Goal: Task Accomplishment & Management: Manage account settings

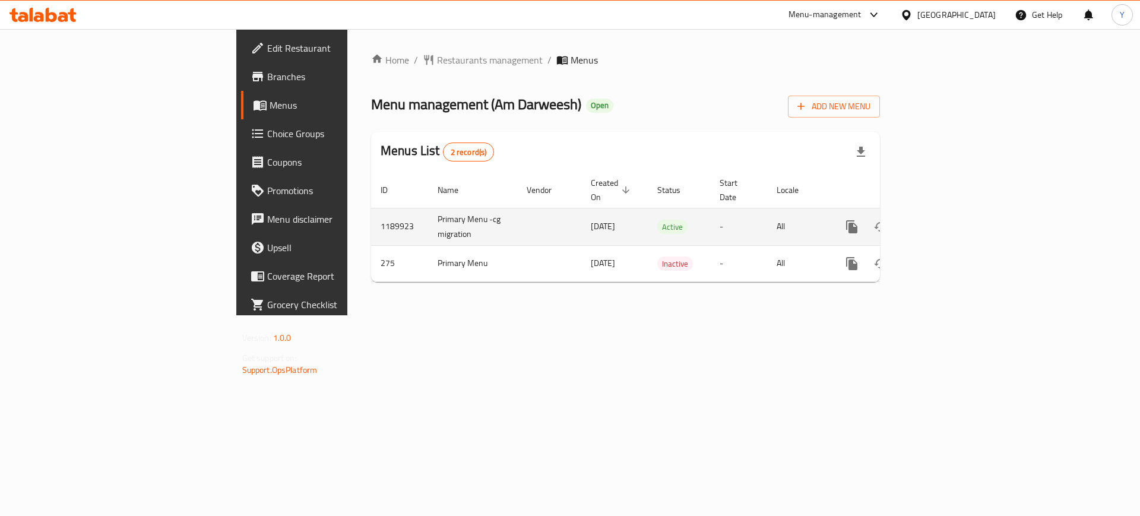
click at [943, 221] on icon "enhanced table" at bounding box center [937, 226] width 11 height 11
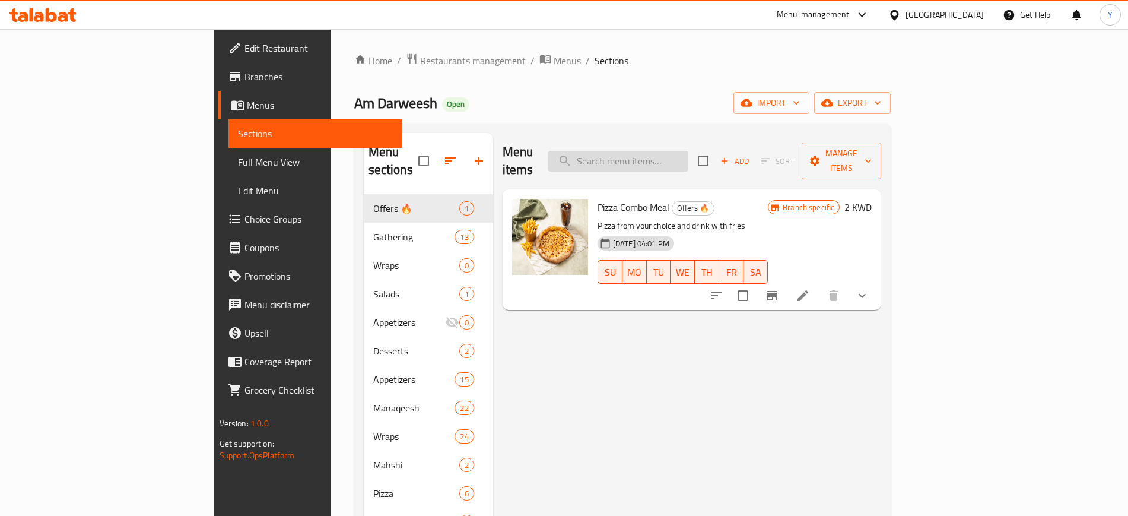
click at [671, 151] on input "search" at bounding box center [618, 161] width 140 height 21
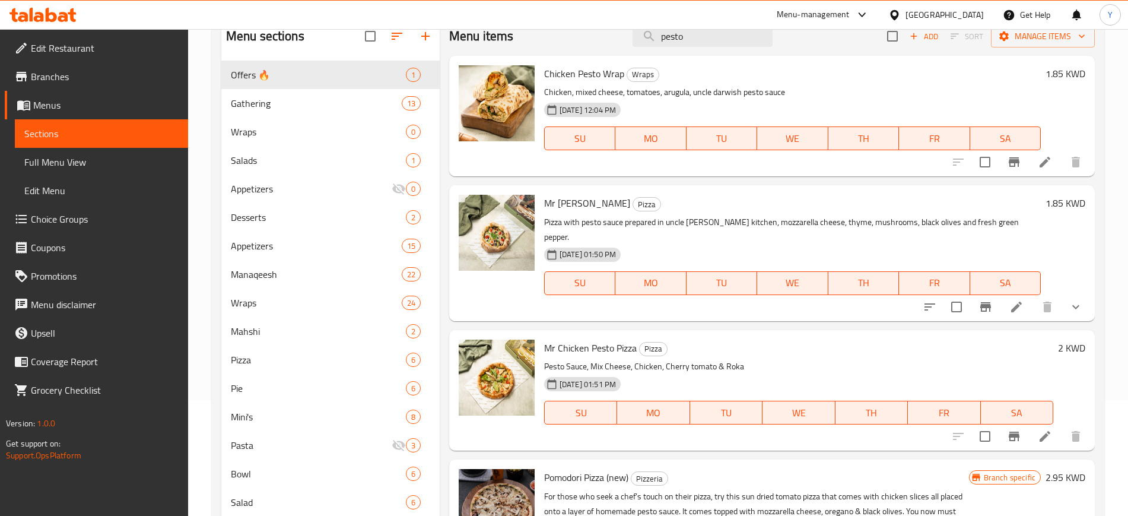
scroll to position [187, 0]
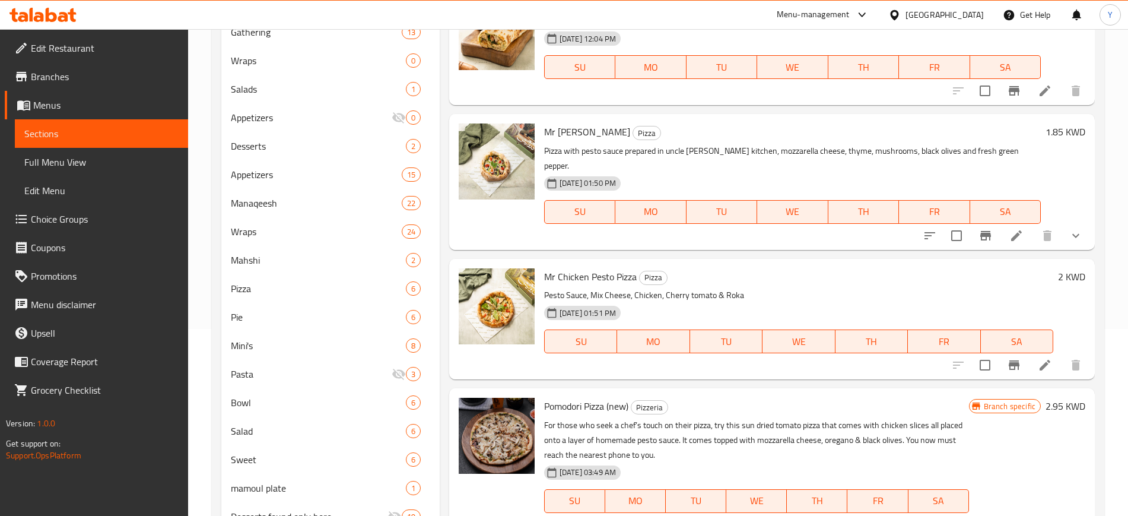
type input "pesto"
click at [1047, 358] on icon at bounding box center [1045, 365] width 14 height 14
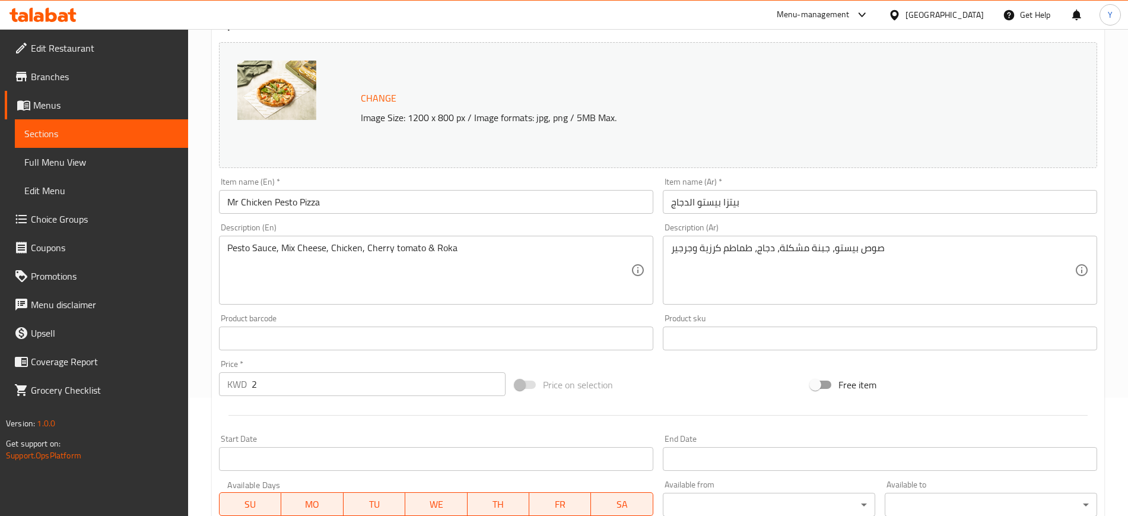
scroll to position [118, 0]
click at [269, 379] on input "2" at bounding box center [379, 385] width 254 height 24
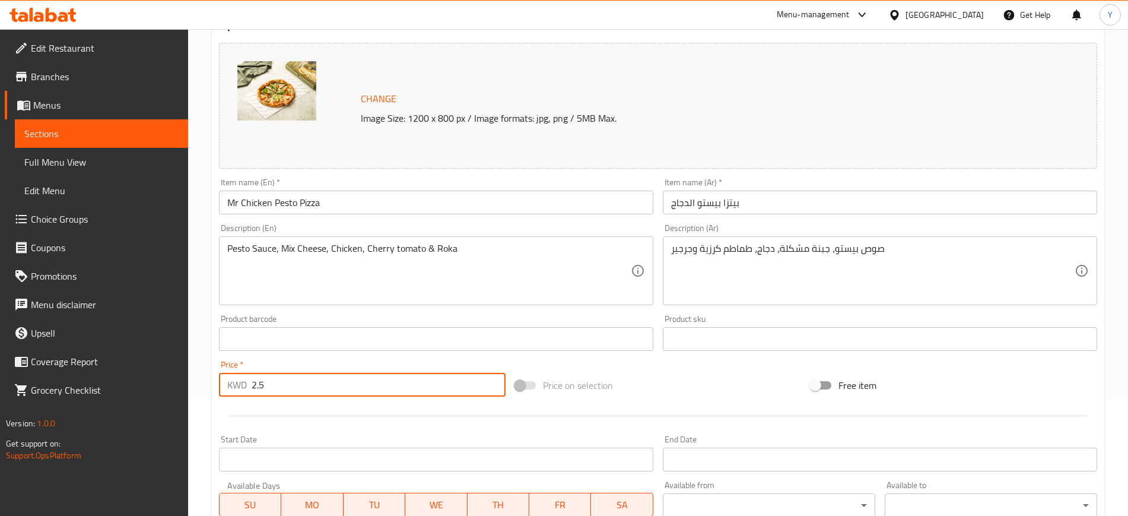
scroll to position [340, 0]
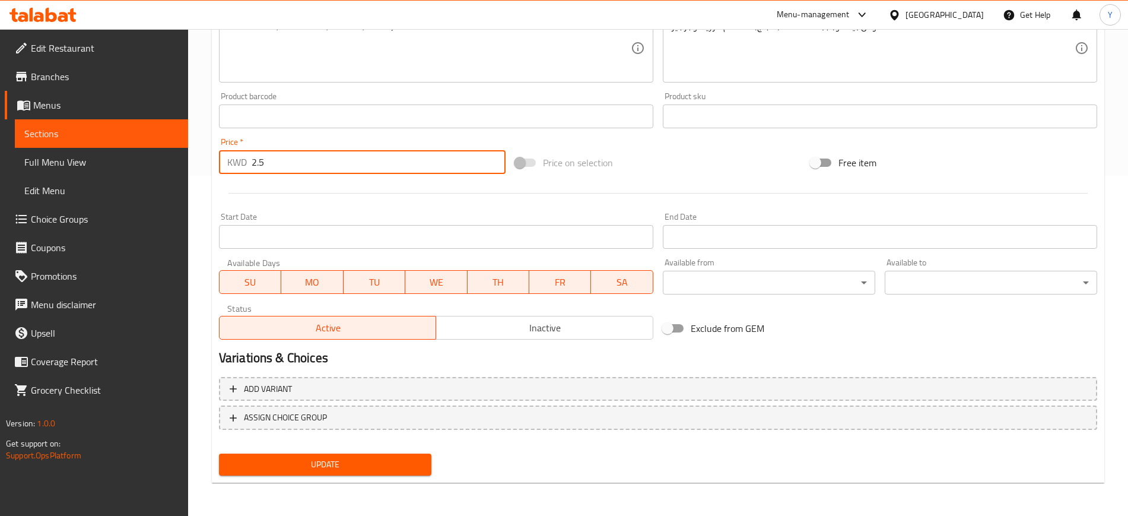
type input "2.5"
click at [287, 458] on span "Update" at bounding box center [326, 464] width 194 height 15
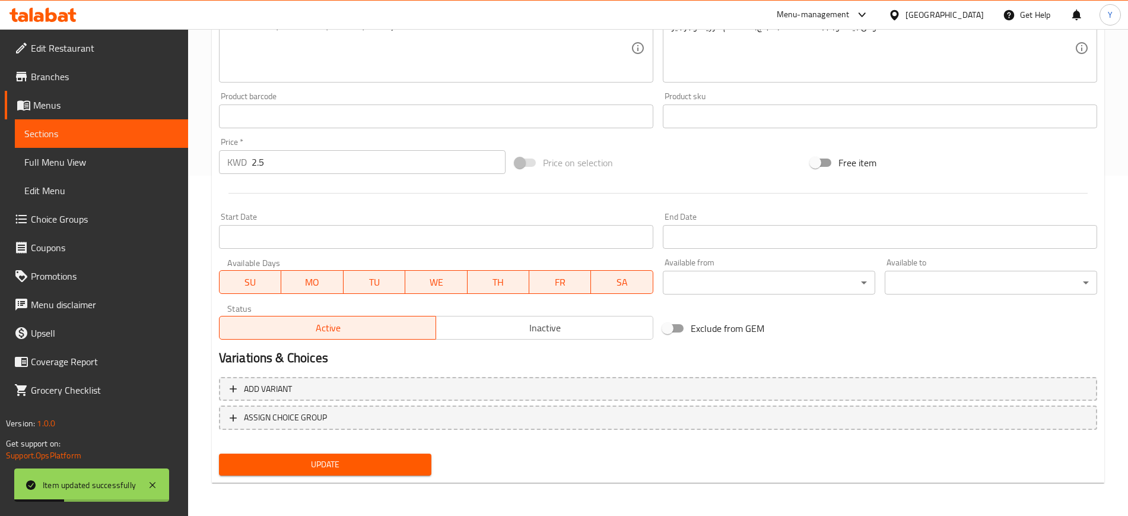
scroll to position [0, 0]
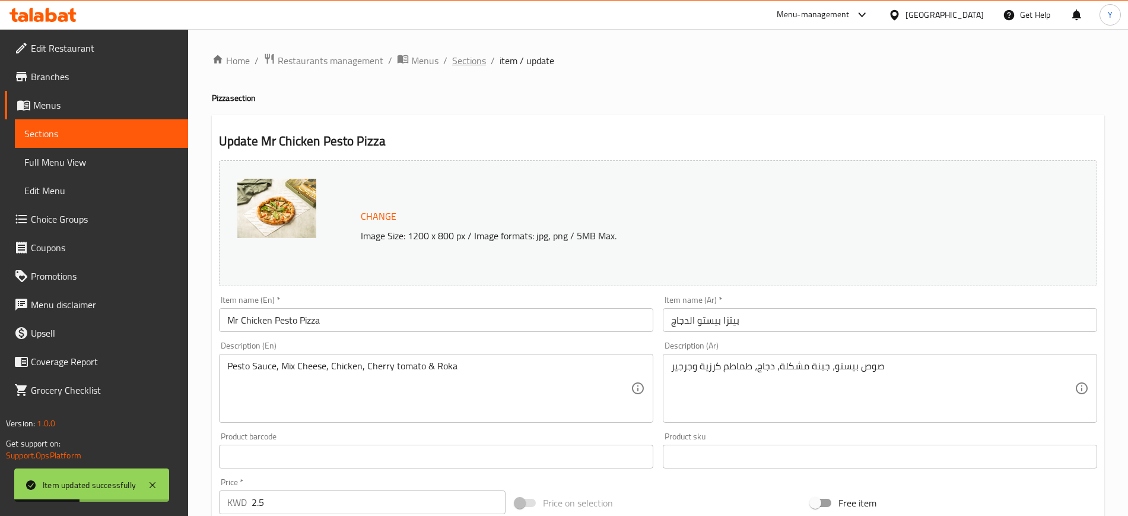
click at [460, 55] on span "Sections" at bounding box center [469, 60] width 34 height 14
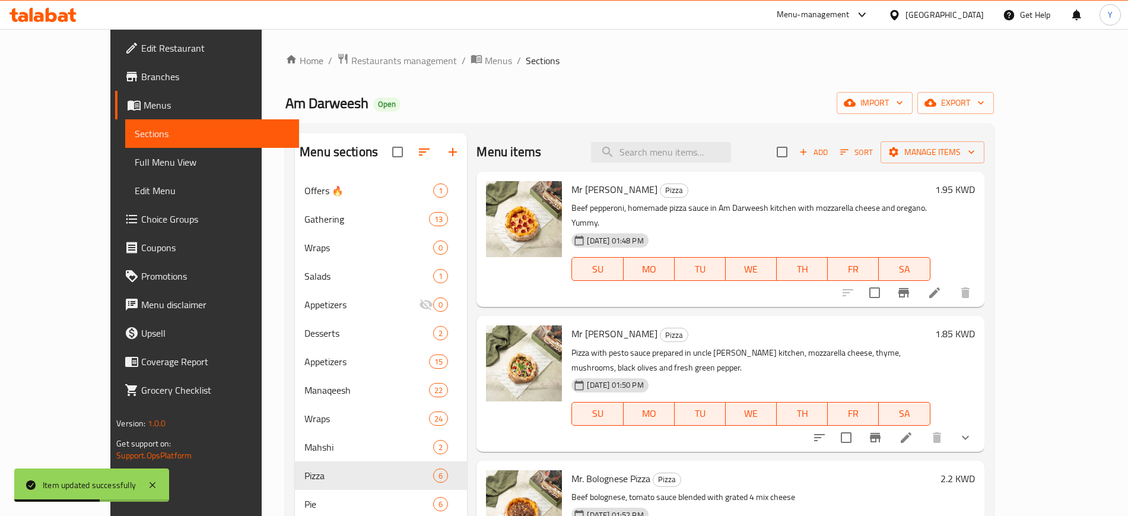
click at [677, 163] on div "Menu items Add Sort Manage items" at bounding box center [731, 152] width 508 height 39
click at [660, 154] on input "search" at bounding box center [661, 152] width 140 height 21
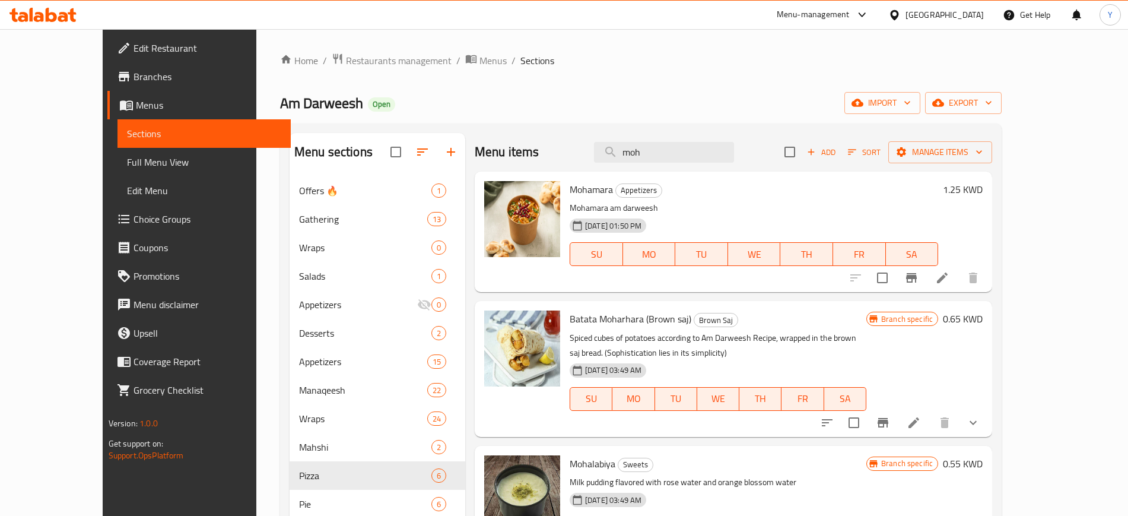
scroll to position [229, 0]
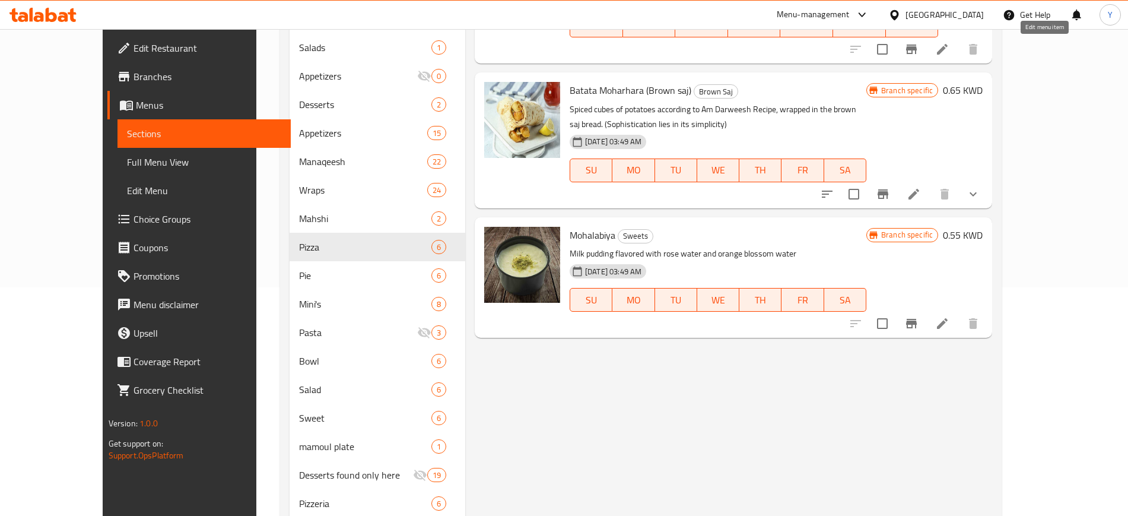
type input "moh"
click at [959, 57] on li at bounding box center [942, 49] width 33 height 21
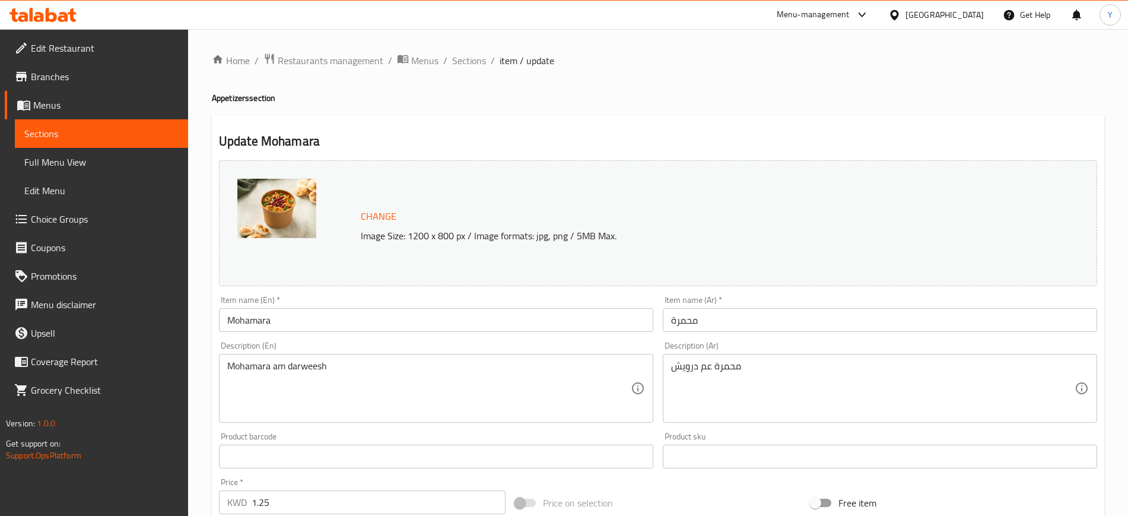
scroll to position [171, 0]
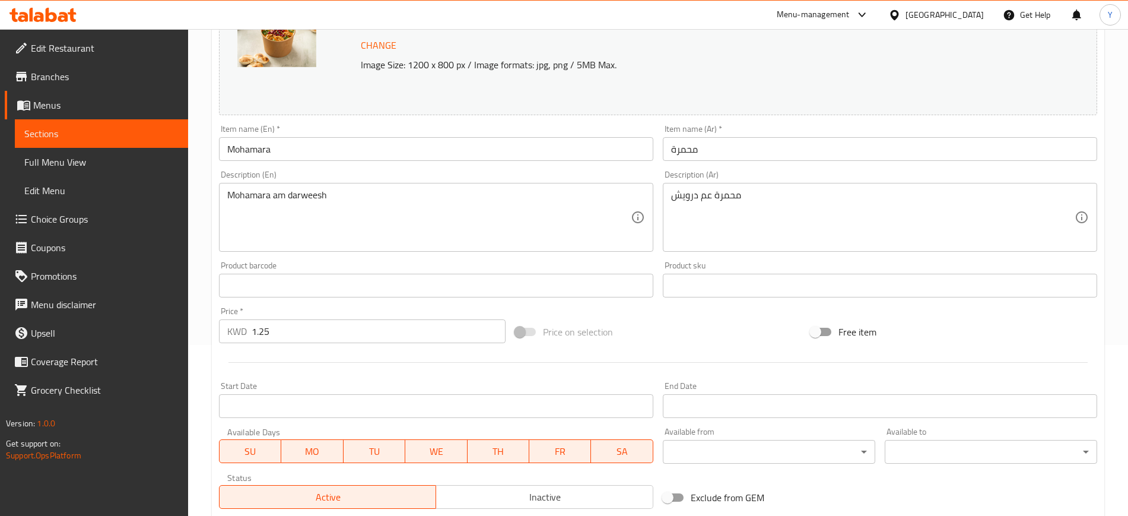
click at [334, 333] on input "1.25" at bounding box center [379, 331] width 254 height 24
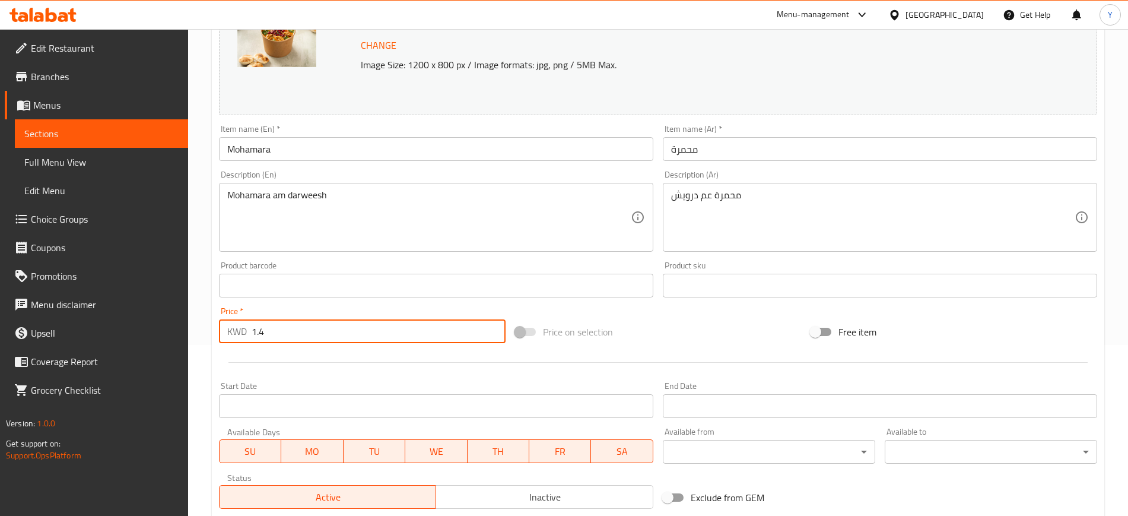
scroll to position [340, 0]
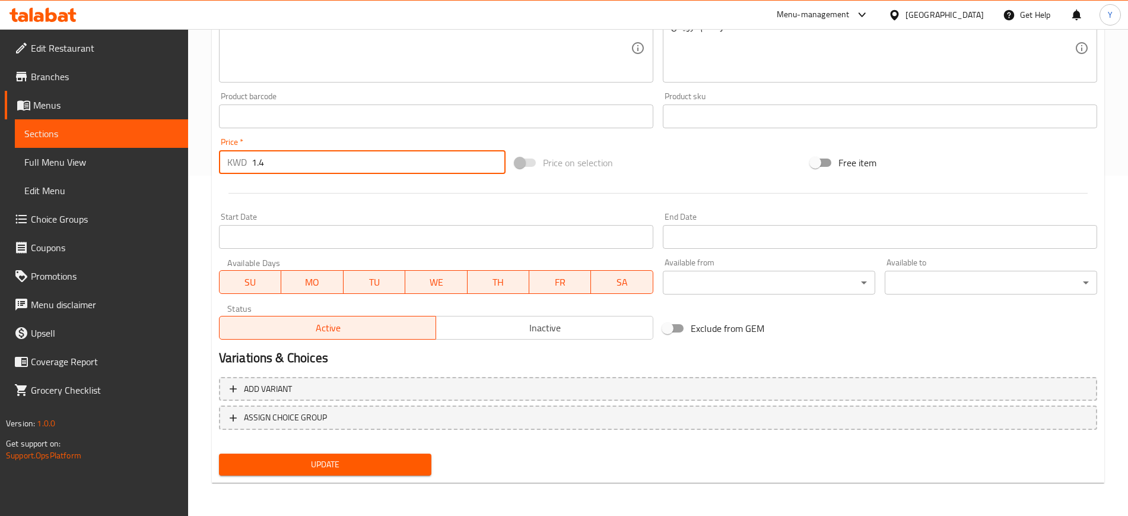
type input "1.4"
click at [306, 464] on span "Update" at bounding box center [326, 464] width 194 height 15
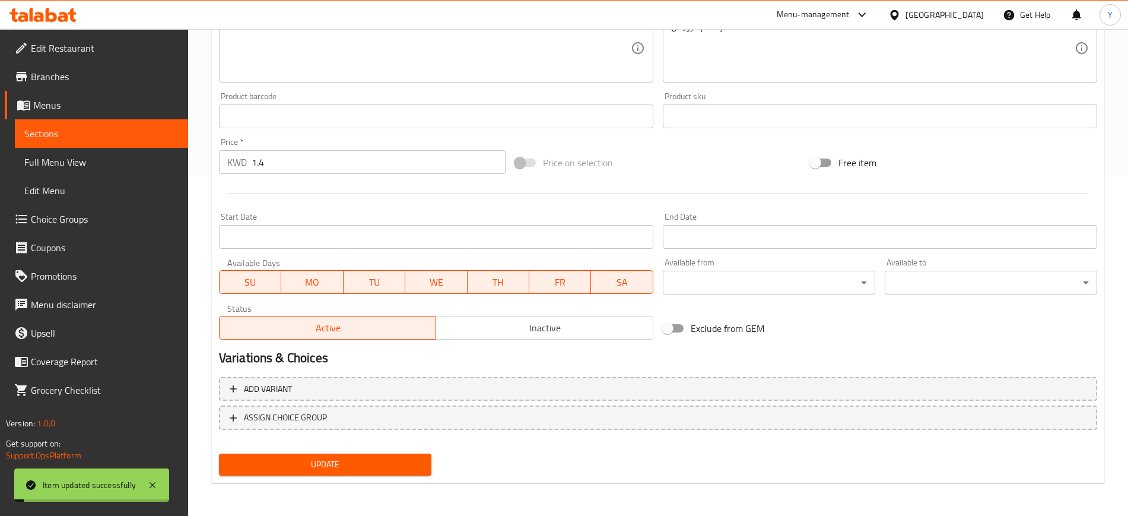
scroll to position [0, 0]
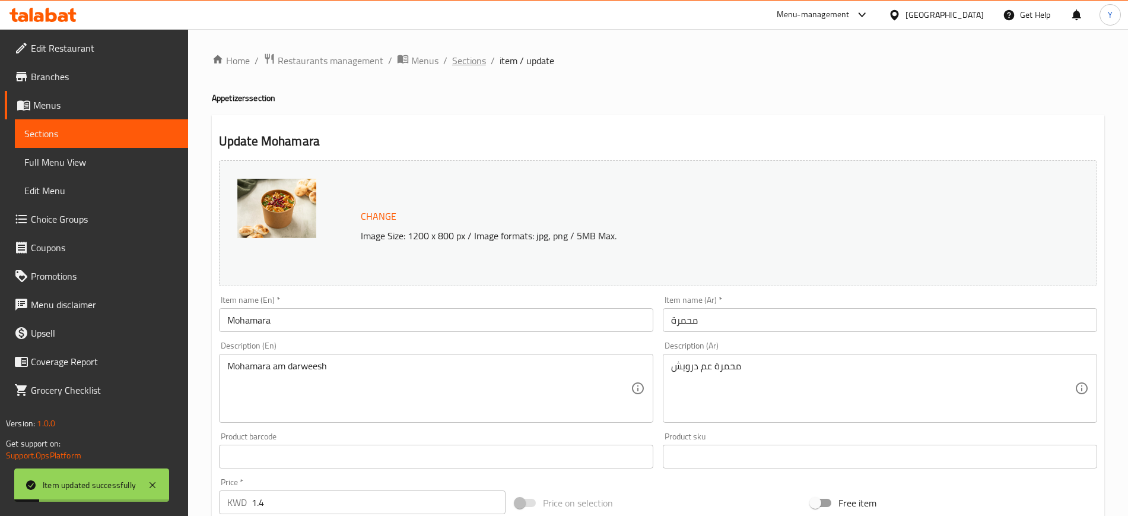
click at [465, 62] on span "Sections" at bounding box center [469, 60] width 34 height 14
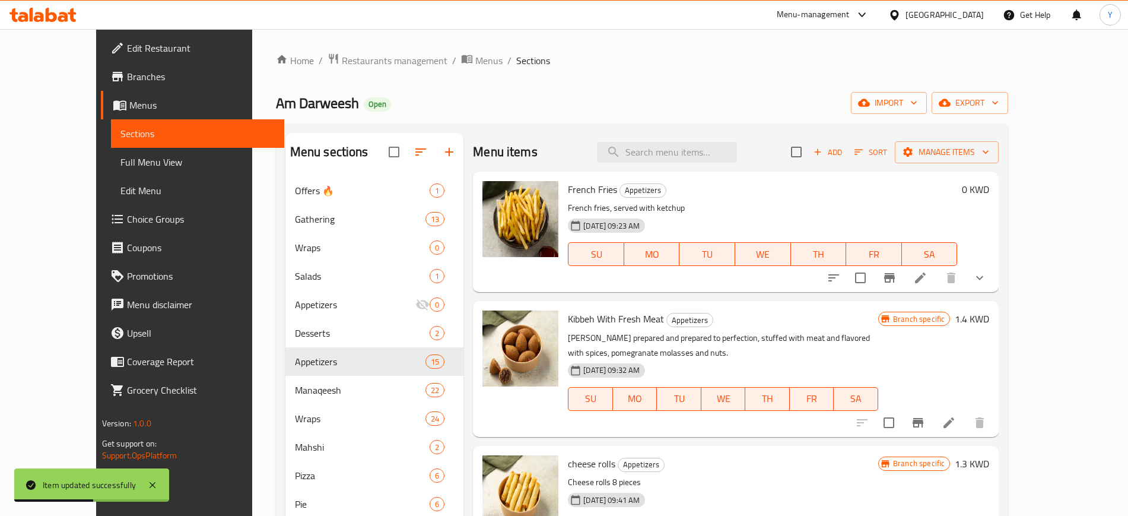
click at [676, 138] on div "Menu items Add Sort Manage items" at bounding box center [736, 152] width 526 height 39
click at [676, 141] on div "Menu items Add Sort Manage items" at bounding box center [736, 152] width 526 height 39
click at [668, 150] on input "search" at bounding box center [667, 152] width 140 height 21
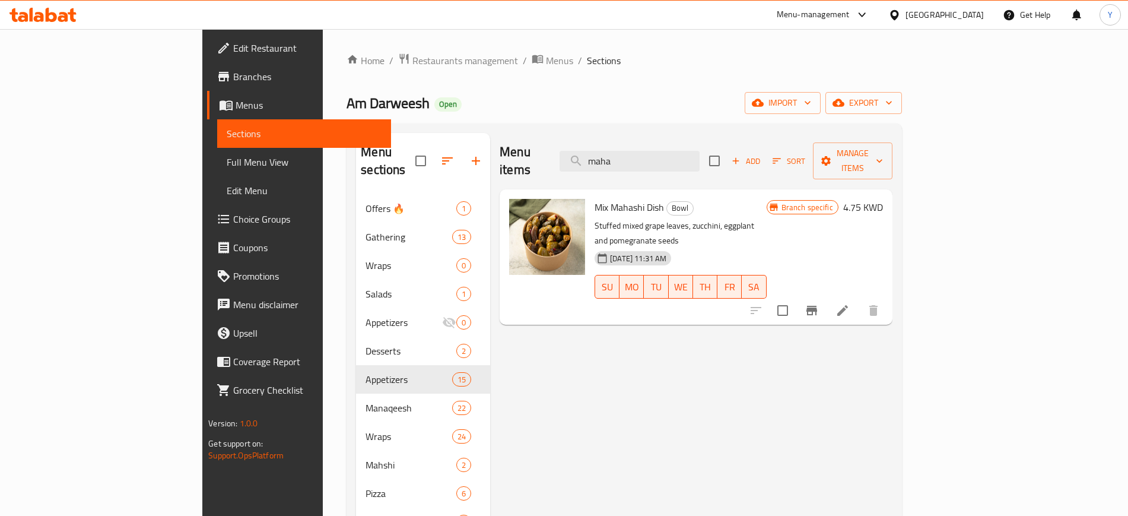
type input "maha"
drag, startPoint x: 688, startPoint y: 147, endPoint x: 608, endPoint y: 129, distance: 81.5
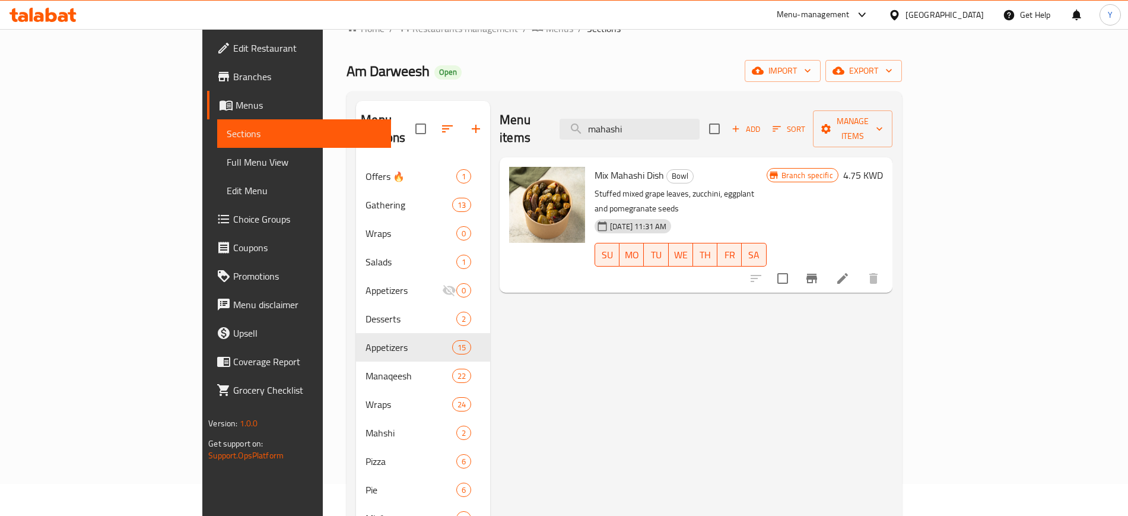
scroll to position [33, 0]
type input "m"
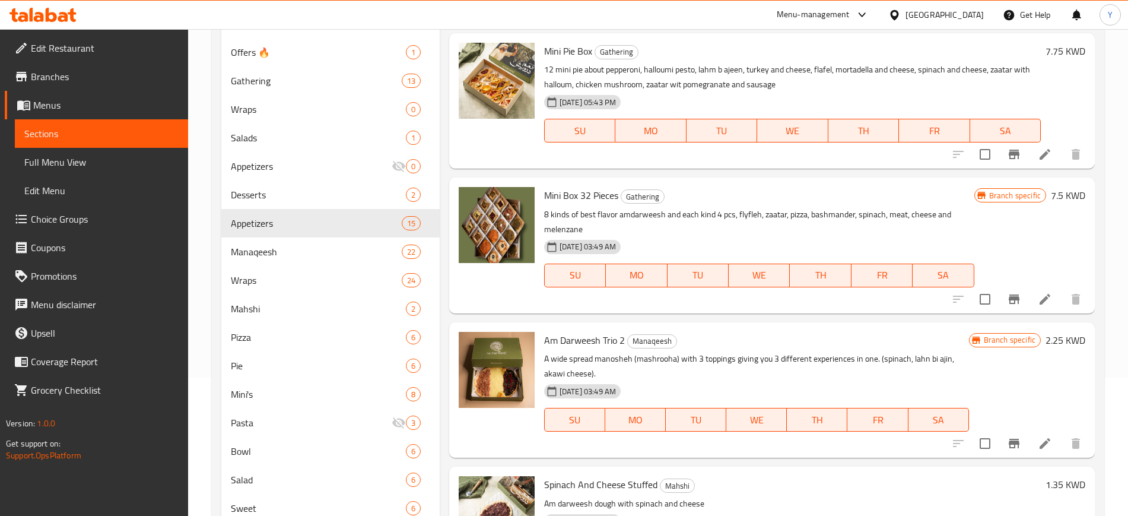
scroll to position [0, 0]
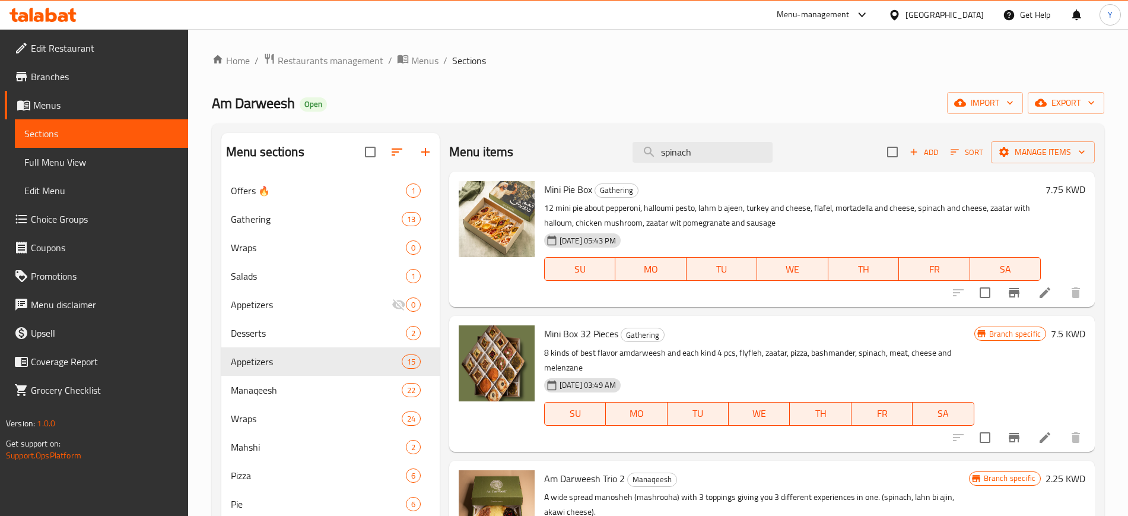
drag, startPoint x: 706, startPoint y: 155, endPoint x: 541, endPoint y: 167, distance: 165.5
click at [541, 167] on div "Menu items spinach Add Sort Manage items" at bounding box center [772, 152] width 646 height 39
paste input "Mahshi Spinach & Cheese"
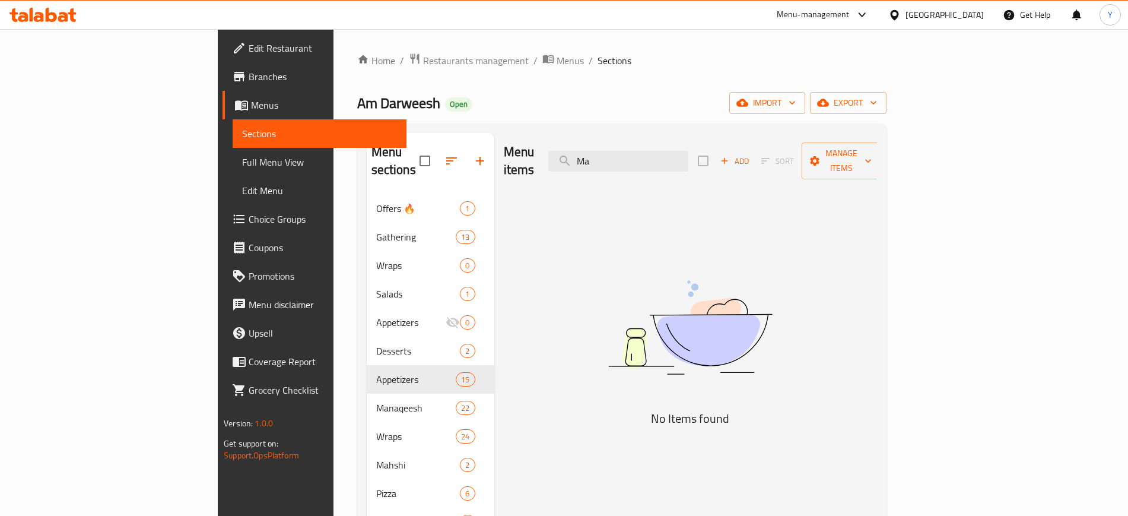
type input "M"
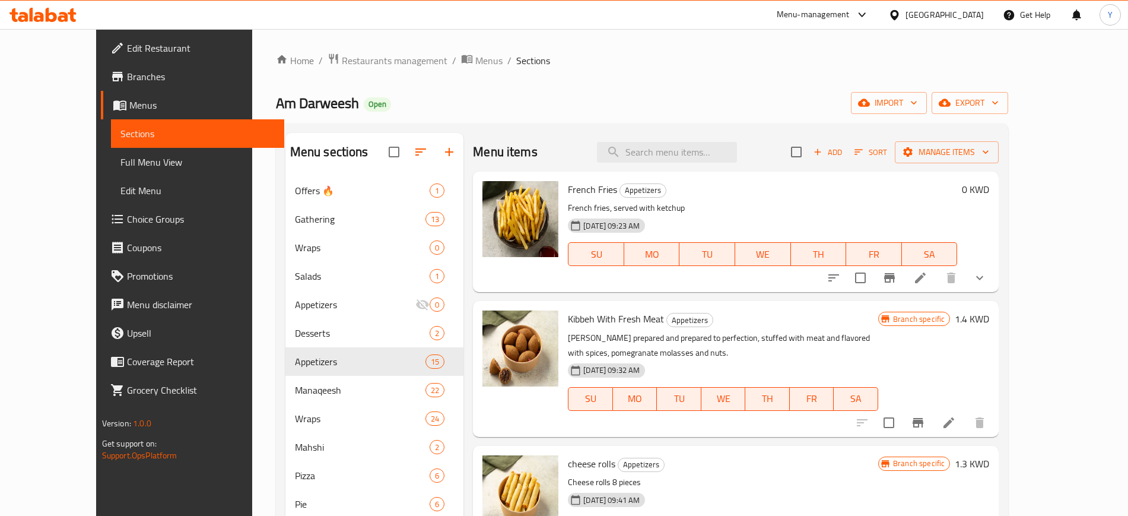
paste input "محشي سبانخ وجبنة"
type input "محشي سبانخ وجبنة"
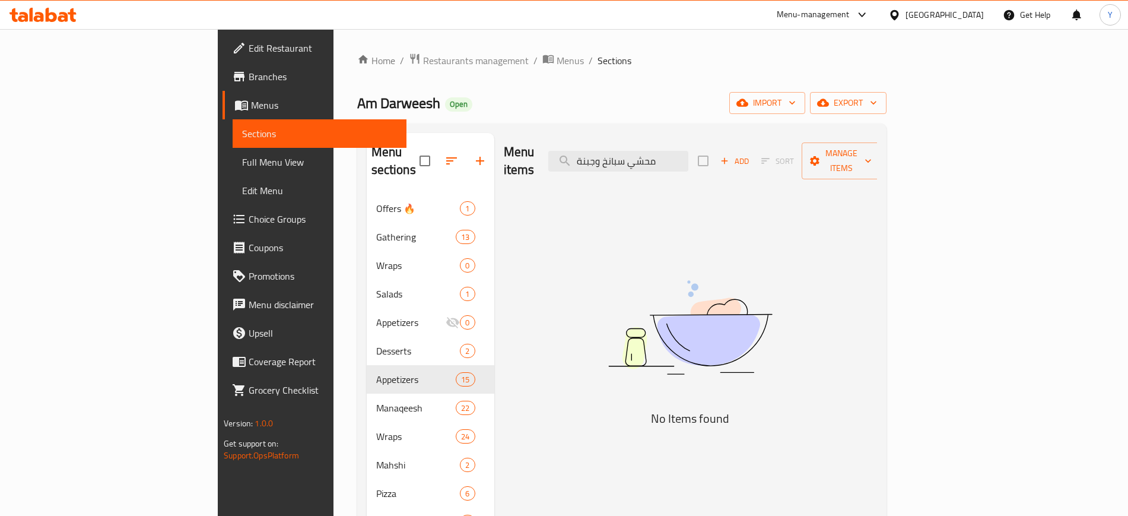
drag, startPoint x: 771, startPoint y: 150, endPoint x: 623, endPoint y: 158, distance: 148.6
click at [623, 158] on div "Menu items محشي سبانخ وجبنة Add Sort Manage items" at bounding box center [690, 161] width 373 height 56
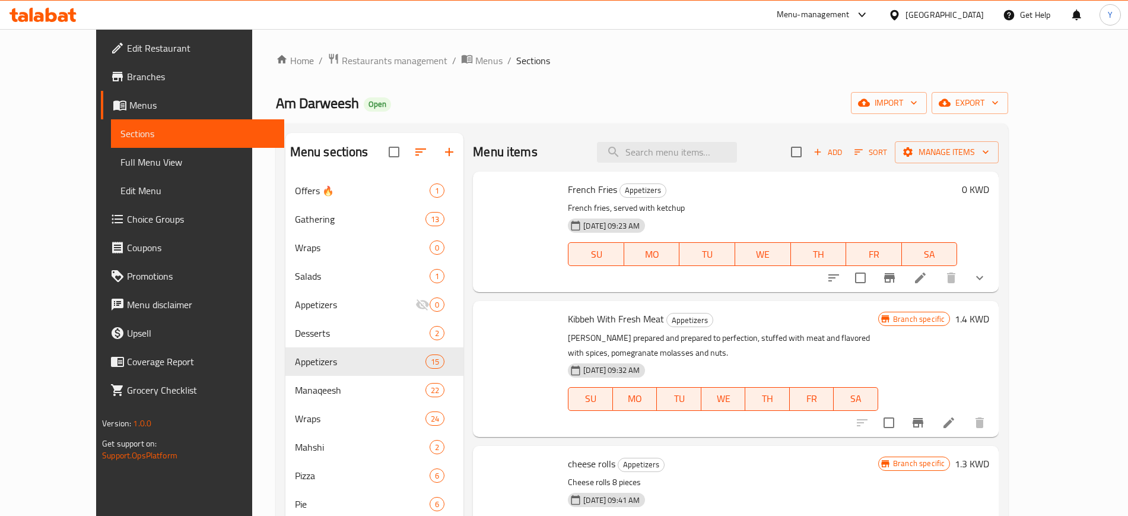
click at [581, 96] on div "Am Darweesh Open import export" at bounding box center [642, 103] width 733 height 22
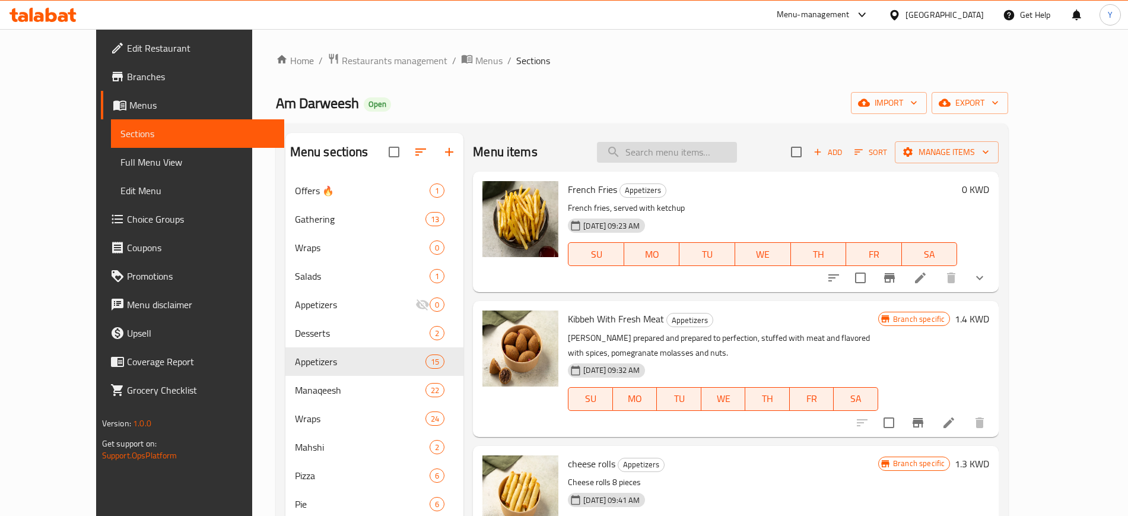
click at [671, 162] on input "search" at bounding box center [667, 152] width 140 height 21
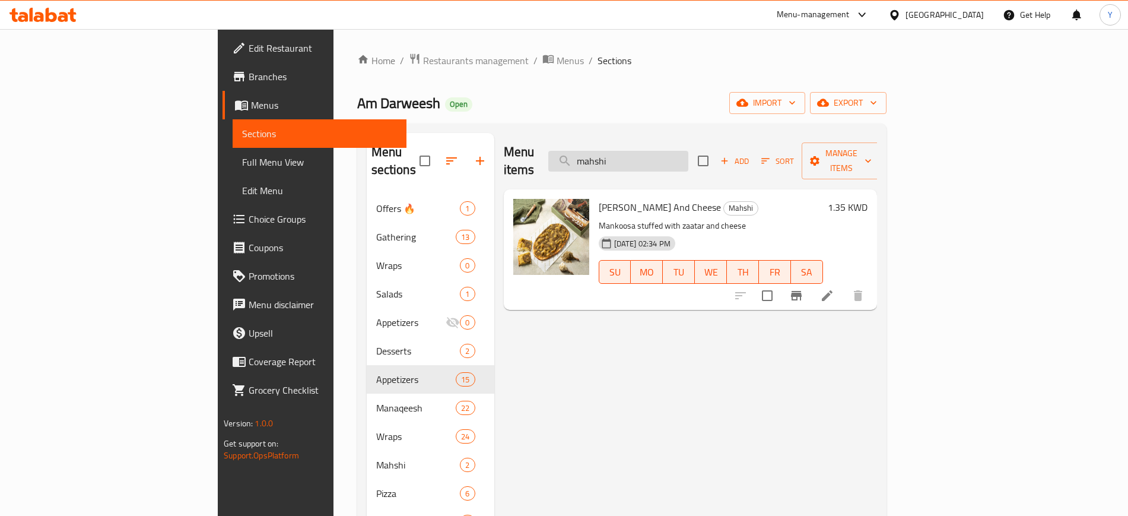
type input "mahshi"
click at [833, 290] on icon at bounding box center [827, 295] width 11 height 11
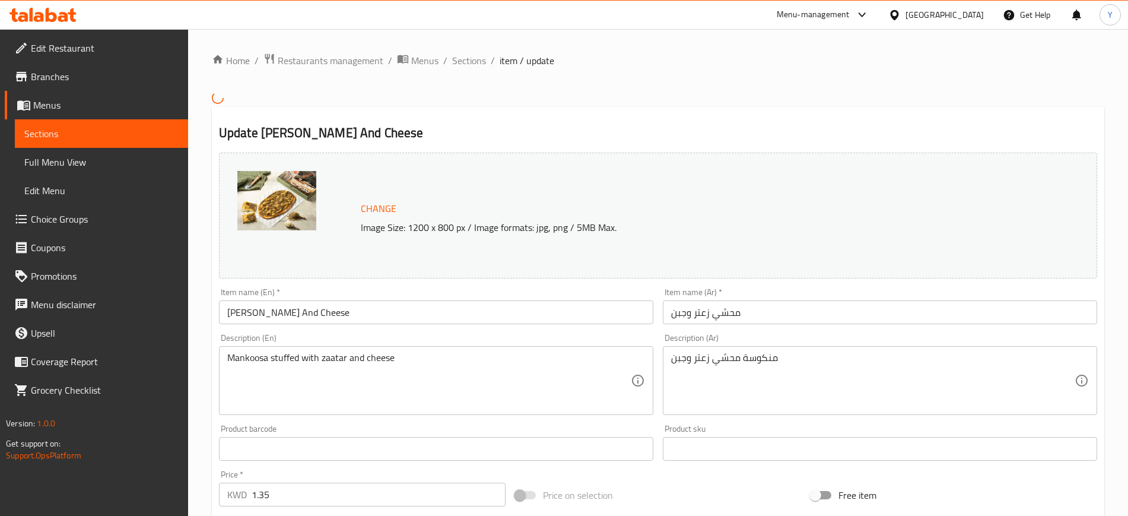
scroll to position [302, 0]
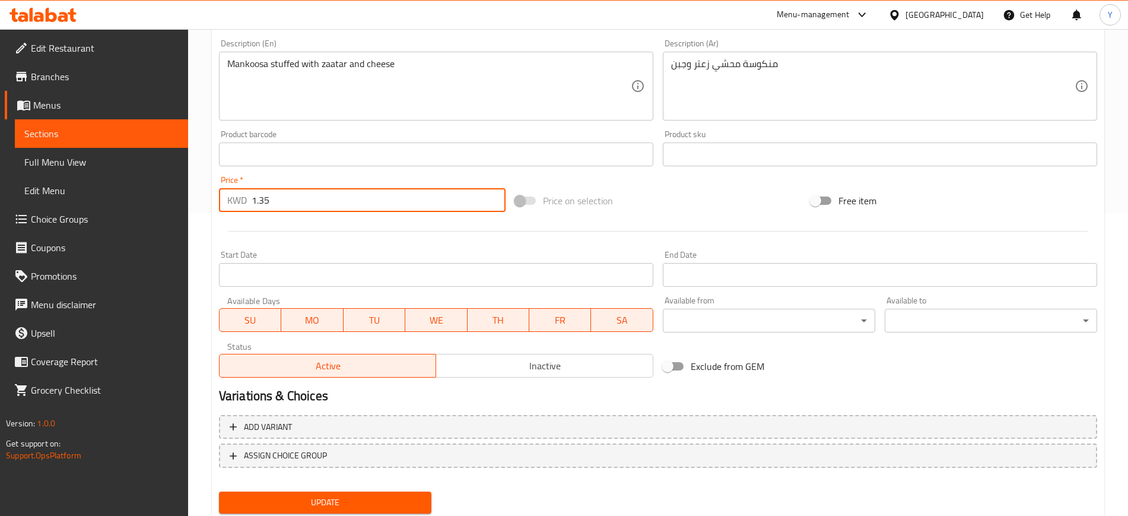
click at [280, 207] on input "1.35" at bounding box center [379, 200] width 254 height 24
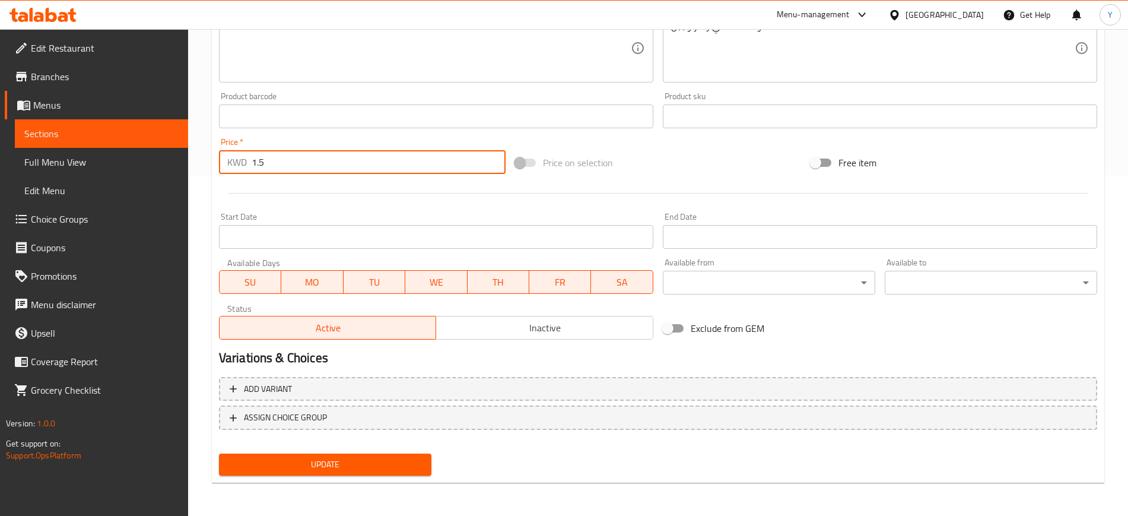
type input "1.5"
click at [306, 471] on span "Update" at bounding box center [326, 464] width 194 height 15
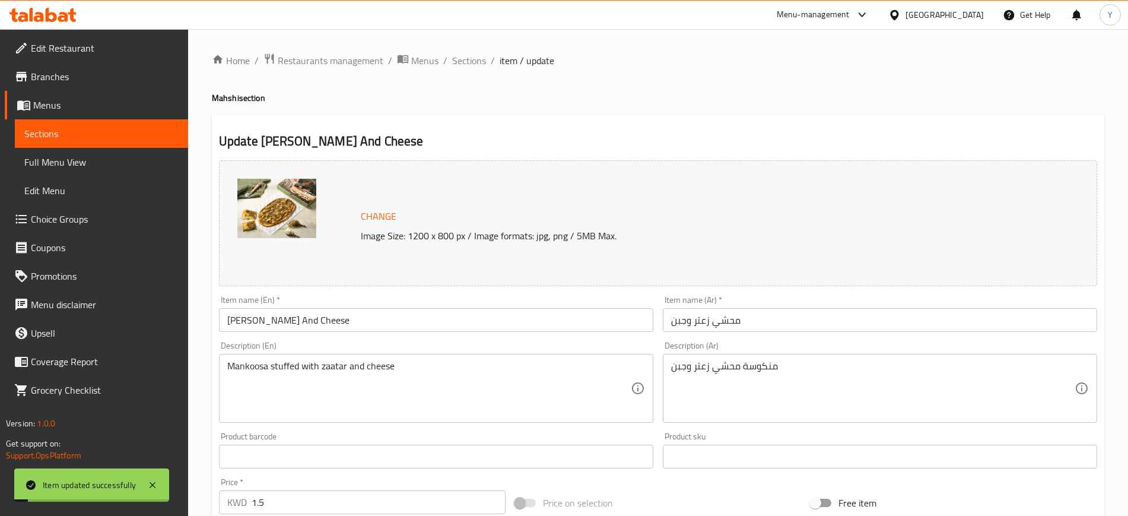
scroll to position [1, 0]
click at [465, 65] on span "Sections" at bounding box center [469, 60] width 34 height 14
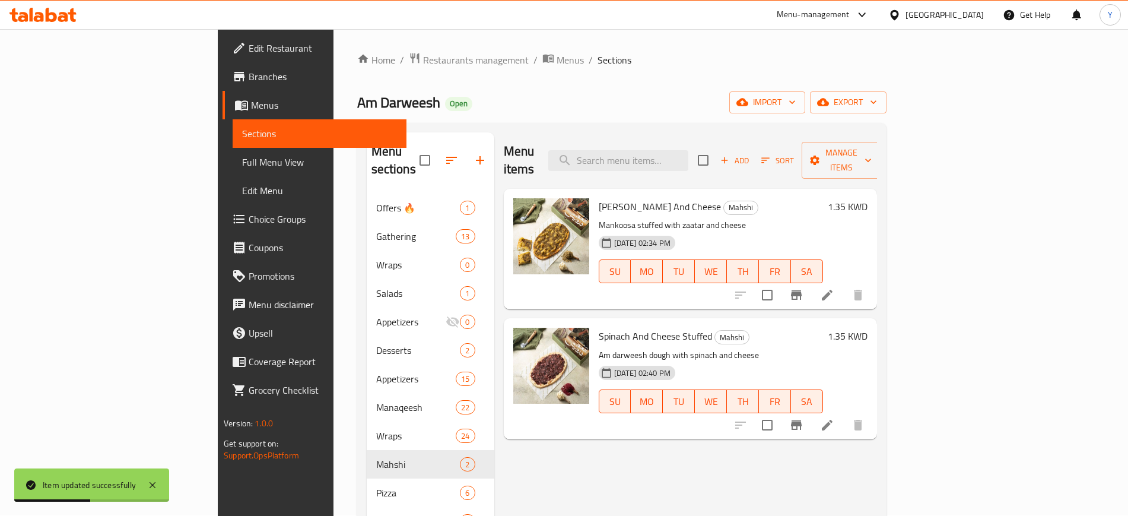
click at [835, 418] on icon at bounding box center [827, 425] width 14 height 14
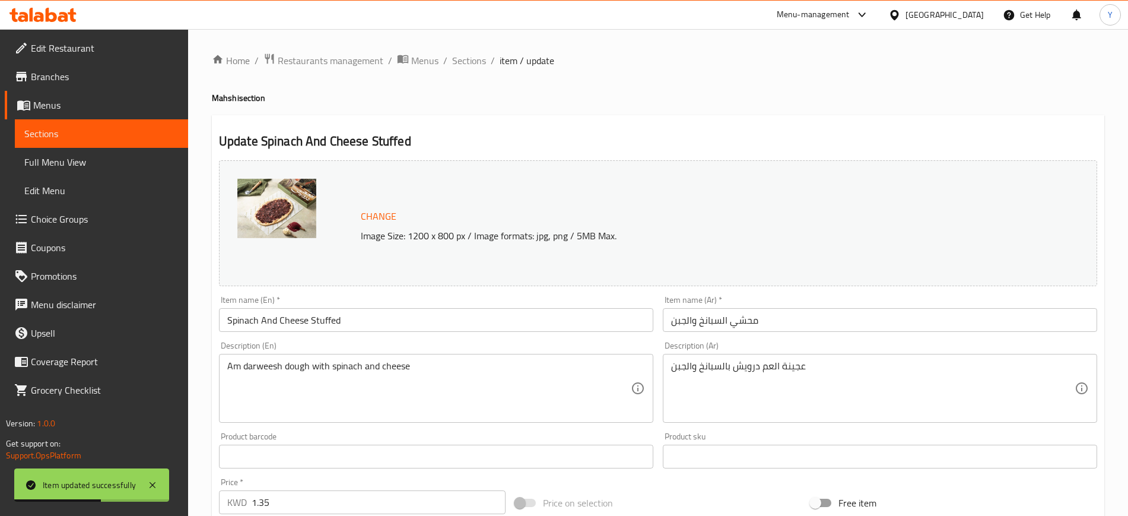
scroll to position [288, 0]
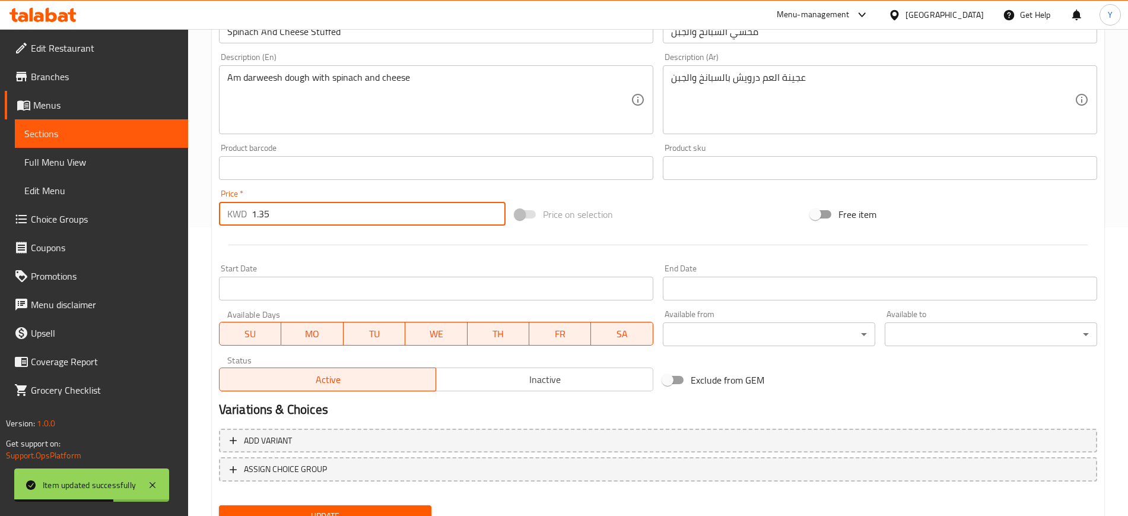
click at [319, 214] on input "1.35" at bounding box center [379, 214] width 254 height 24
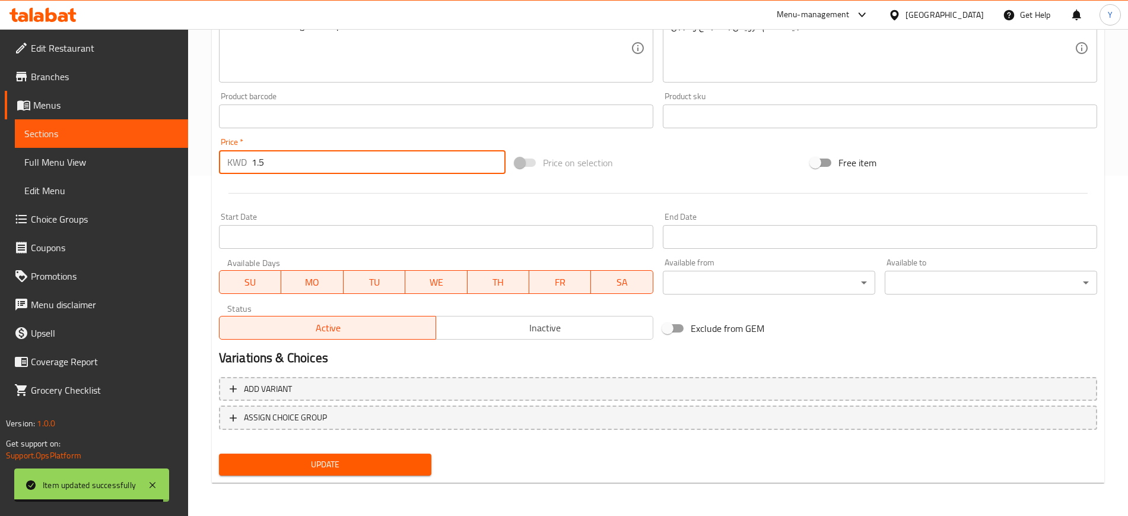
type input "1.5"
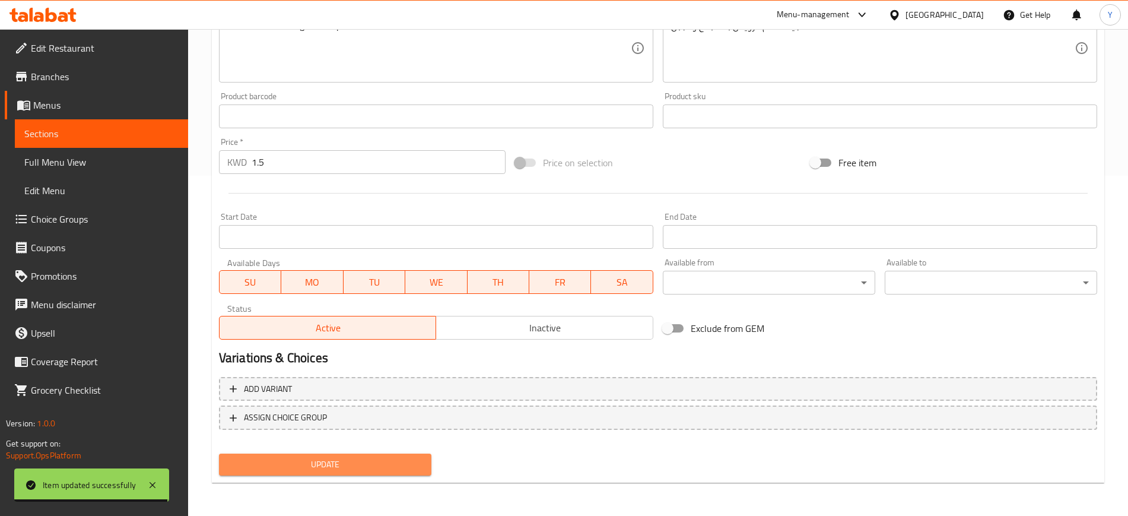
click at [294, 463] on span "Update" at bounding box center [326, 464] width 194 height 15
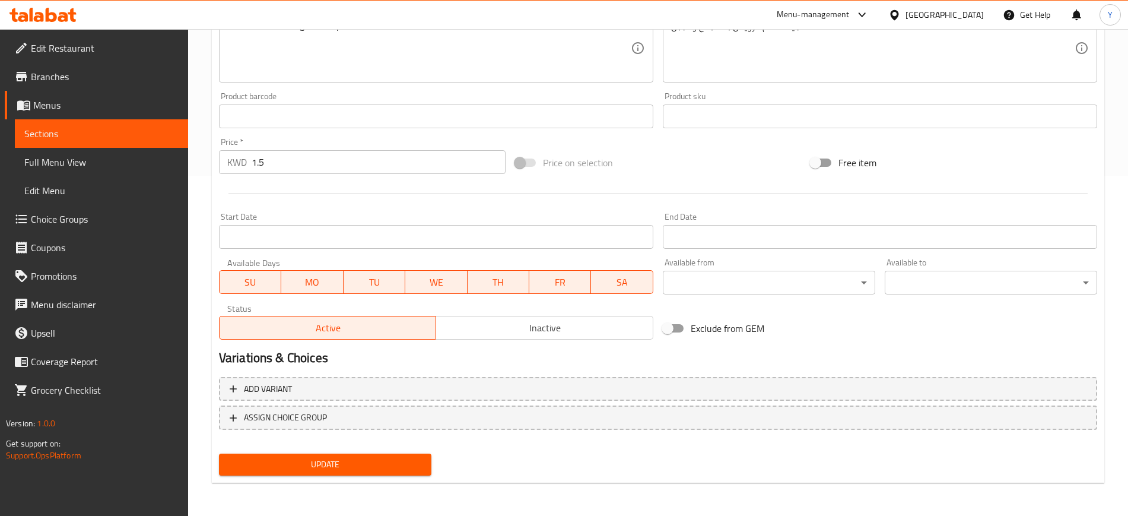
scroll to position [340, 0]
click at [310, 477] on div "Update" at bounding box center [325, 464] width 222 height 31
click at [310, 474] on button "Update" at bounding box center [325, 465] width 213 height 22
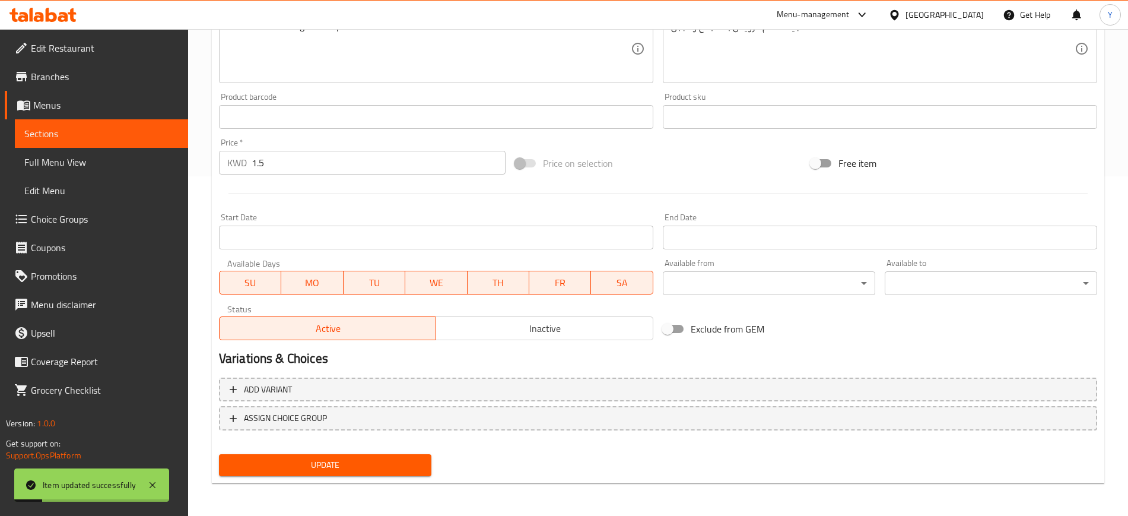
scroll to position [0, 0]
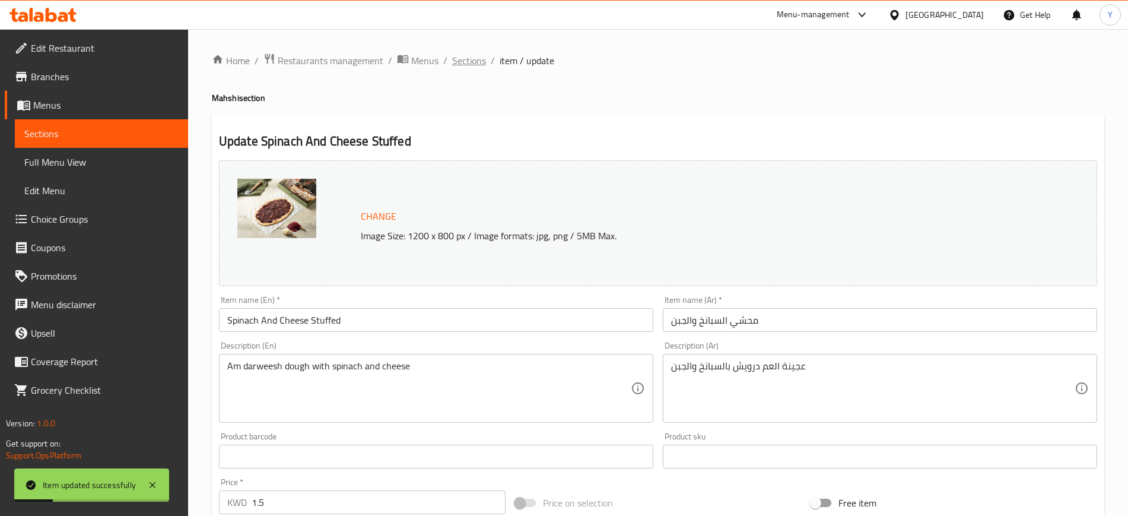
click at [470, 54] on span "Sections" at bounding box center [469, 60] width 34 height 14
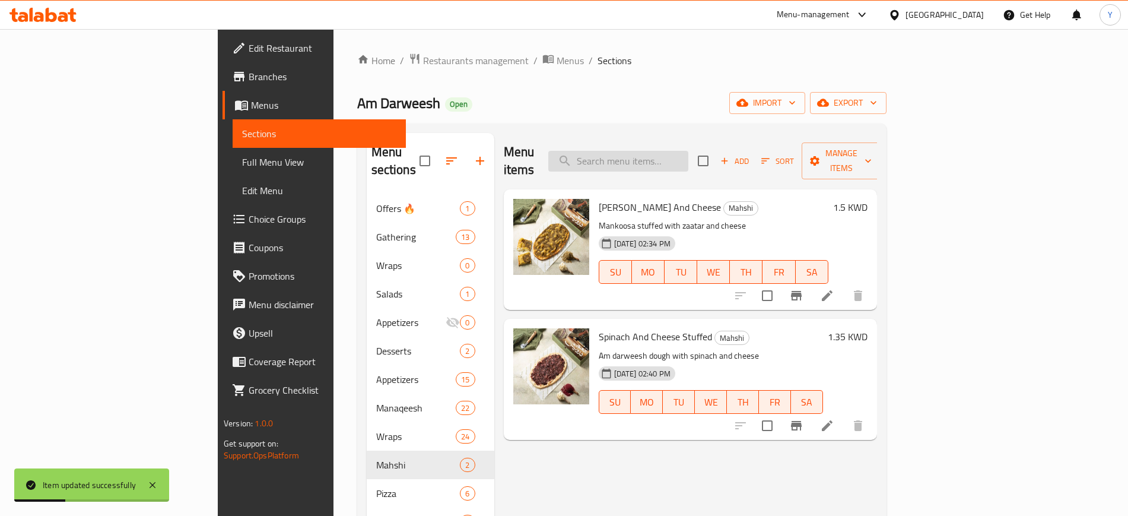
click at [676, 158] on input "search" at bounding box center [618, 161] width 140 height 21
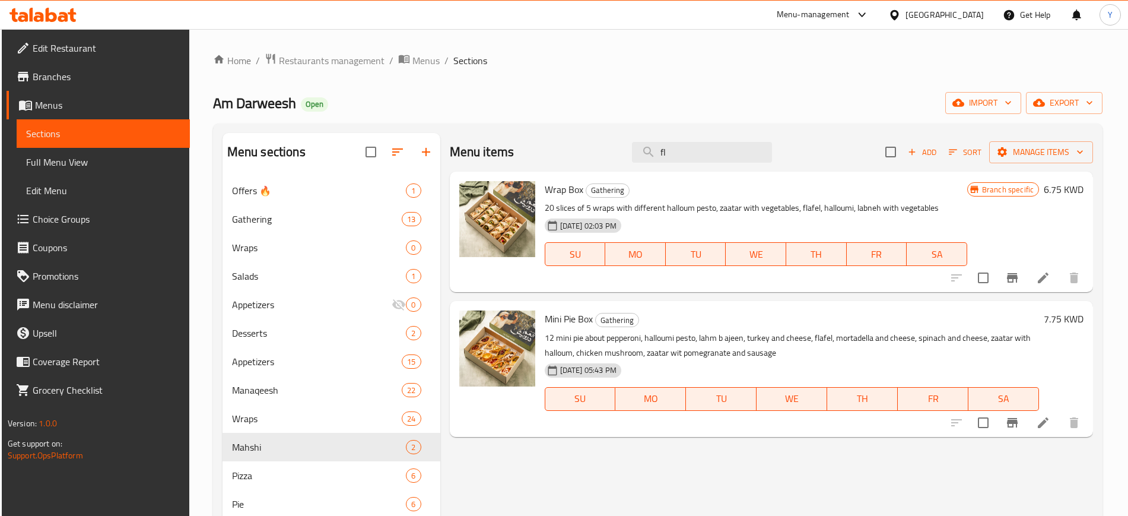
type input "f"
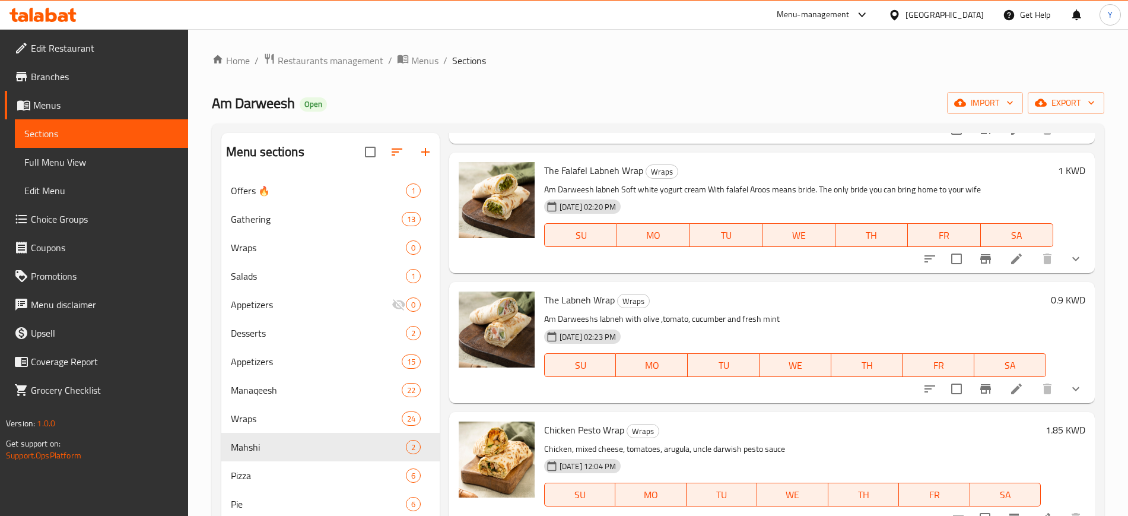
scroll to position [1232, 0]
type input "wrap"
click at [1011, 391] on icon at bounding box center [1016, 387] width 11 height 11
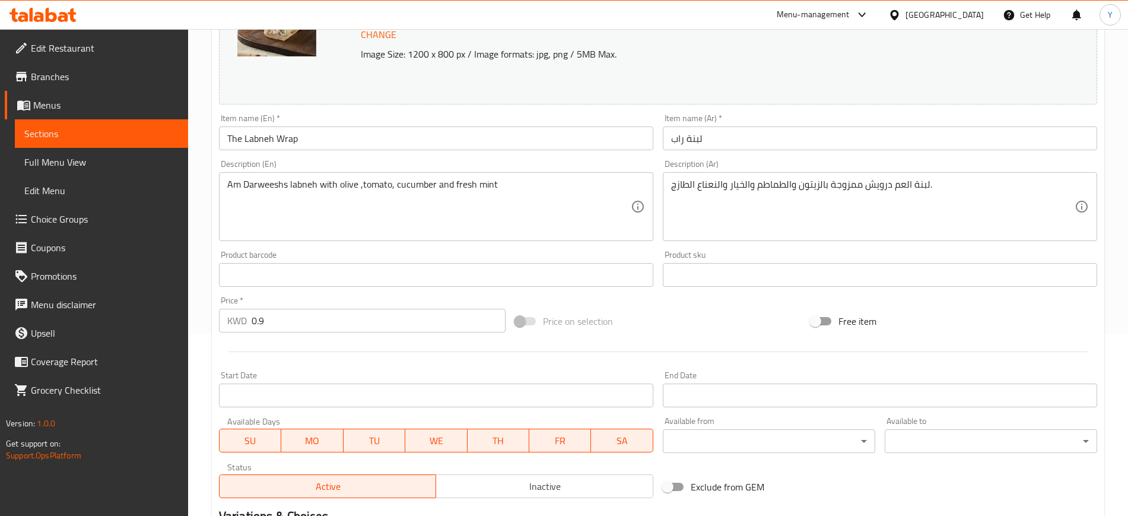
scroll to position [183, 0]
click at [308, 316] on input "0.9" at bounding box center [379, 319] width 254 height 24
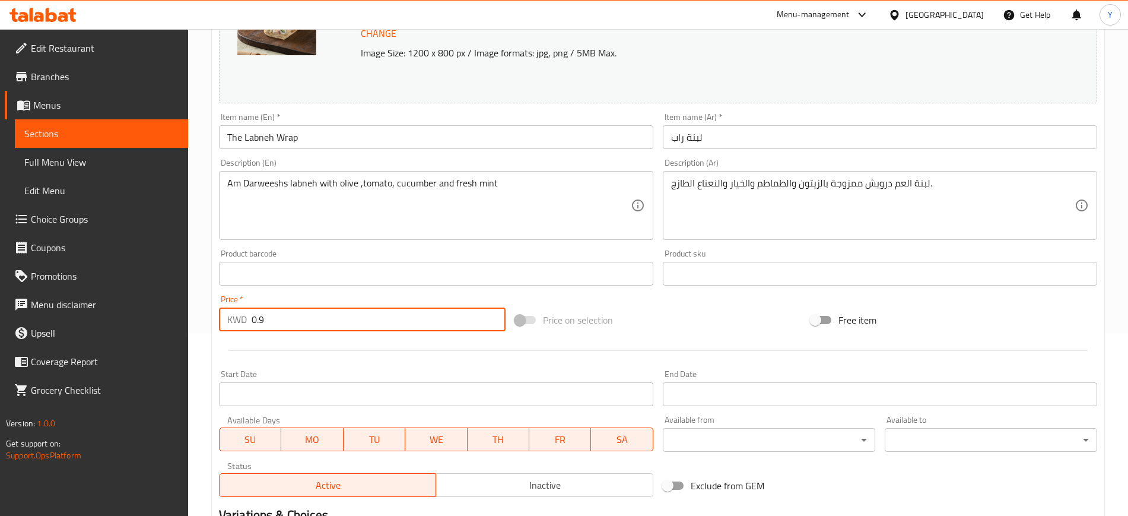
type input "0"
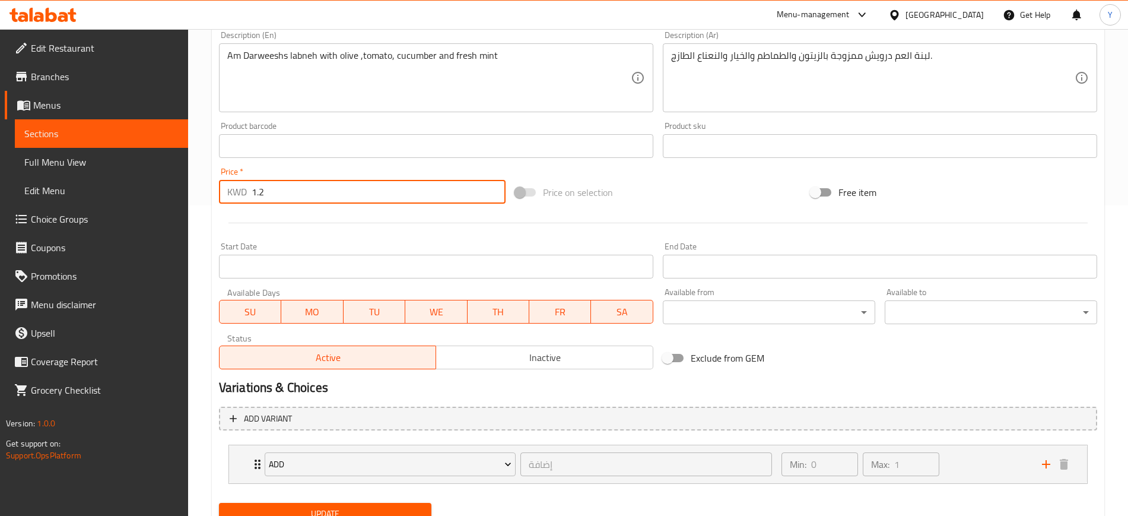
scroll to position [360, 0]
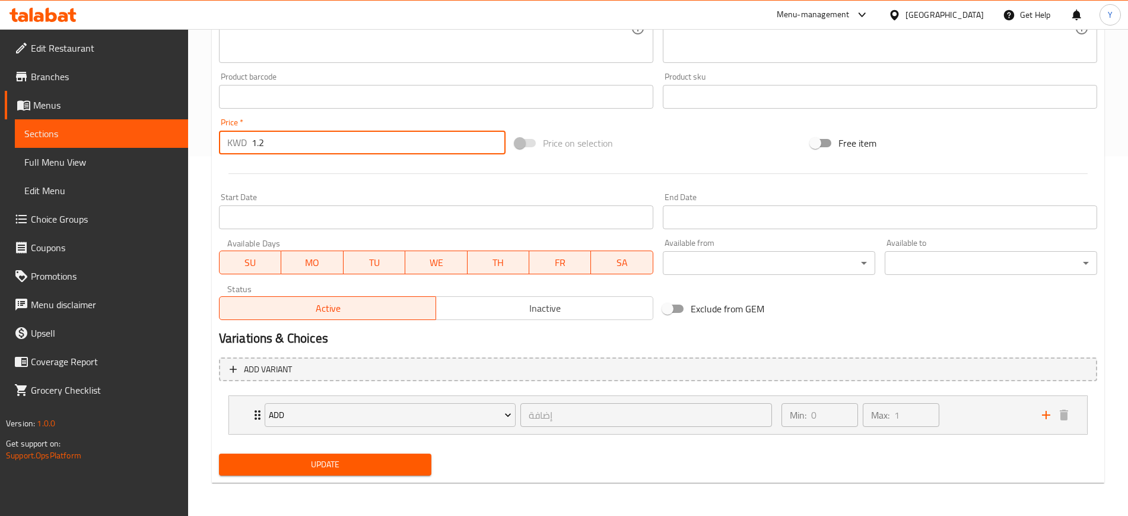
type input "1.2"
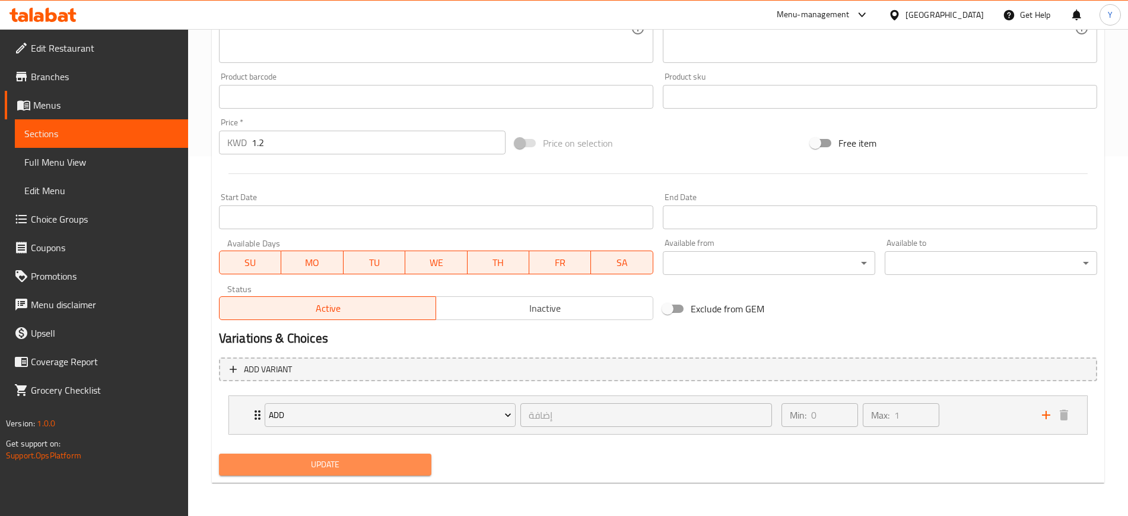
click at [286, 468] on span "Update" at bounding box center [326, 464] width 194 height 15
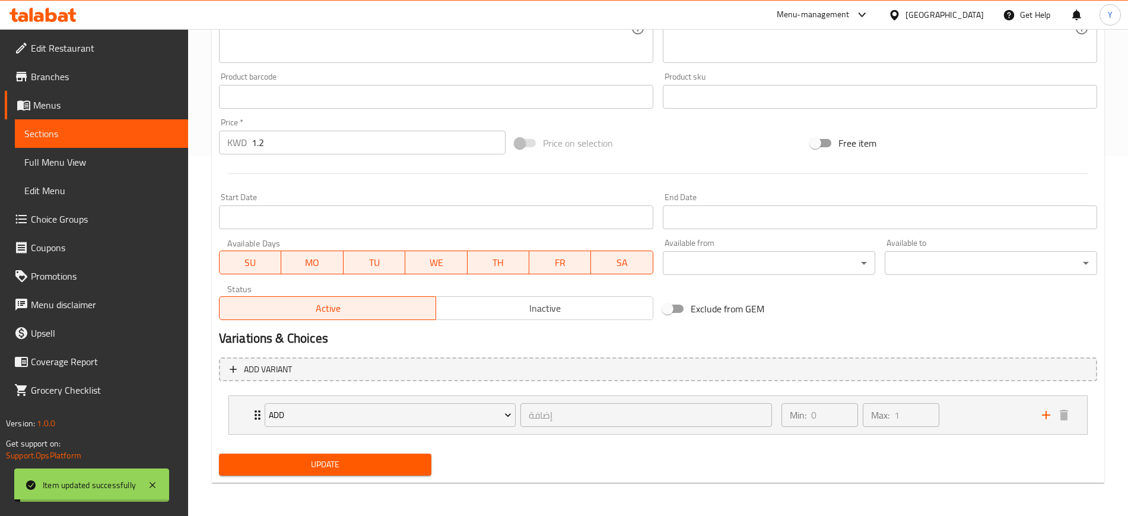
scroll to position [0, 0]
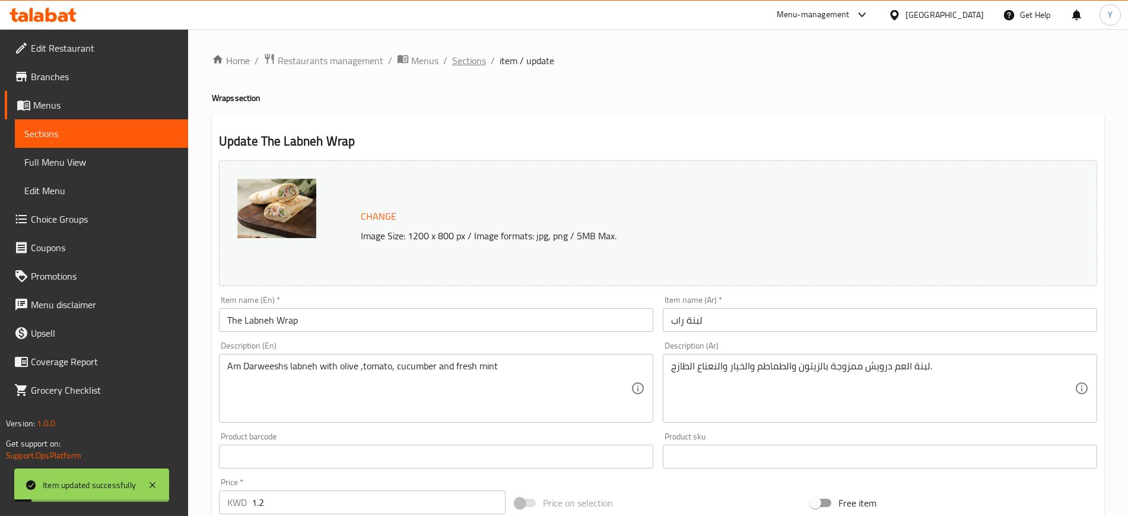
click at [465, 55] on span "Sections" at bounding box center [469, 60] width 34 height 14
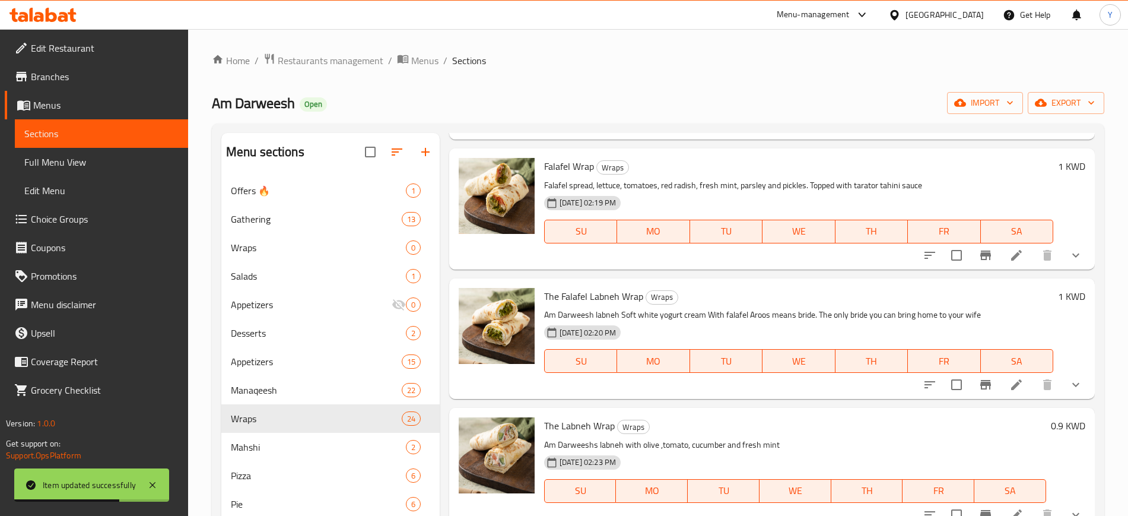
scroll to position [685, 0]
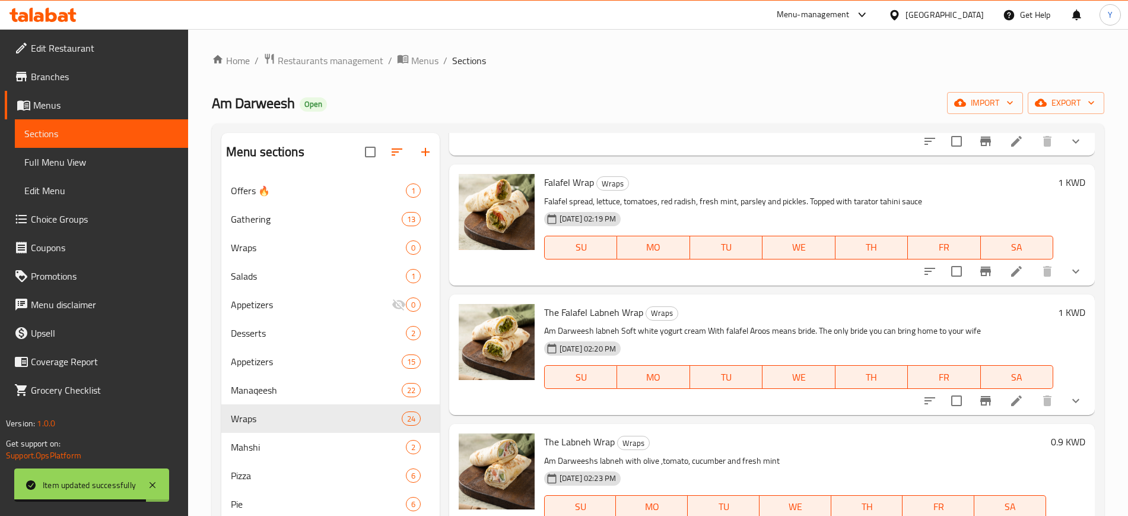
click at [1014, 395] on li at bounding box center [1016, 400] width 33 height 21
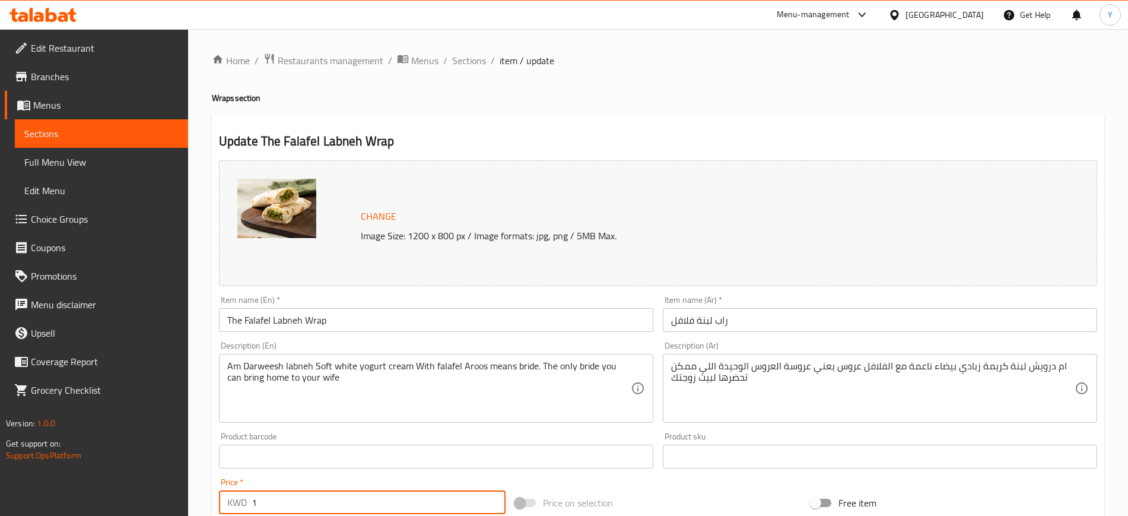
click at [271, 503] on input "1" at bounding box center [379, 502] width 254 height 24
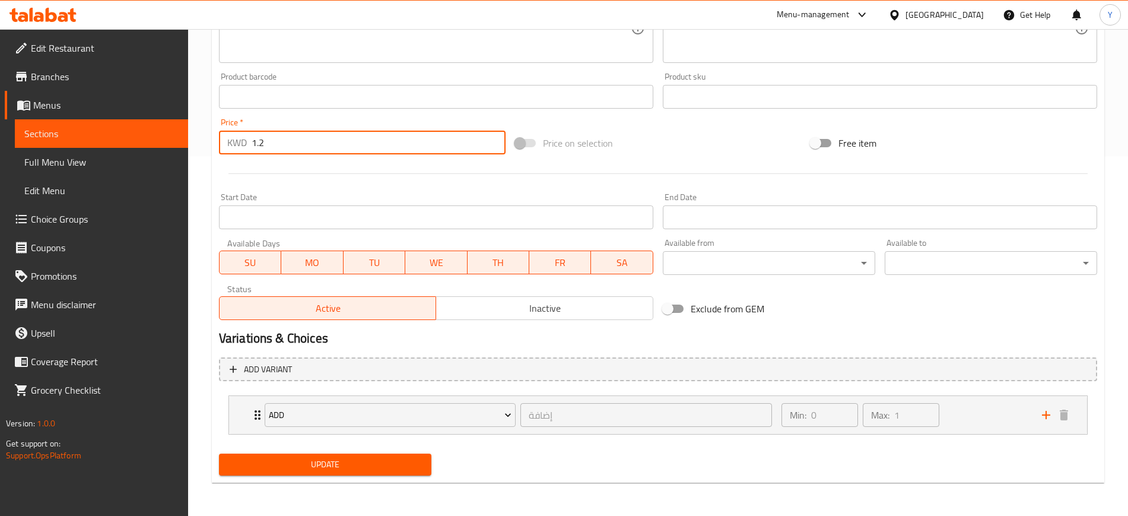
type input "1.2"
click at [287, 461] on span "Update" at bounding box center [326, 464] width 194 height 15
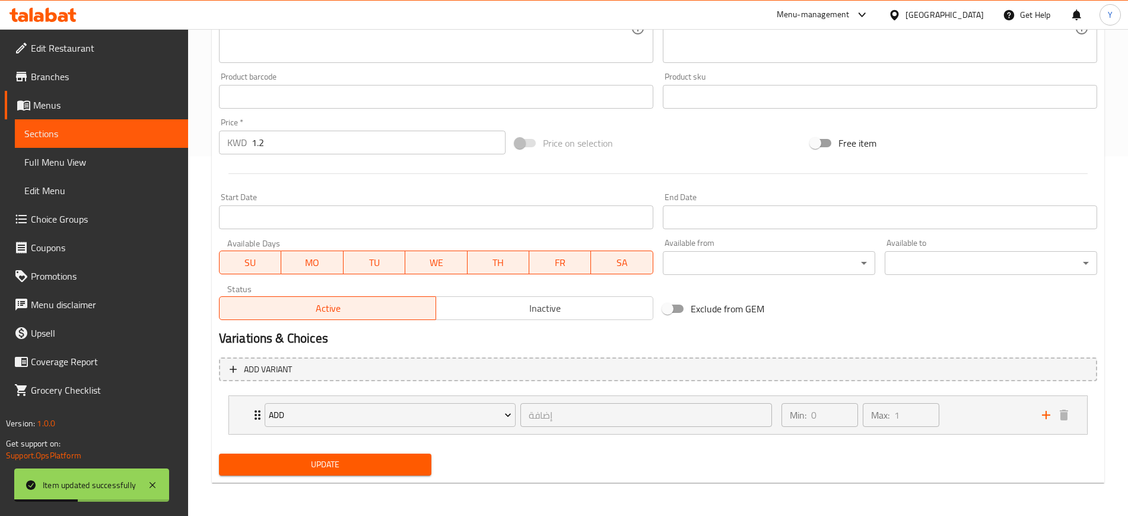
scroll to position [0, 0]
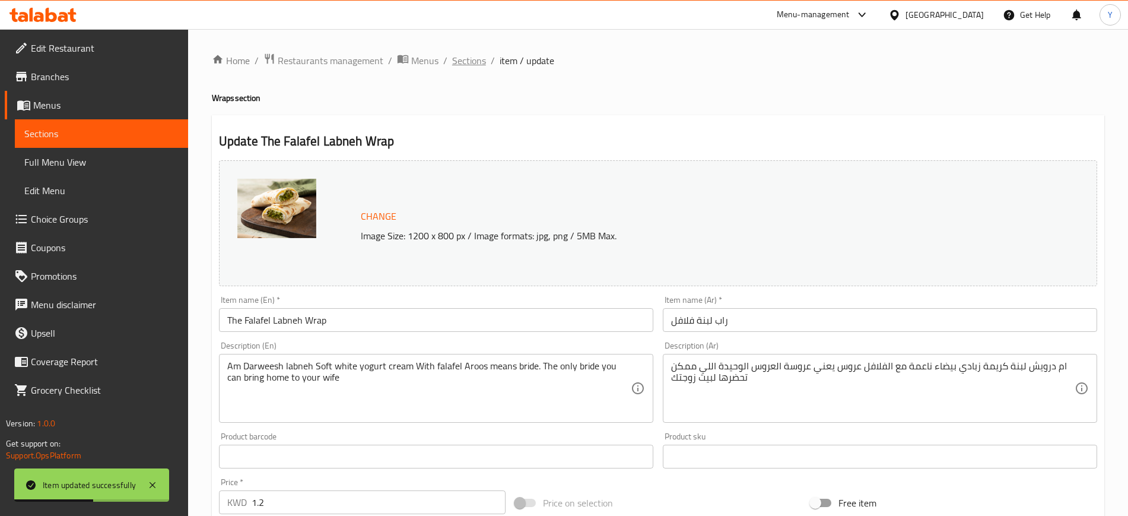
click at [462, 62] on span "Sections" at bounding box center [469, 60] width 34 height 14
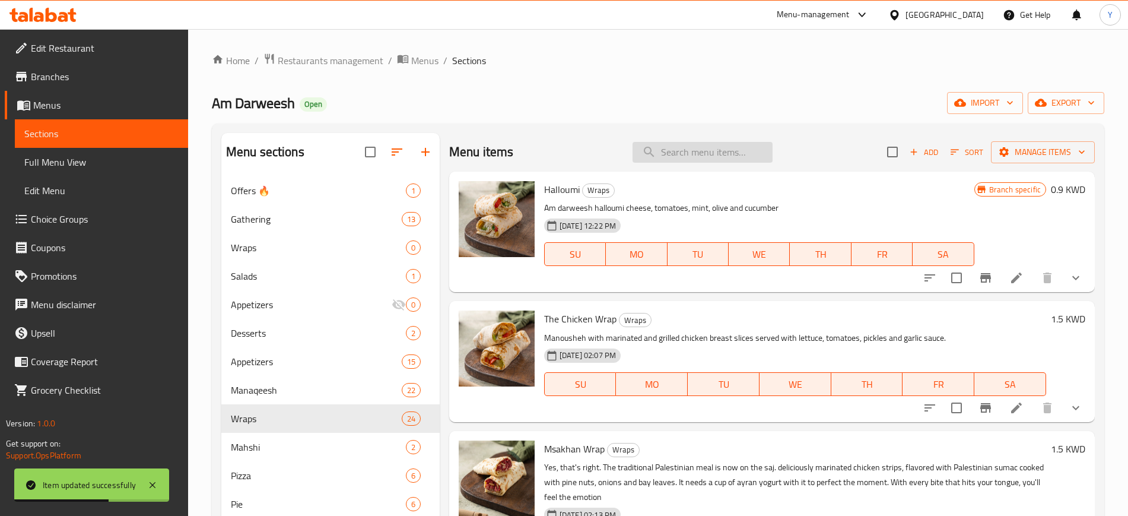
click at [661, 151] on input "search" at bounding box center [703, 152] width 140 height 21
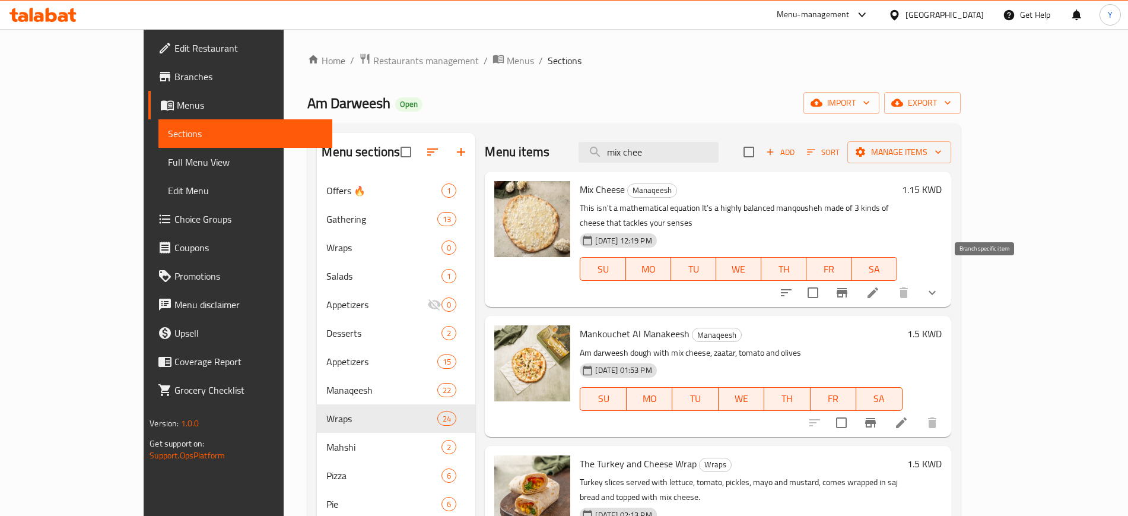
type input "mix chee"
click at [880, 286] on icon at bounding box center [873, 293] width 14 height 14
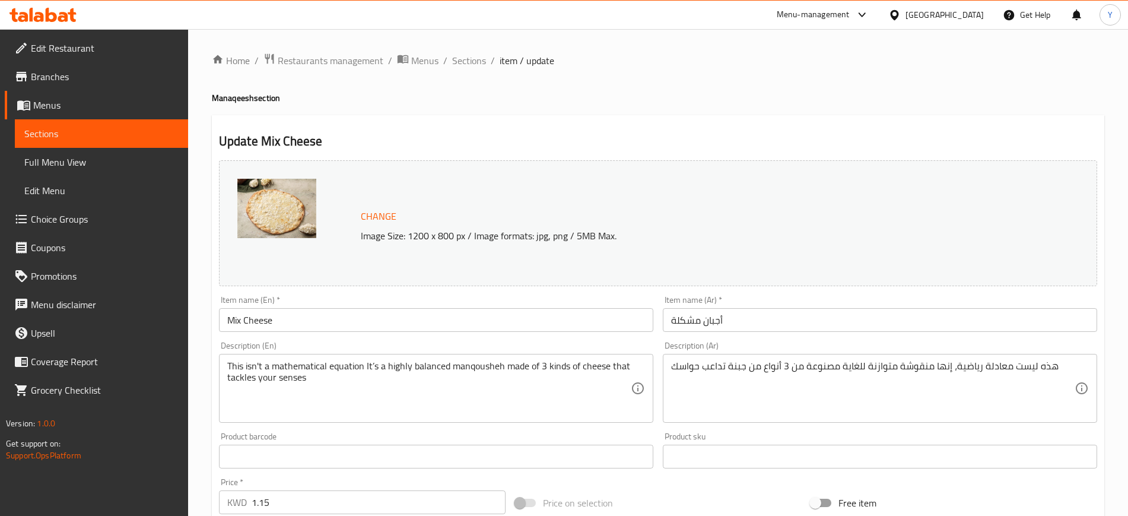
scroll to position [237, 0]
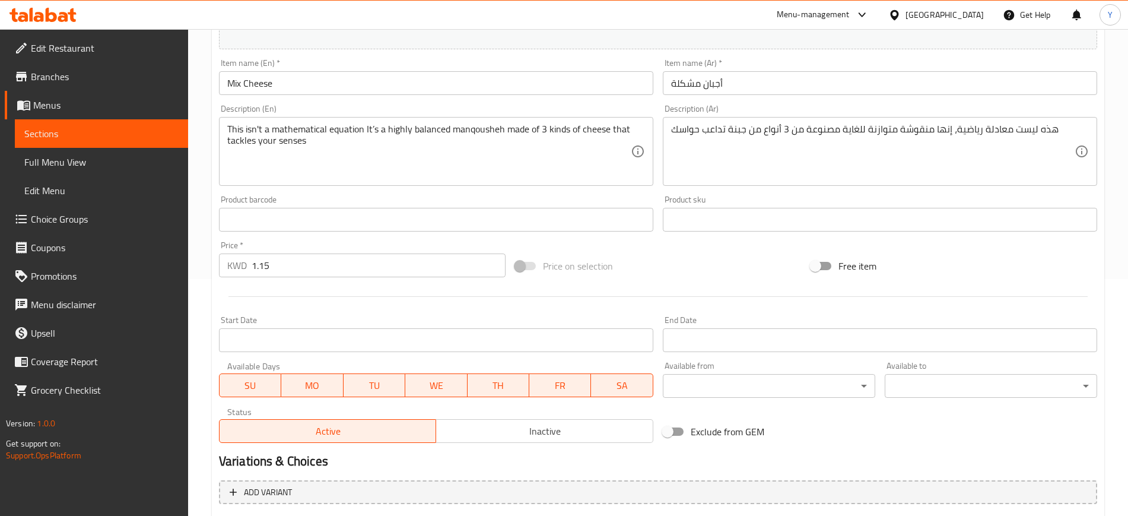
click at [296, 242] on div "Price   * KWD 1.15 Price *" at bounding box center [362, 259] width 287 height 36
click at [281, 271] on input "1.15" at bounding box center [379, 265] width 254 height 24
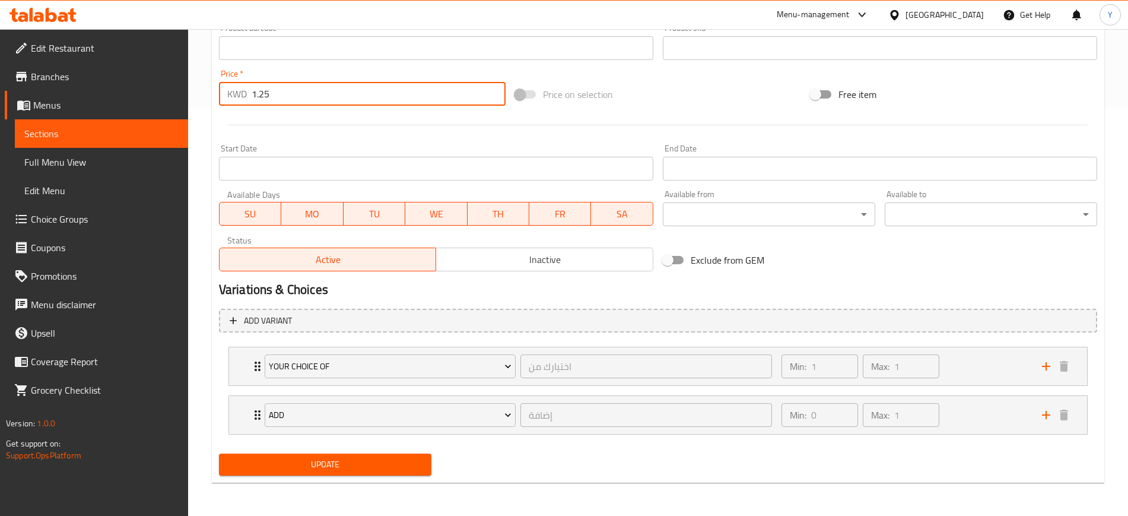
type input "1.25"
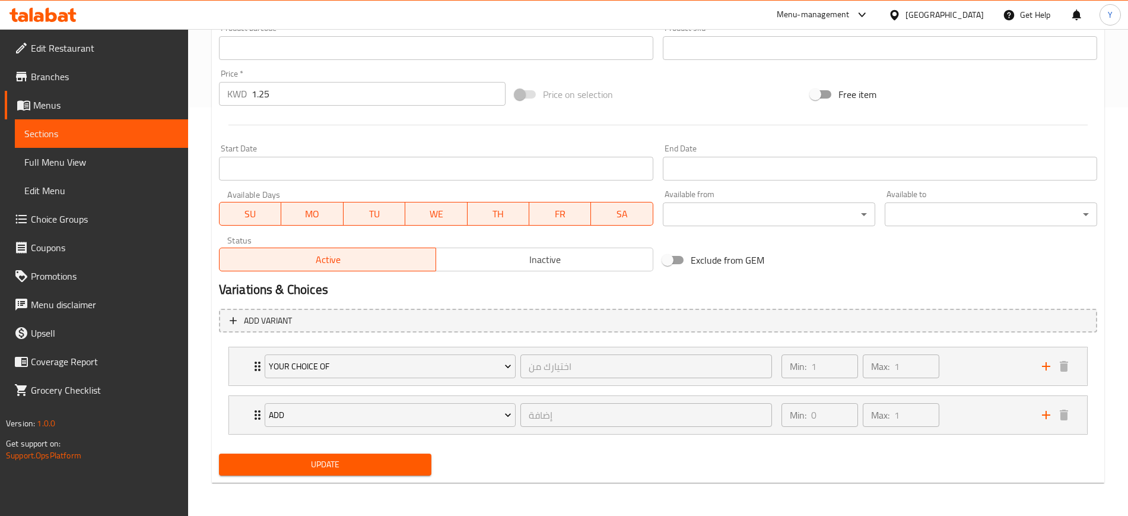
click at [292, 452] on div "Update" at bounding box center [325, 464] width 222 height 31
click at [291, 465] on span "Update" at bounding box center [326, 464] width 194 height 15
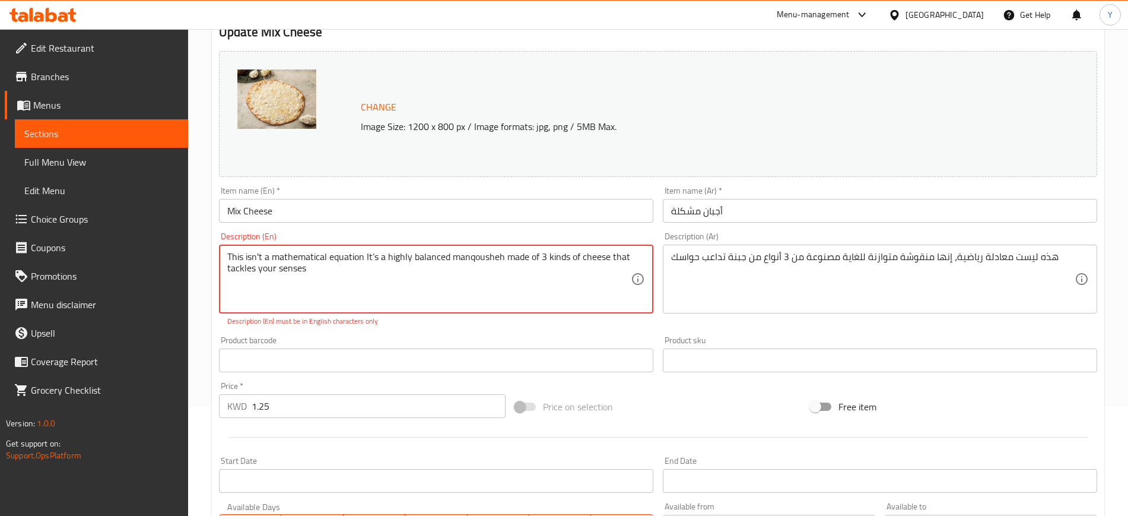
scroll to position [109, 0]
click at [501, 258] on textarea "This isn't a mathematical equation It’s a highly balanced manqousheh made of 3 …" at bounding box center [429, 279] width 404 height 56
click at [778, 135] on div "Change Image Size: 1200 x 800 px / Image formats: jpg, png / 5MB Max." at bounding box center [658, 114] width 879 height 126
drag, startPoint x: 292, startPoint y: 253, endPoint x: 226, endPoint y: 257, distance: 66.6
click at [416, 264] on textarea "This isn't a mathematical equation It’s a highly balanced mankoshe made of 3 ki…" at bounding box center [429, 279] width 404 height 56
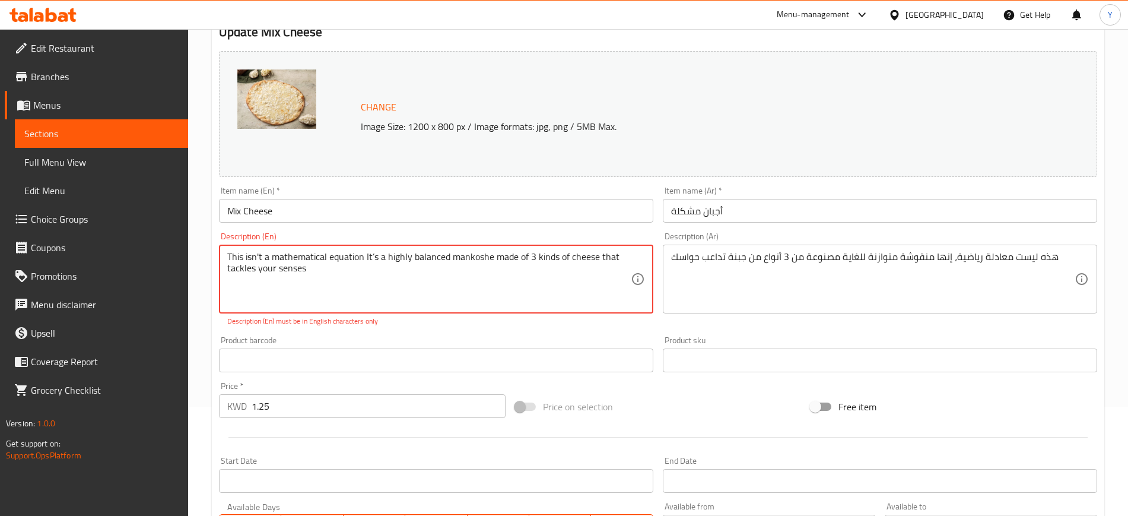
drag, startPoint x: 386, startPoint y: 260, endPoint x: 154, endPoint y: 252, distance: 232.8
click at [154, 252] on div "Edit Restaurant Branches Menus Sections Full Menu View Edit Menu Choice Groups …" at bounding box center [564, 374] width 1128 height 908
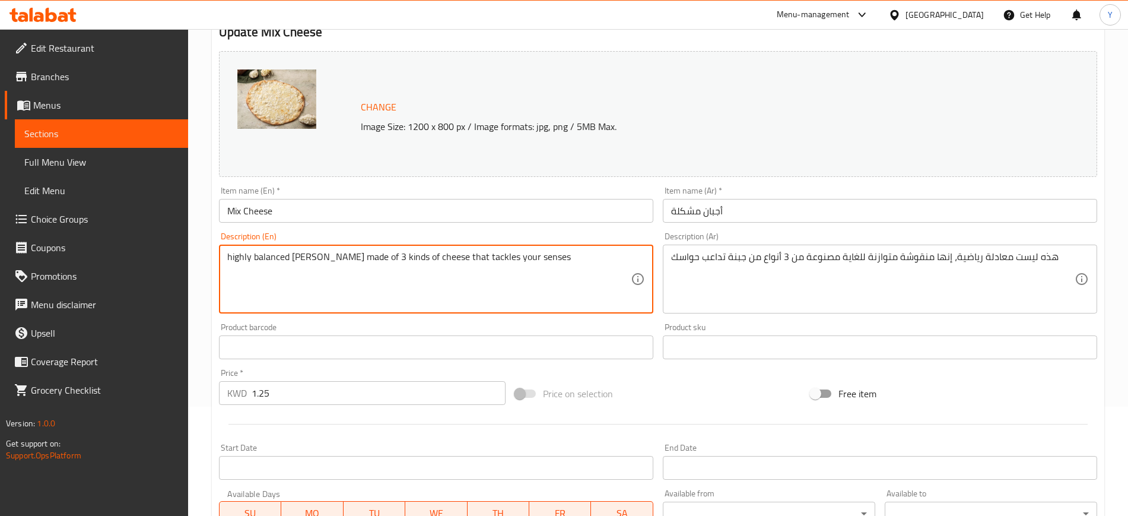
type textarea "highly balanced [PERSON_NAME] made of 3 kinds of cheese that tackles your senses"
click at [379, 318] on div "Product barcode Product barcode" at bounding box center [436, 341] width 444 height 46
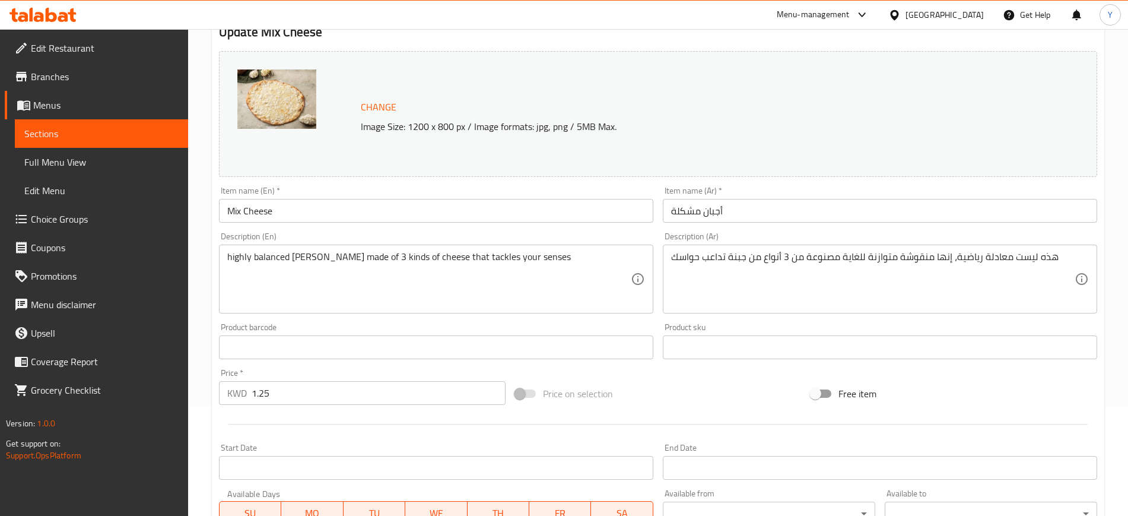
scroll to position [408, 0]
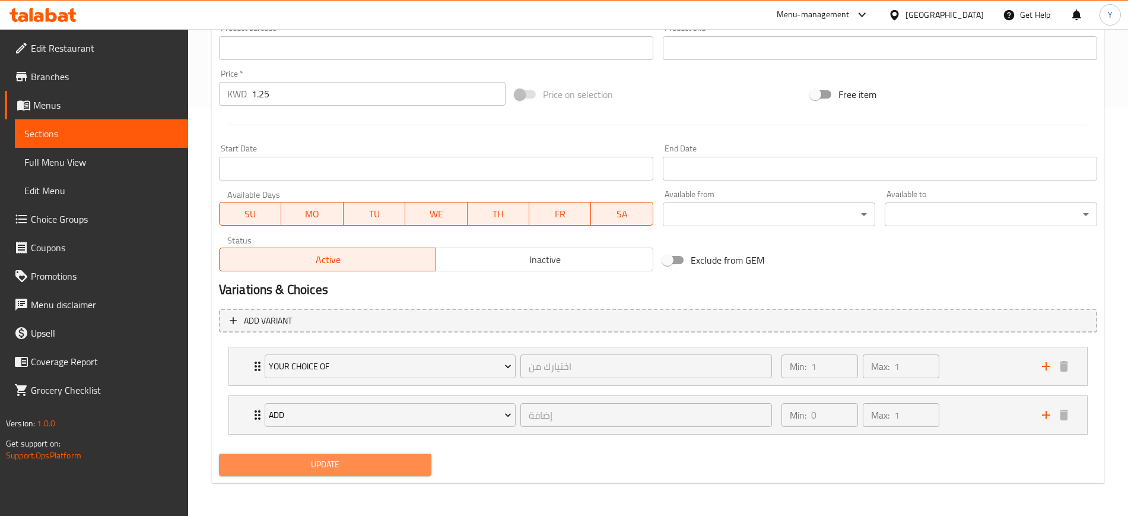
click at [319, 458] on span "Update" at bounding box center [326, 464] width 194 height 15
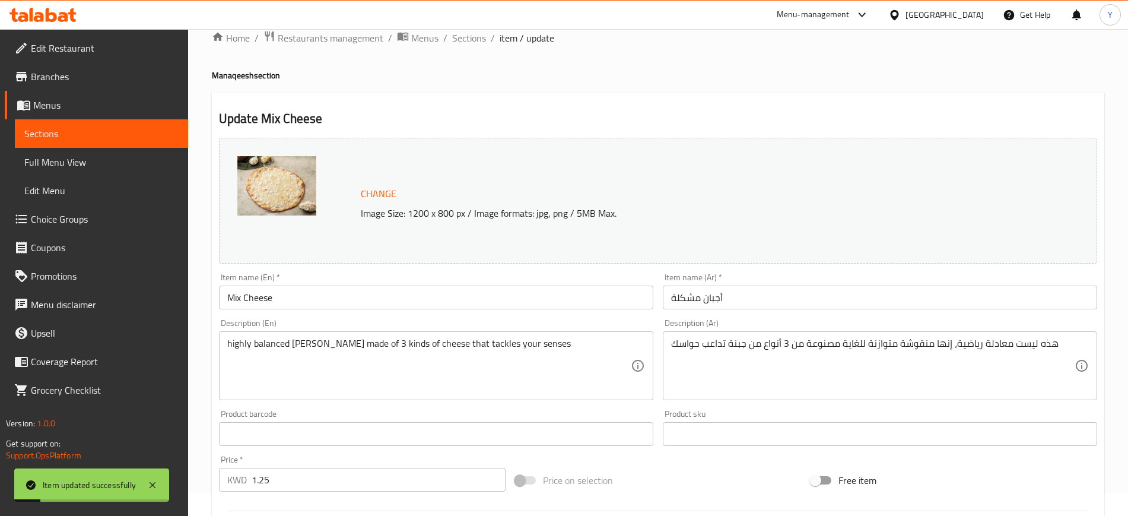
scroll to position [0, 0]
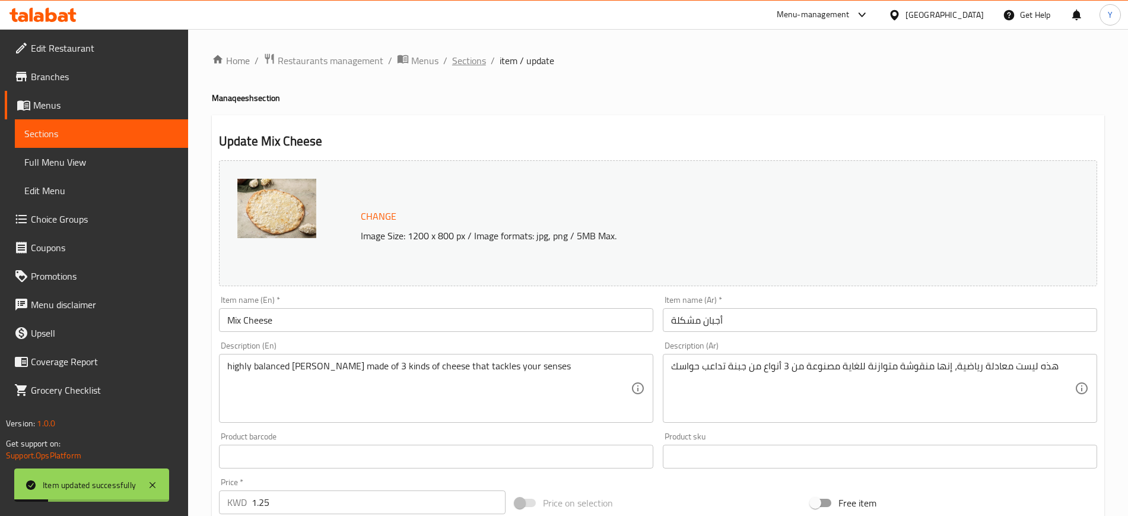
click at [480, 61] on span "Sections" at bounding box center [469, 60] width 34 height 14
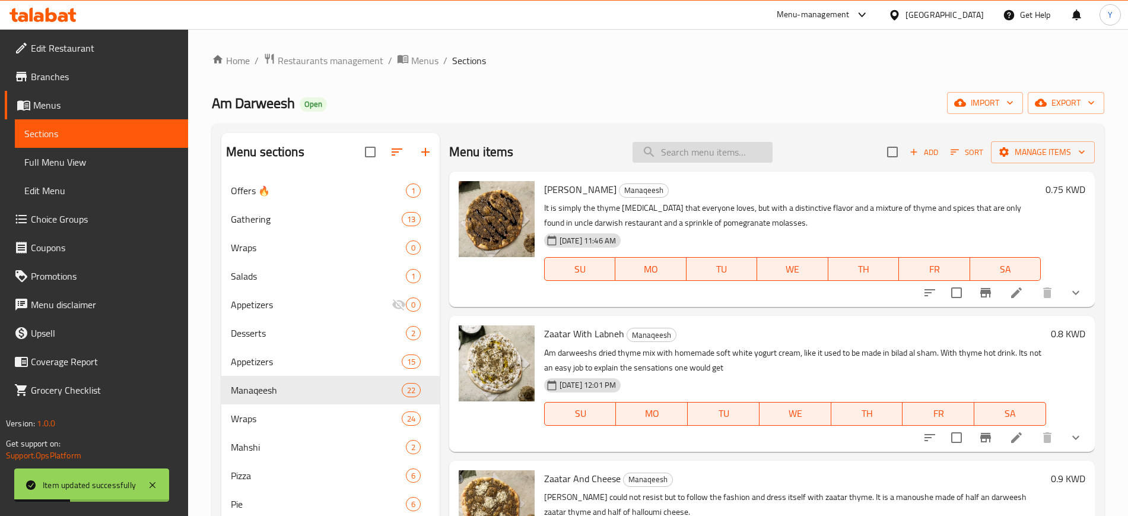
click at [724, 159] on input "search" at bounding box center [703, 152] width 140 height 21
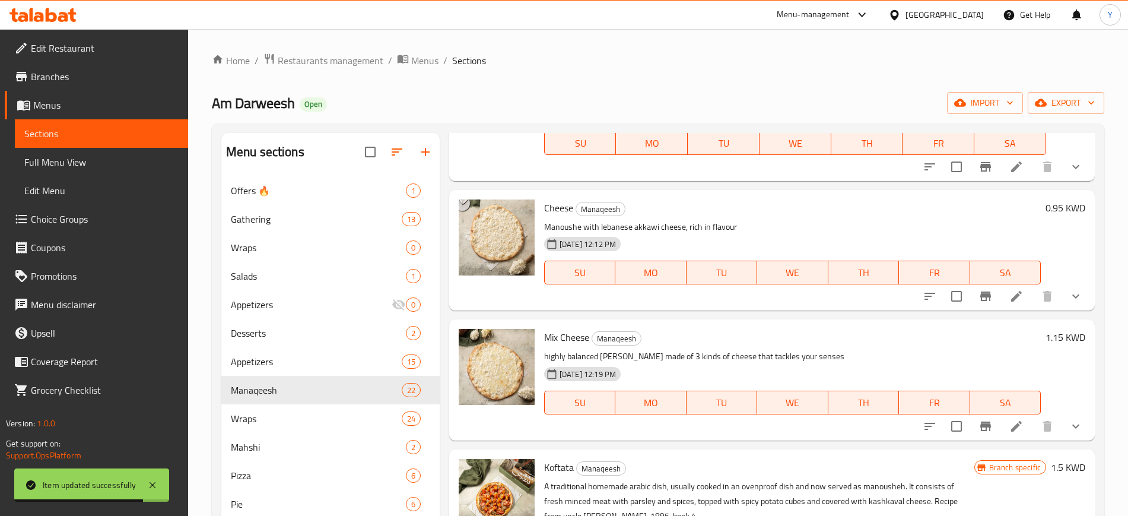
scroll to position [1170, 0]
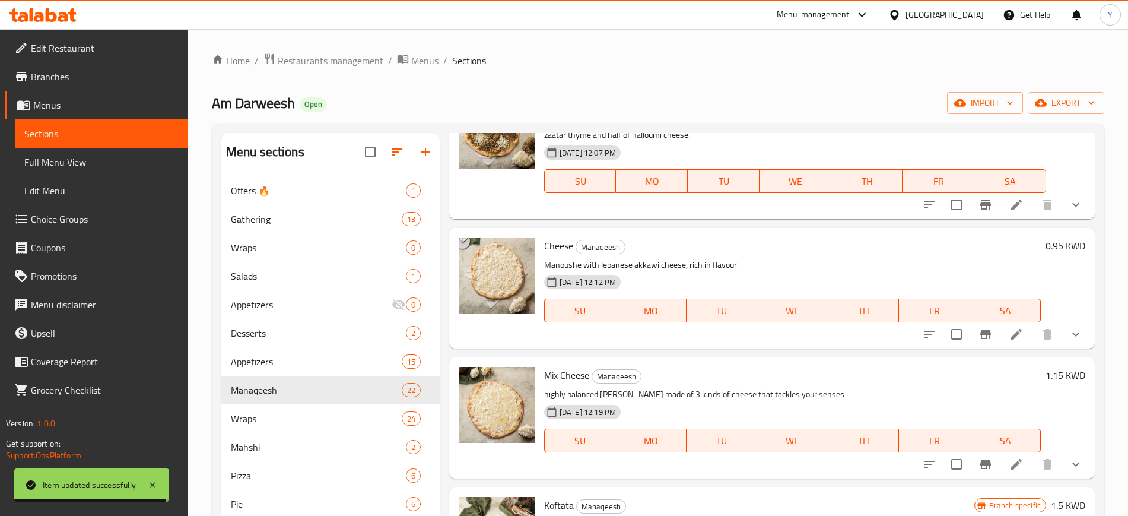
type input "cheese"
click at [1016, 342] on li at bounding box center [1016, 334] width 33 height 21
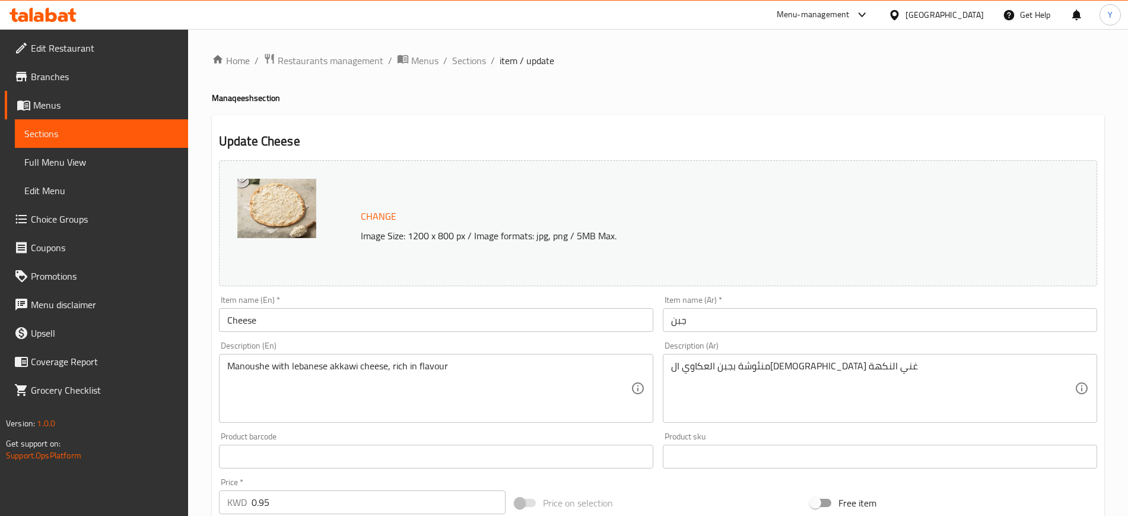
click at [281, 504] on input "0.95" at bounding box center [379, 502] width 254 height 24
type input "0"
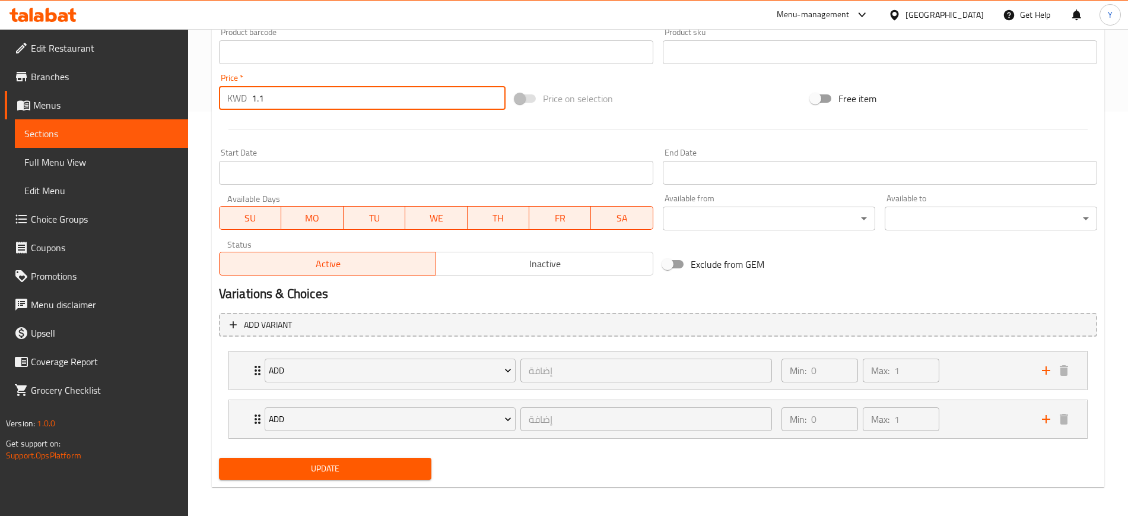
scroll to position [408, 0]
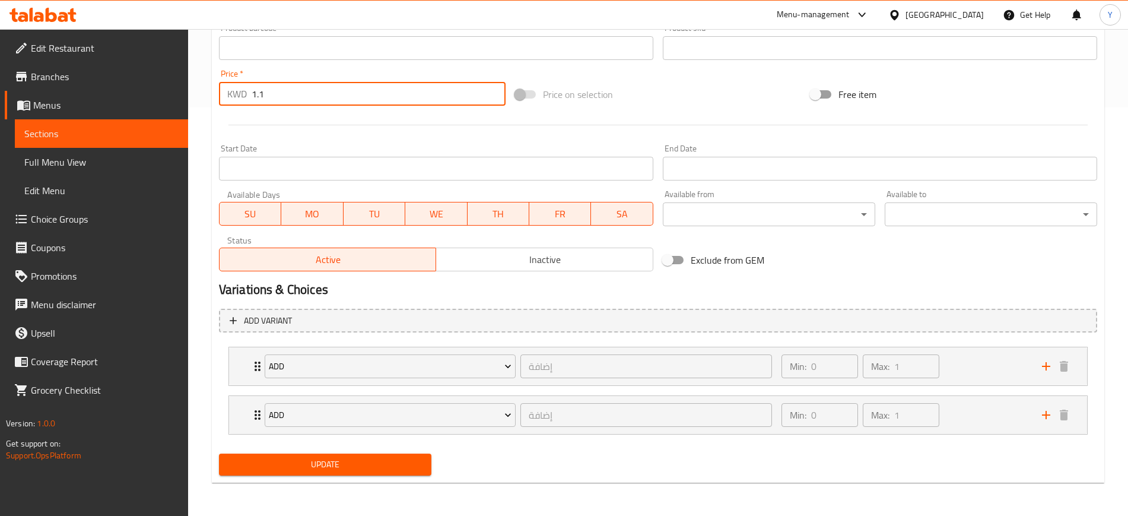
type input "1.1"
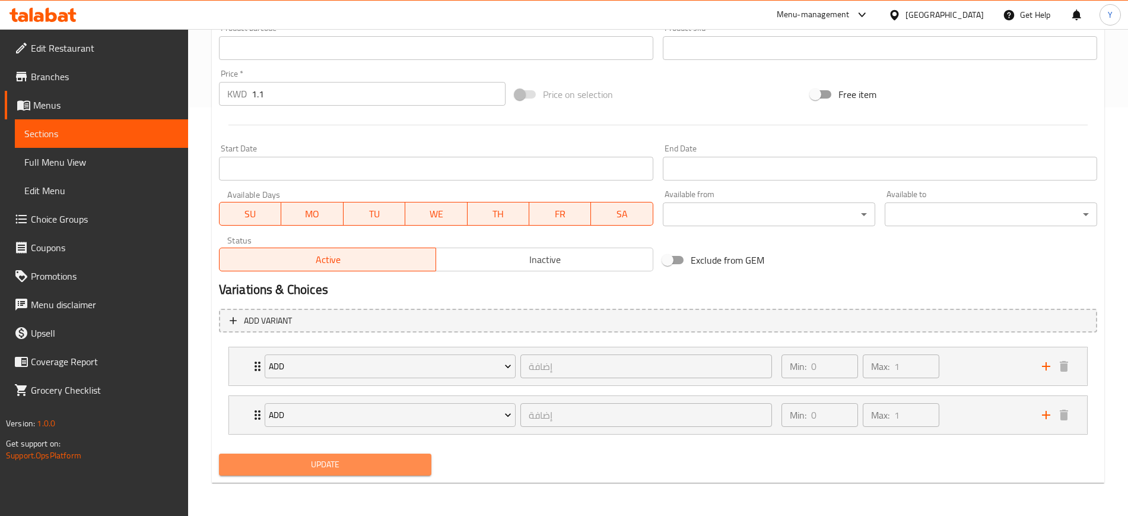
click at [276, 468] on span "Update" at bounding box center [326, 464] width 194 height 15
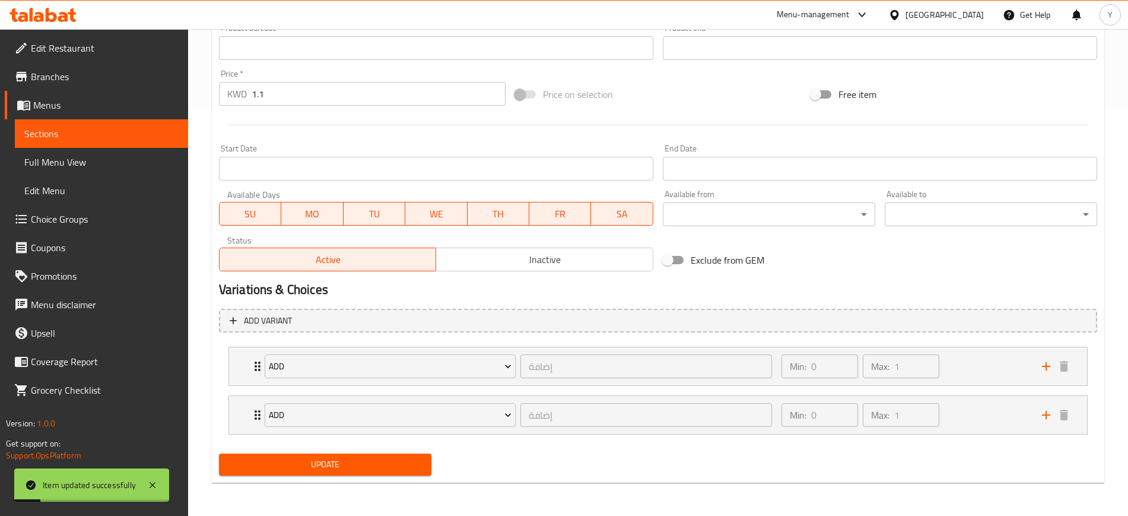
scroll to position [0, 0]
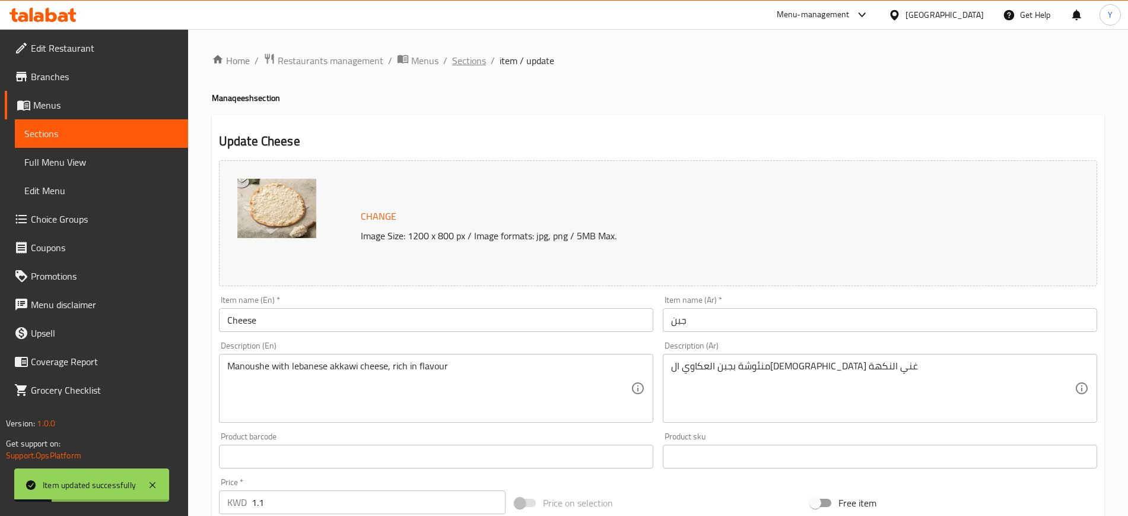
click at [461, 65] on span "Sections" at bounding box center [469, 60] width 34 height 14
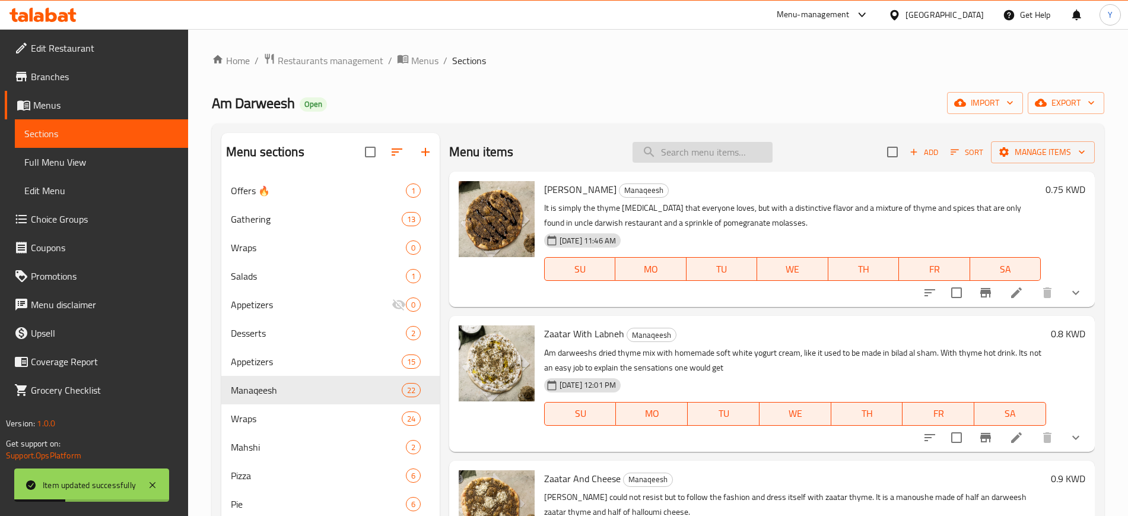
click at [654, 153] on input "search" at bounding box center [703, 152] width 140 height 21
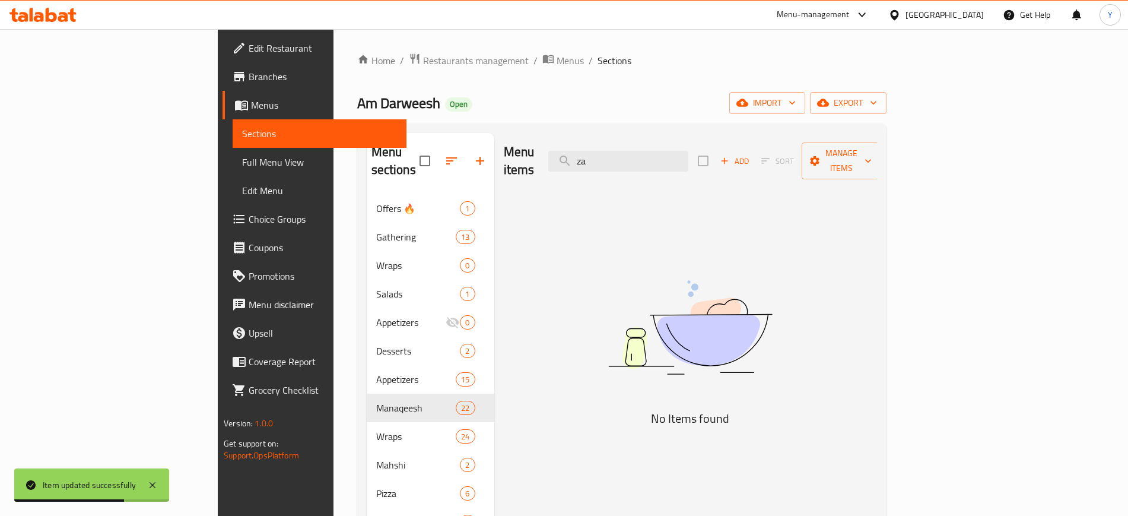
type input "z"
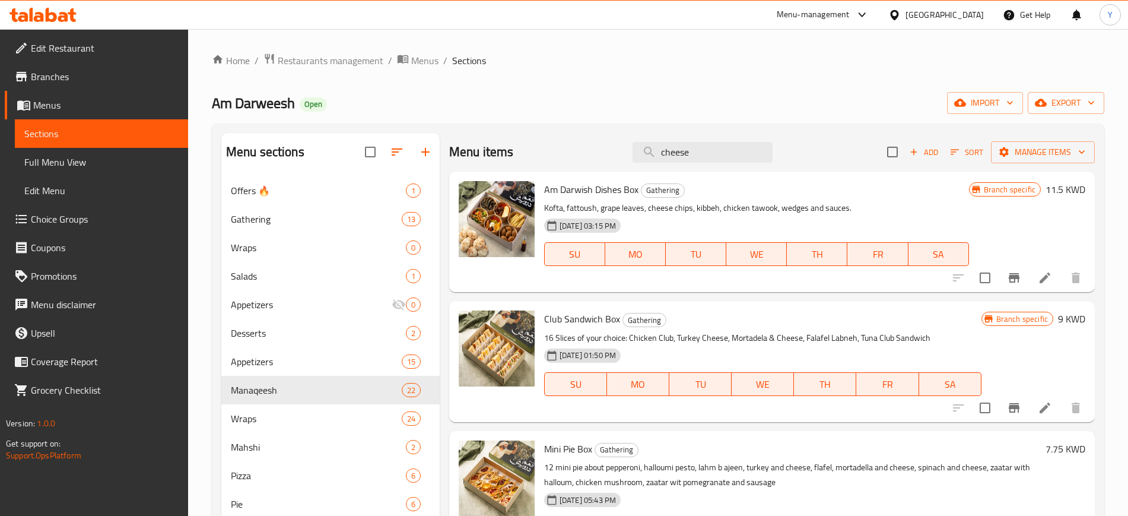
scroll to position [1, 0]
type input "c"
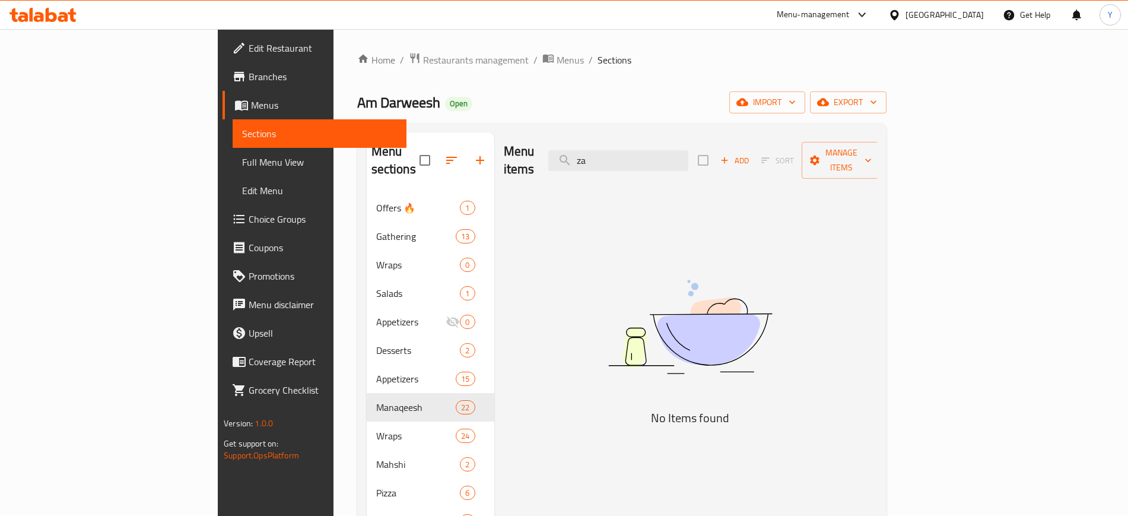
type input "z"
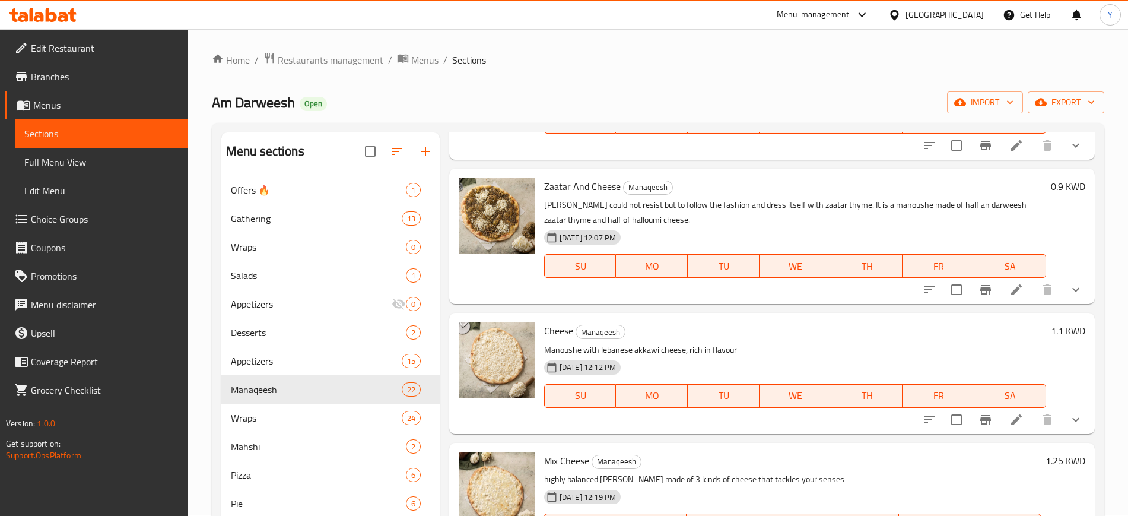
scroll to position [293, 0]
click at [1000, 288] on li at bounding box center [1016, 288] width 33 height 21
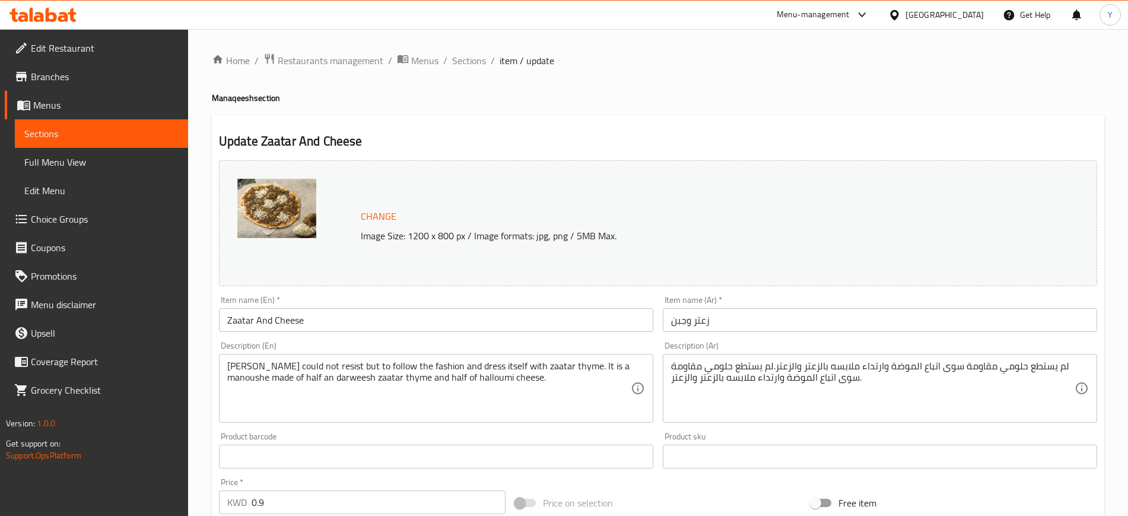
scroll to position [121, 0]
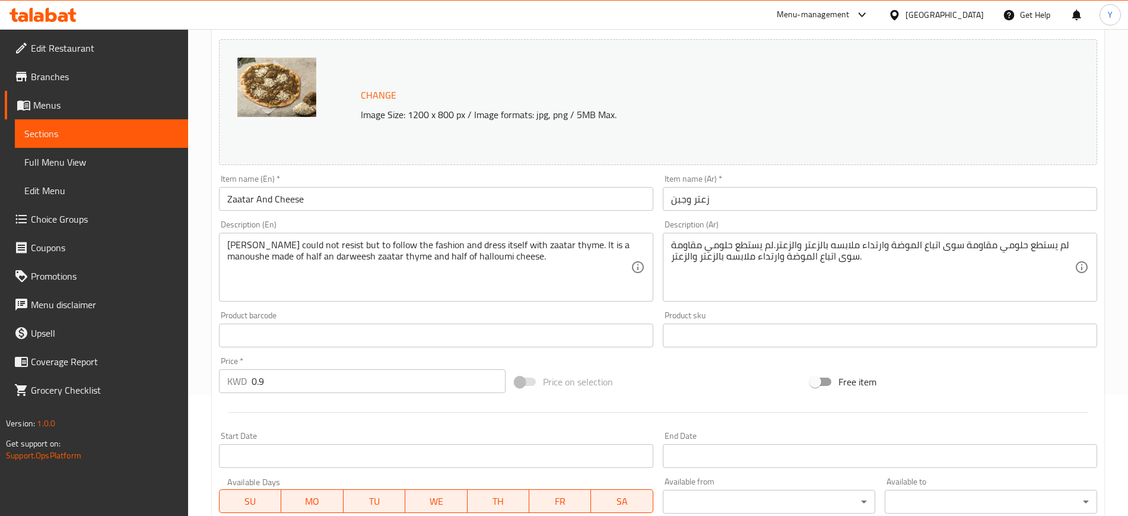
click at [286, 391] on input "0.9" at bounding box center [379, 381] width 254 height 24
type input "0"
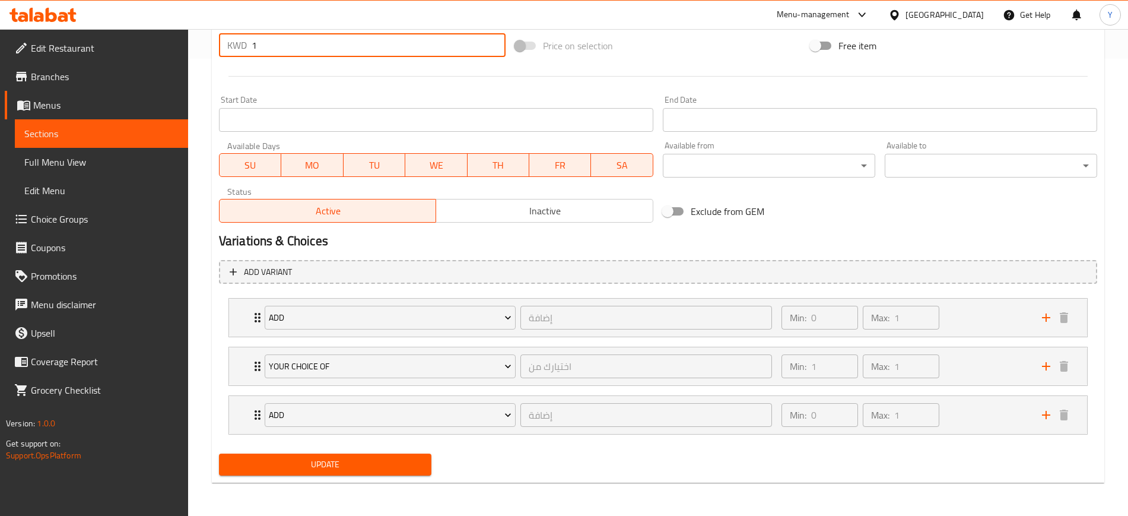
type input "1"
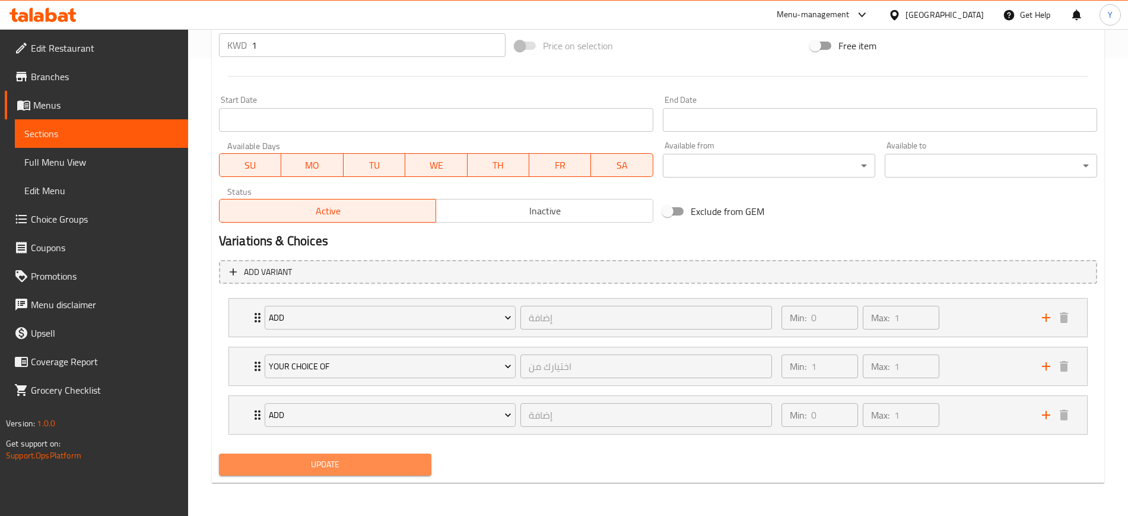
click at [294, 470] on span "Update" at bounding box center [326, 464] width 194 height 15
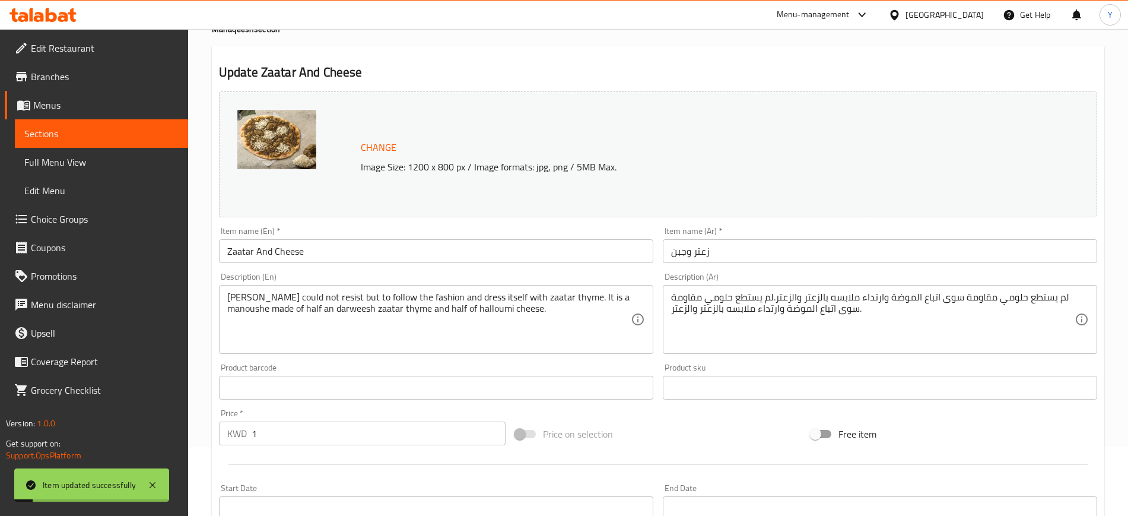
scroll to position [0, 0]
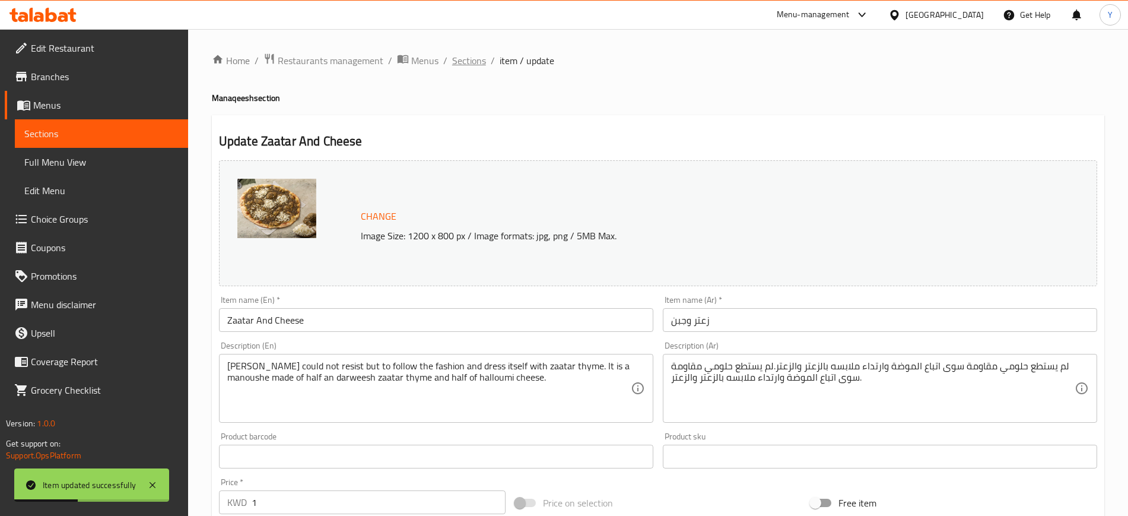
click at [466, 59] on span "Sections" at bounding box center [469, 60] width 34 height 14
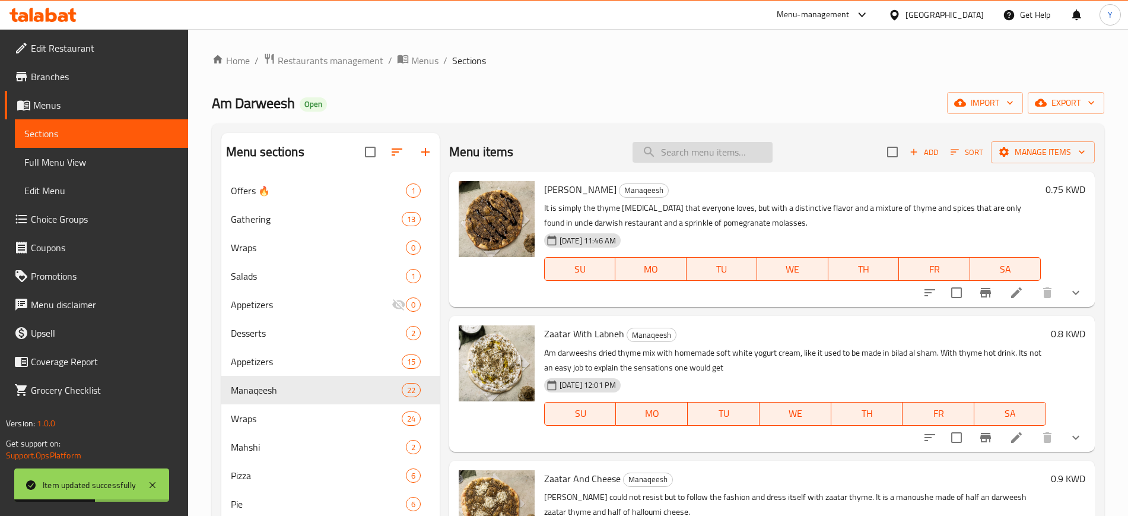
click at [690, 147] on input "search" at bounding box center [703, 152] width 140 height 21
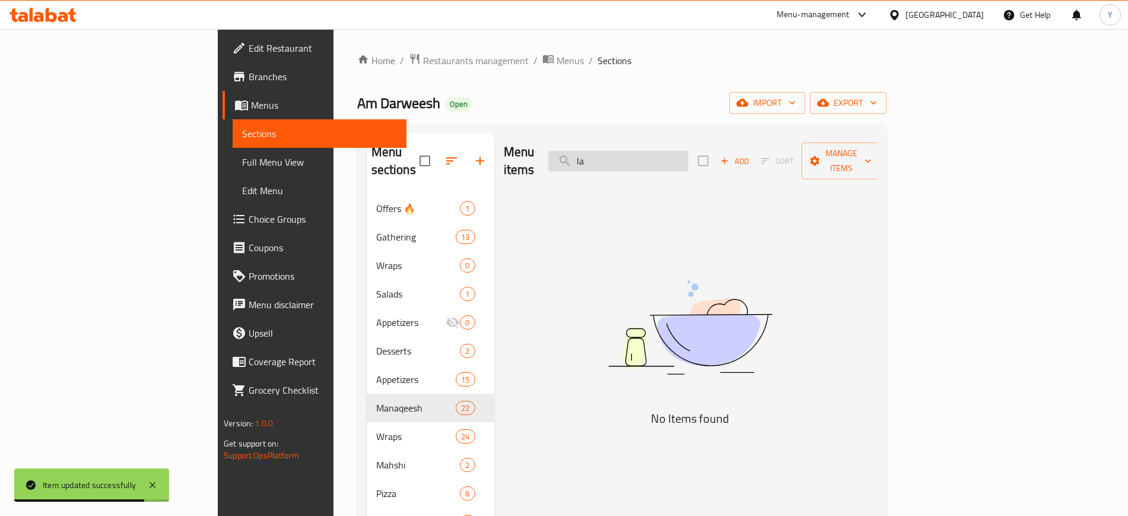
type input "l"
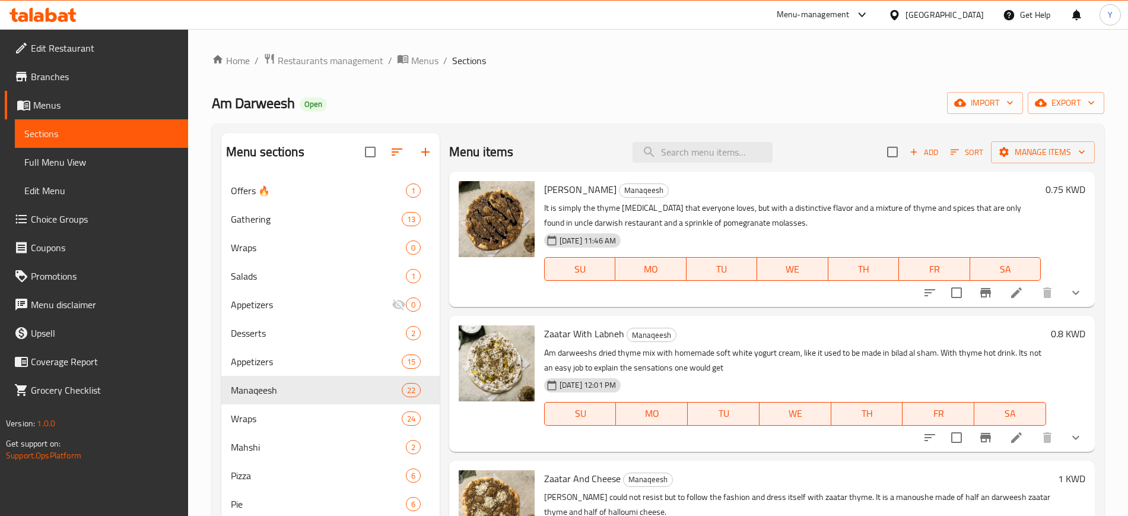
paste input "لحم بعجين"
type input "لحم بعجين"
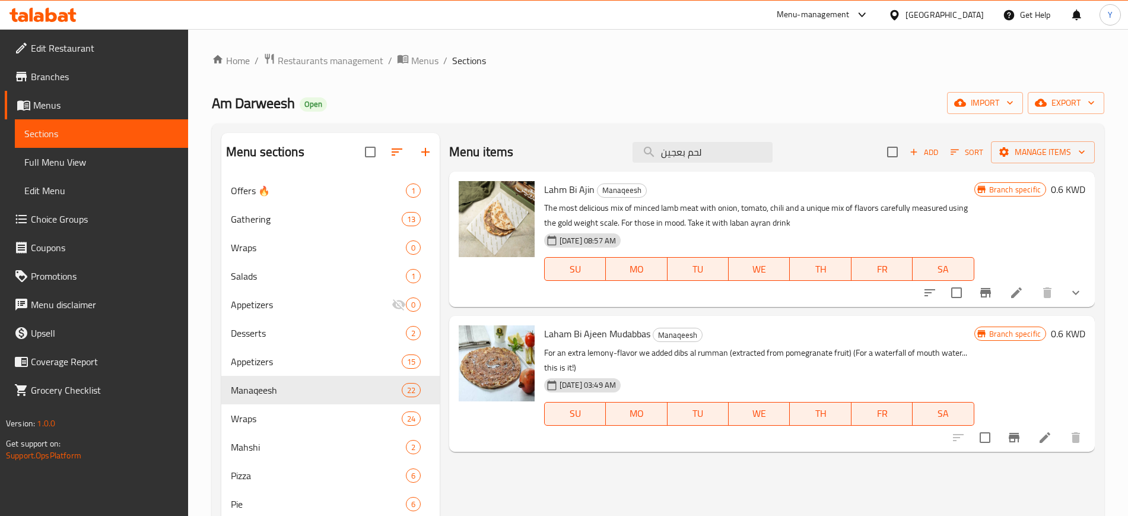
click at [1023, 296] on icon at bounding box center [1017, 293] width 14 height 14
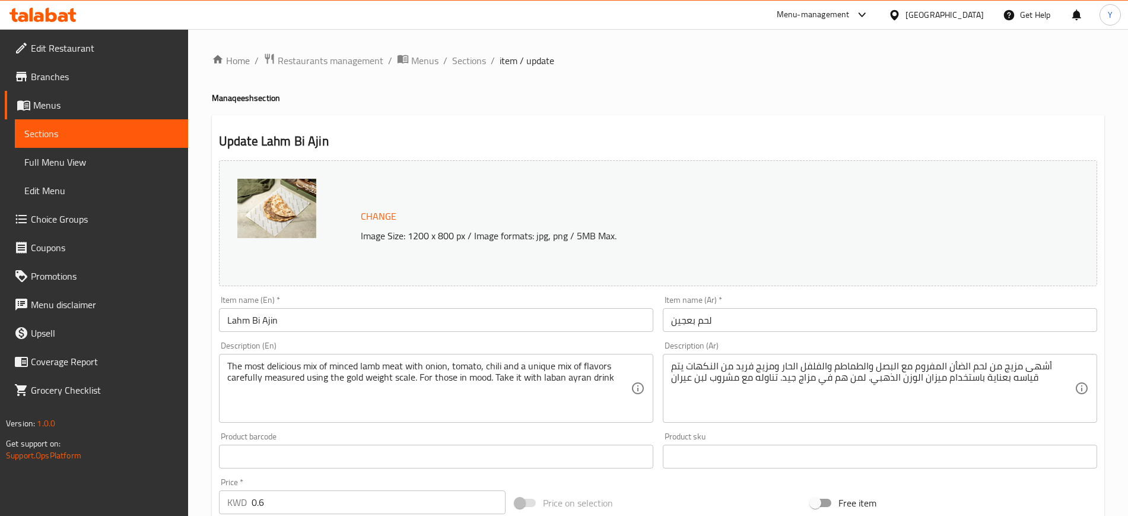
scroll to position [179, 0]
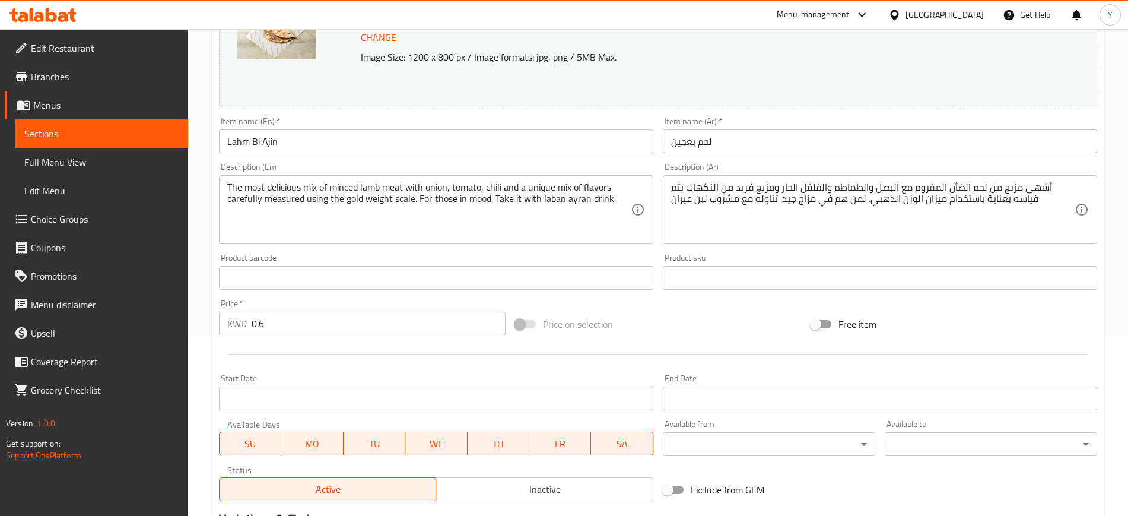
click at [325, 321] on input "0.6" at bounding box center [379, 324] width 254 height 24
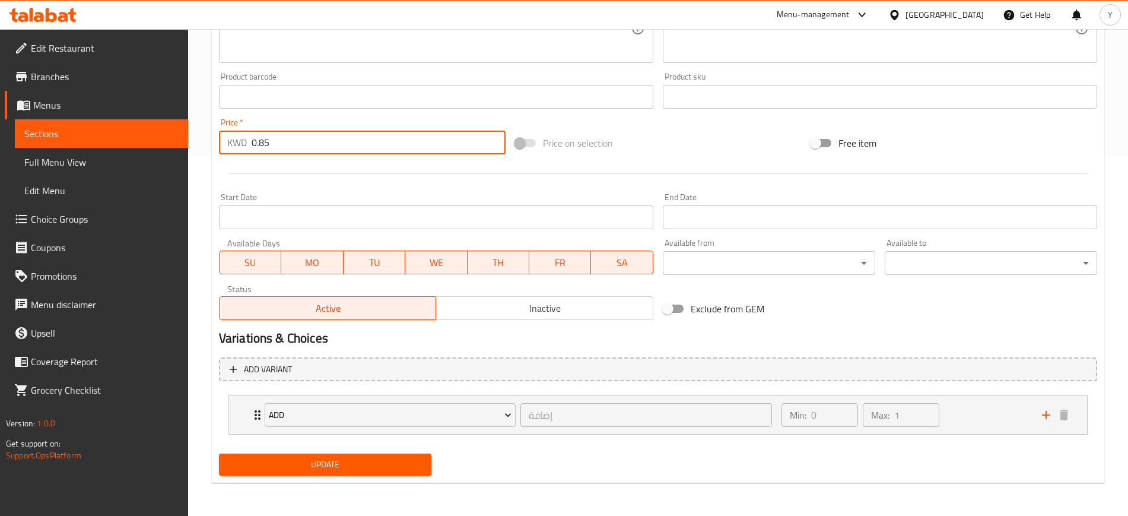
type input "0.85"
click at [316, 463] on span "Update" at bounding box center [326, 464] width 194 height 15
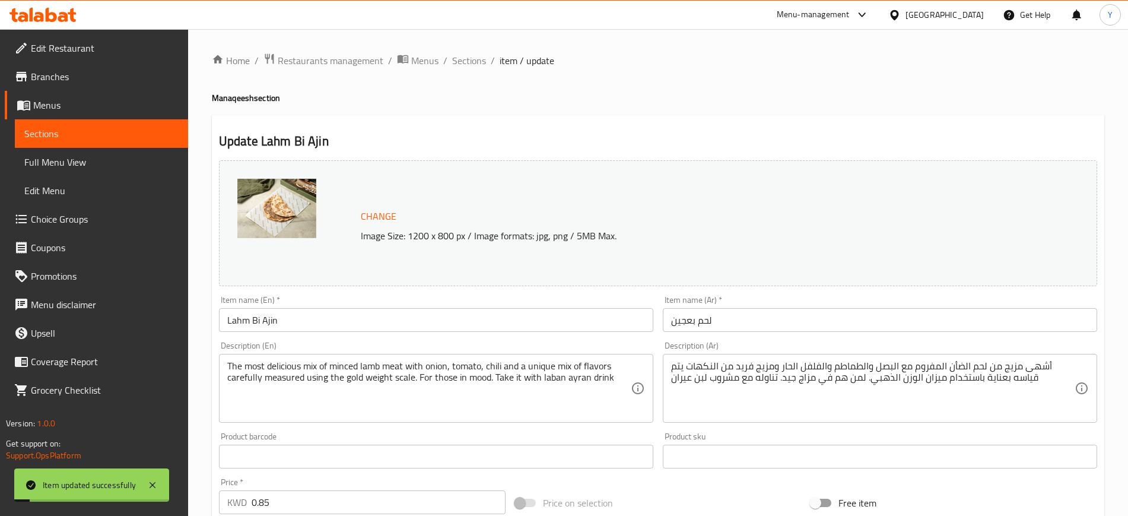
scroll to position [1, 0]
click at [468, 59] on span "Sections" at bounding box center [469, 60] width 34 height 14
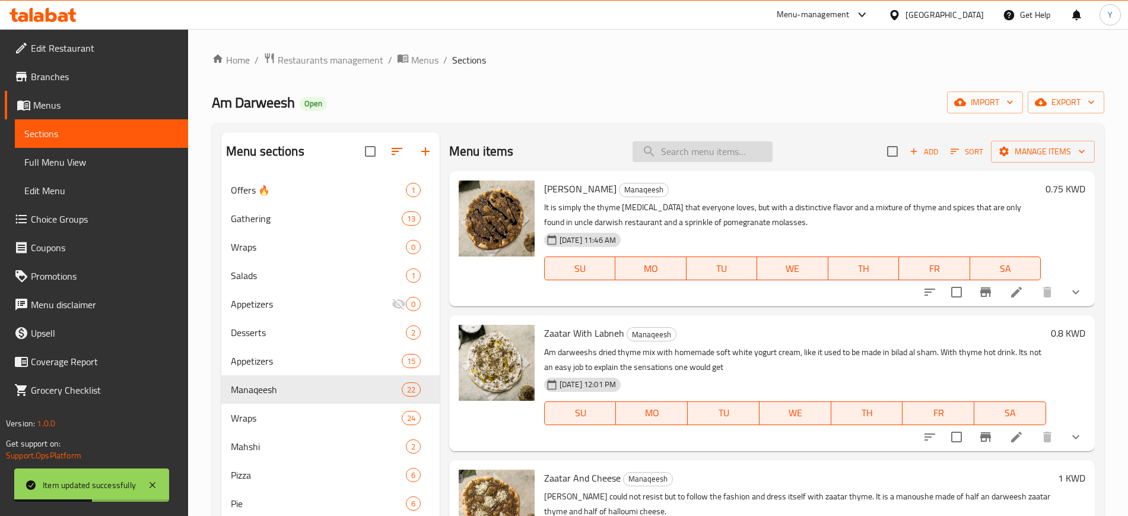
click at [723, 145] on input "search" at bounding box center [703, 151] width 140 height 21
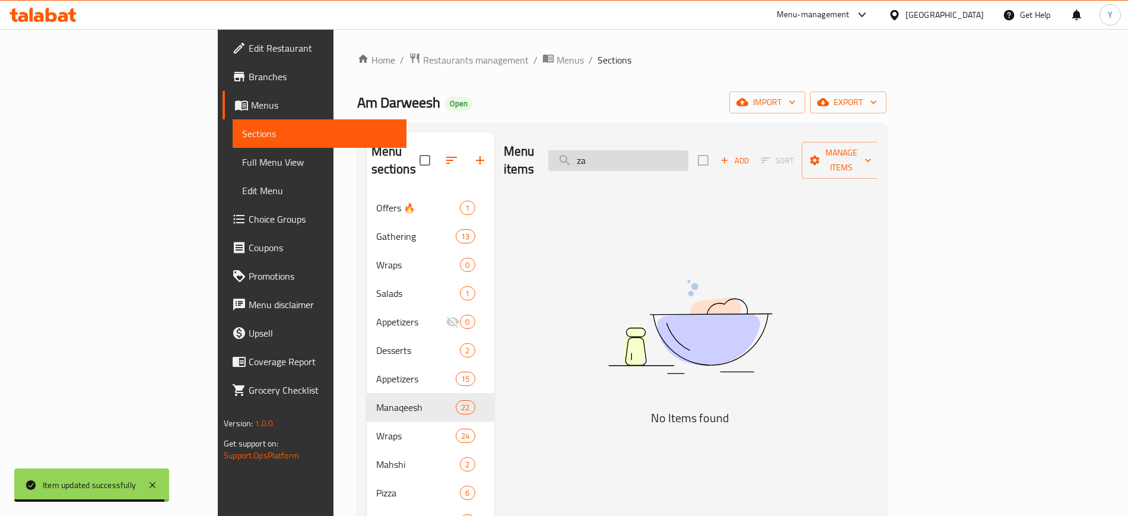
type input "z"
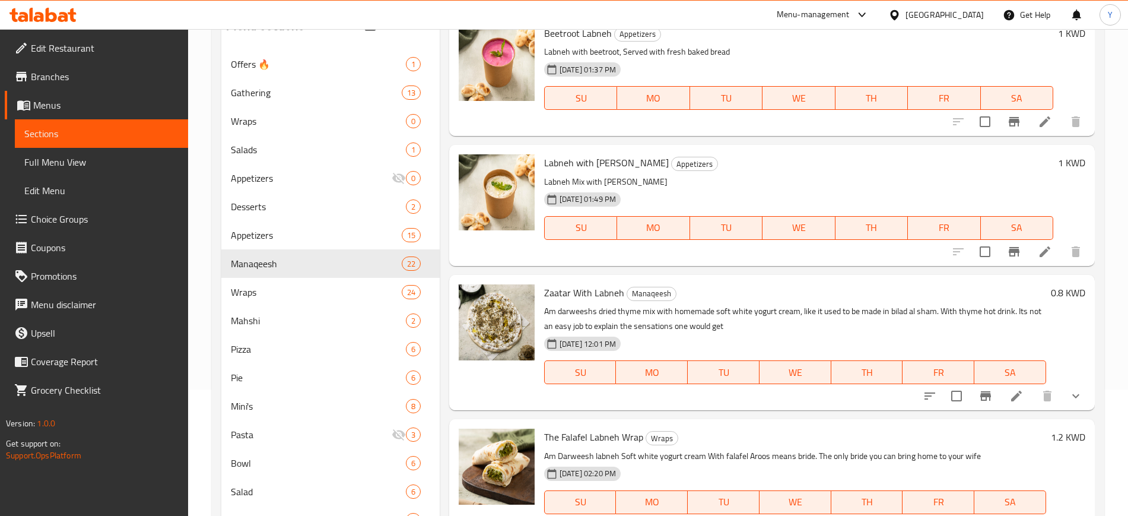
scroll to position [127, 0]
type input "labneh"
click at [1000, 398] on li at bounding box center [1016, 395] width 33 height 21
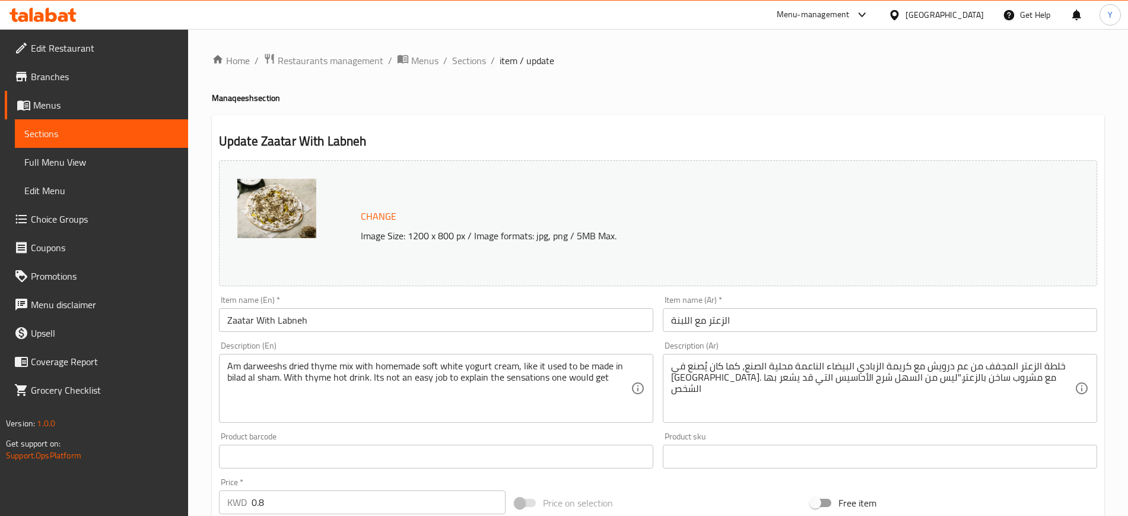
scroll to position [56, 0]
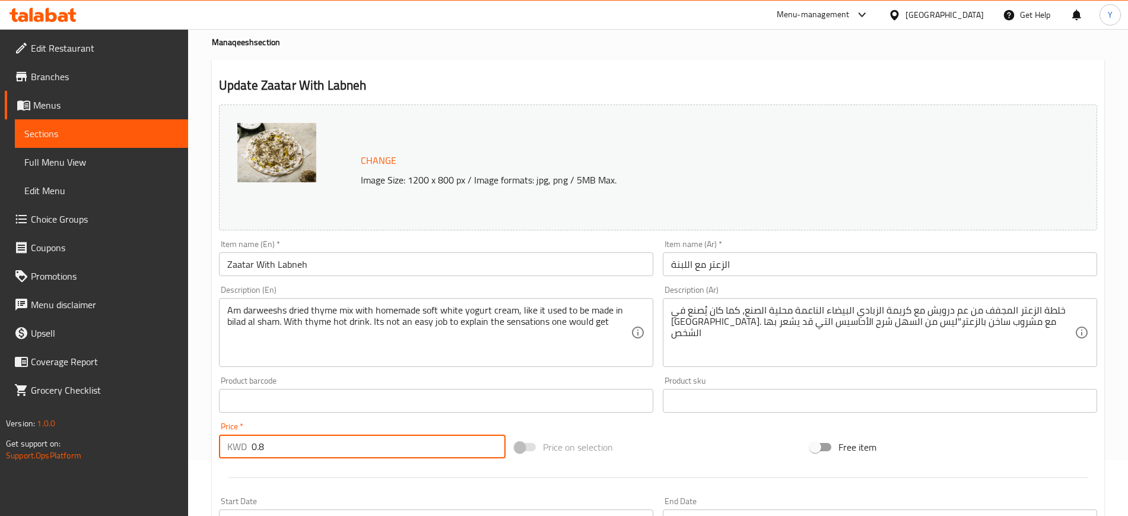
click at [277, 443] on input "0.8" at bounding box center [379, 447] width 254 height 24
type input "0"
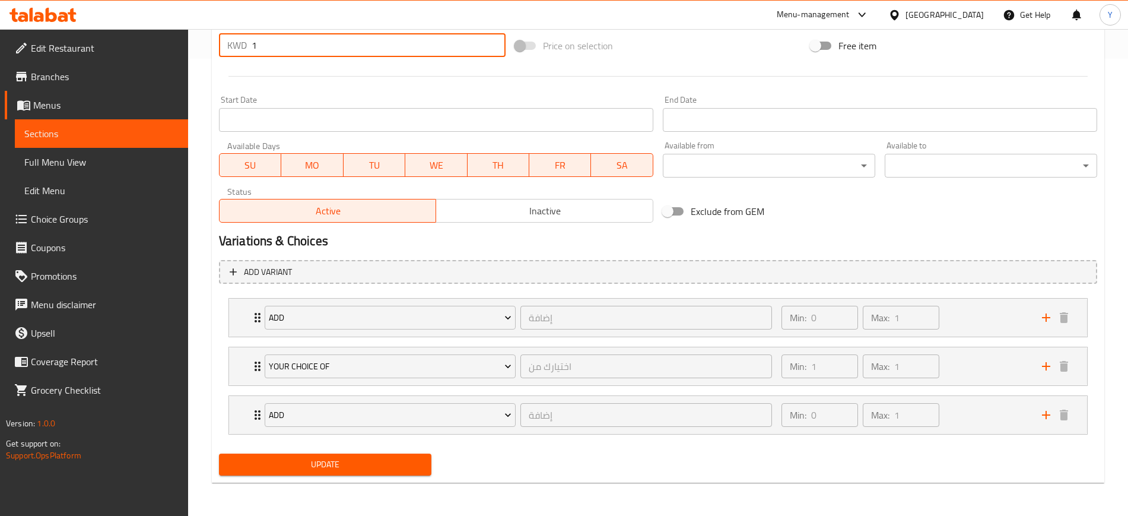
type input "1"
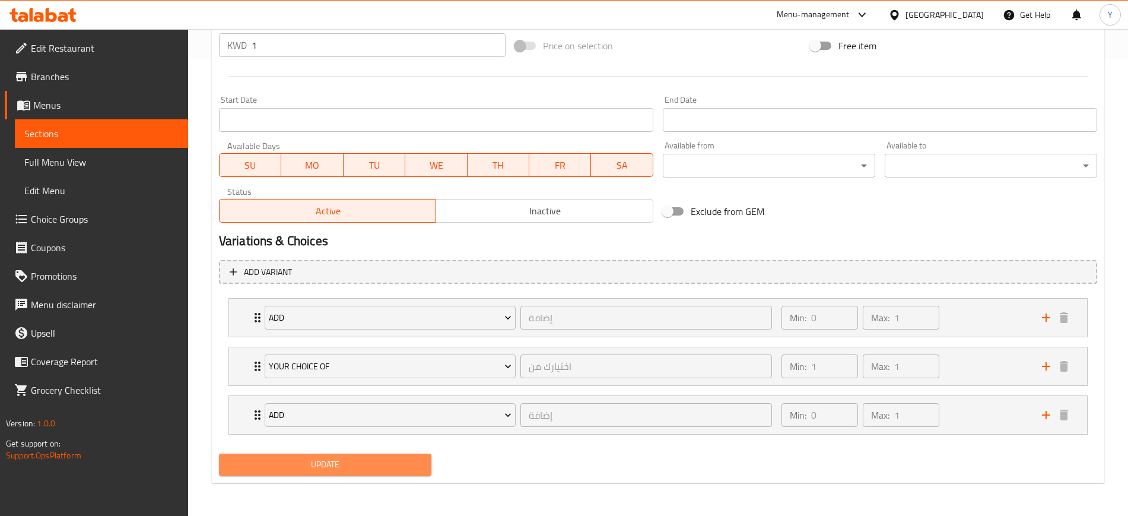
click at [285, 470] on span "Update" at bounding box center [326, 464] width 194 height 15
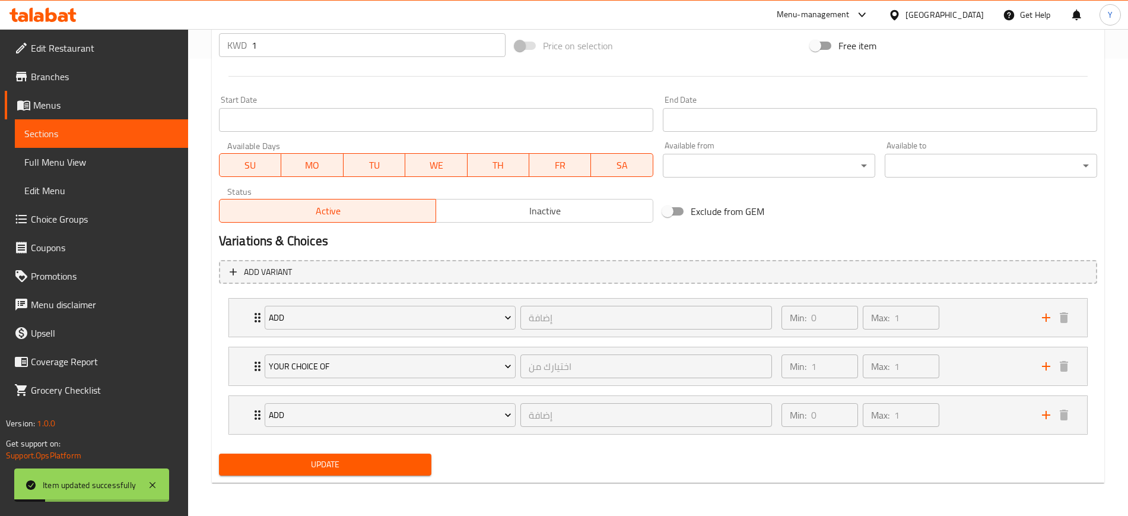
scroll to position [0, 0]
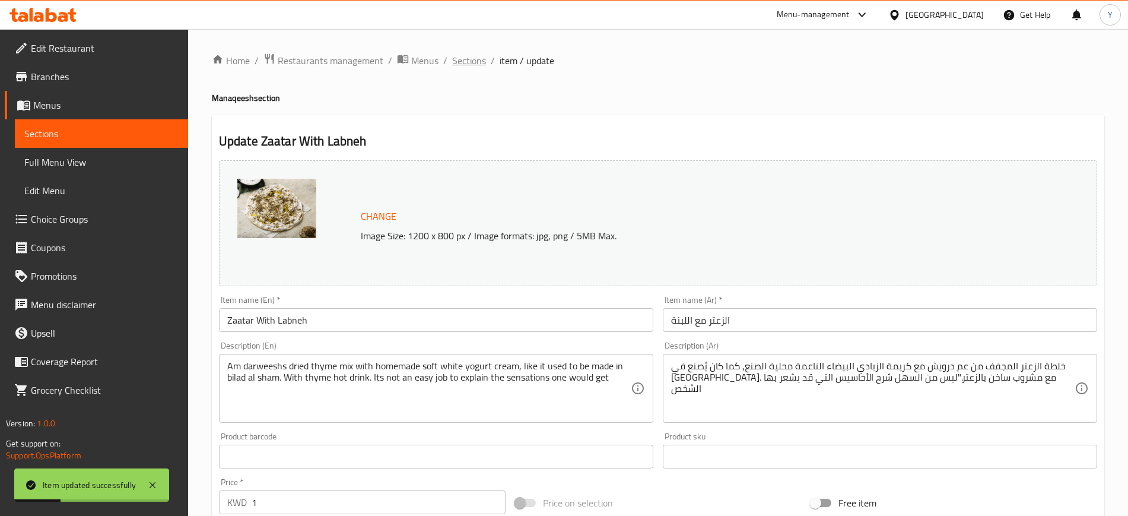
click at [474, 58] on span "Sections" at bounding box center [469, 60] width 34 height 14
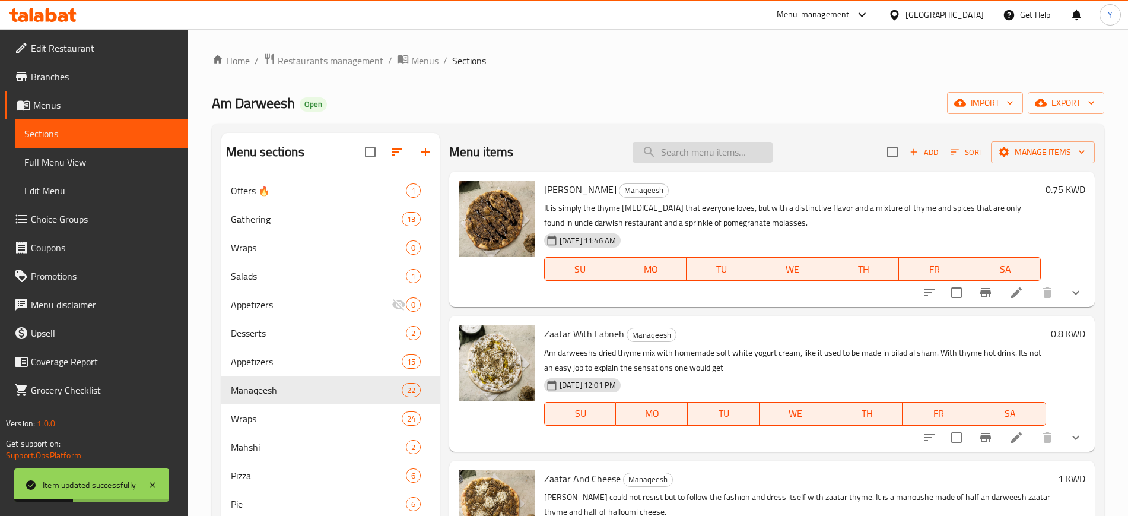
click at [659, 158] on input "search" at bounding box center [703, 152] width 140 height 21
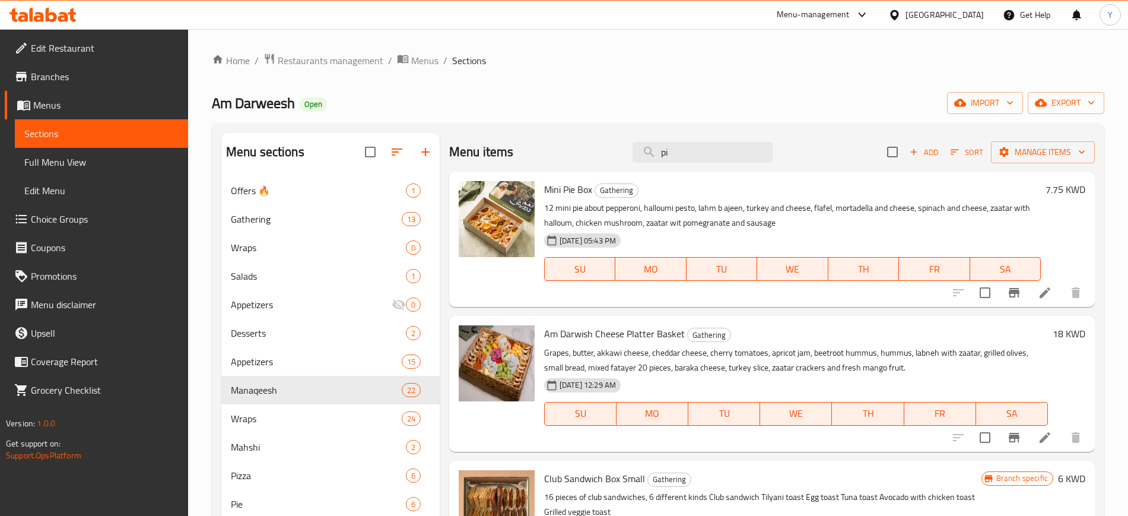
type input "p"
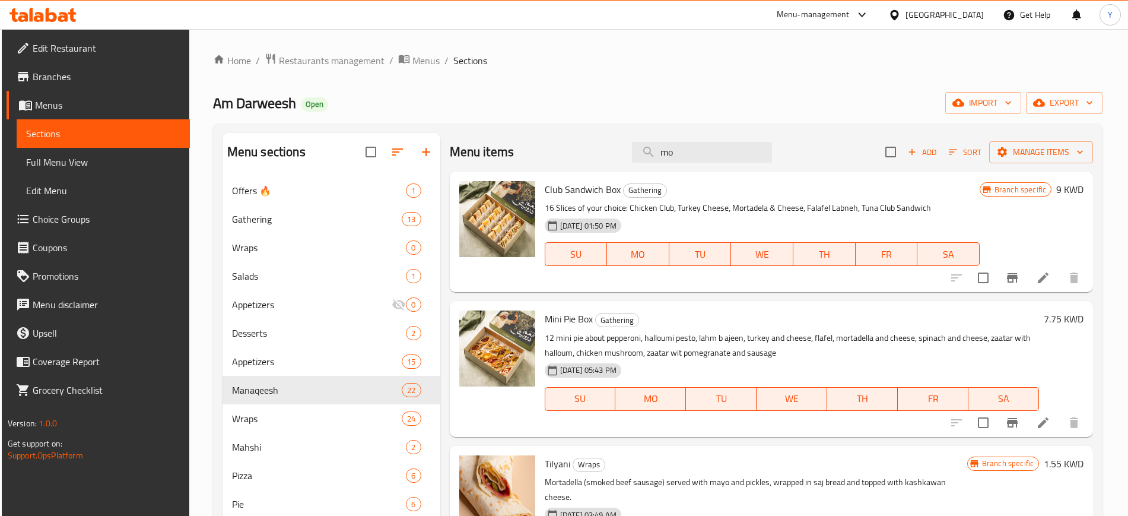
type input "m"
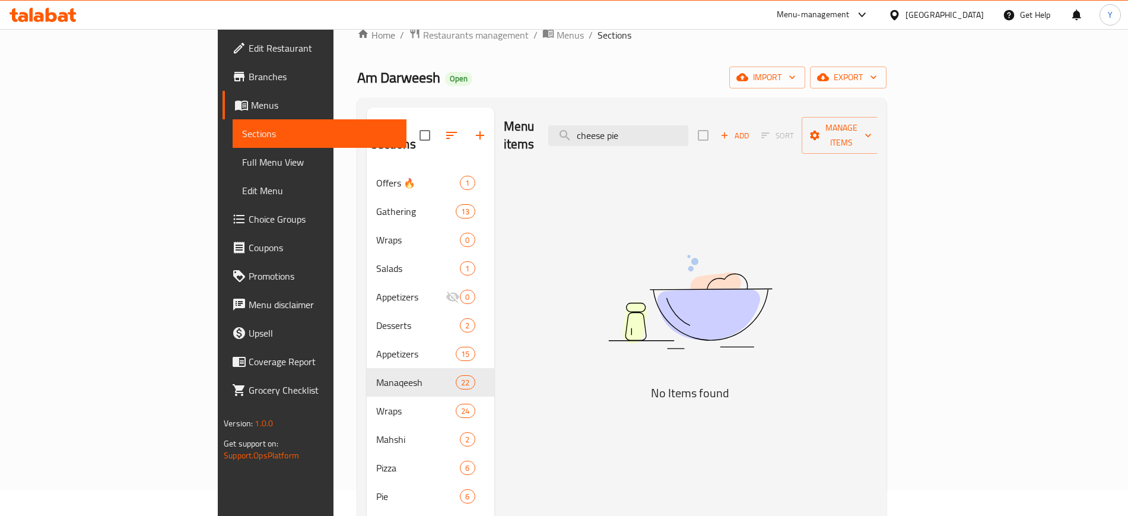
scroll to position [21, 0]
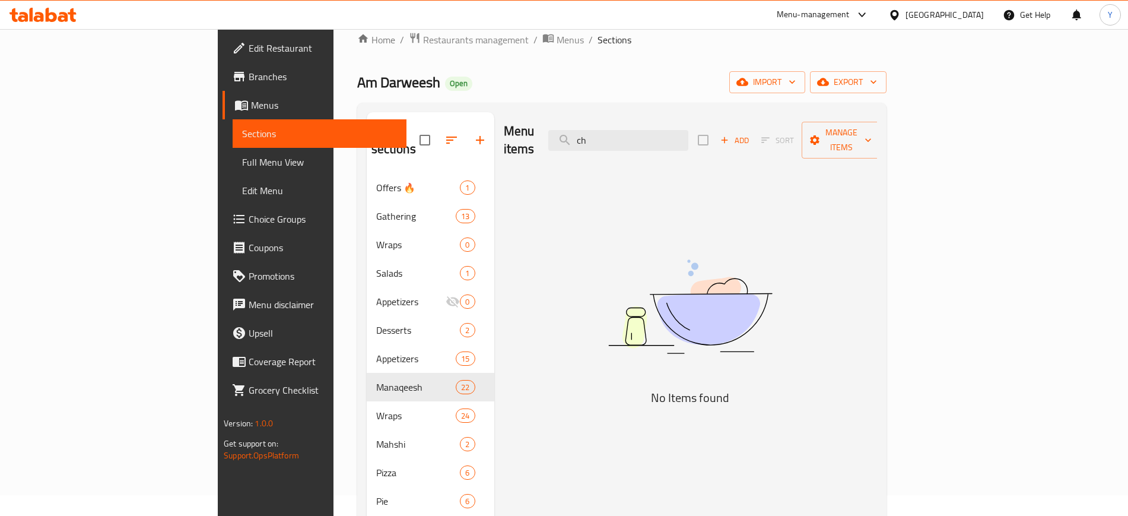
type input "c"
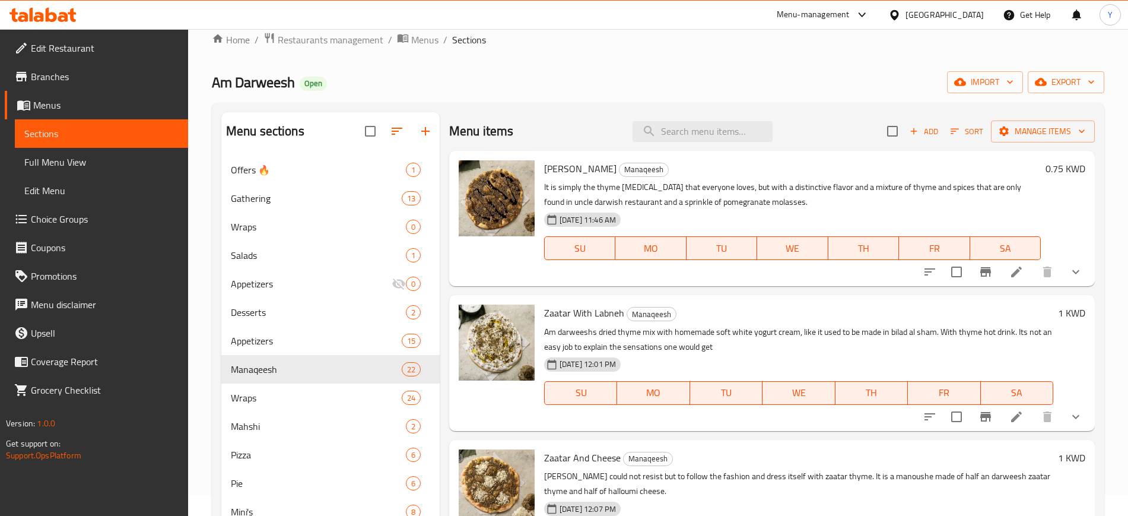
paste input "Mortadella & Cheese pie"
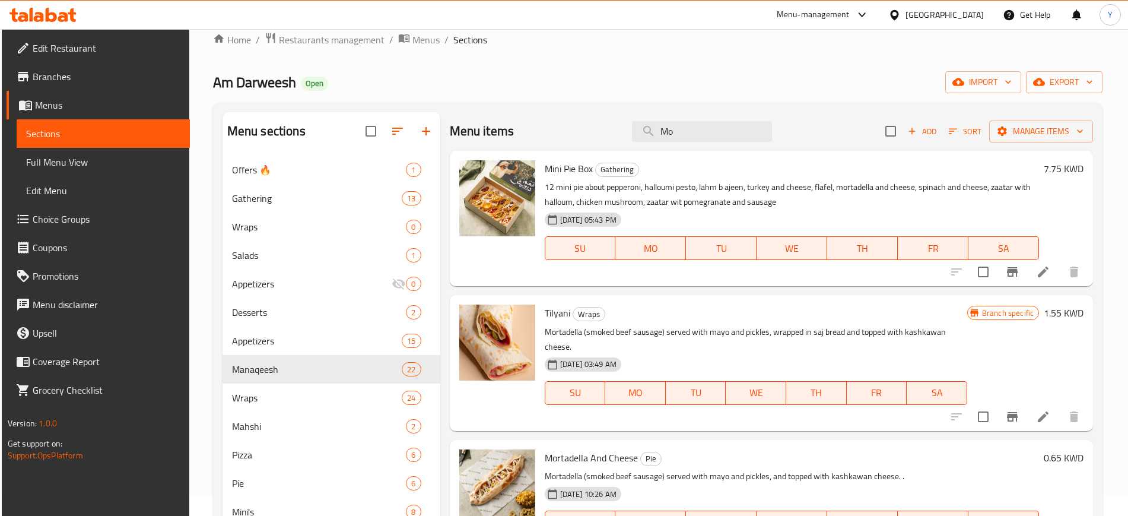
type input "M"
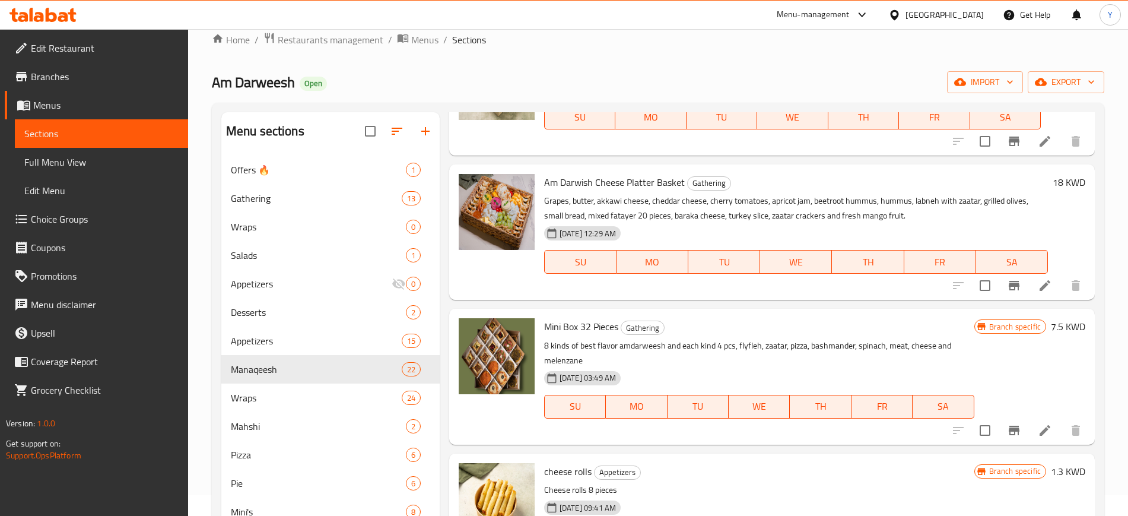
scroll to position [0, 0]
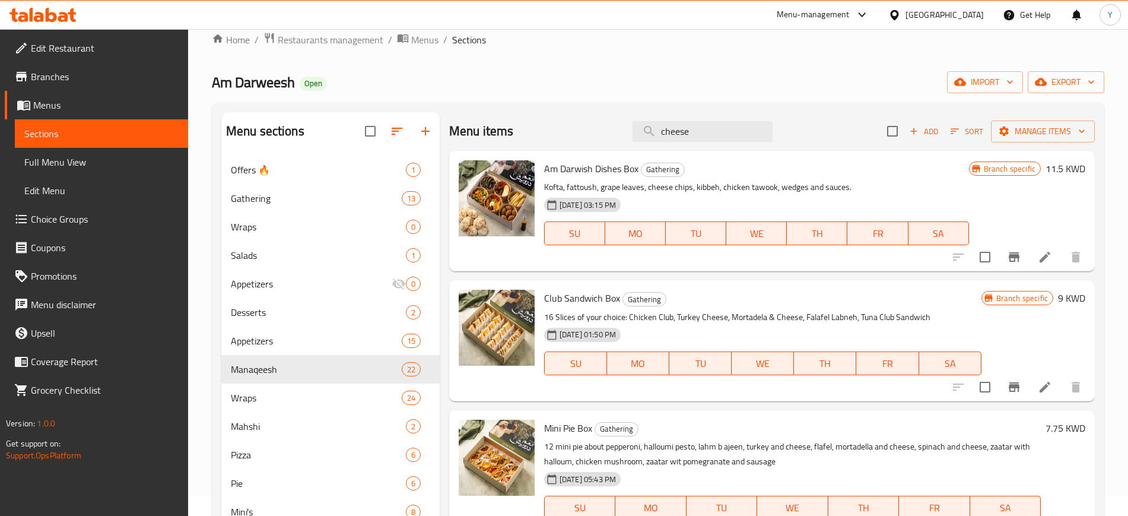
drag, startPoint x: 703, startPoint y: 134, endPoint x: 565, endPoint y: 143, distance: 138.6
click at [565, 143] on div "Menu items cheese Add Sort Manage items" at bounding box center [772, 131] width 646 height 39
paste input "Mortadella & Cheese pi"
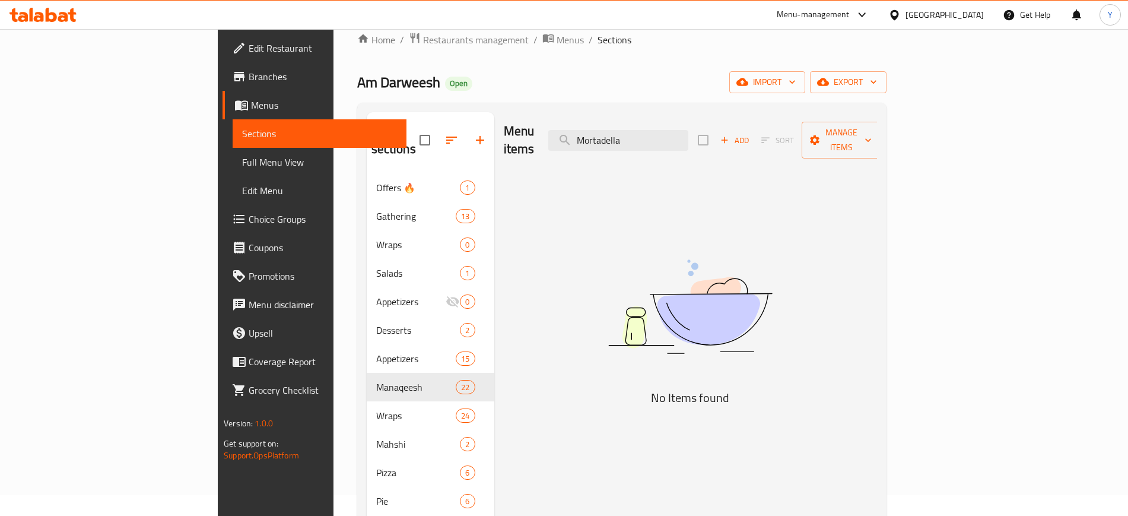
type input "Mortadella"
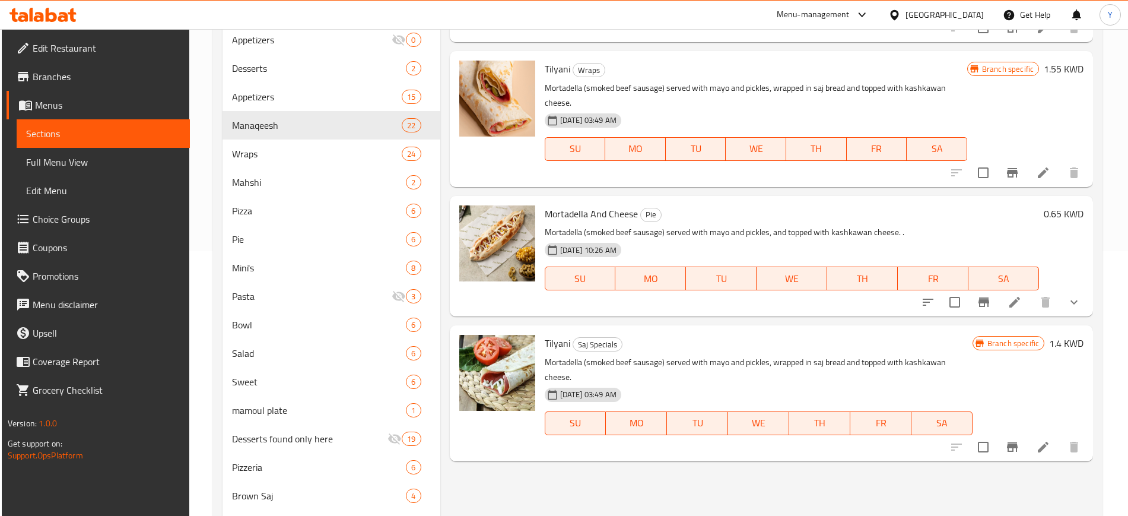
scroll to position [266, 0]
click at [1017, 305] on icon at bounding box center [1015, 301] width 14 height 14
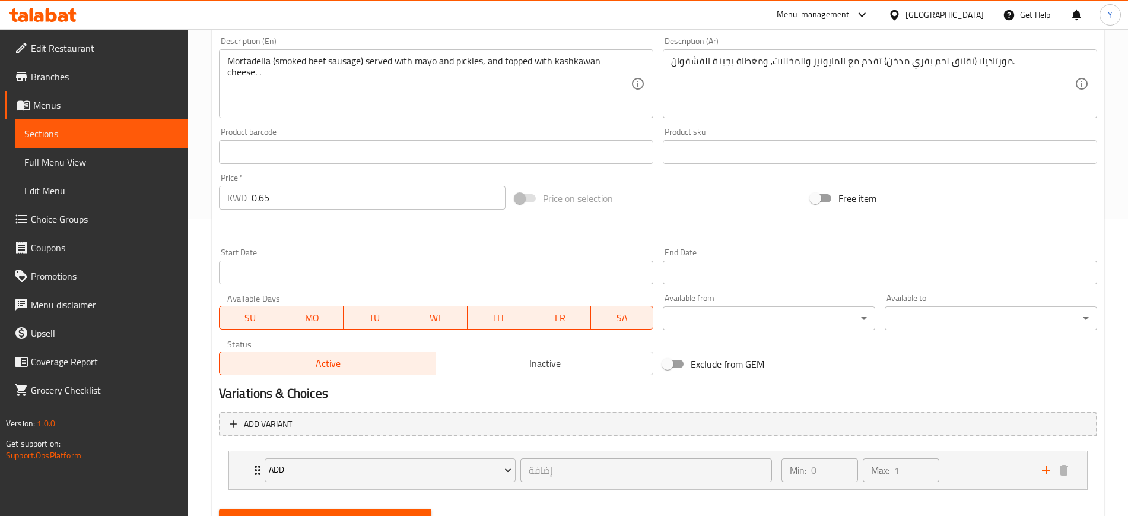
scroll to position [303, 0]
click at [322, 204] on input "0.65" at bounding box center [379, 200] width 254 height 24
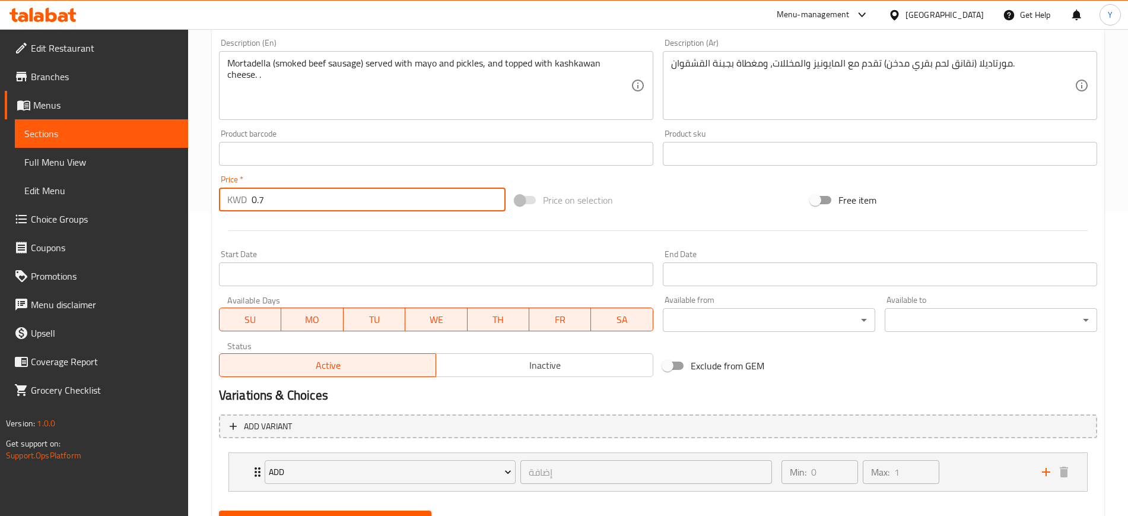
scroll to position [360, 0]
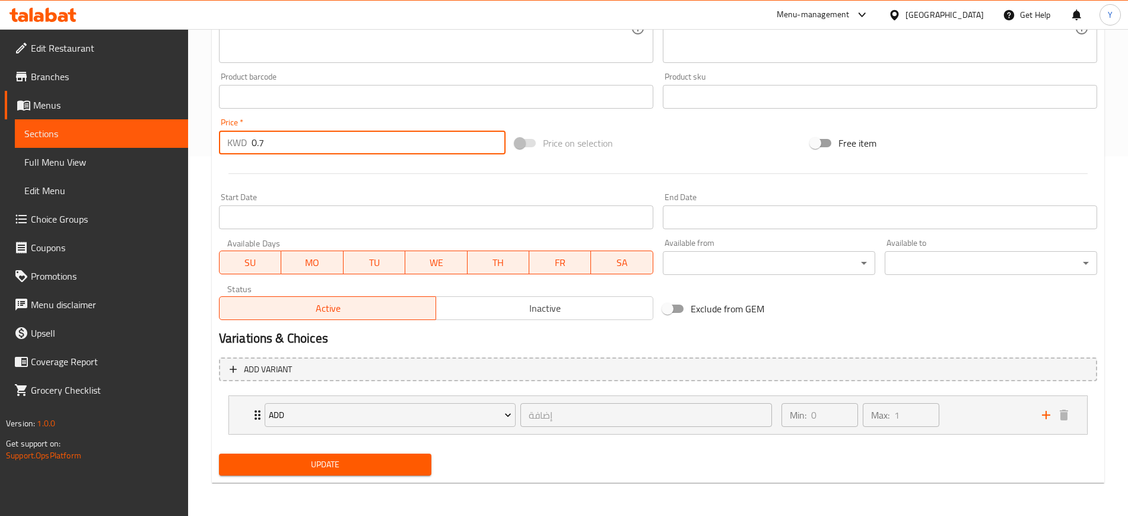
type input "0.7"
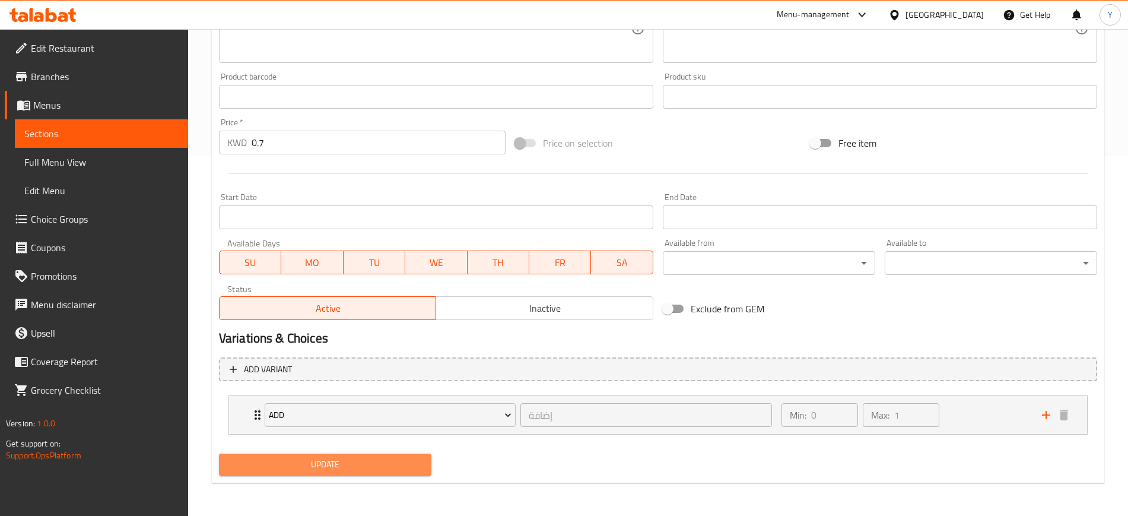
click at [332, 466] on span "Update" at bounding box center [326, 464] width 194 height 15
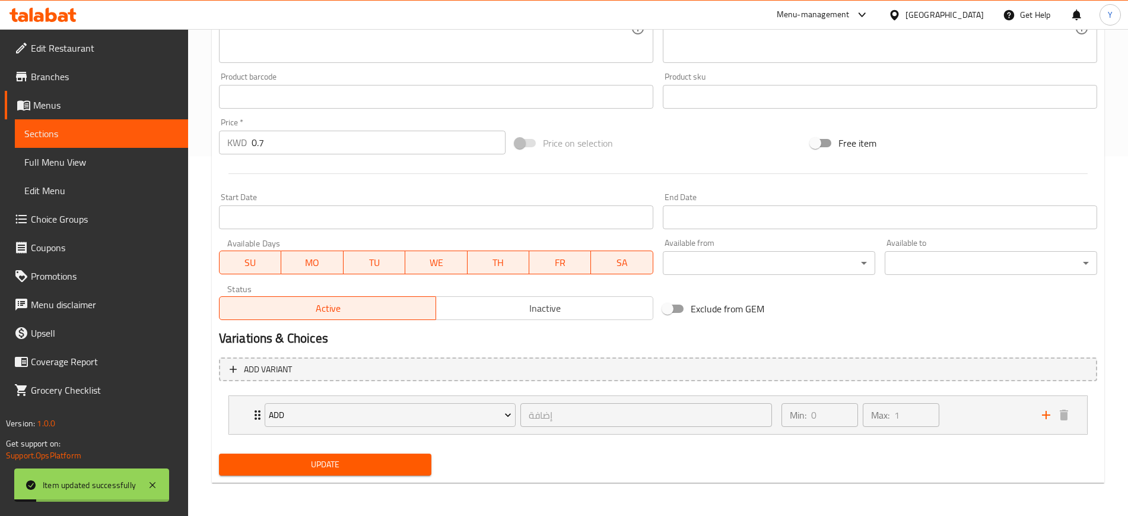
scroll to position [0, 0]
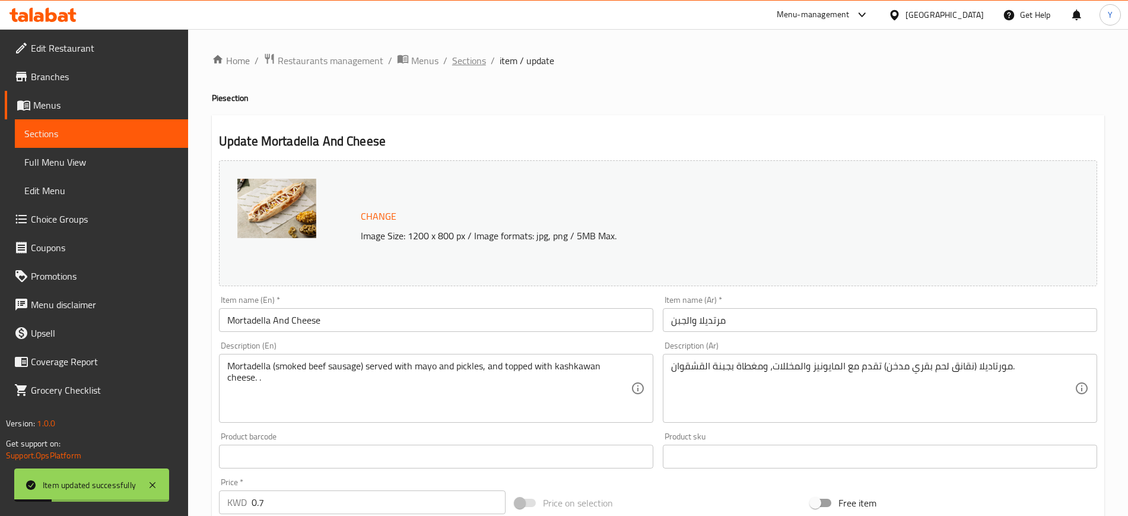
click at [470, 53] on span "Sections" at bounding box center [469, 60] width 34 height 14
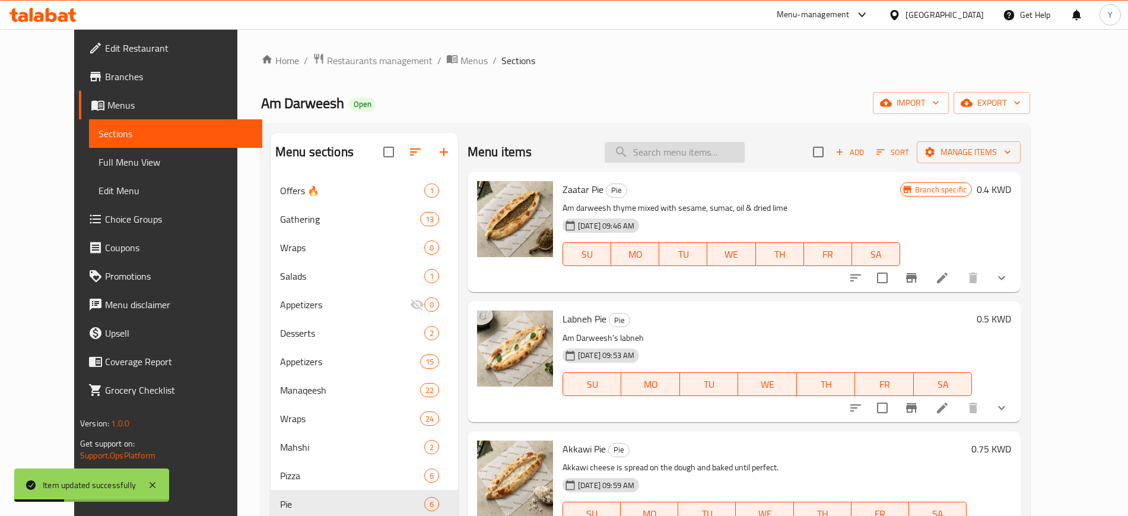
click at [667, 144] on input "search" at bounding box center [675, 152] width 140 height 21
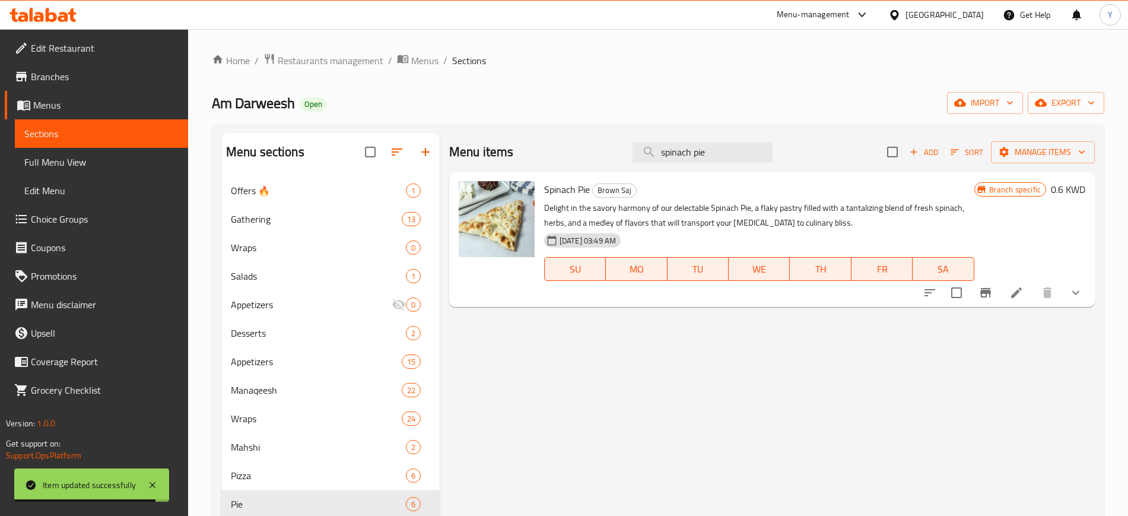
scroll to position [2, 0]
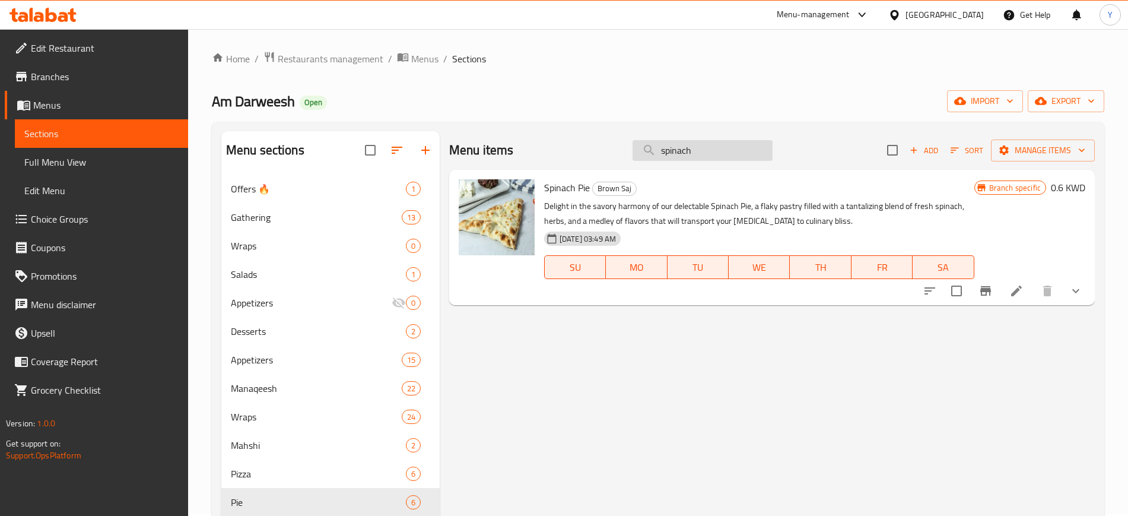
type input "spinach"
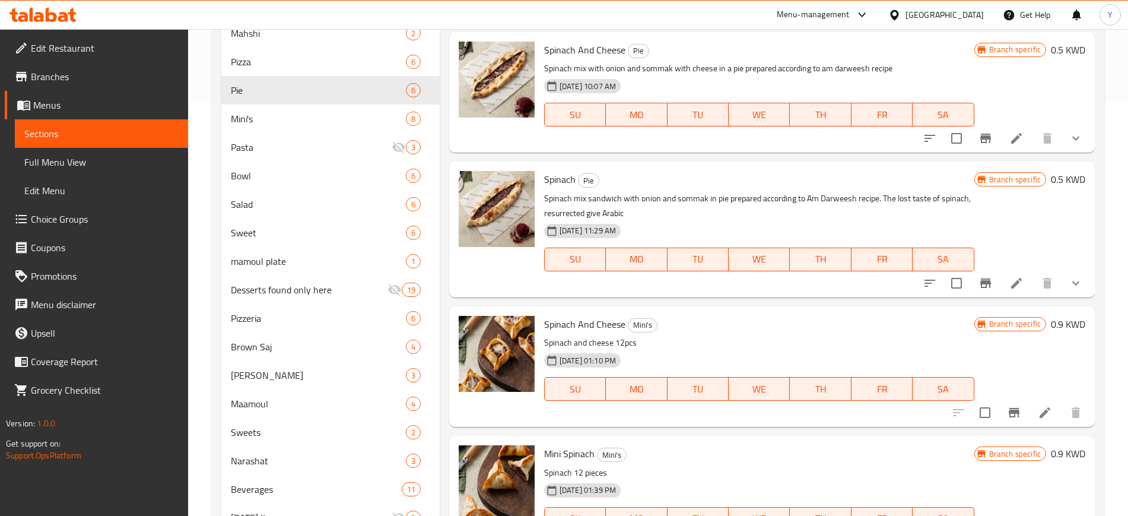
scroll to position [1, 0]
click at [1010, 279] on icon at bounding box center [1017, 282] width 14 height 14
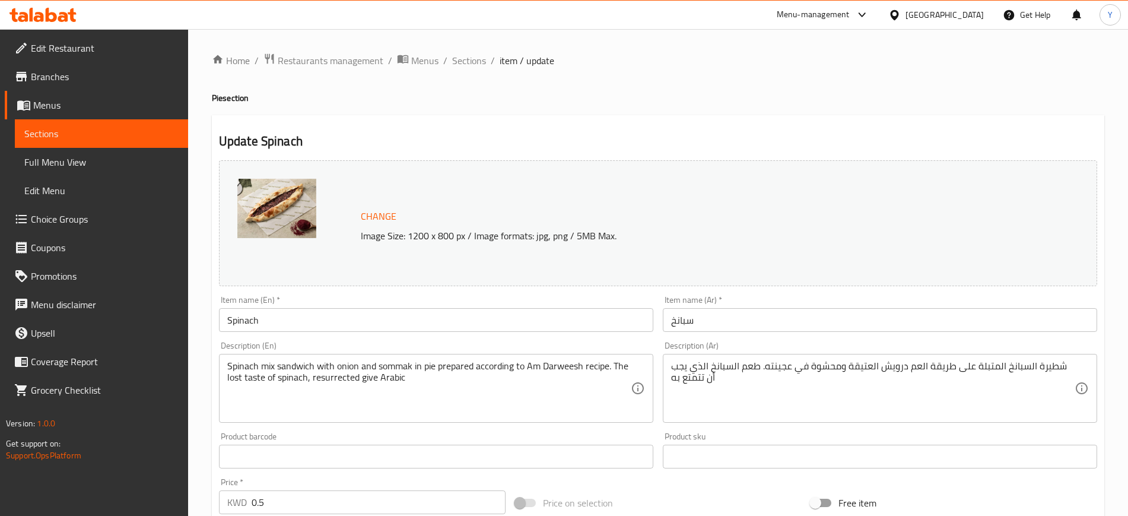
click at [287, 514] on div "Price   * KWD 0.5 Price *" at bounding box center [362, 496] width 296 height 46
click at [285, 511] on input "0.5" at bounding box center [379, 502] width 254 height 24
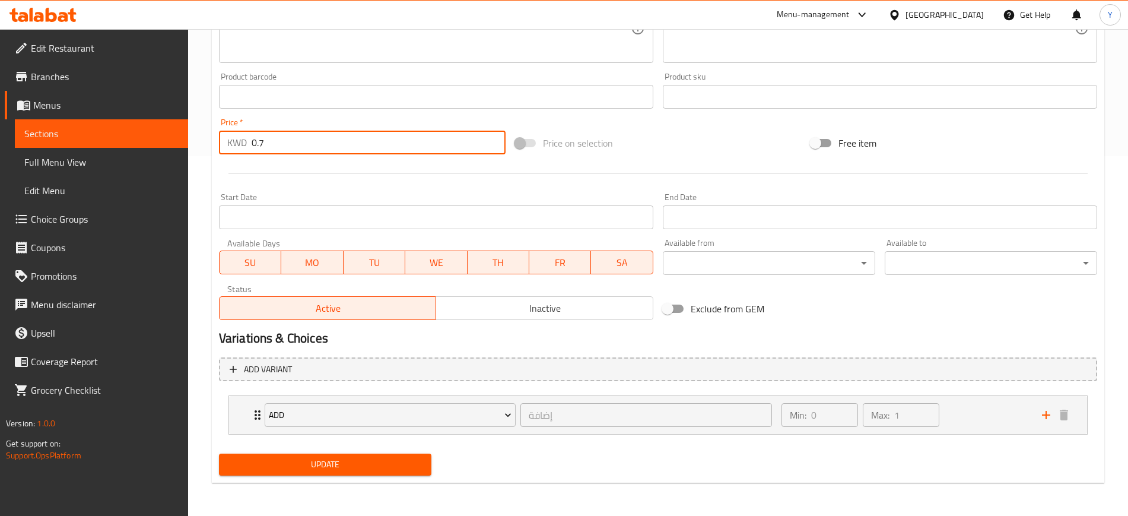
type input "0.7"
click at [287, 465] on span "Update" at bounding box center [326, 464] width 194 height 15
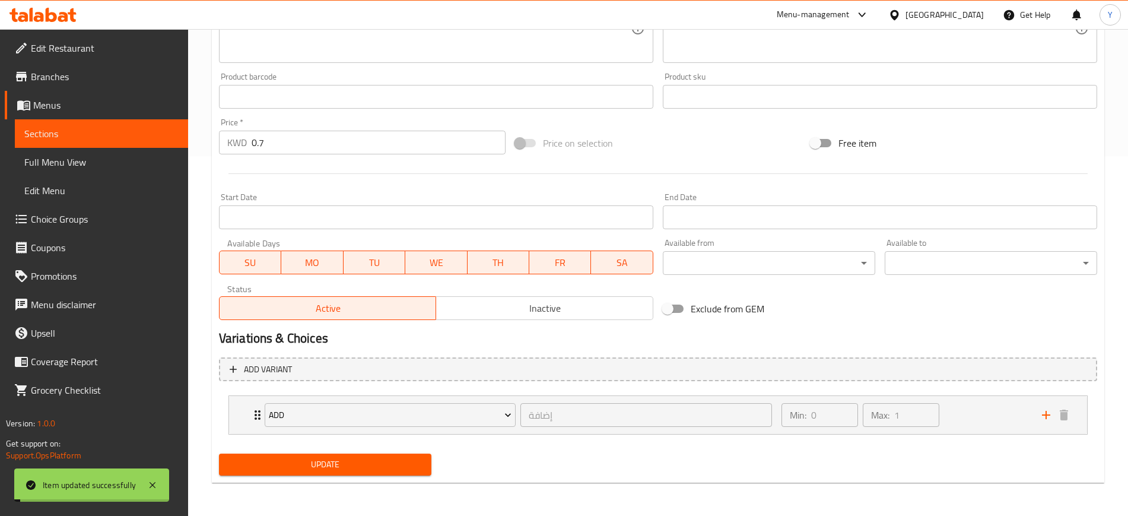
scroll to position [0, 0]
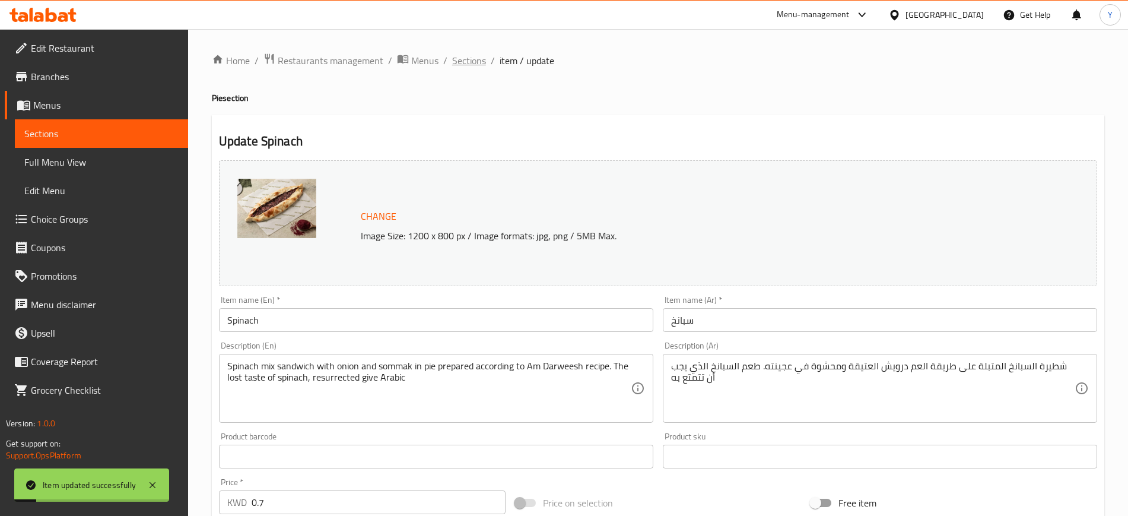
click at [456, 60] on span "Sections" at bounding box center [469, 60] width 34 height 14
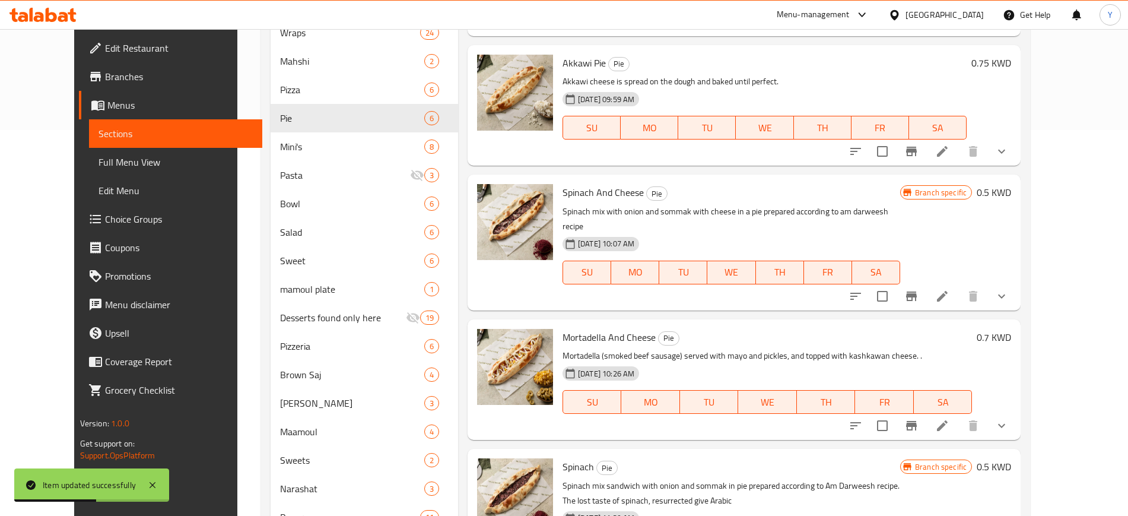
scroll to position [385, 0]
click at [959, 288] on li at bounding box center [942, 296] width 33 height 21
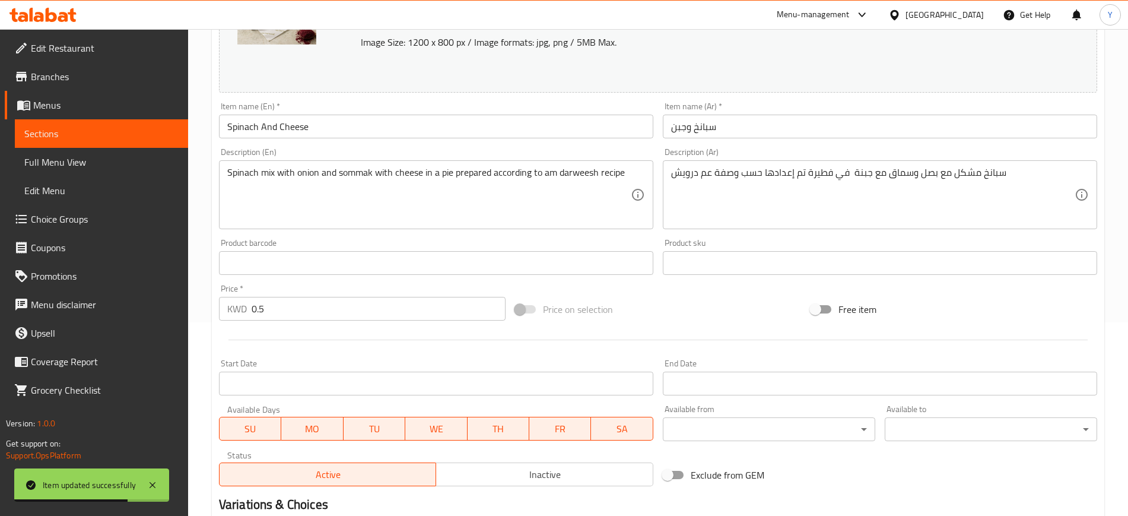
scroll to position [195, 0]
click at [331, 307] on input "0.5" at bounding box center [379, 308] width 254 height 24
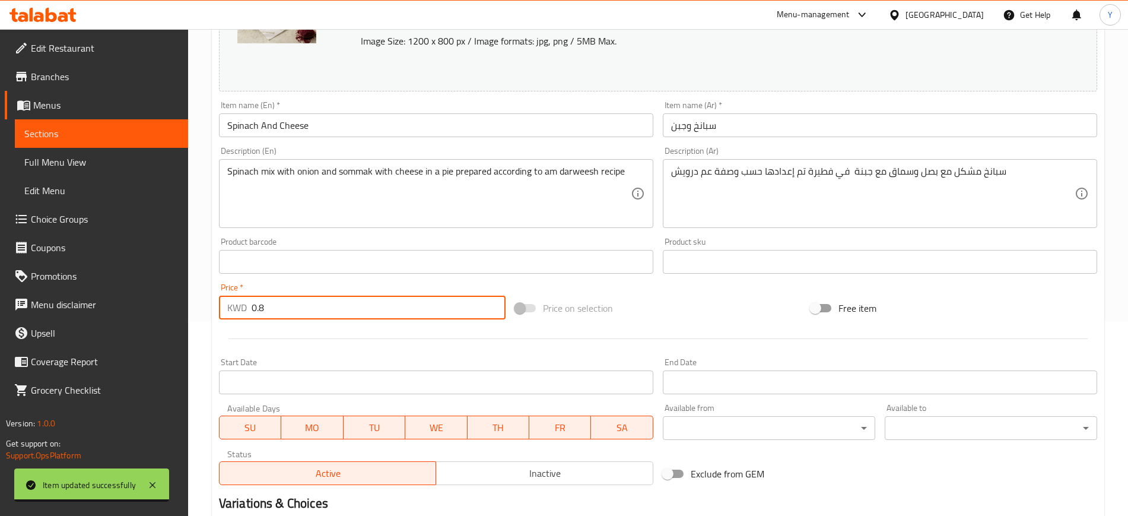
scroll to position [360, 0]
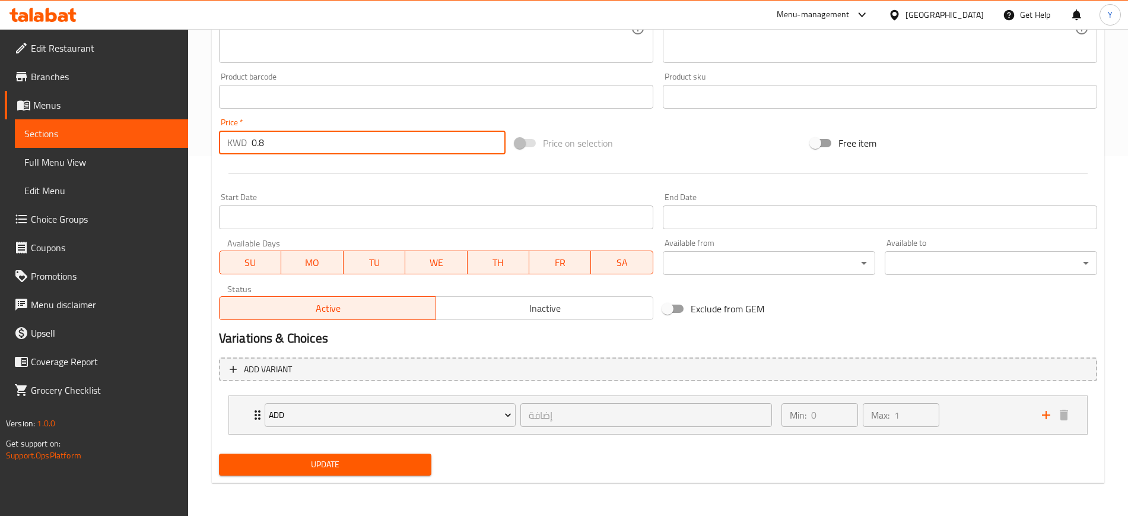
type input "0.8"
click at [322, 469] on span "Update" at bounding box center [326, 464] width 194 height 15
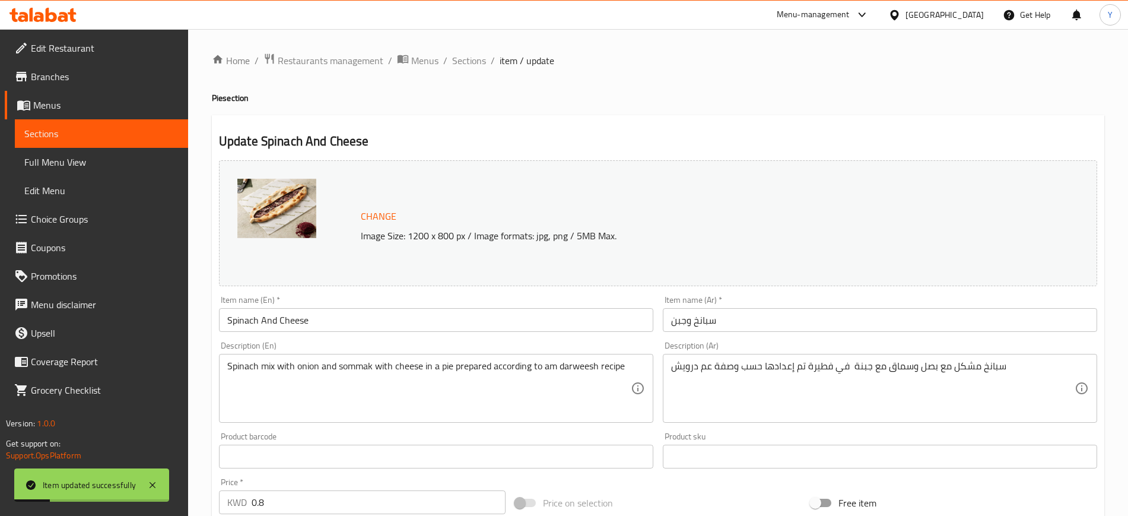
scroll to position [1, 0]
click at [475, 55] on span "Sections" at bounding box center [469, 60] width 34 height 14
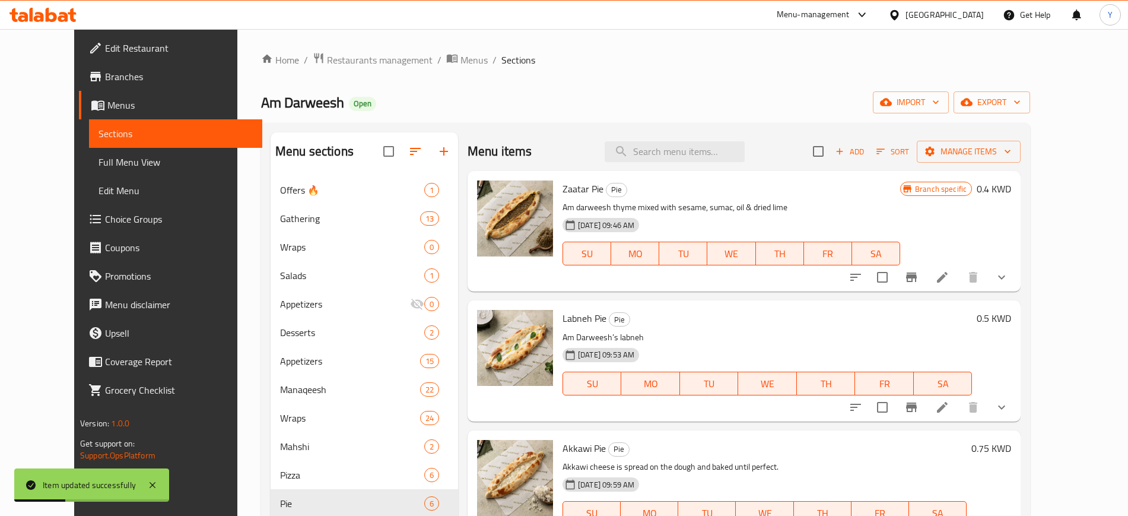
click at [715, 164] on div "Menu items Add Sort Manage items" at bounding box center [744, 151] width 553 height 39
click at [703, 157] on input "search" at bounding box center [675, 151] width 140 height 21
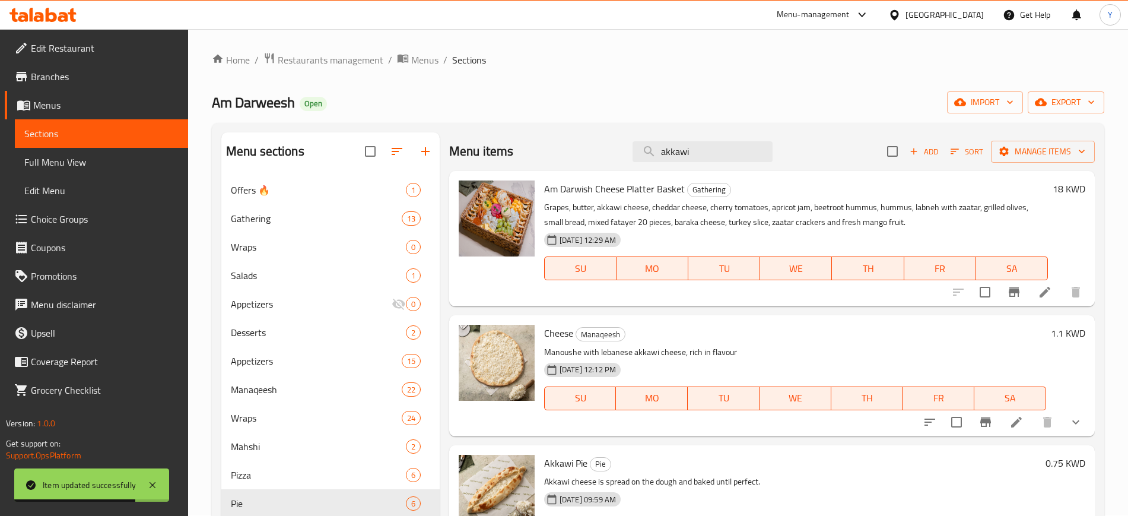
scroll to position [191, 0]
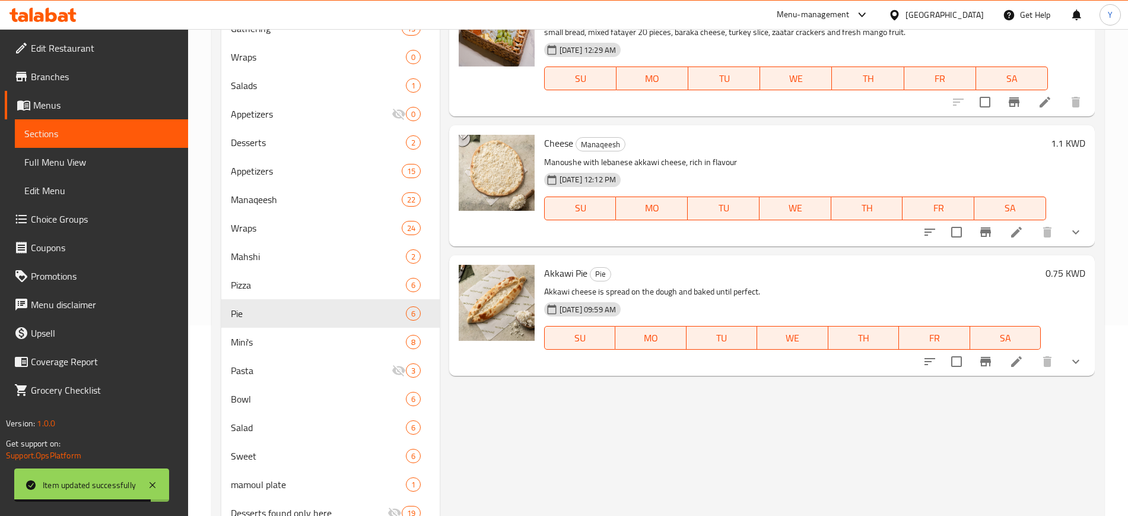
type input "akkawi"
click at [1023, 367] on icon at bounding box center [1017, 361] width 14 height 14
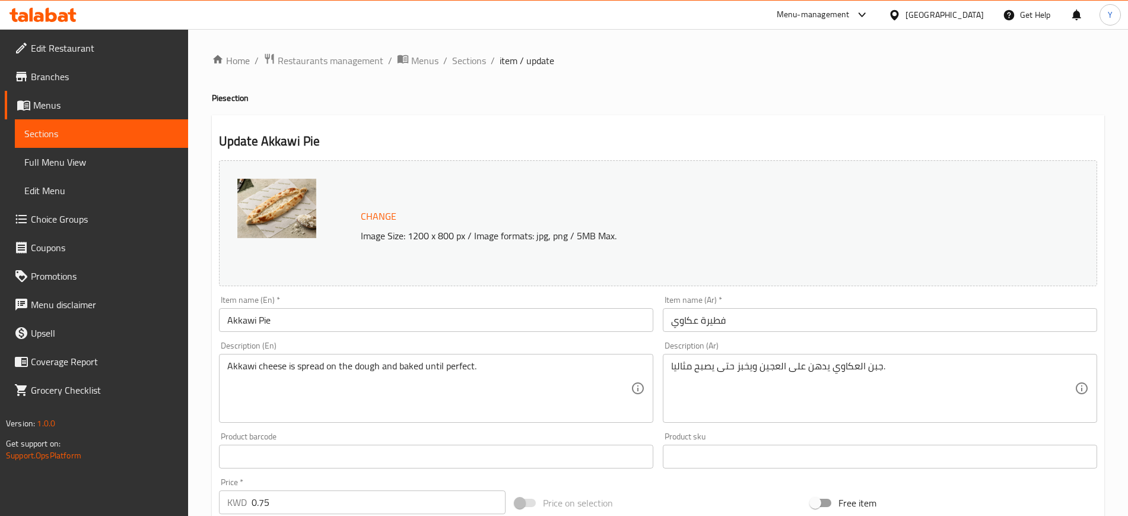
scroll to position [329, 0]
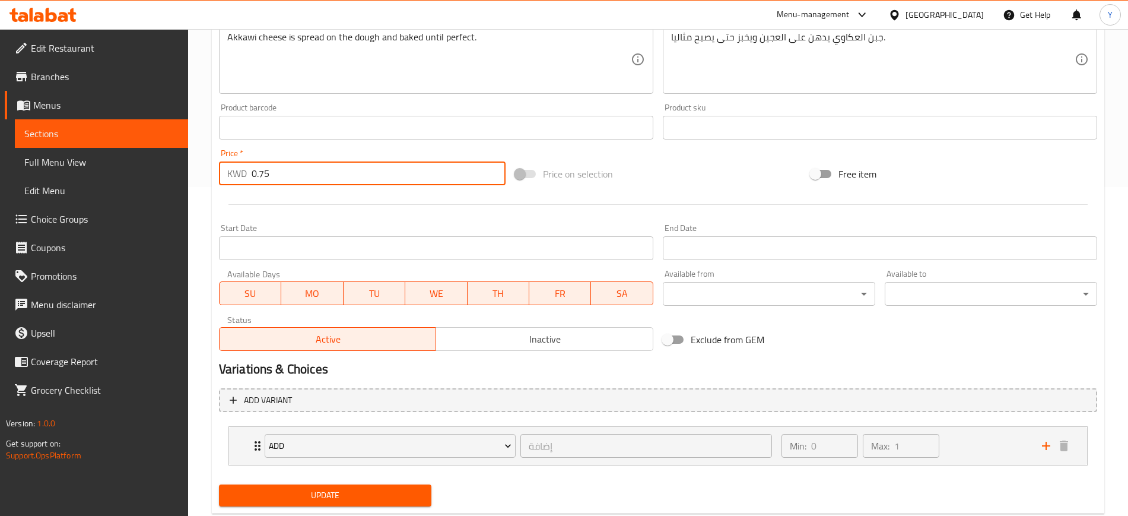
click at [289, 176] on input "0.75" at bounding box center [379, 173] width 254 height 24
click at [309, 484] on button "Update" at bounding box center [325, 495] width 213 height 22
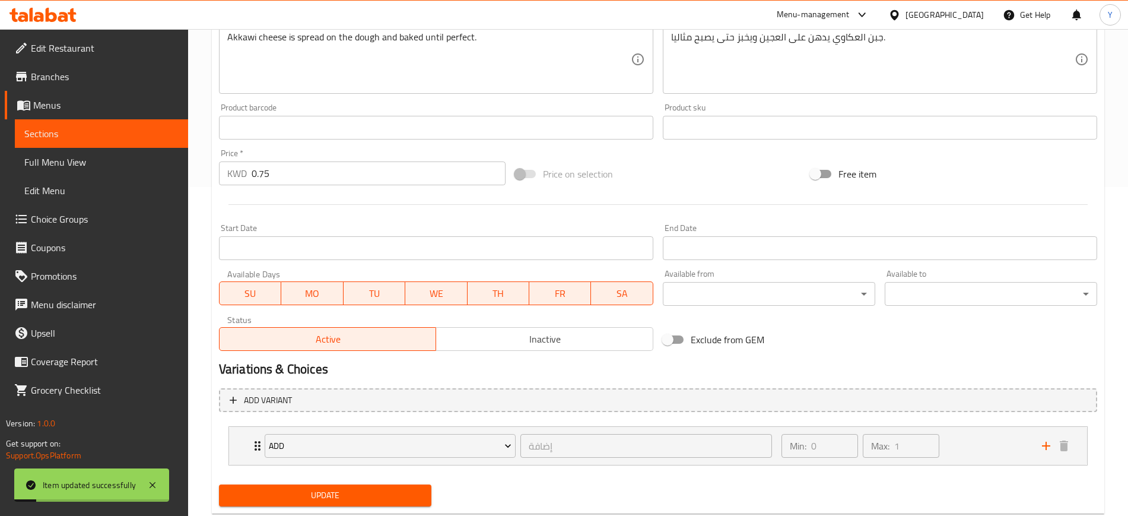
scroll to position [0, 0]
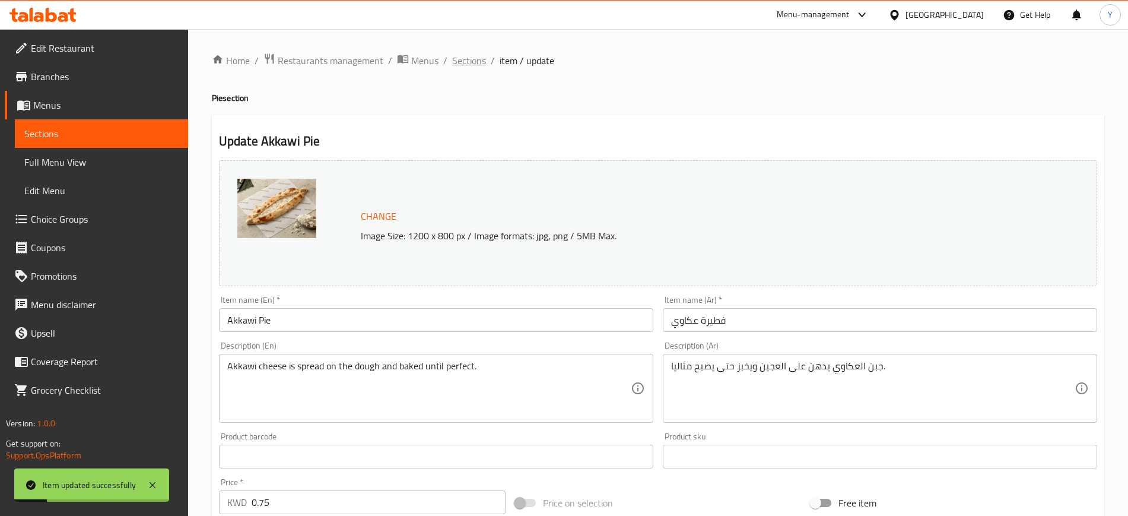
click at [456, 56] on span "Sections" at bounding box center [469, 60] width 34 height 14
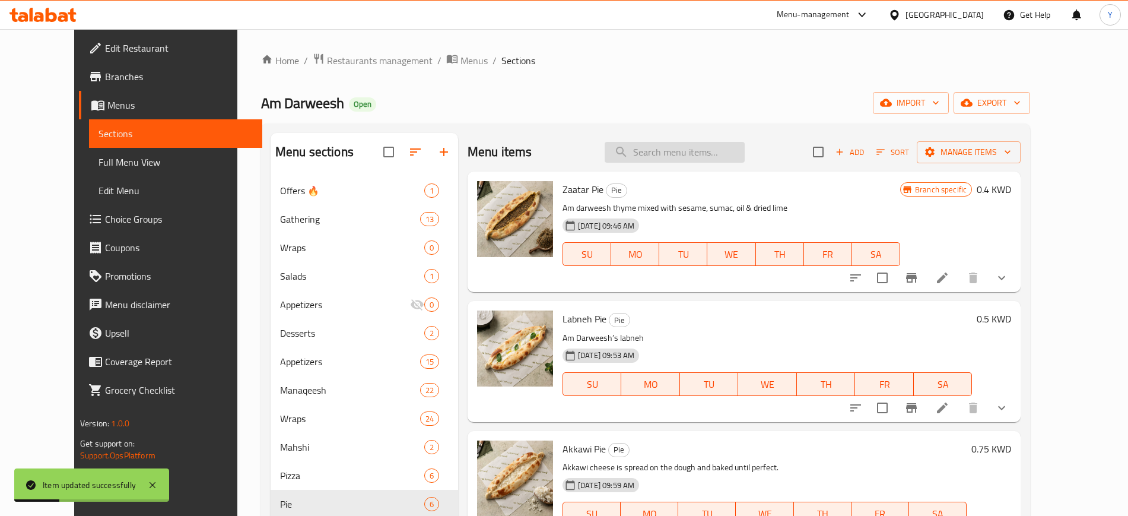
click at [660, 148] on input "search" at bounding box center [675, 152] width 140 height 21
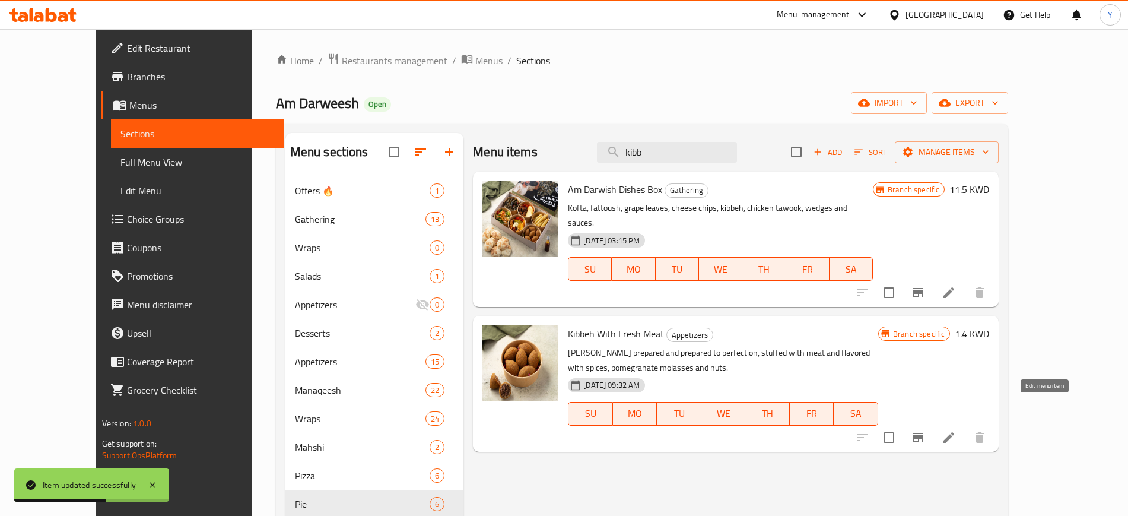
type input "kibb"
click at [955, 432] on icon at bounding box center [949, 437] width 11 height 11
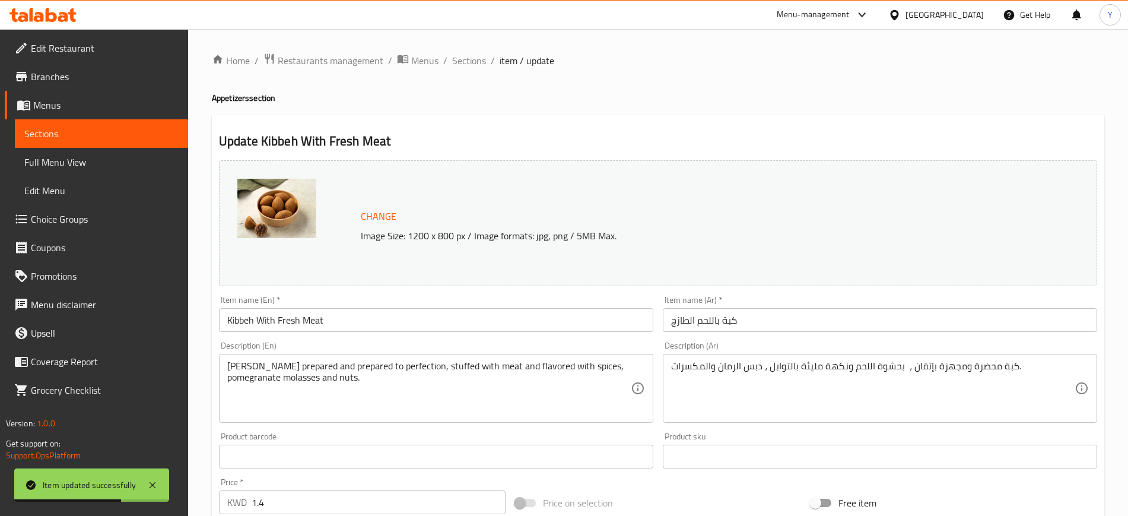
scroll to position [238, 0]
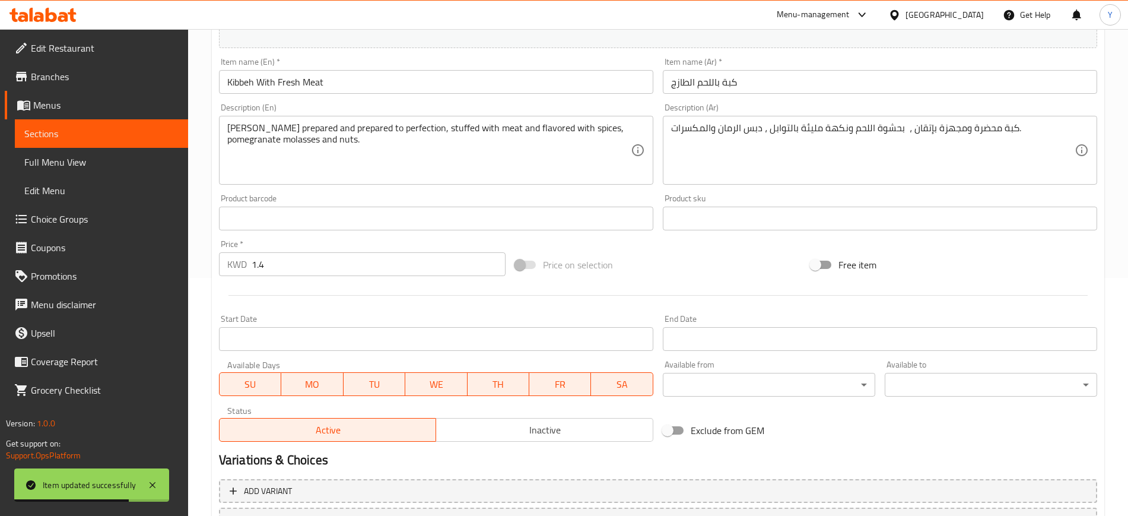
click at [288, 271] on input "1.4" at bounding box center [379, 264] width 254 height 24
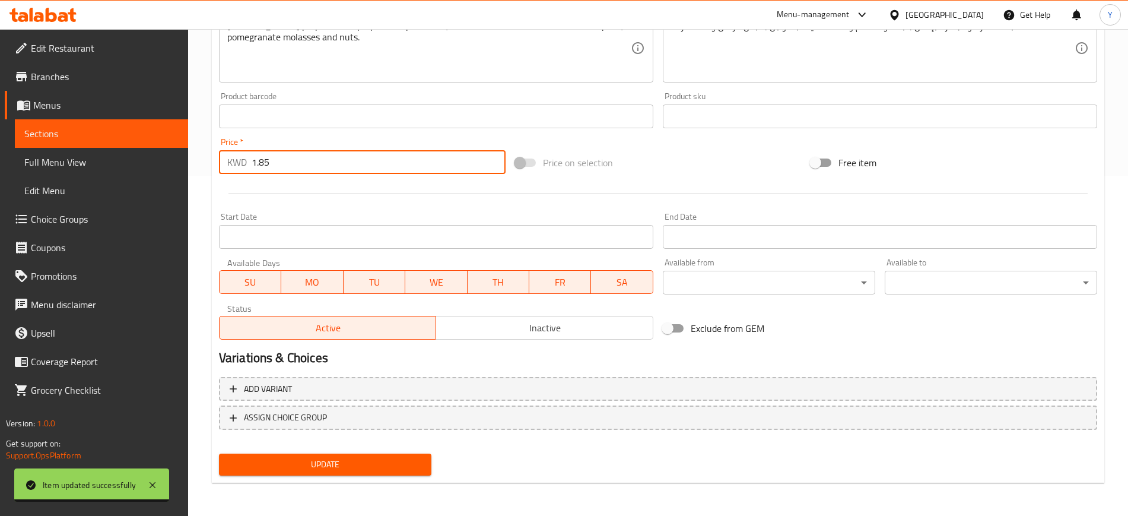
type input "1.85"
click at [319, 460] on span "Update" at bounding box center [326, 464] width 194 height 15
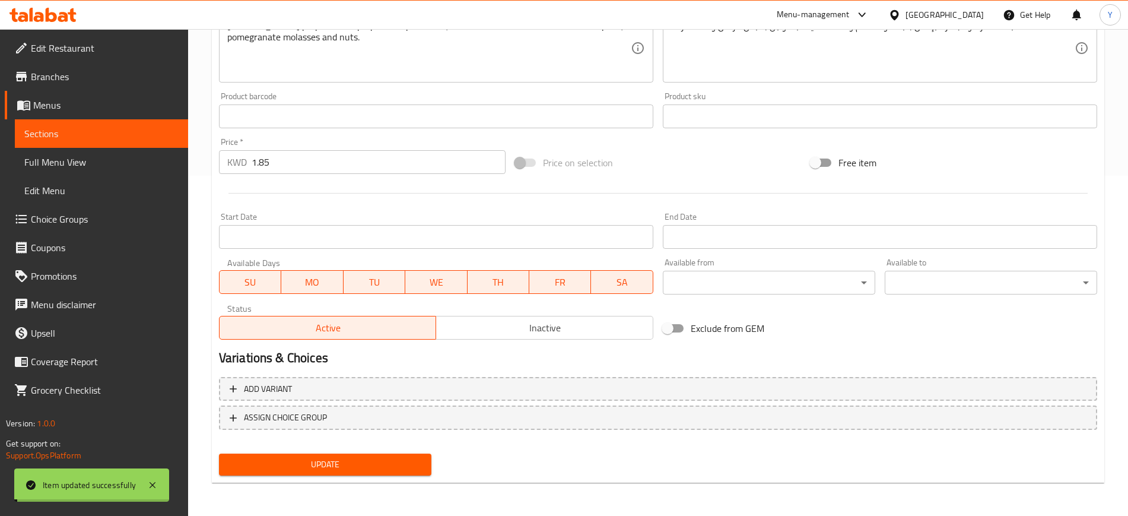
scroll to position [0, 0]
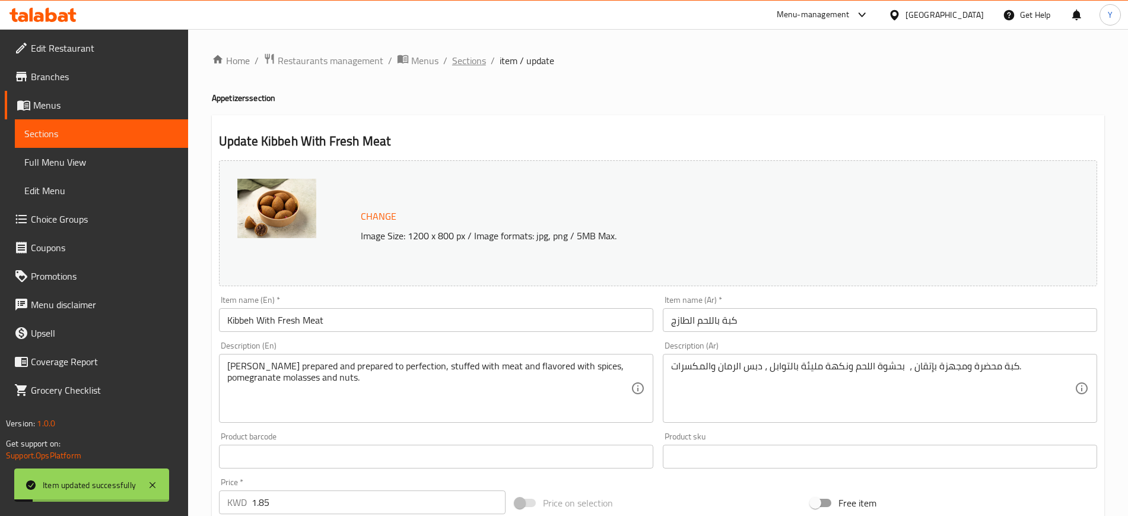
click at [459, 64] on span "Sections" at bounding box center [469, 60] width 34 height 14
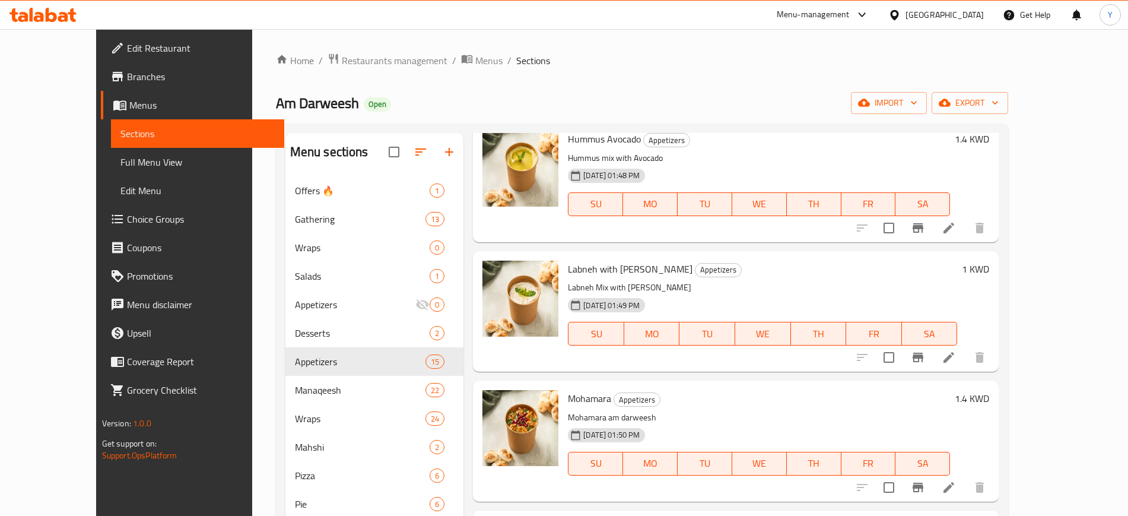
scroll to position [1, 0]
click at [351, 63] on span "Restaurants management" at bounding box center [395, 60] width 106 height 14
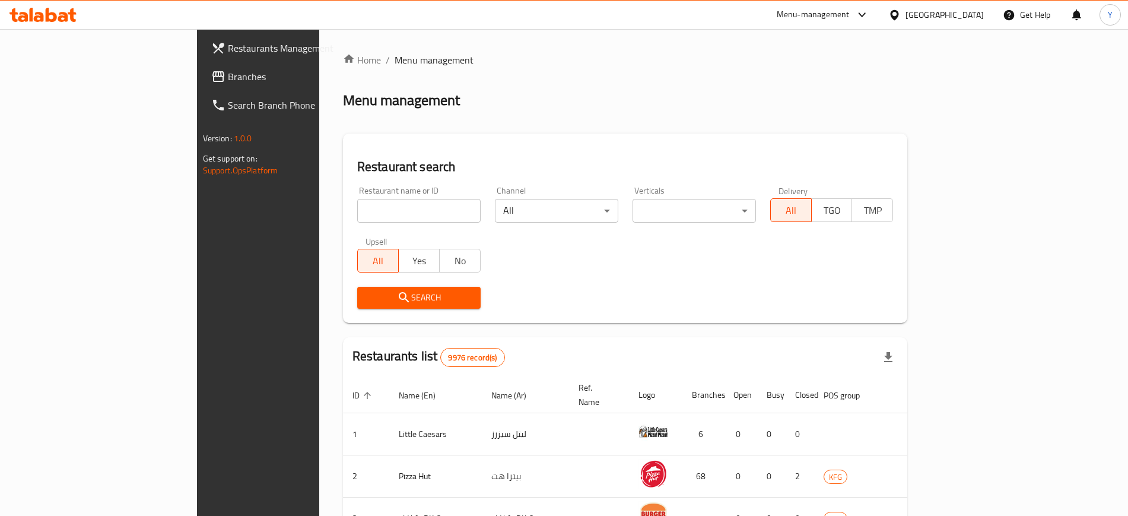
click at [357, 211] on input "search" at bounding box center [418, 211] width 123 height 24
type input "waraq"
click button "Search" at bounding box center [418, 298] width 123 height 22
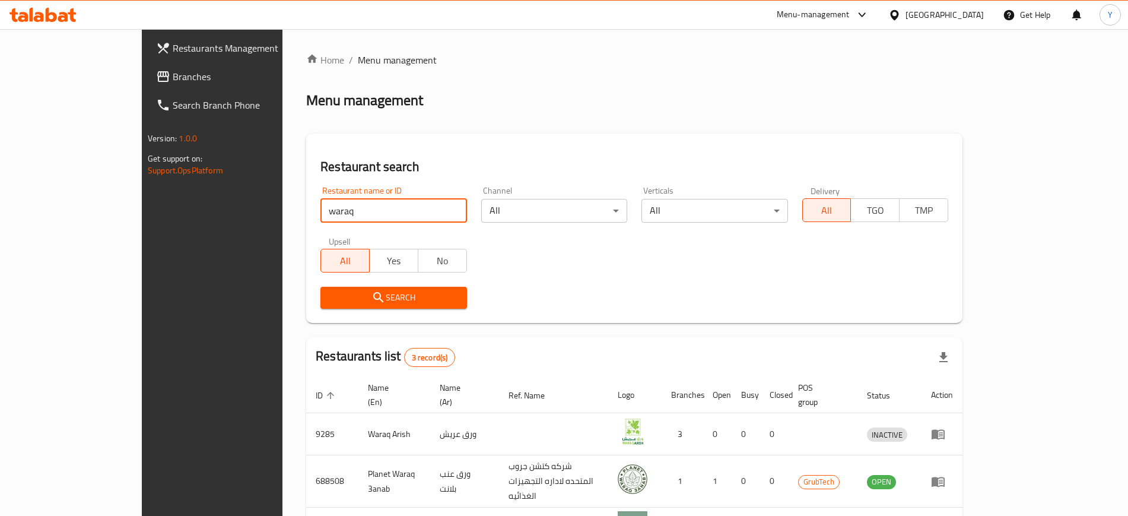
scroll to position [75, 0]
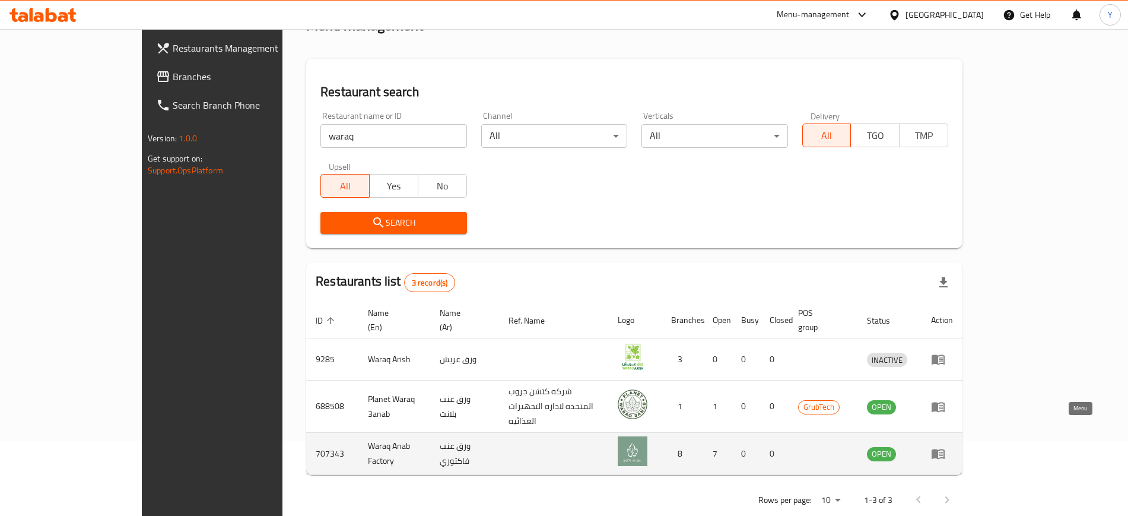
click at [946, 446] on icon "enhanced table" at bounding box center [938, 453] width 14 height 14
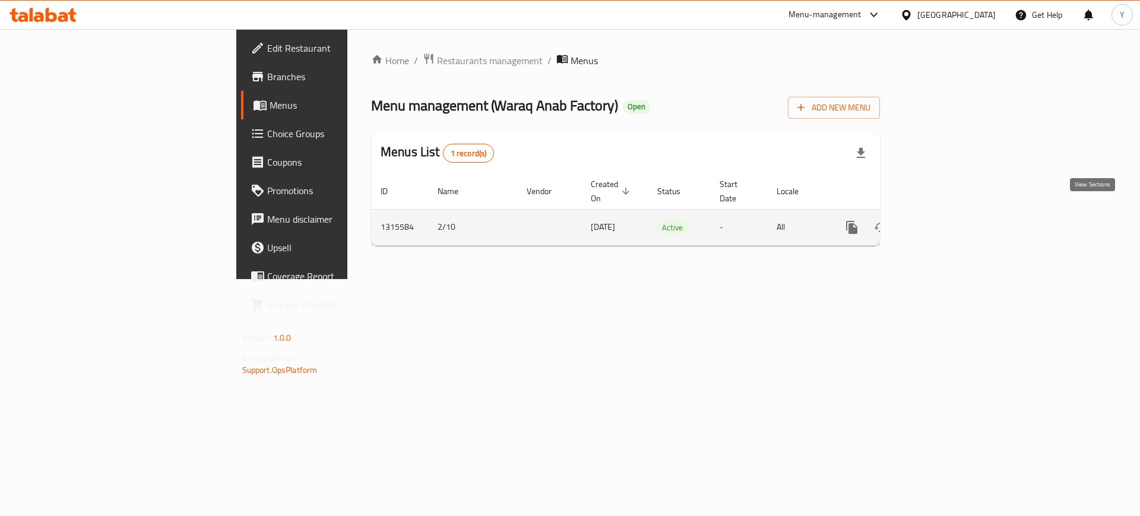
click at [944, 220] on icon "enhanced table" at bounding box center [937, 227] width 14 height 14
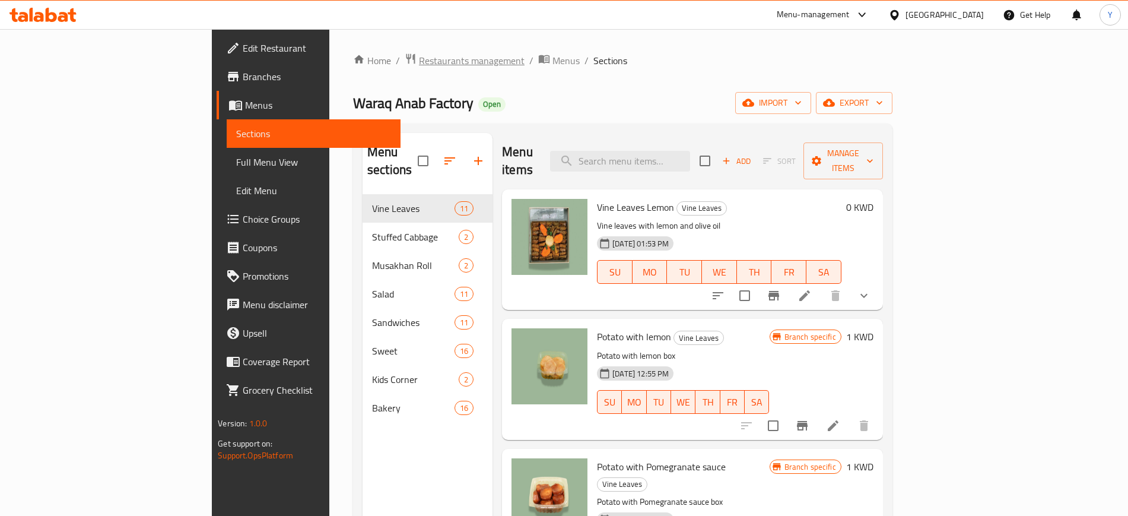
click at [419, 59] on span "Restaurants management" at bounding box center [472, 60] width 106 height 14
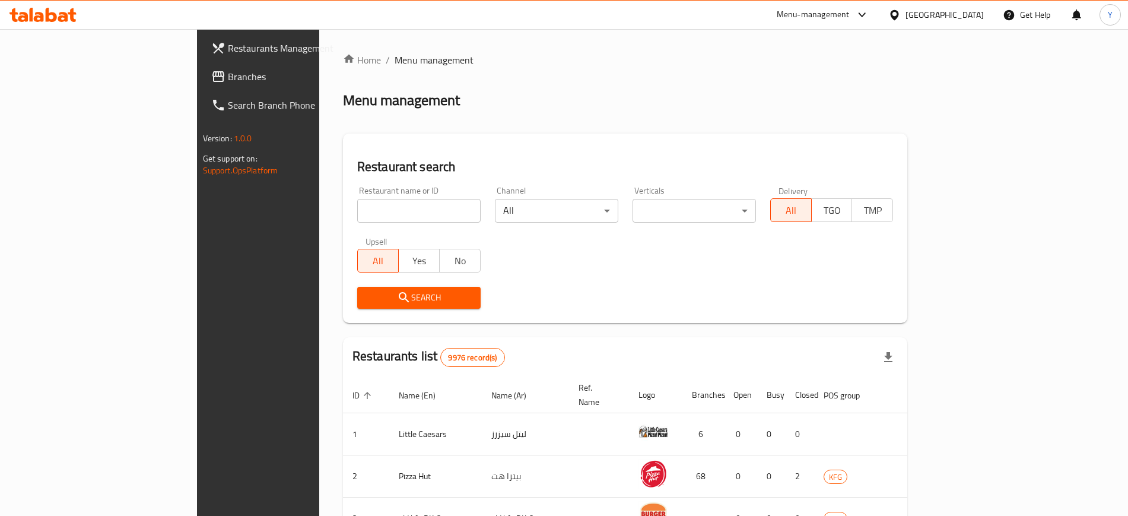
click at [395, 60] on span "Menu management" at bounding box center [434, 60] width 79 height 14
click at [357, 208] on input "search" at bounding box center [418, 211] width 123 height 24
type input "ا"
type input "hashem hashem"
click button "Search" at bounding box center [418, 298] width 123 height 22
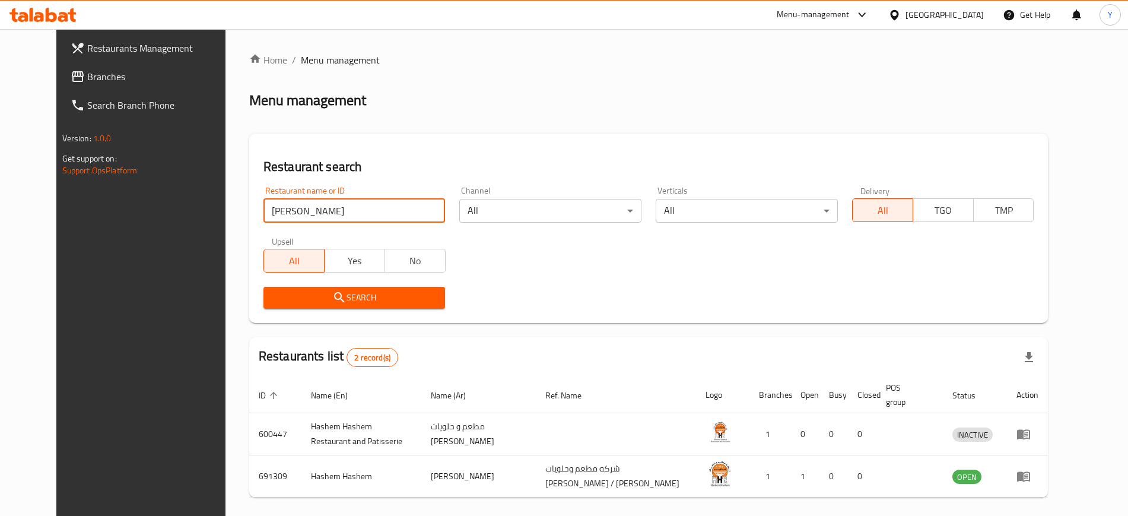
scroll to position [46, 0]
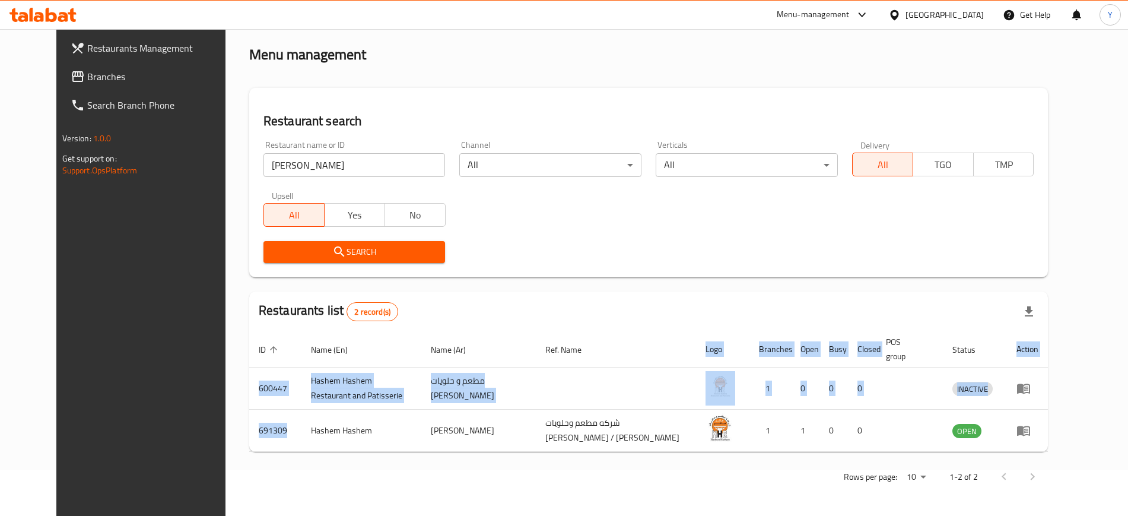
drag, startPoint x: 248, startPoint y: 434, endPoint x: 209, endPoint y: 427, distance: 39.1
click at [226, 427] on div "Home / Menu management Menu management Restaurant search Restaurant name or ID …" at bounding box center [649, 249] width 847 height 532
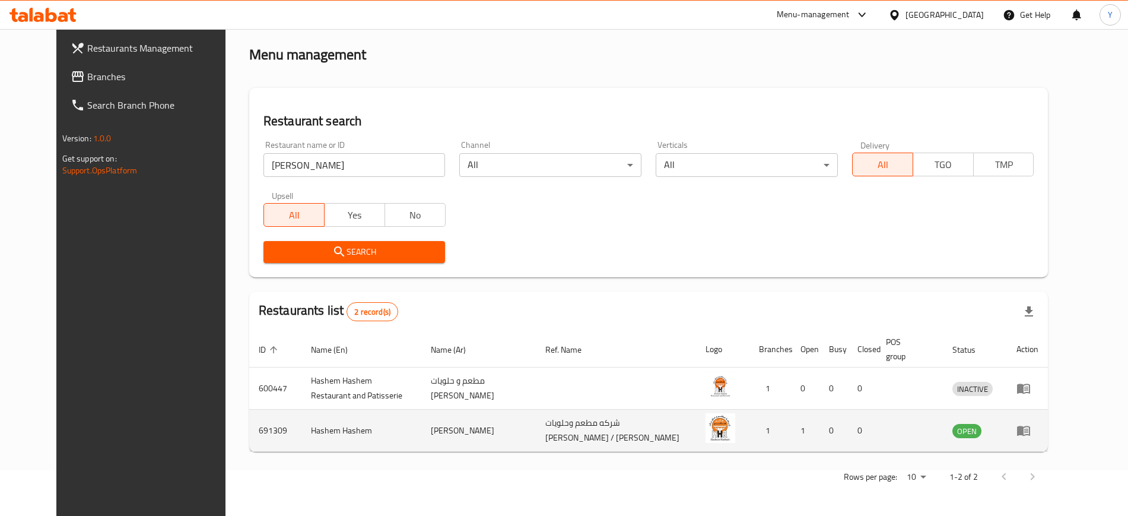
click at [302, 449] on td "Hashem Hashem" at bounding box center [362, 431] width 120 height 42
drag, startPoint x: 247, startPoint y: 429, endPoint x: 222, endPoint y: 427, distance: 25.0
click at [249, 427] on td "691309" at bounding box center [275, 431] width 52 height 42
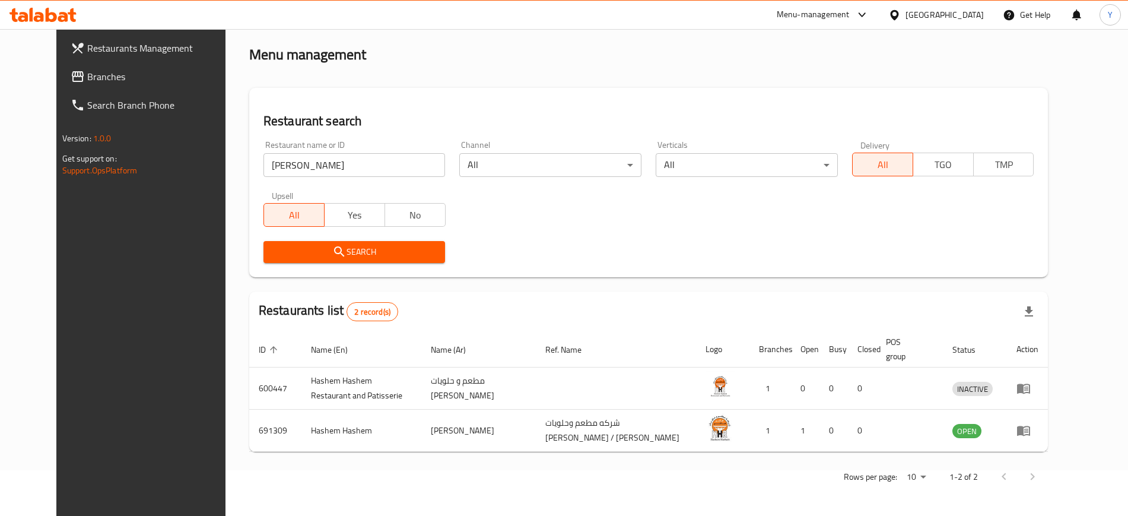
click at [249, 474] on div "Rows per page: 10 1-2 of 2" at bounding box center [649, 476] width 800 height 31
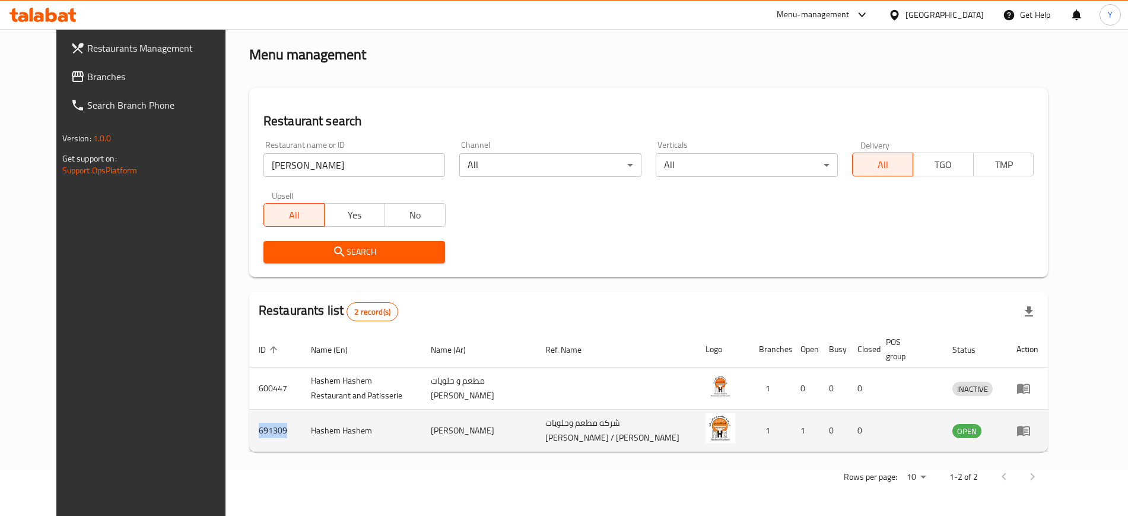
drag, startPoint x: 249, startPoint y: 427, endPoint x: 222, endPoint y: 427, distance: 26.7
click at [249, 427] on td "691309" at bounding box center [275, 431] width 52 height 42
copy td "691309"
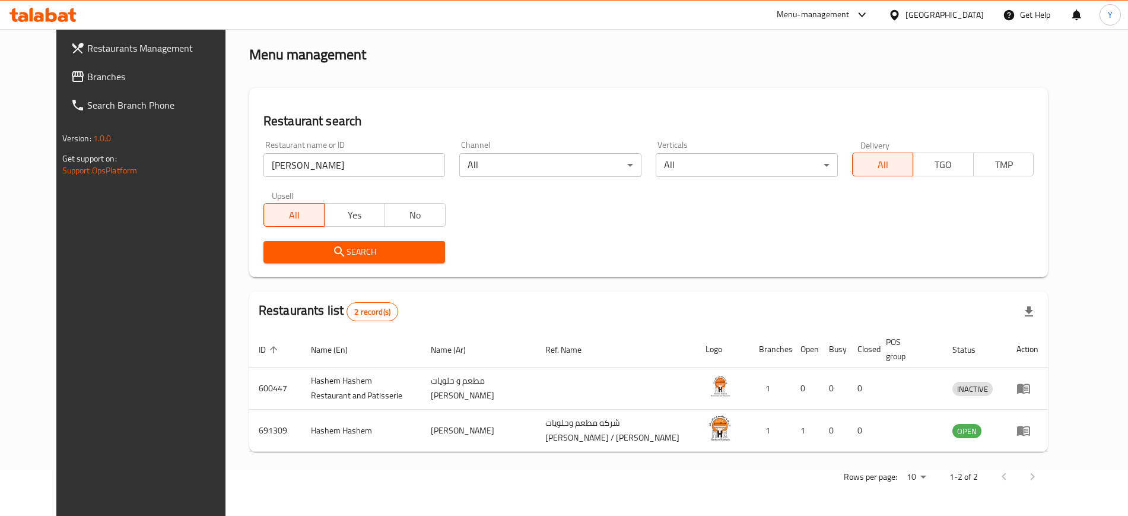
click at [827, 15] on div "Menu-management" at bounding box center [824, 15] width 112 height 28
click at [817, 258] on div "Search" at bounding box center [648, 252] width 785 height 36
click at [799, 68] on div "Home / Menu management Menu management Restaurant search Restaurant name or ID …" at bounding box center [649, 249] width 800 height 485
click at [911, 233] on div "Restaurant name or ID hashem hashem Restaurant name or ID Channel All ​ Vertica…" at bounding box center [648, 202] width 785 height 137
click at [977, 227] on div "Restaurant name or ID hashem hashem Restaurant name or ID Channel All ​ Vertica…" at bounding box center [648, 202] width 785 height 137
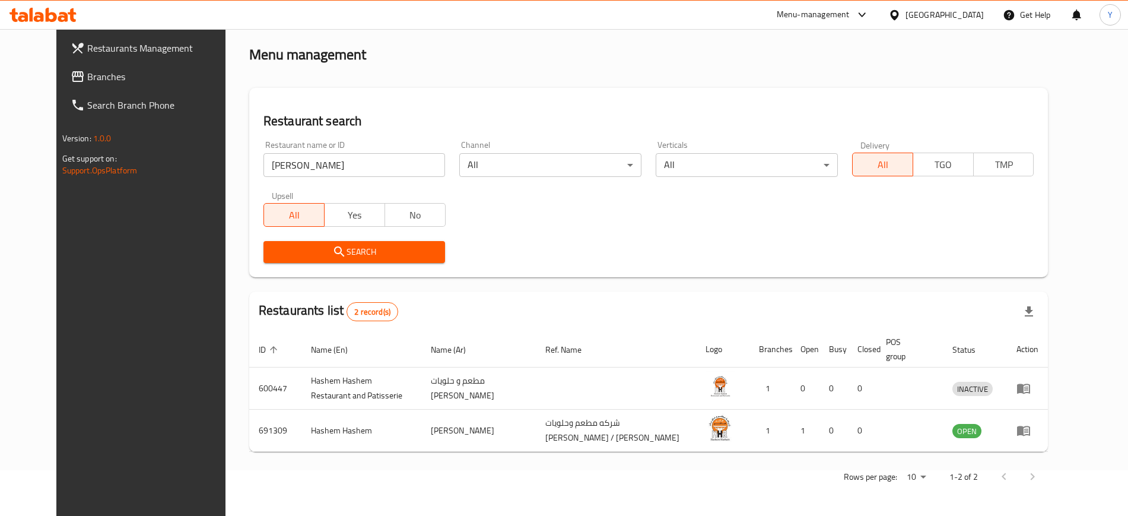
click at [646, 183] on div "Channel All ​" at bounding box center [550, 159] width 196 height 50
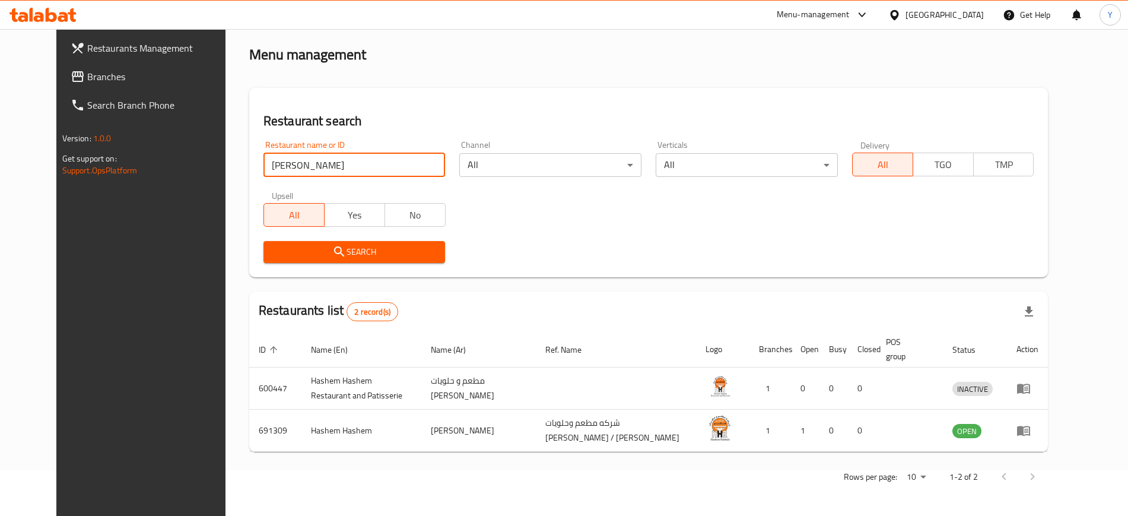
drag, startPoint x: 315, startPoint y: 167, endPoint x: 191, endPoint y: 160, distance: 124.2
click at [226, 160] on div "Home / Menu management Menu management Restaurant search Restaurant name or ID …" at bounding box center [649, 249] width 847 height 532
type input "ص"
type input "waraq"
click button "Search" at bounding box center [355, 252] width 182 height 22
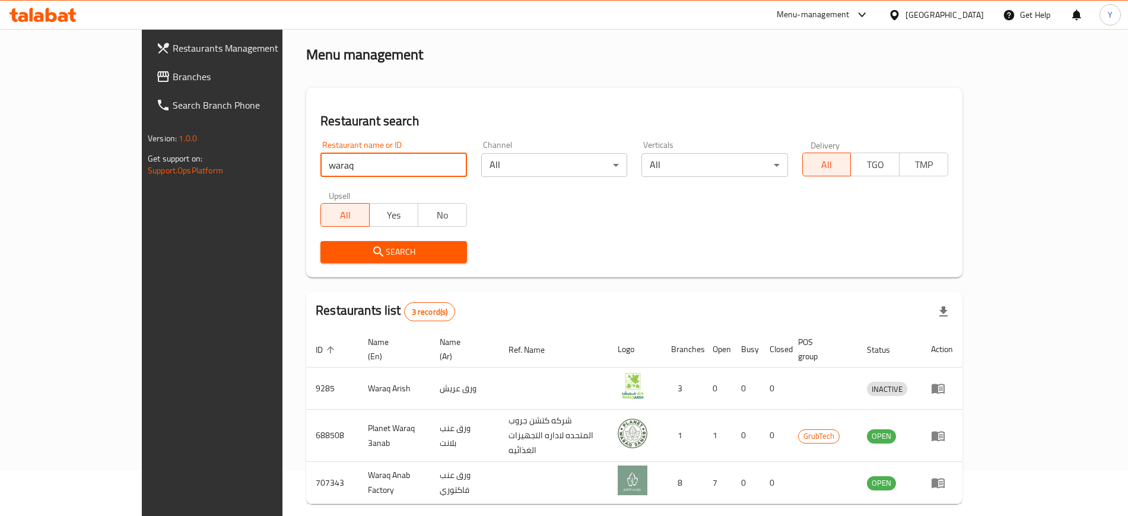
scroll to position [75, 0]
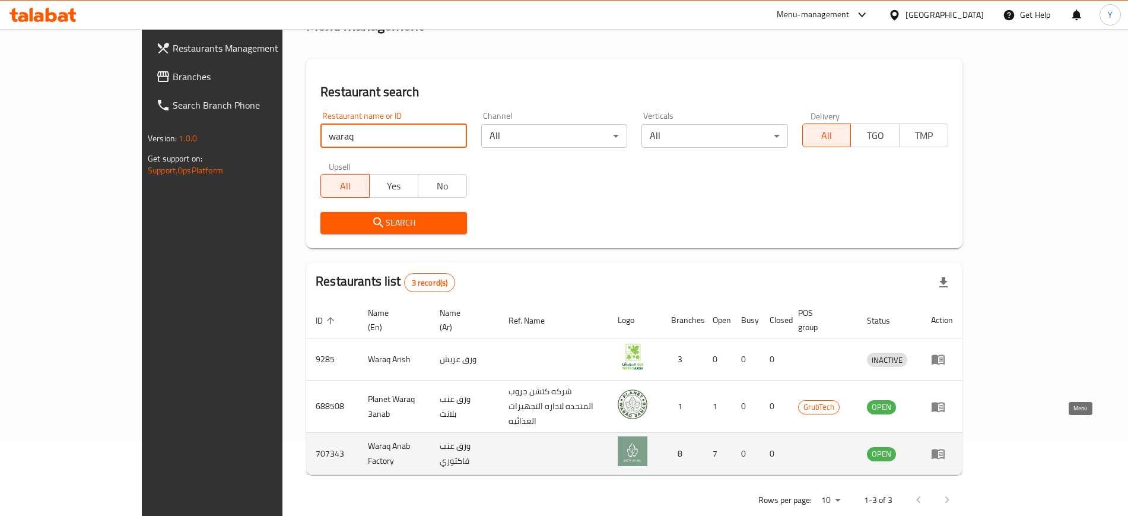
click at [945, 449] on icon "enhanced table" at bounding box center [938, 454] width 13 height 10
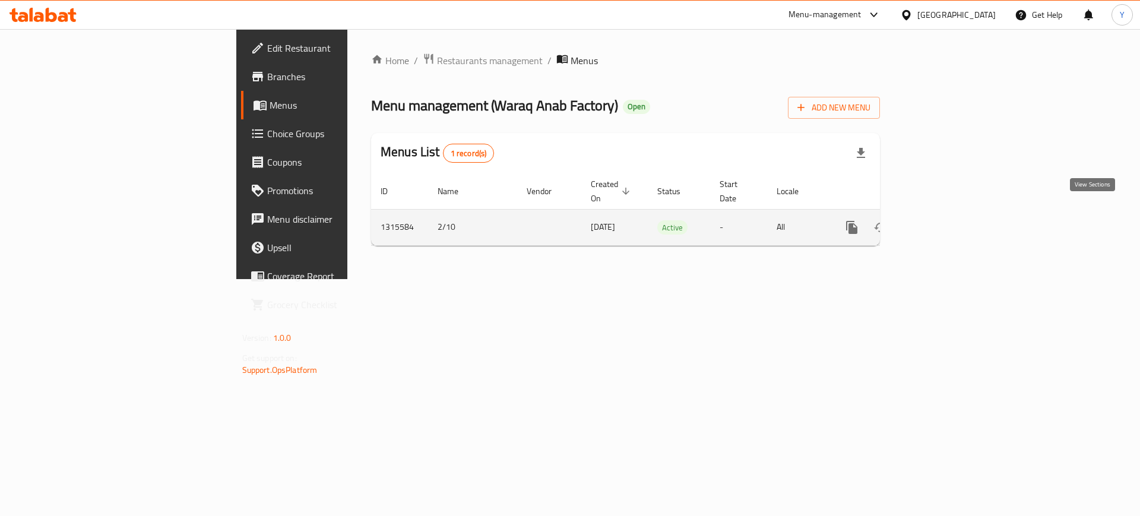
click at [943, 222] on icon "enhanced table" at bounding box center [937, 227] width 11 height 11
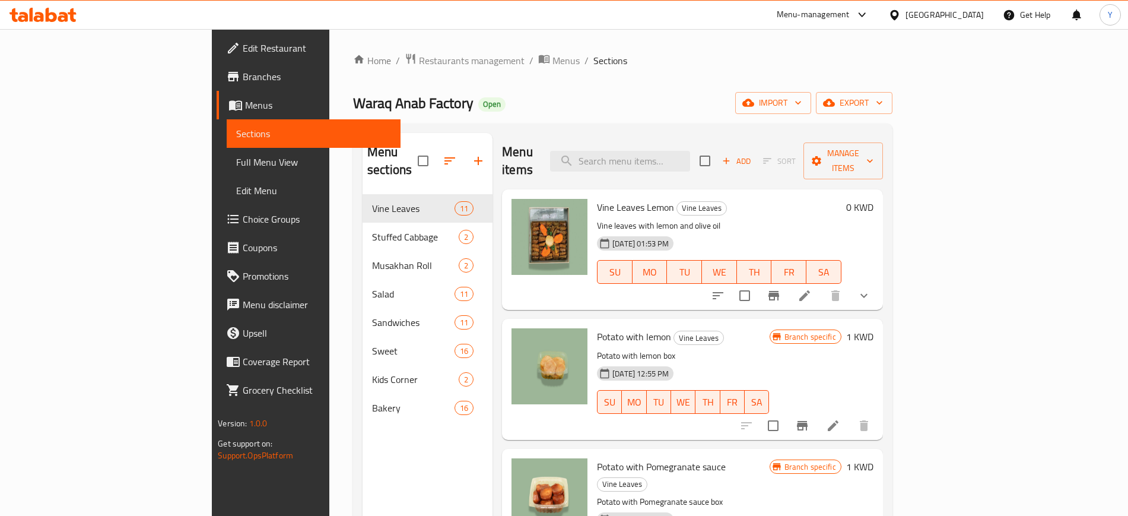
click at [658, 68] on ol "Home / Restaurants management / Menus / Sections" at bounding box center [623, 60] width 540 height 15
click at [629, 85] on div "Home / Restaurants management / Menus / Sections Waraq Anab Factory Open import…" at bounding box center [623, 355] width 540 height 605
click at [802, 96] on span "import" at bounding box center [773, 103] width 57 height 15
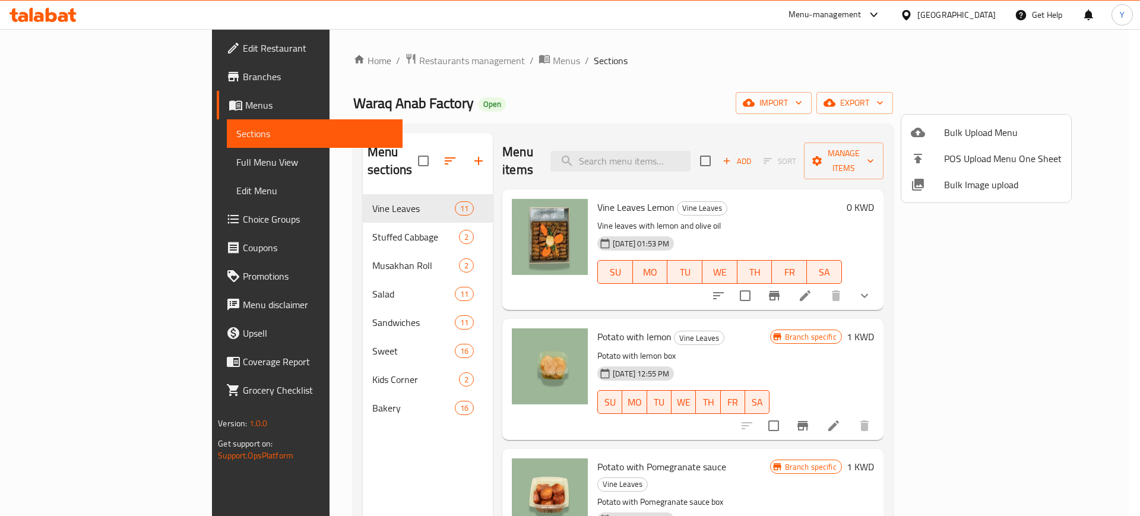
click at [779, 63] on div at bounding box center [570, 258] width 1140 height 516
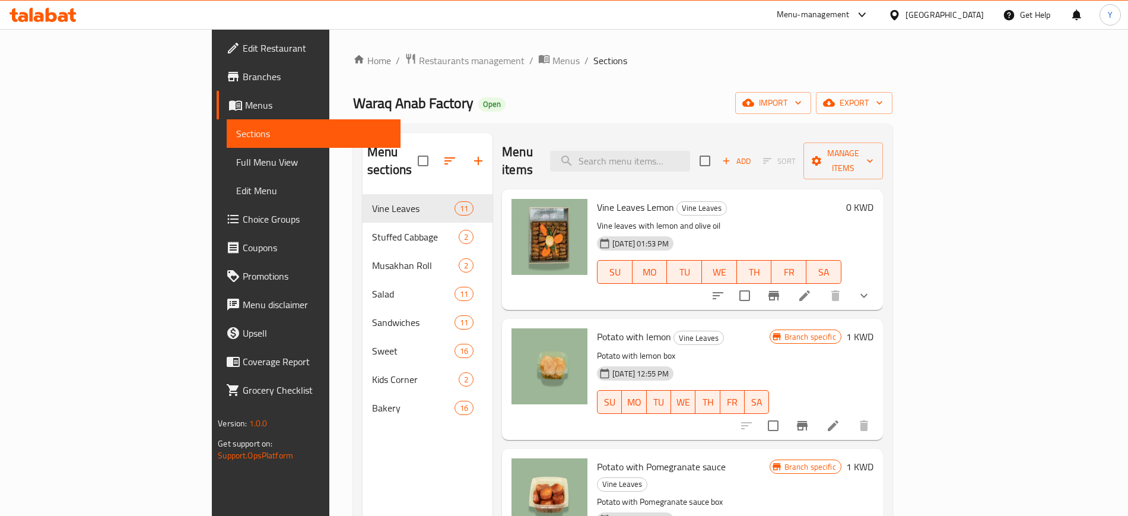
click at [753, 154] on span "Add" at bounding box center [737, 161] width 32 height 14
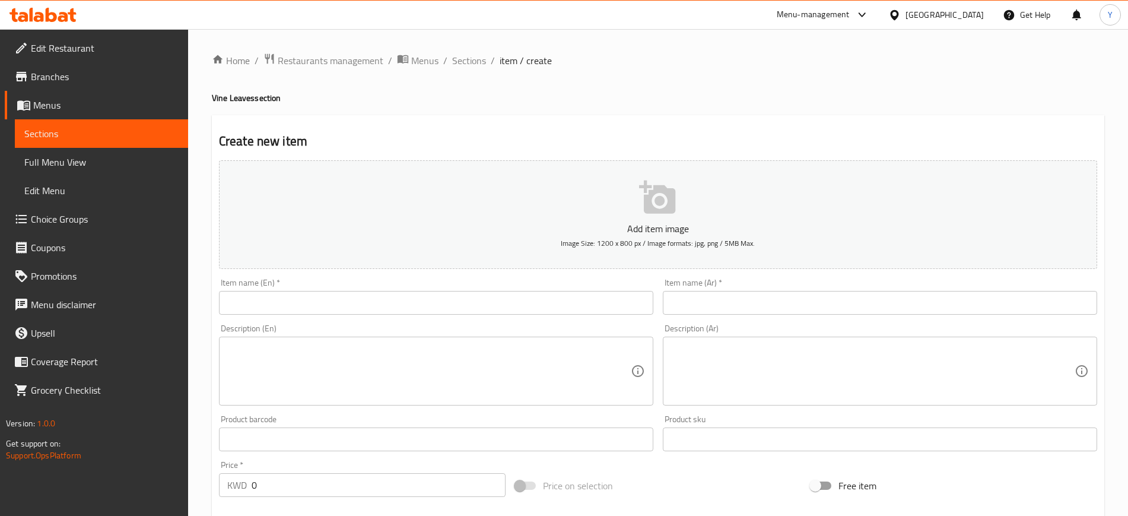
click at [315, 326] on div "Description (En) Description (En)" at bounding box center [436, 364] width 435 height 81
click at [299, 310] on input "text" at bounding box center [436, 303] width 435 height 24
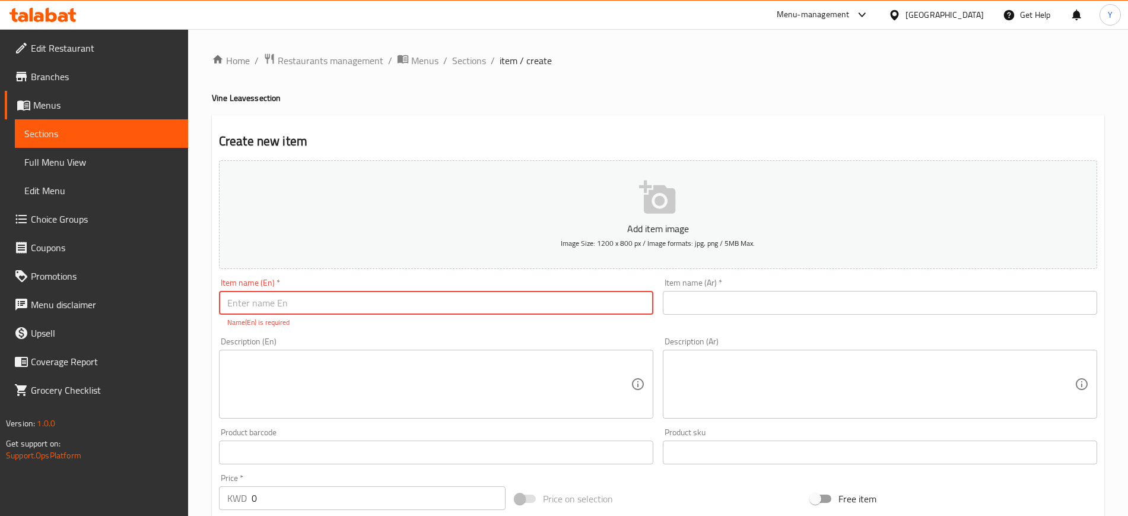
paste input "Vine leaves lemon spicy 25 Pcs"
type input "Vine leaves lemon spicy 25 Pcs"
click at [701, 288] on div "Item name (Ar)   * Item name (Ar) *" at bounding box center [880, 296] width 435 height 36
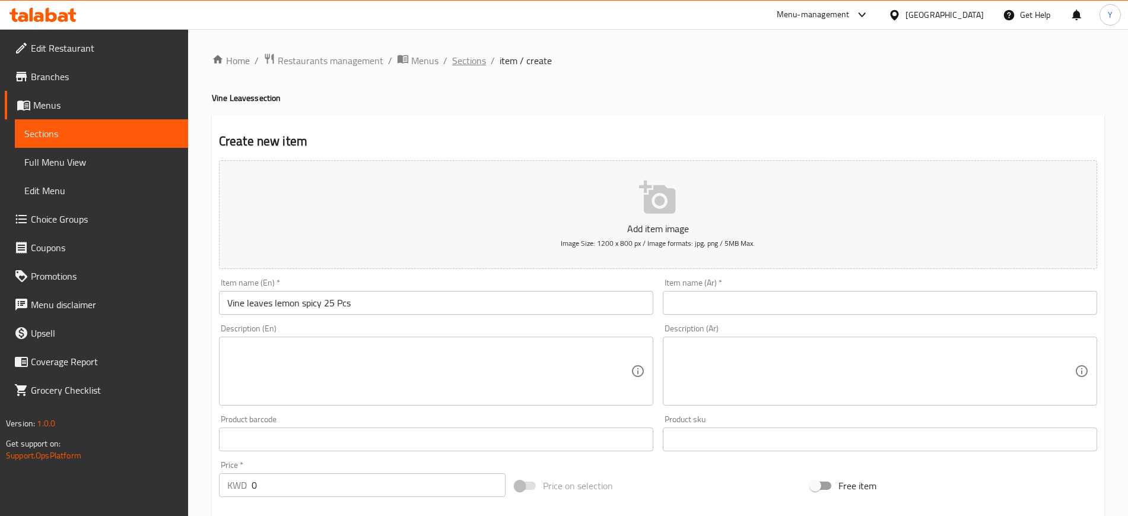
click at [467, 61] on span "Sections" at bounding box center [469, 60] width 34 height 14
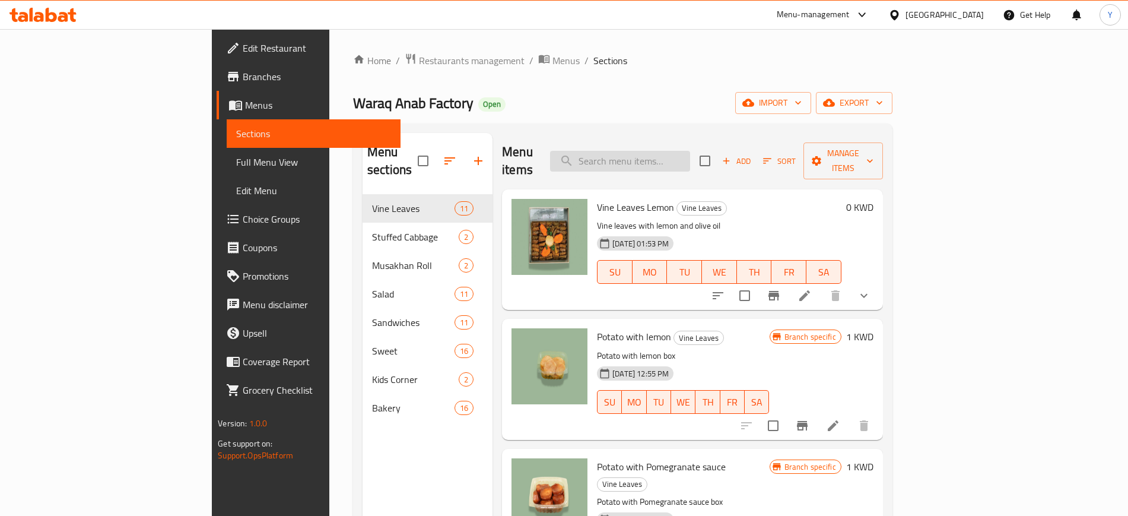
click at [670, 154] on input "search" at bounding box center [620, 161] width 140 height 21
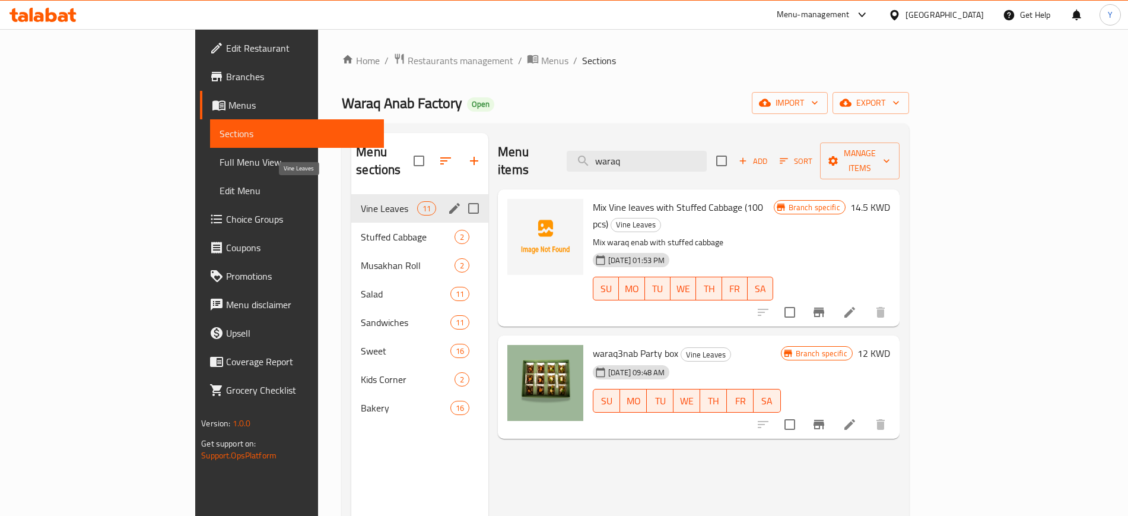
type input "waraq"
click at [361, 201] on span "Vine Leaves" at bounding box center [389, 208] width 56 height 14
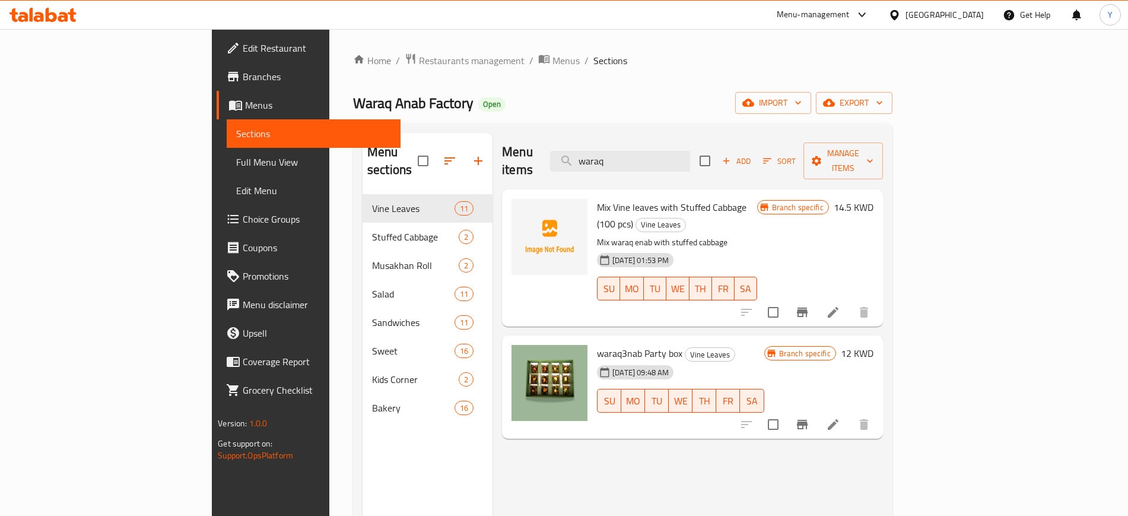
click at [723, 88] on div "Home / Restaurants management / Menus / Sections Waraq Anab Factory Open import…" at bounding box center [623, 355] width 540 height 605
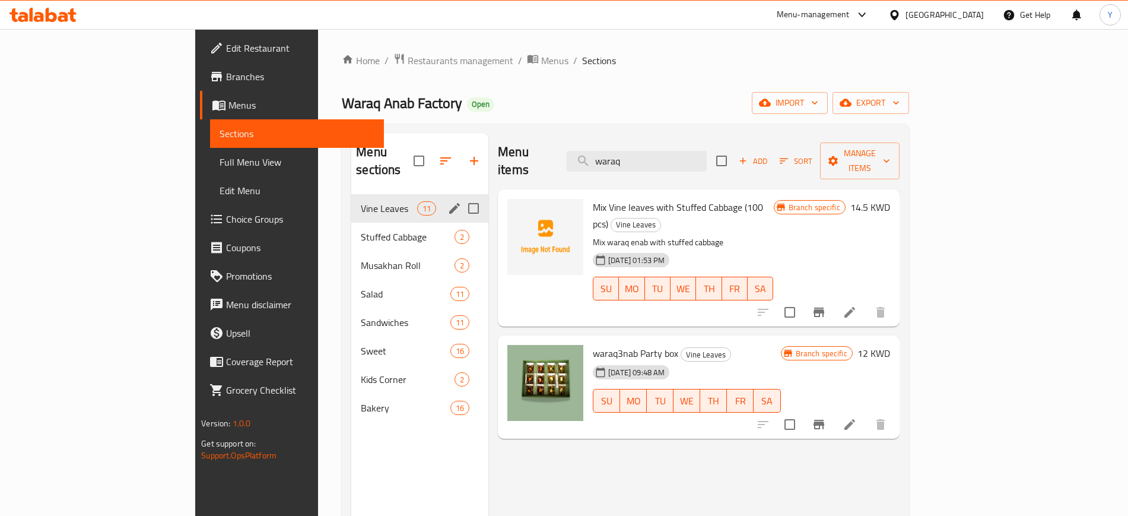
click at [361, 230] on span "Stuffed Cabbage" at bounding box center [408, 237] width 94 height 14
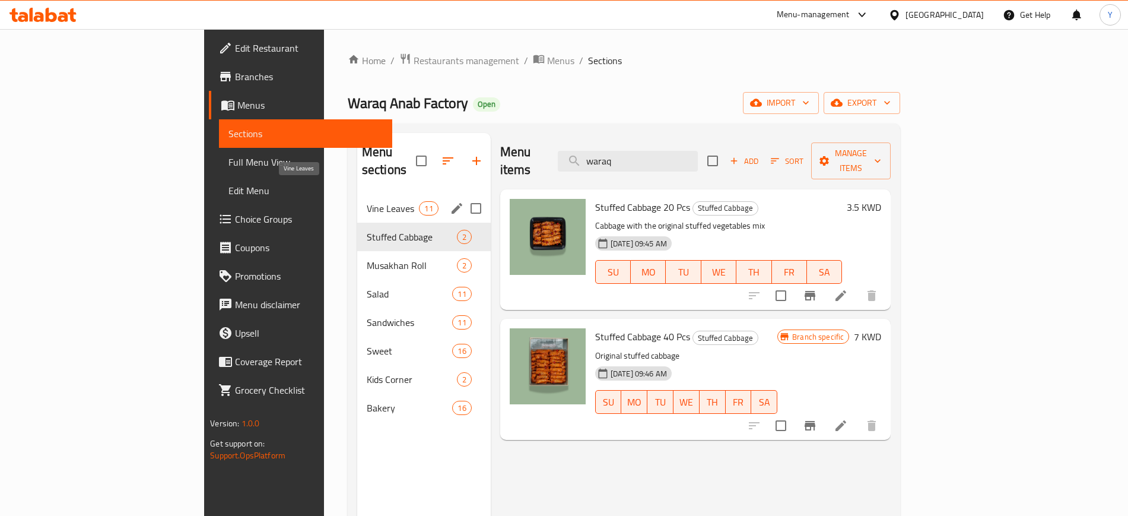
click at [367, 201] on span "Vine Leaves" at bounding box center [393, 208] width 53 height 14
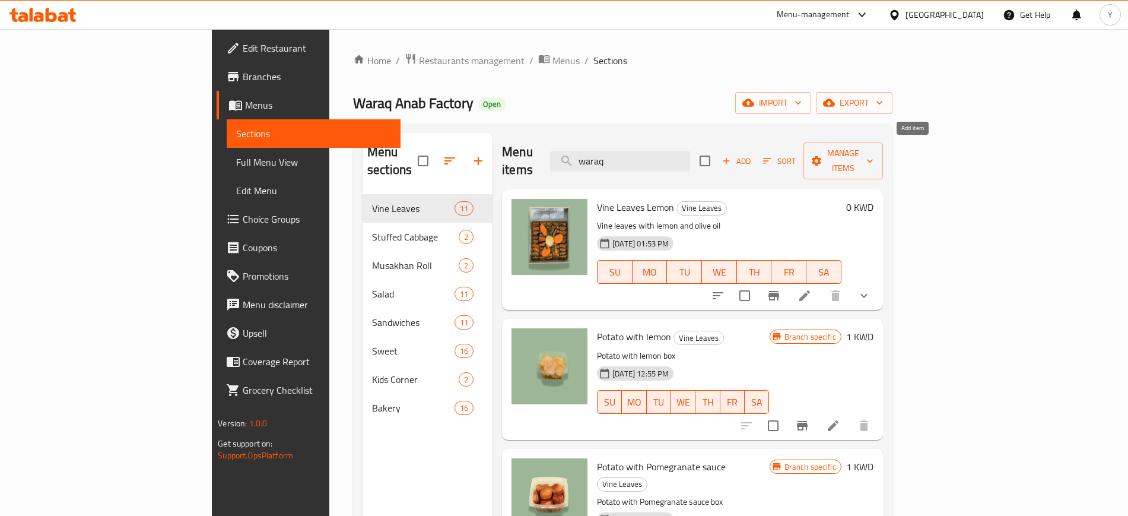
click at [753, 154] on span "Add" at bounding box center [737, 161] width 32 height 14
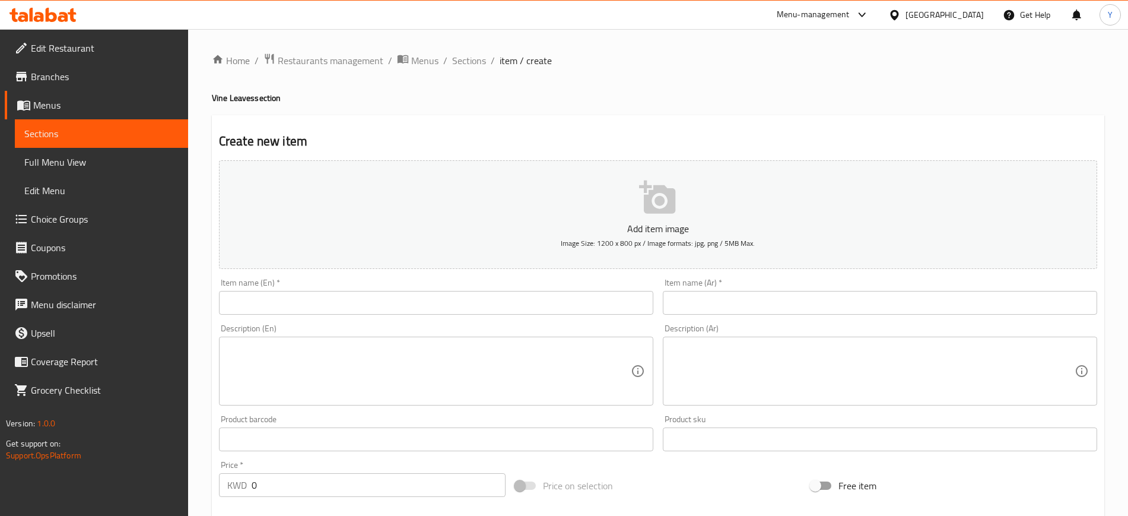
click at [456, 297] on input "text" at bounding box center [436, 303] width 435 height 24
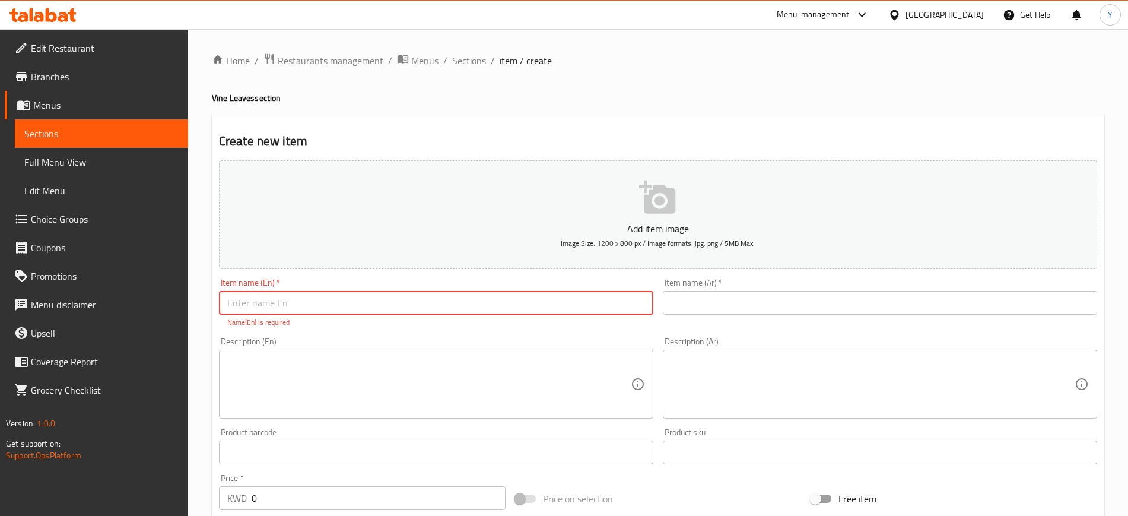
paste input "ورق عنب بدبس الرمان 25 حبة"
type input "ورق عنب بدبس الرمان 25 حبة"
drag, startPoint x: 347, startPoint y: 305, endPoint x: 116, endPoint y: 287, distance: 231.6
click at [116, 287] on div "Edit Restaurant Branches Menus Sections Full Menu View Edit Menu Choice Groups …" at bounding box center [564, 440] width 1128 height 823
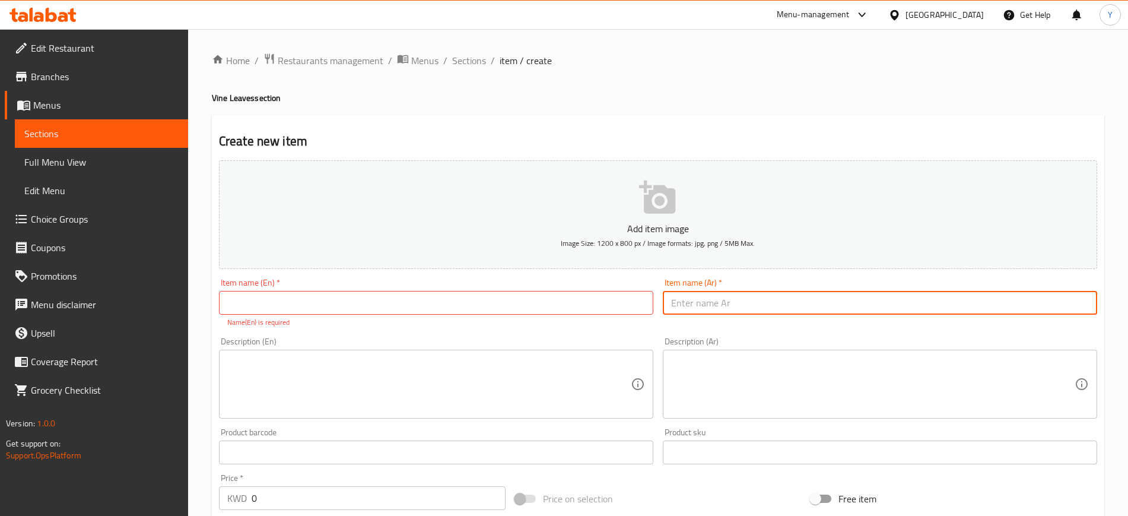
click at [808, 305] on input "text" at bounding box center [880, 303] width 435 height 24
paste input "ورق عنب بدبس الرمان 25 حبة"
type input "ورق عنب بدبس الرمان 25 حبة"
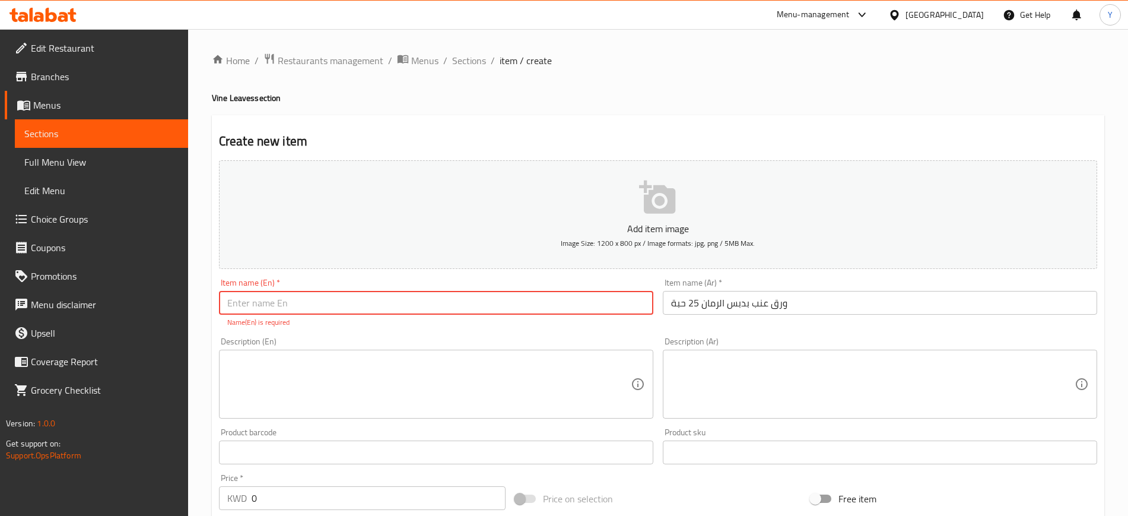
click at [414, 312] on input "text" at bounding box center [436, 303] width 435 height 24
paste input "vine leaves molasses 25 pcs"
type input "vine leaves molasses 25 pcs"
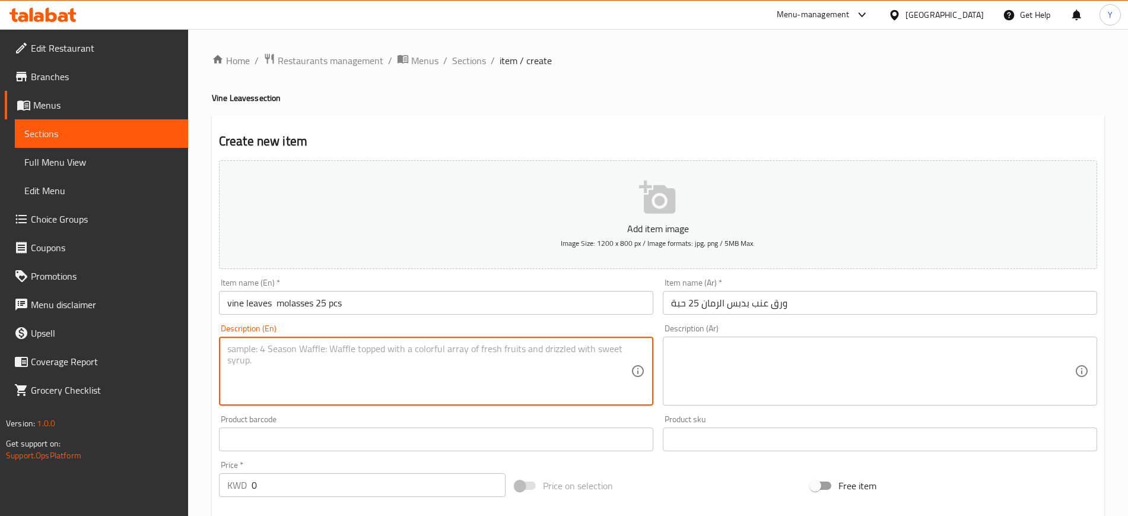
click at [259, 370] on textarea at bounding box center [429, 371] width 404 height 56
paste textarea "vine leaves with pomegranate sauce and olive oil"
type textarea "vine leaves with pomegranate sauce and olive oil"
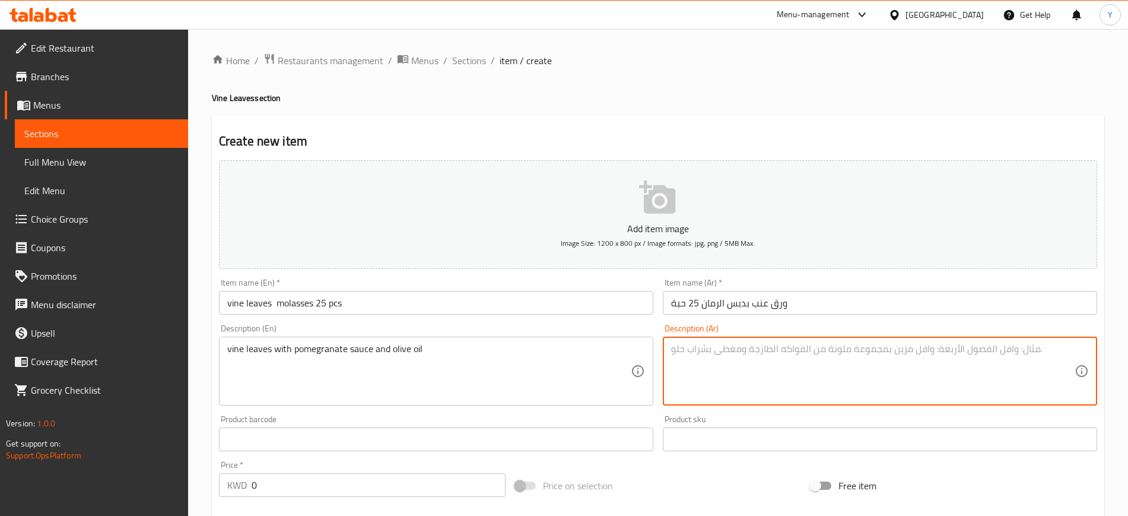
click at [745, 357] on textarea at bounding box center [873, 371] width 404 height 56
paste textarea "ورق عنب مع دبس الرمان و زيت الزيتون"
type textarea "ورق عنب مع دبس الرمان و زيت الزيتون"
click at [668, 137] on h2 "Create new item" at bounding box center [658, 141] width 879 height 18
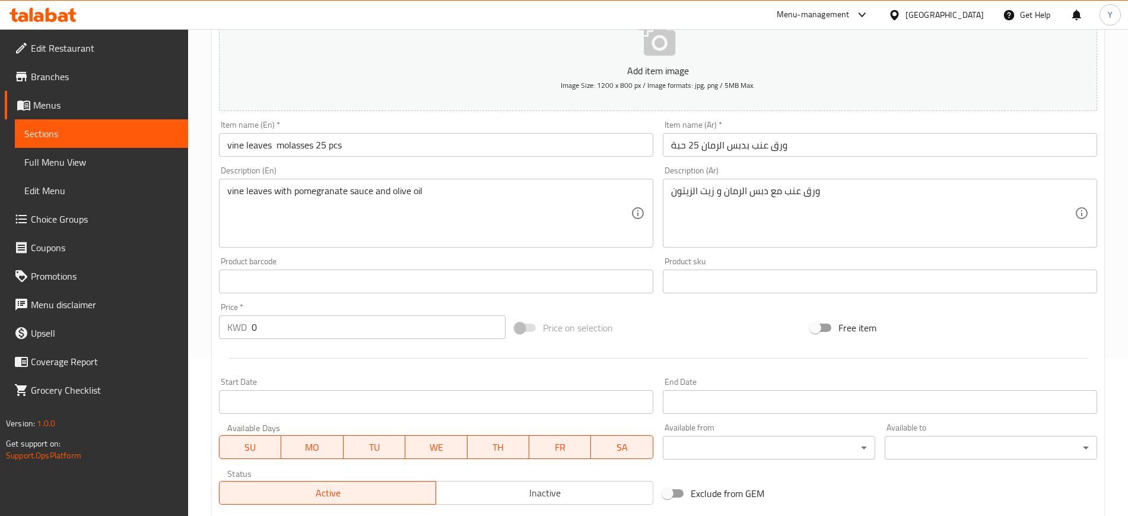
scroll to position [323, 0]
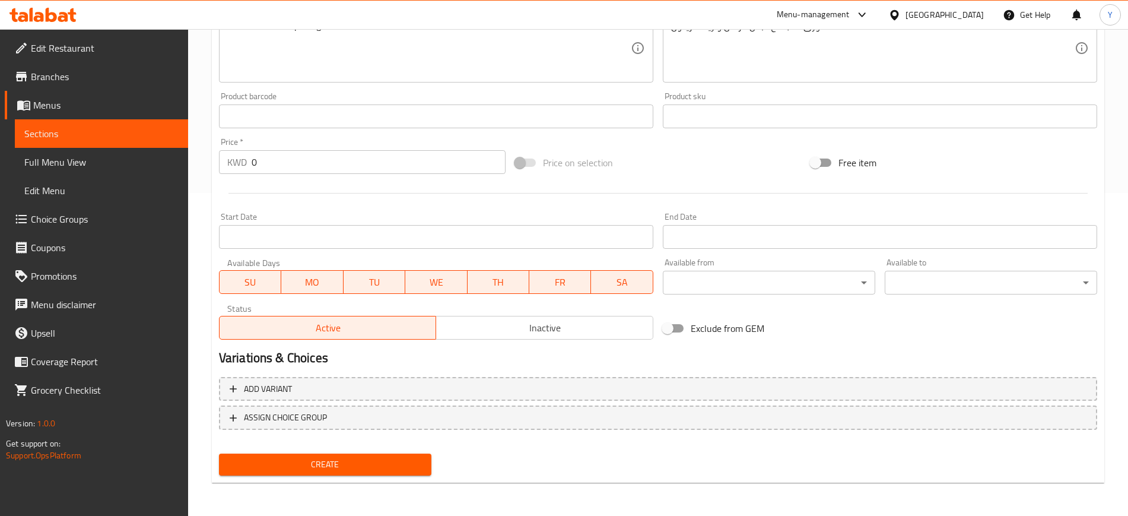
click at [277, 167] on input "0" at bounding box center [379, 162] width 254 height 24
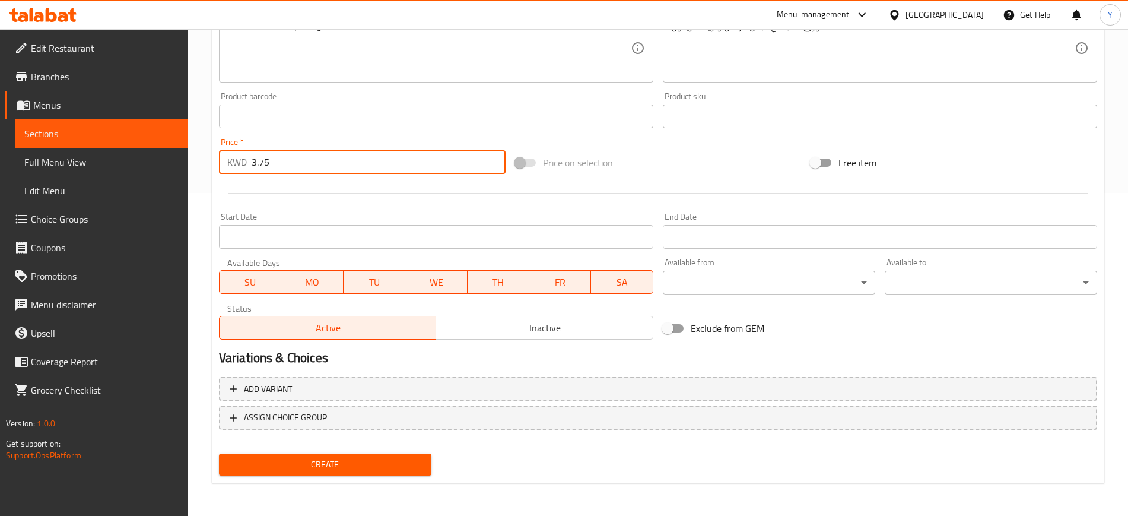
type input "3.75"
click at [284, 189] on div at bounding box center [658, 193] width 888 height 29
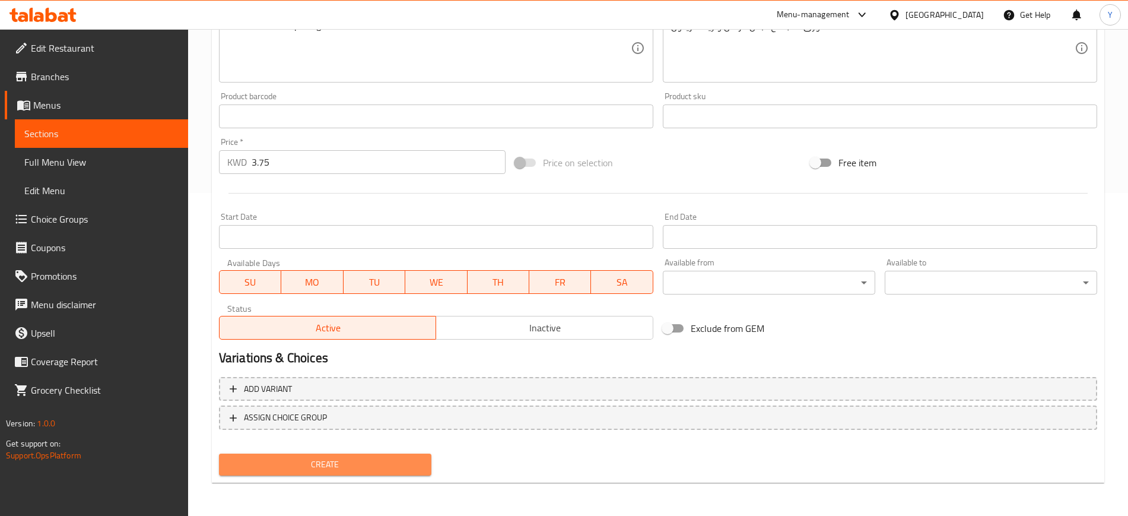
click at [297, 465] on span "Create" at bounding box center [326, 464] width 194 height 15
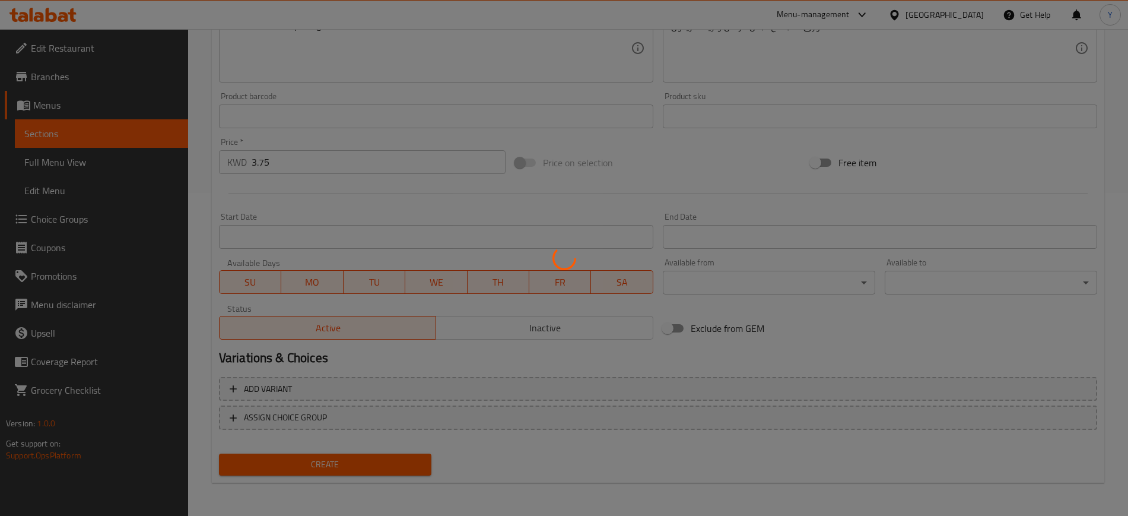
scroll to position [0, 0]
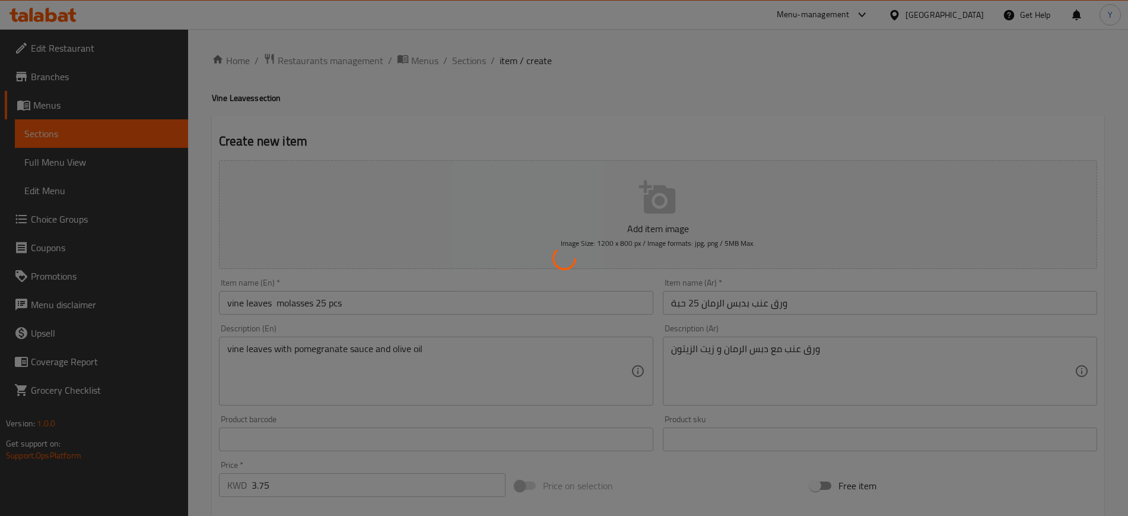
type input "0"
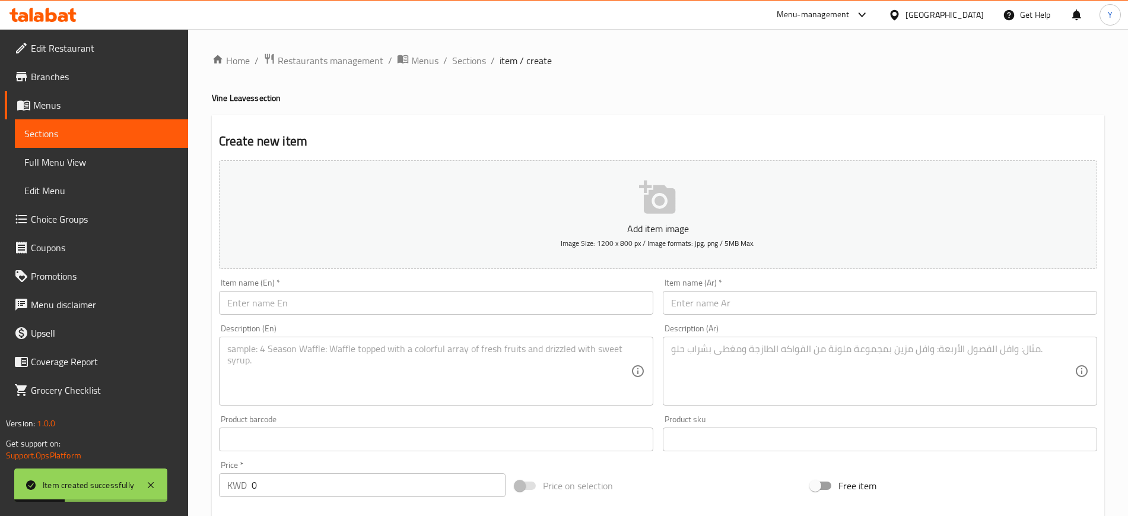
scroll to position [172, 0]
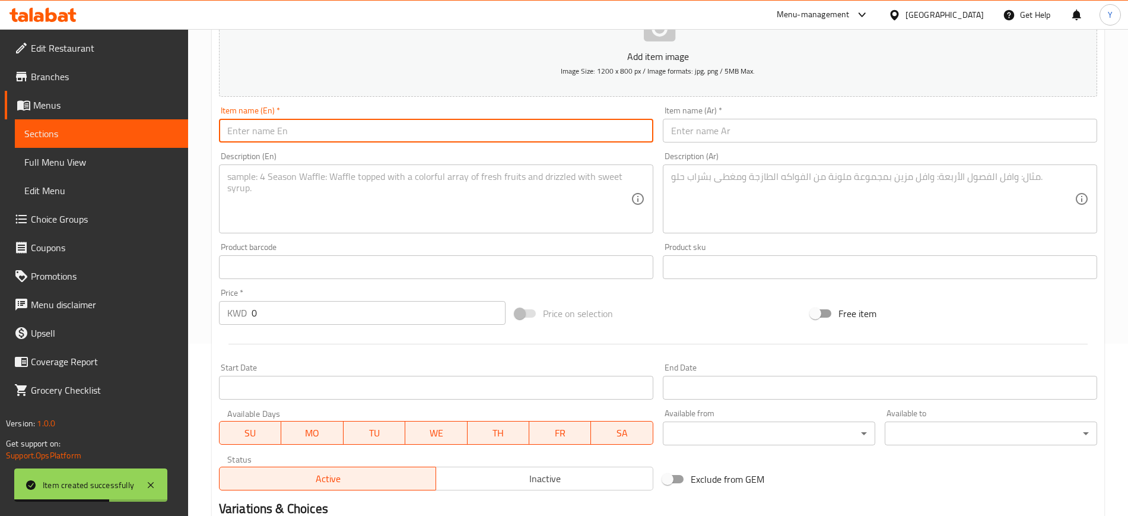
click at [420, 129] on input "text" at bounding box center [436, 131] width 435 height 24
paste input "Vine leaves lemon 25 pcs"
type input "Vine leaves lemon 25 pcs"
click at [325, 194] on textarea at bounding box center [429, 199] width 404 height 56
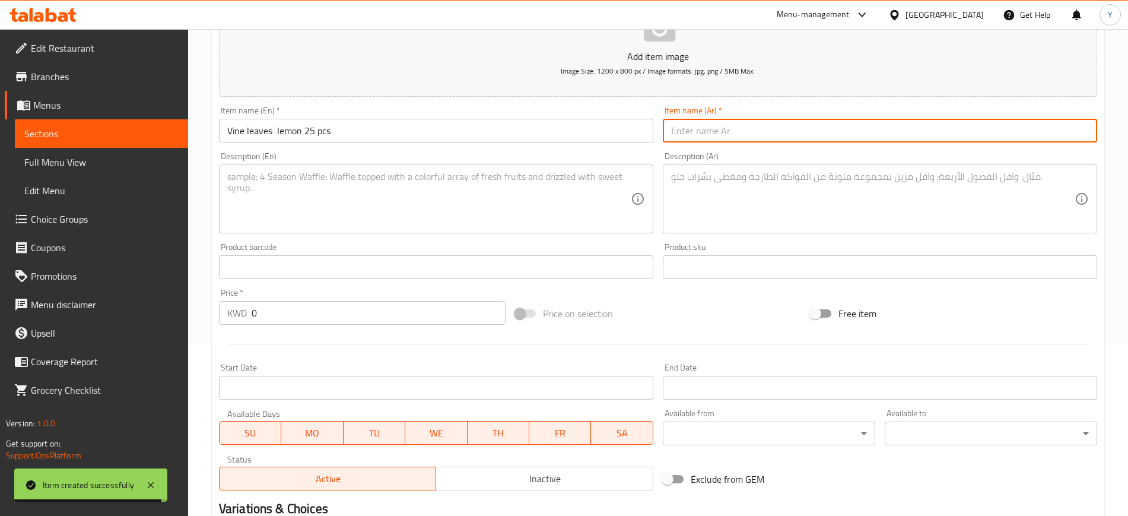
click at [716, 135] on input "text" at bounding box center [880, 131] width 435 height 24
paste input "ورق عنب مع الليمون و زيت الزيتون"
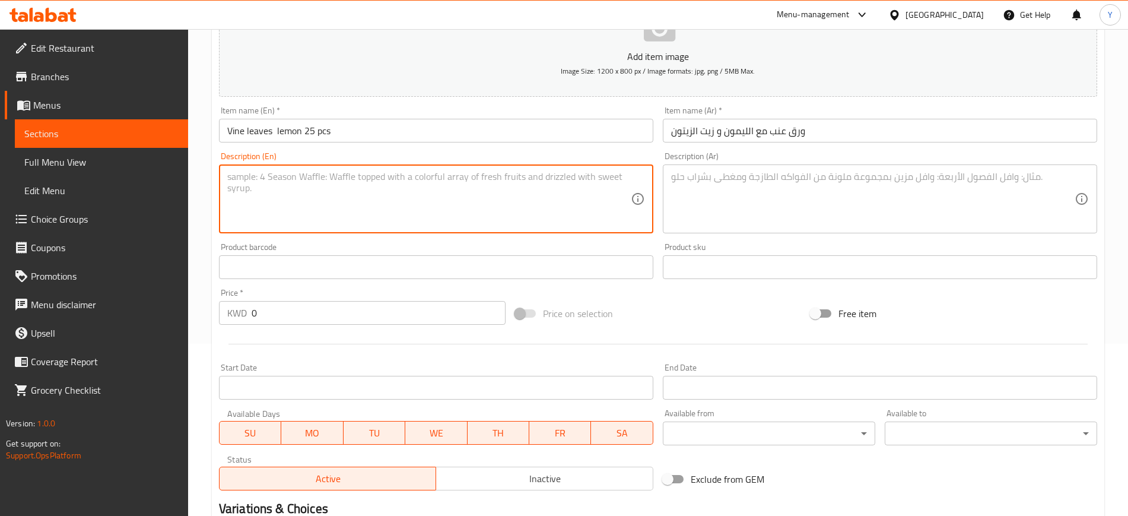
click at [480, 190] on textarea at bounding box center [429, 199] width 404 height 56
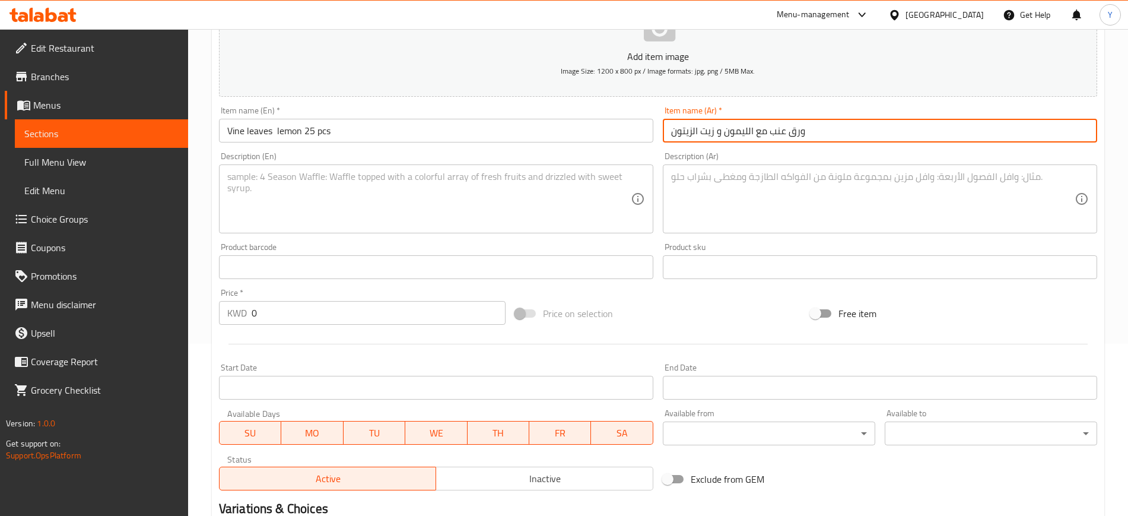
drag, startPoint x: 792, startPoint y: 131, endPoint x: 584, endPoint y: 94, distance: 212.1
click at [584, 94] on div "Add item image Image Size: 1200 x 800 px / Image formats: jpg, png / 5MB Max. I…" at bounding box center [658, 239] width 888 height 512
paste input "يمون 25 حبة"
type input "ورق عنب ليمون 25 حبة"
click at [404, 218] on textarea at bounding box center [429, 199] width 404 height 56
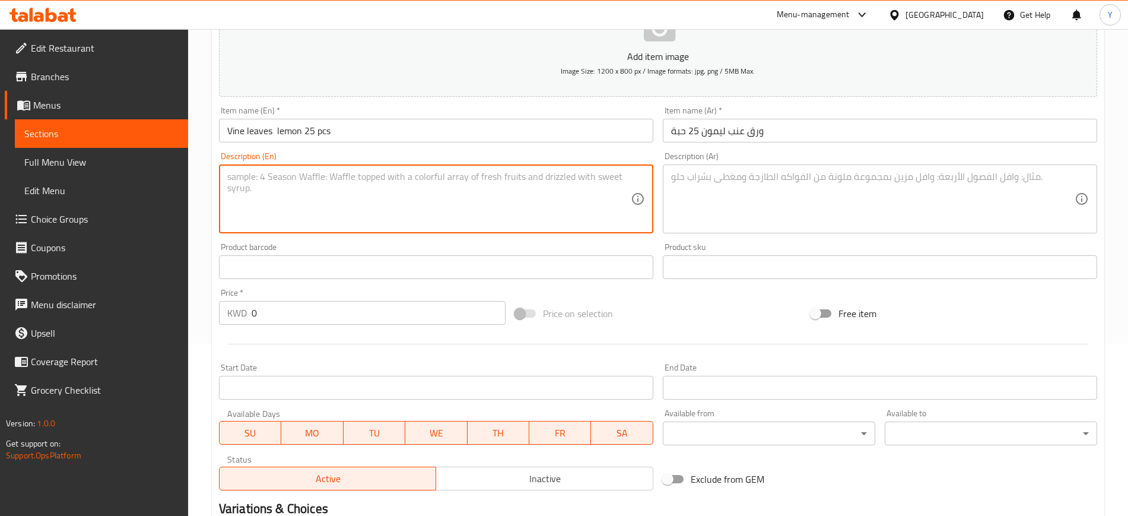
paste textarea "vine leaves with lemon and olive oil"
type textarea "vine leaves with lemon and olive oil"
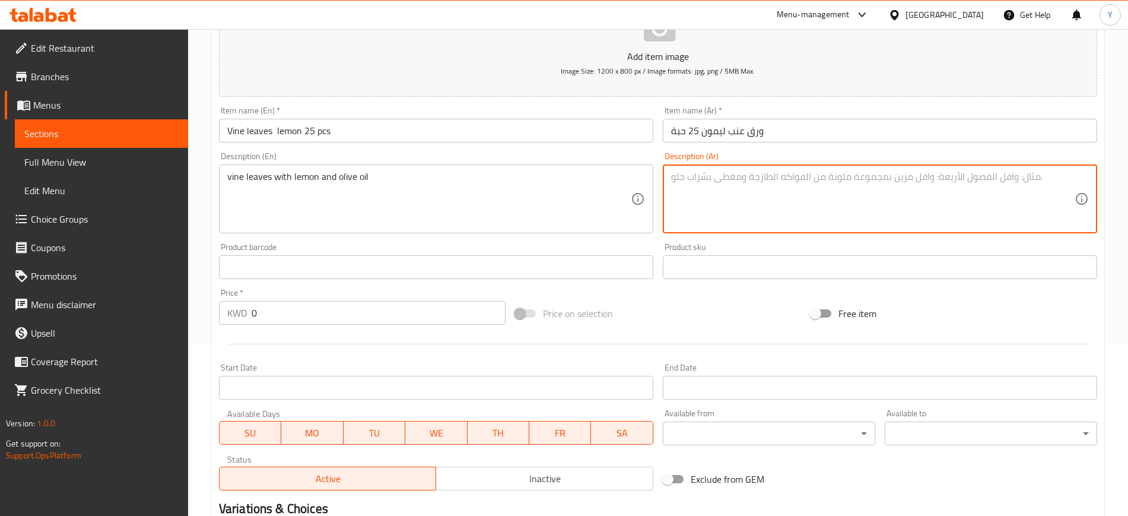
click at [761, 210] on textarea at bounding box center [873, 199] width 404 height 56
paste textarea "ورق عنب مع الليمون و زيت الزيتون"
type textarea "ورق عنب مع الليمون و زيت الزيتون"
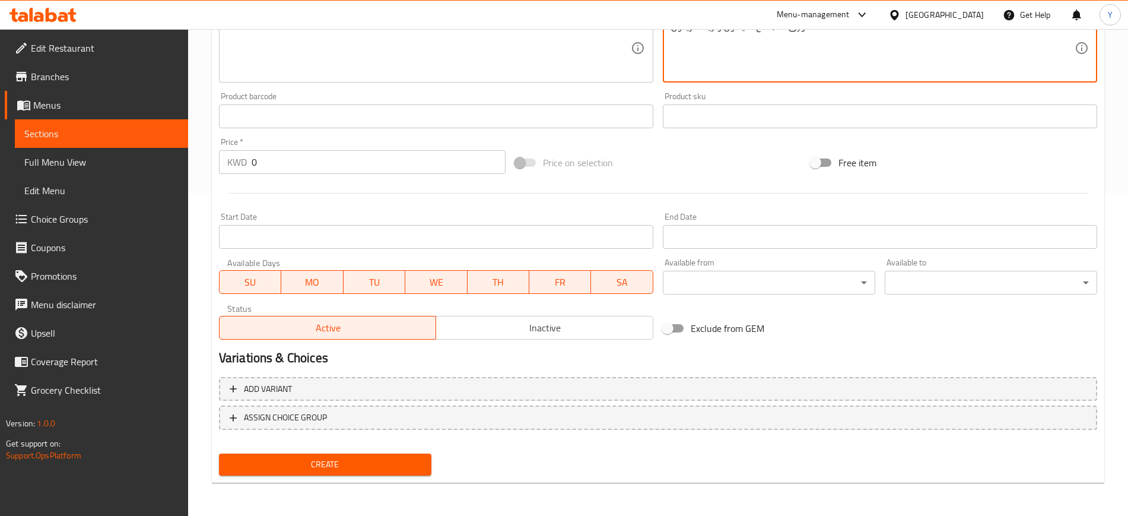
click at [286, 163] on input "0" at bounding box center [379, 162] width 254 height 24
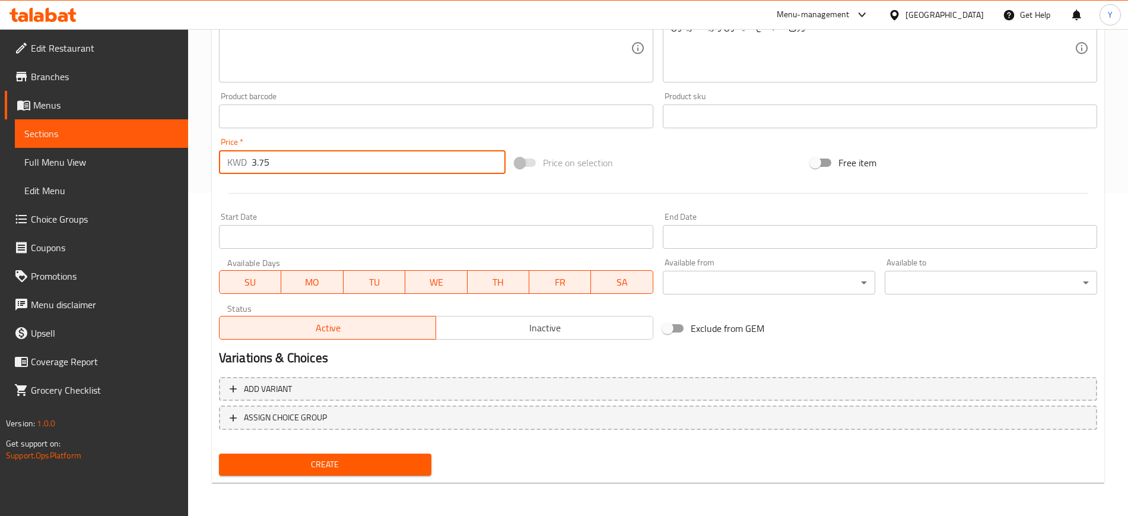
type input "3.75"
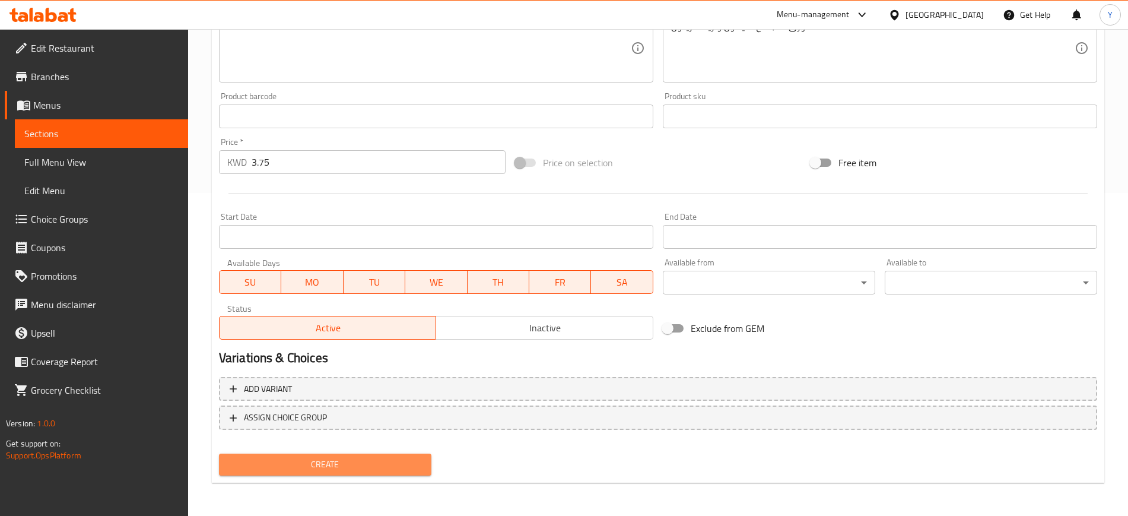
click at [293, 466] on span "Create" at bounding box center [326, 464] width 194 height 15
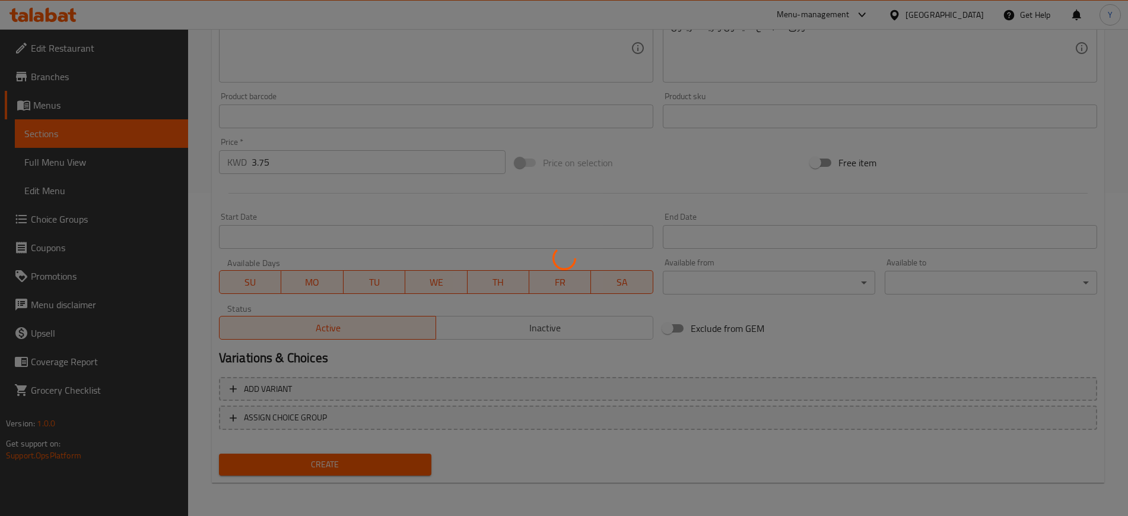
type input "0"
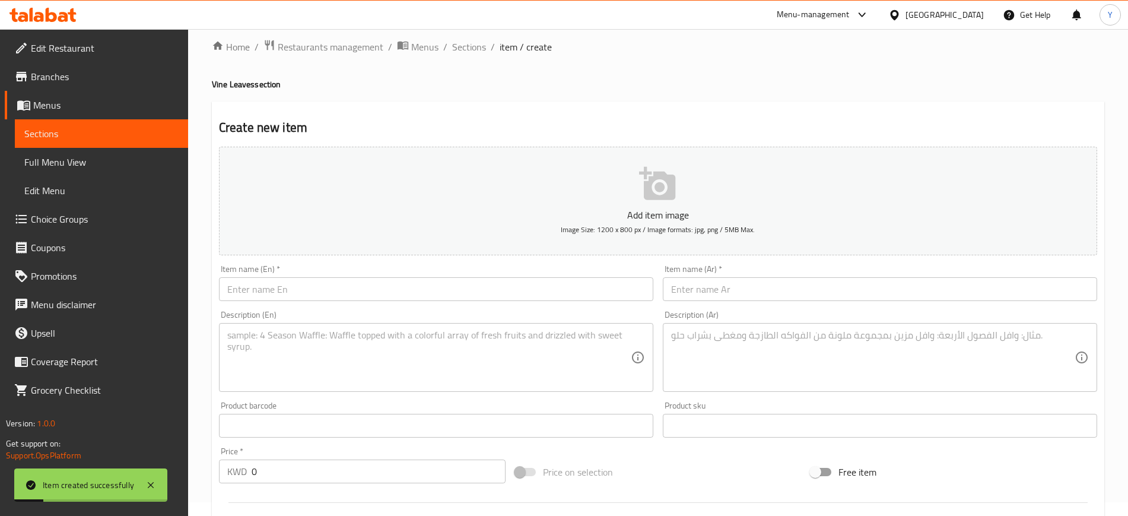
scroll to position [0, 0]
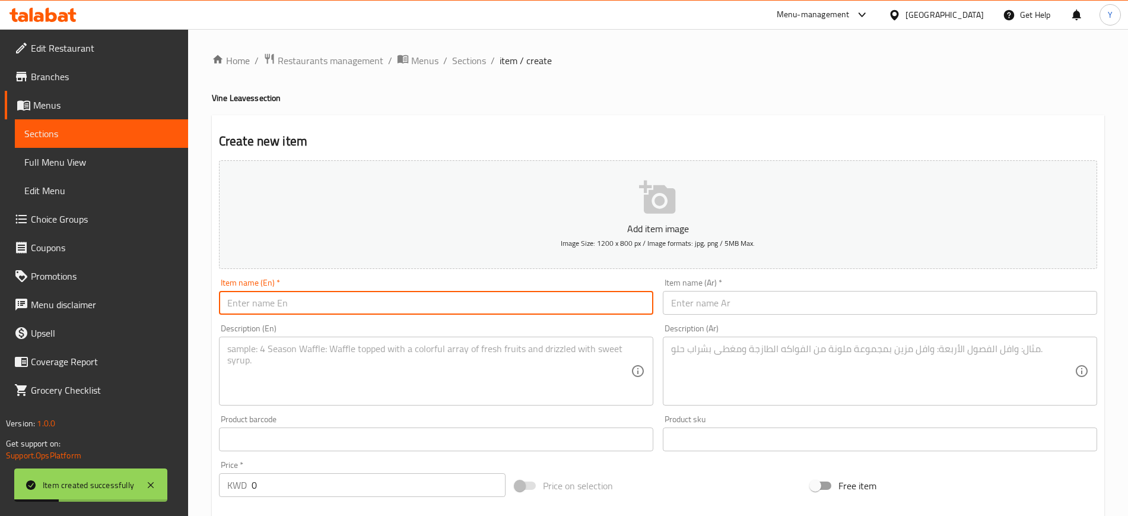
click at [316, 303] on input "text" at bounding box center [436, 303] width 435 height 24
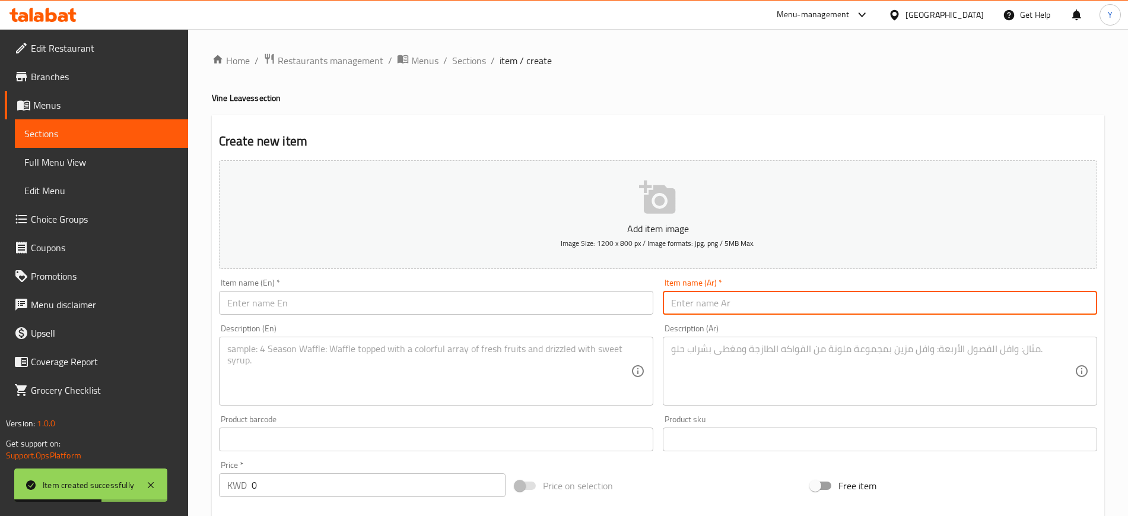
click at [738, 303] on input "text" at bounding box center [880, 303] width 435 height 24
paste input "ورق عنب ليمون سبايسي 25 حبة"
type input "ورق عنب ليمون سبايسي 25 حبة"
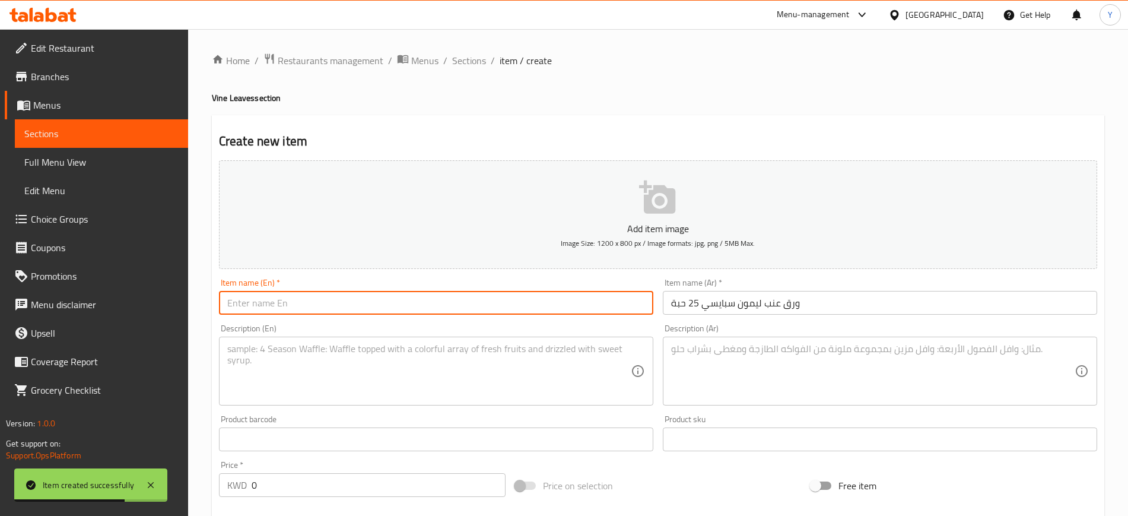
click at [506, 303] on input "text" at bounding box center [436, 303] width 435 height 24
paste input "Vine leaves lemon spicy 25 Pcs"
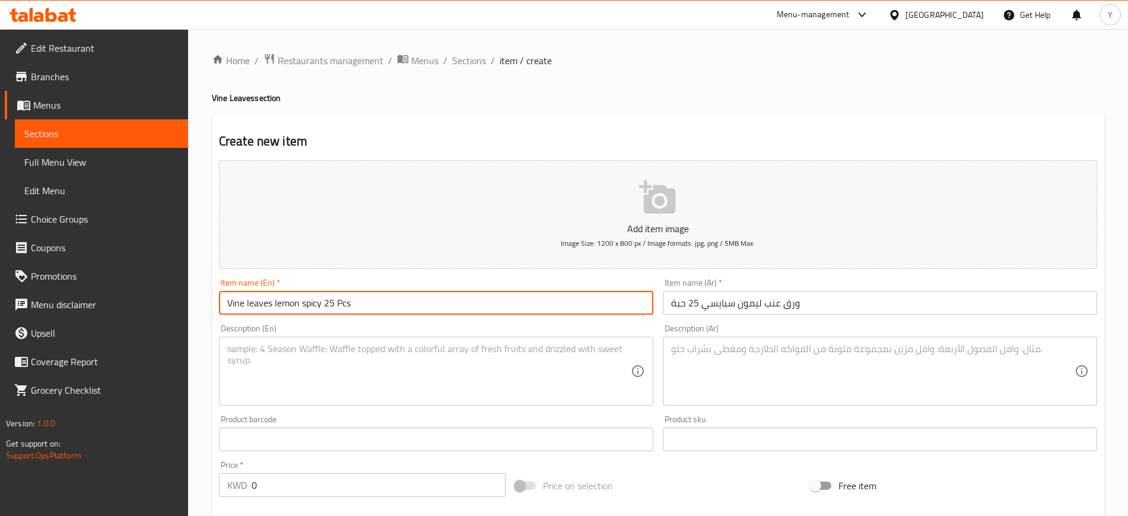
type input "Vine leaves lemon spicy 25 Pcs"
click at [467, 357] on textarea at bounding box center [429, 371] width 404 height 56
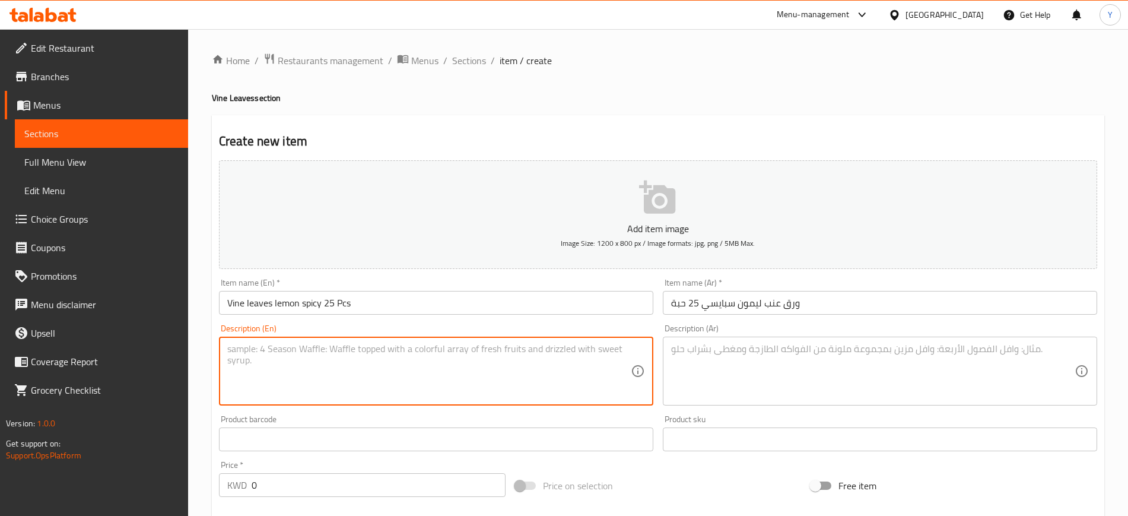
paste textarea "vine leaves with lemon olive oil and chili flakes"
type textarea "vine leaves with lemon olive oil and chili flakes"
click at [737, 373] on textarea at bounding box center [873, 371] width 404 height 56
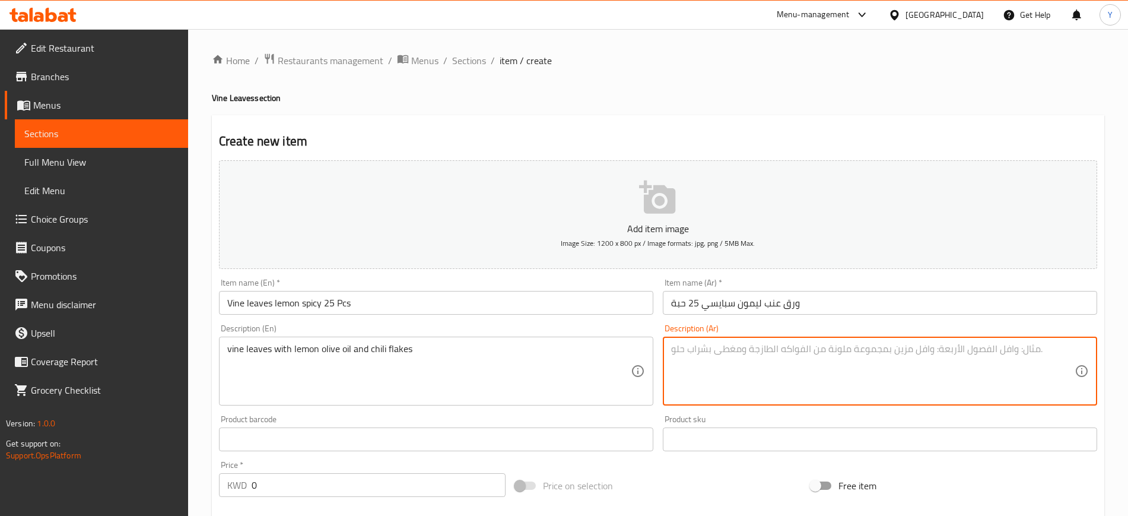
paste textarea "ورق عنب مع الليمون و زيت الزيتون و الفلفل الحار"
type textarea "ورق عنب مع الليمون و زيت الزيتون و الفلفل الحار"
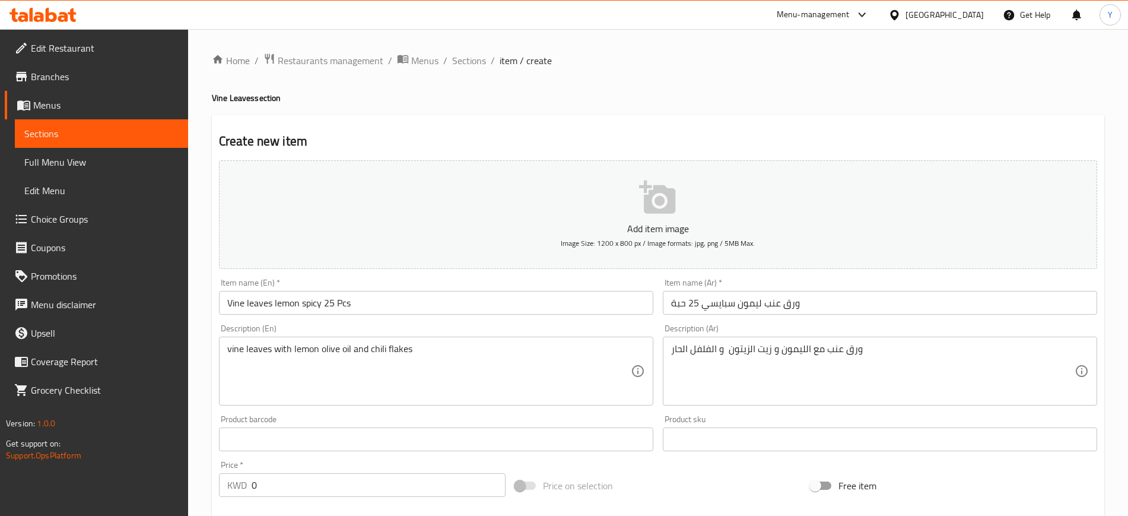
click at [631, 97] on h4 "Vine Leaves section" at bounding box center [658, 98] width 893 height 12
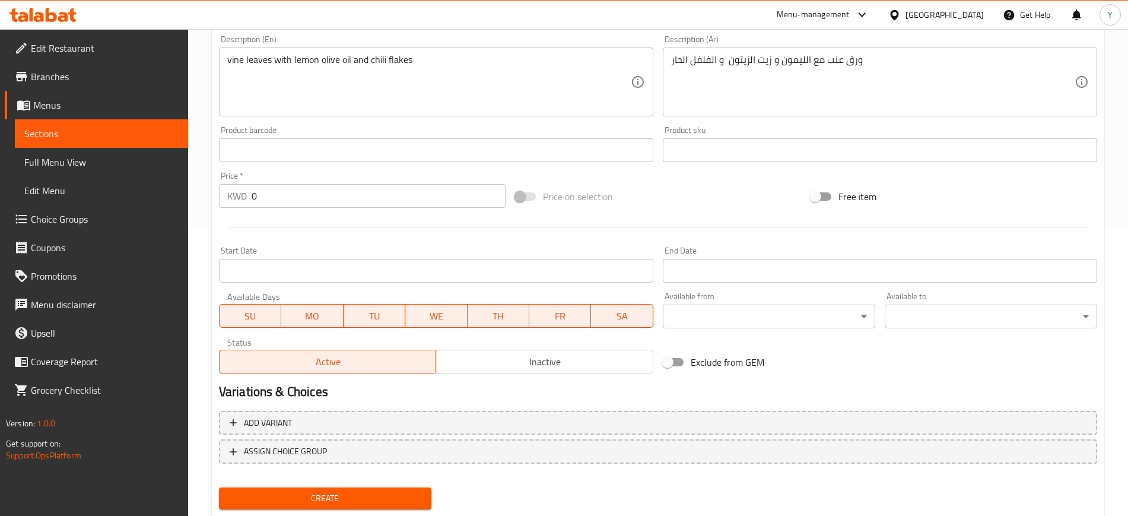
scroll to position [293, 0]
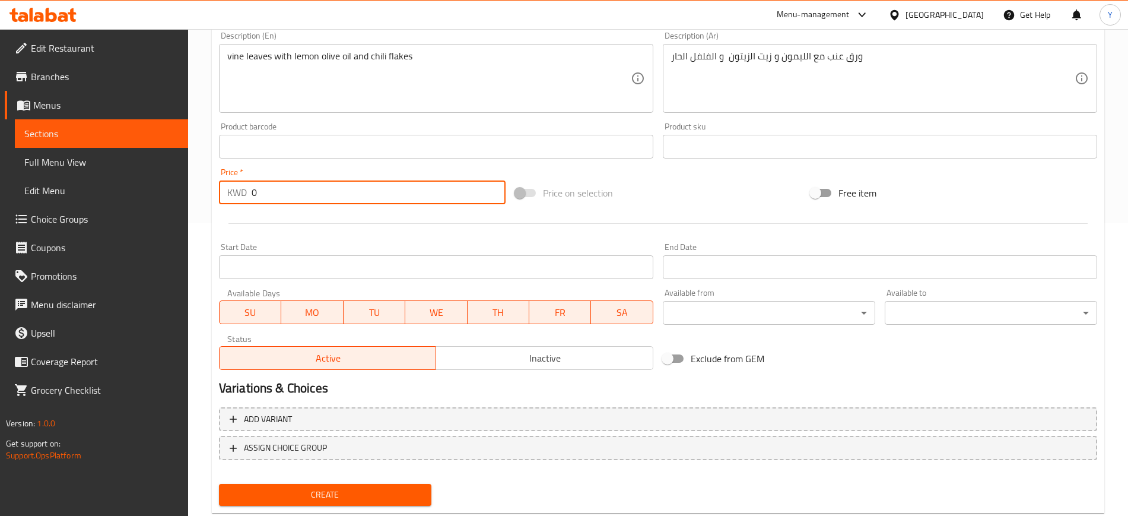
click at [333, 193] on input "0" at bounding box center [379, 192] width 254 height 24
type input "3.75"
click at [325, 239] on div "Start Date Start Date" at bounding box center [436, 261] width 444 height 46
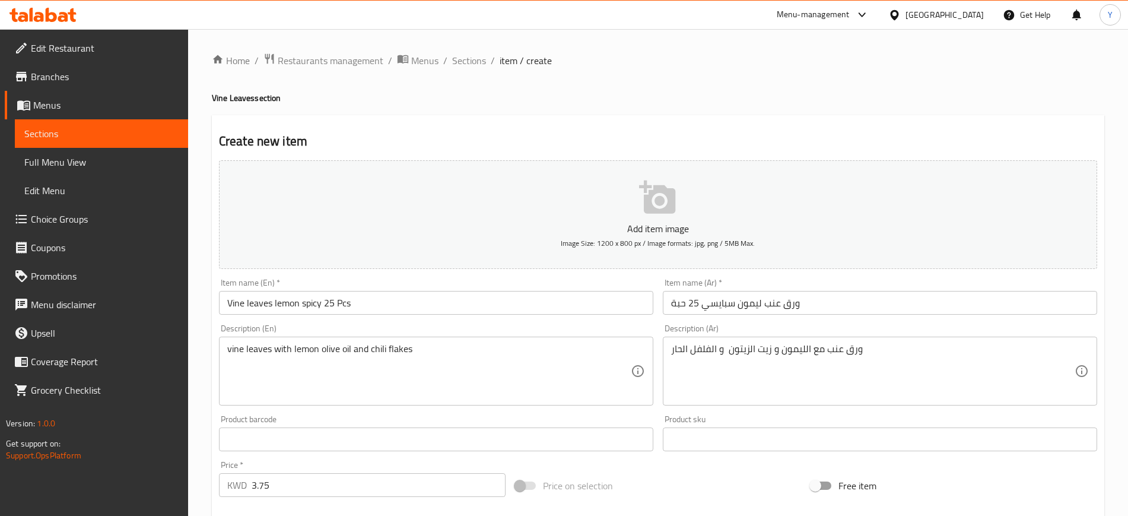
scroll to position [323, 0]
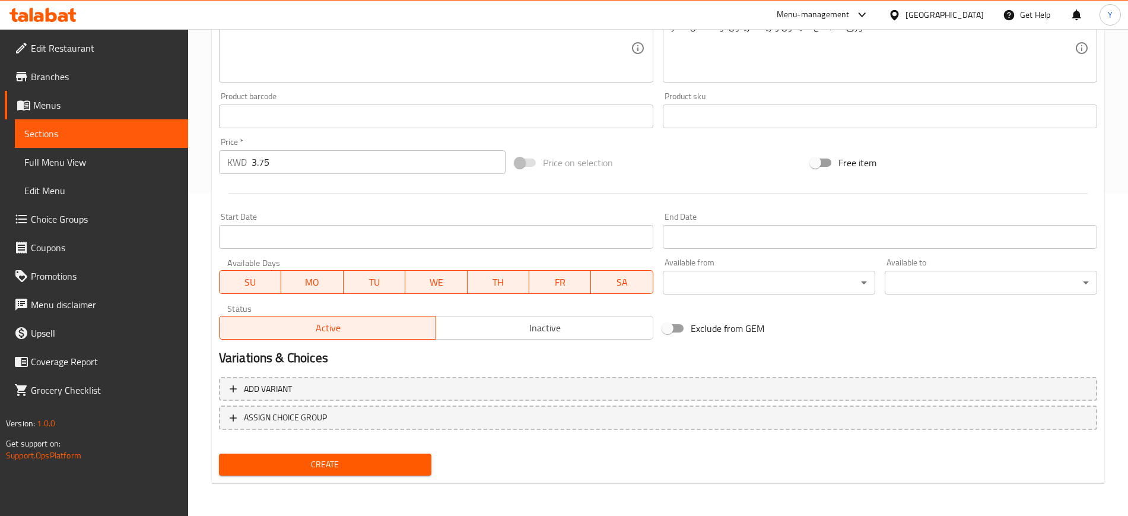
click at [284, 475] on div "Create" at bounding box center [325, 464] width 222 height 31
click at [269, 468] on span "Create" at bounding box center [326, 464] width 194 height 15
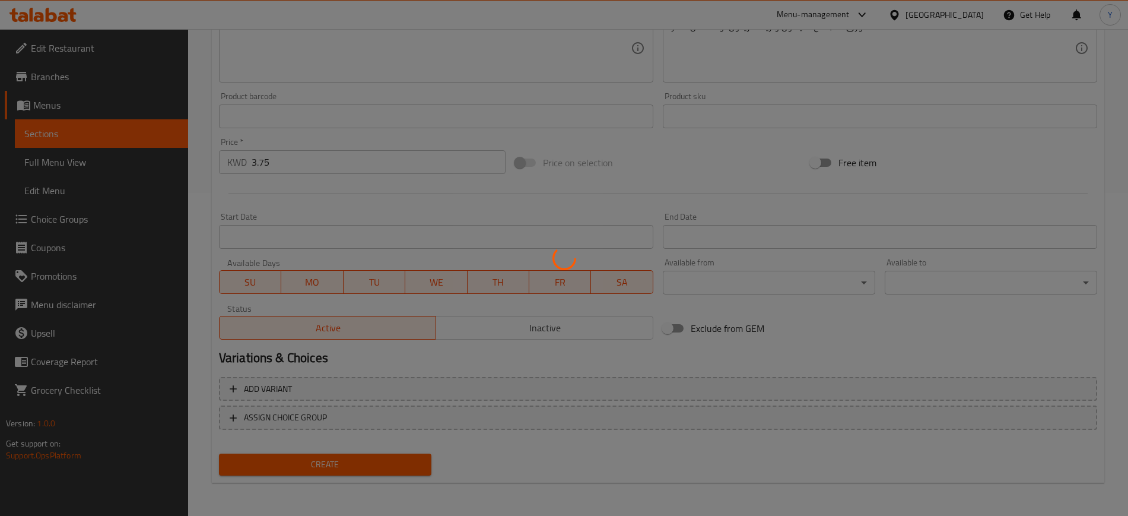
type input "0"
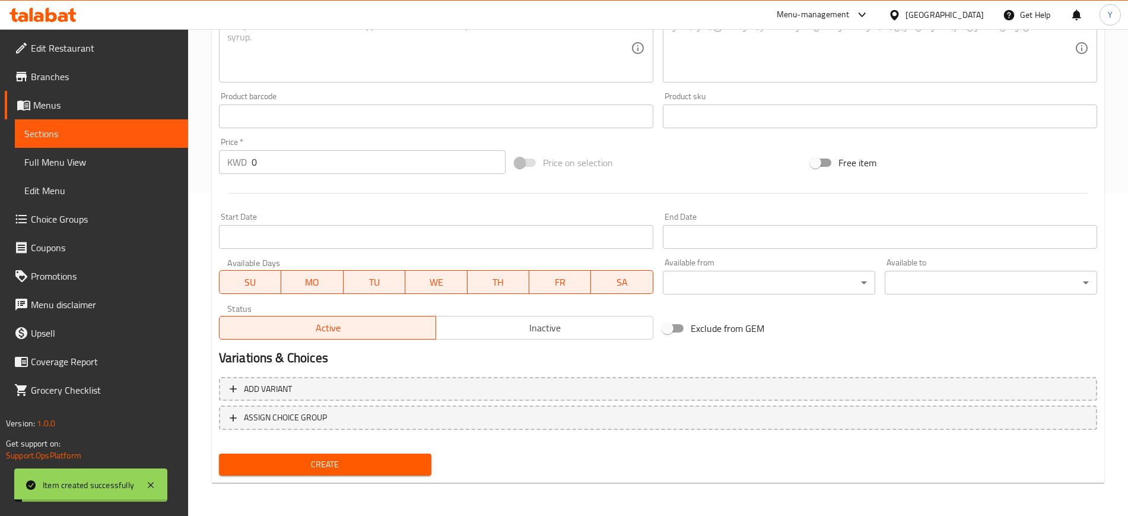
scroll to position [0, 0]
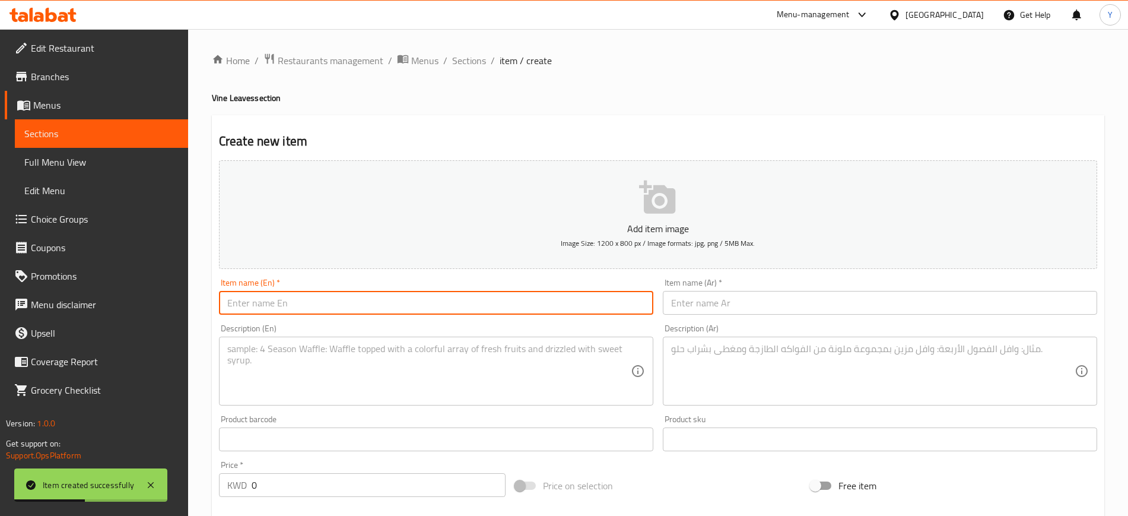
click at [432, 303] on input "text" at bounding box center [436, 303] width 435 height 24
paste input "Vine leaves Molasses spicy 25 Pcs"
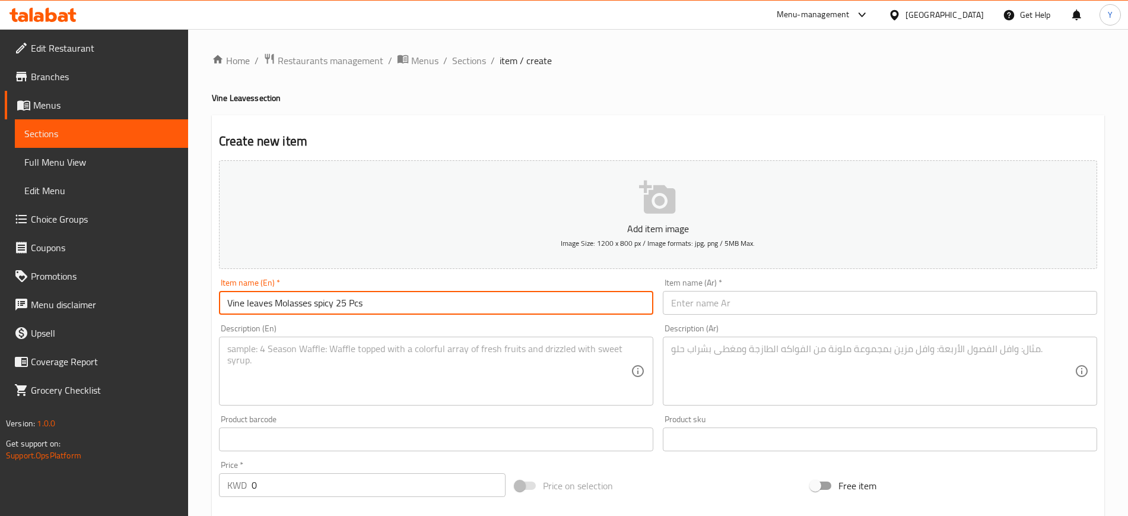
type input "Vine leaves Molasses spicy 25 Pcs"
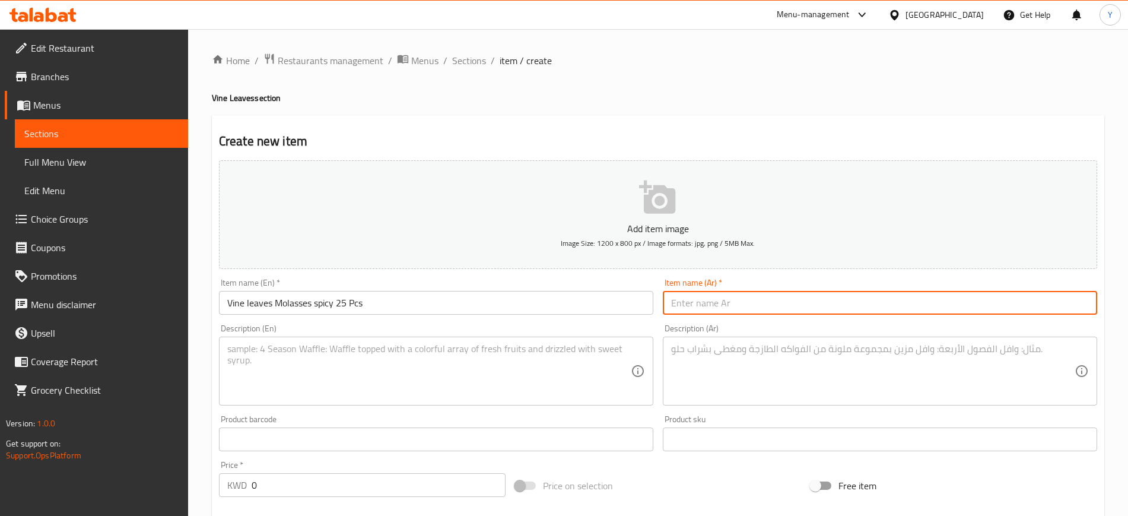
click at [733, 310] on input "text" at bounding box center [880, 303] width 435 height 24
paste input "ورق عنب بدبس الرمان سبايسي 25 حبة"
type input "ورق عنب بدبس الرمان سبايسي 25 حبة"
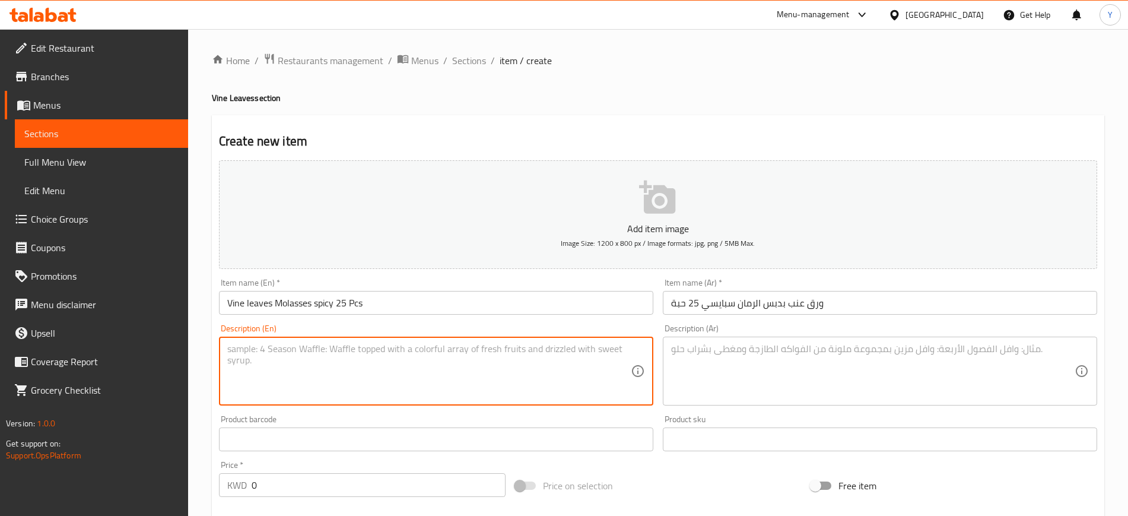
click at [447, 365] on textarea at bounding box center [429, 371] width 404 height 56
paste textarea "vine leaves with molasses olive oil and chilli flakes"
type textarea "vine leaves with molasses olive oil and chilli flakes"
click at [709, 361] on textarea at bounding box center [873, 371] width 404 height 56
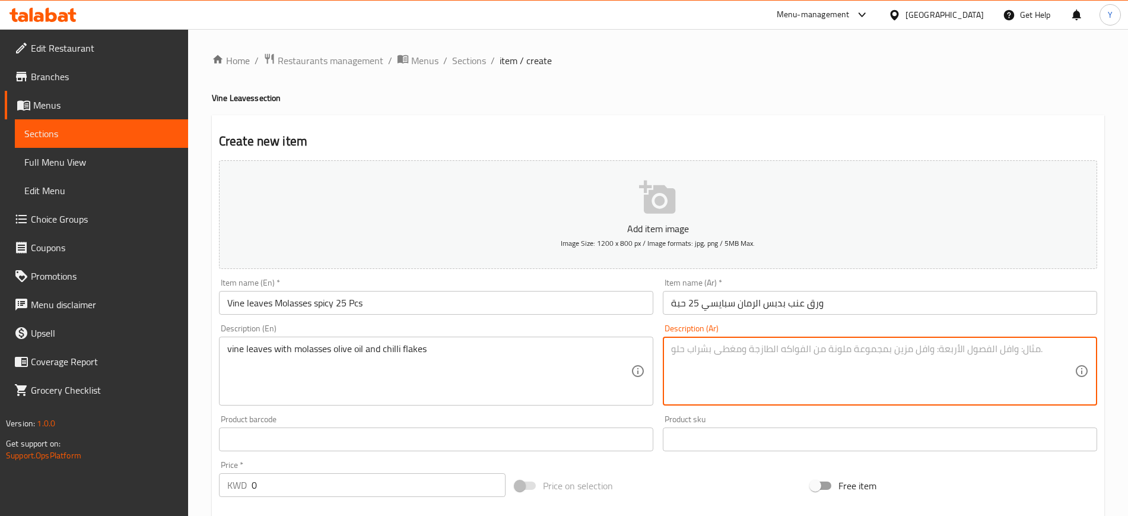
paste textarea "ورق عنب مع دبس الرمان و زيت الزيتون و الفلفل الحار"
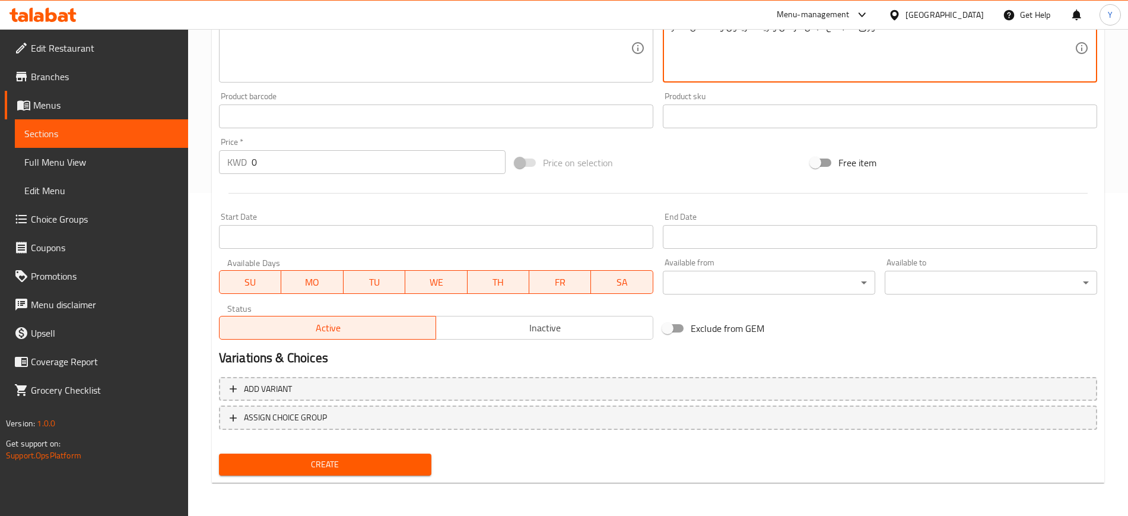
scroll to position [187, 0]
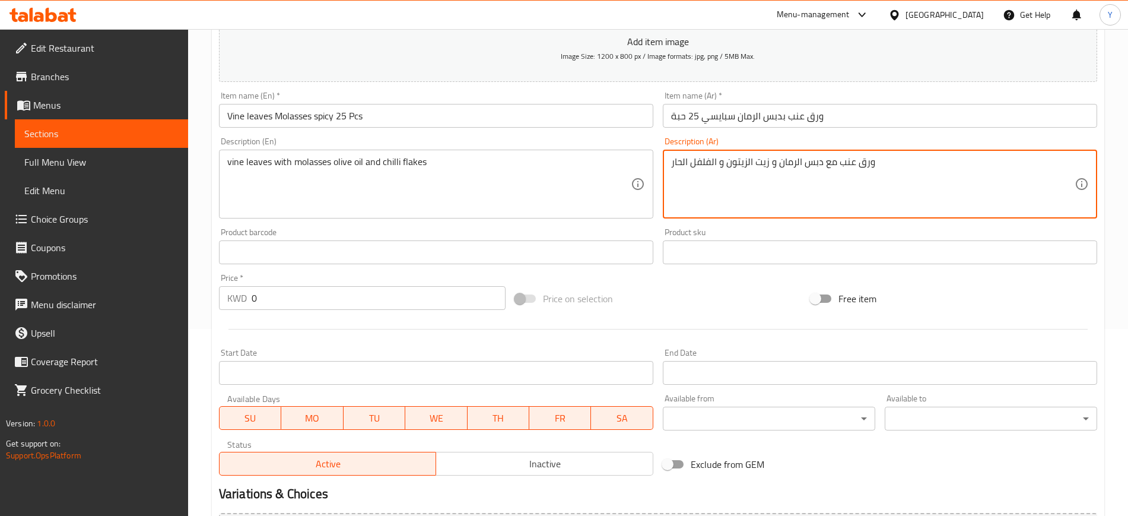
type textarea "ورق عنب مع دبس الرمان و زيت الزيتون و الفلفل الحار"
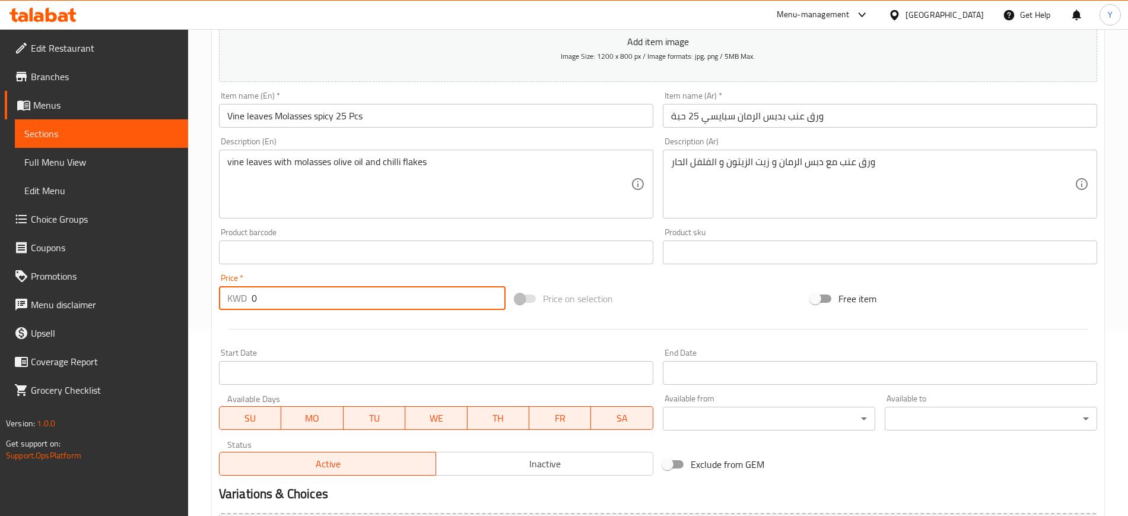
click at [259, 306] on input "0" at bounding box center [379, 298] width 254 height 24
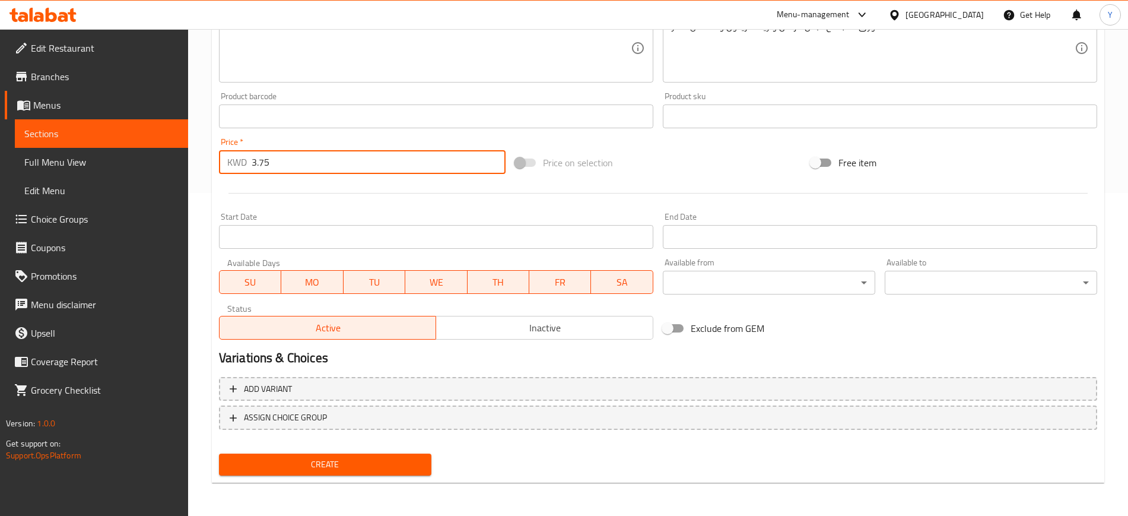
type input "3.75"
click at [307, 473] on button "Create" at bounding box center [325, 465] width 213 height 22
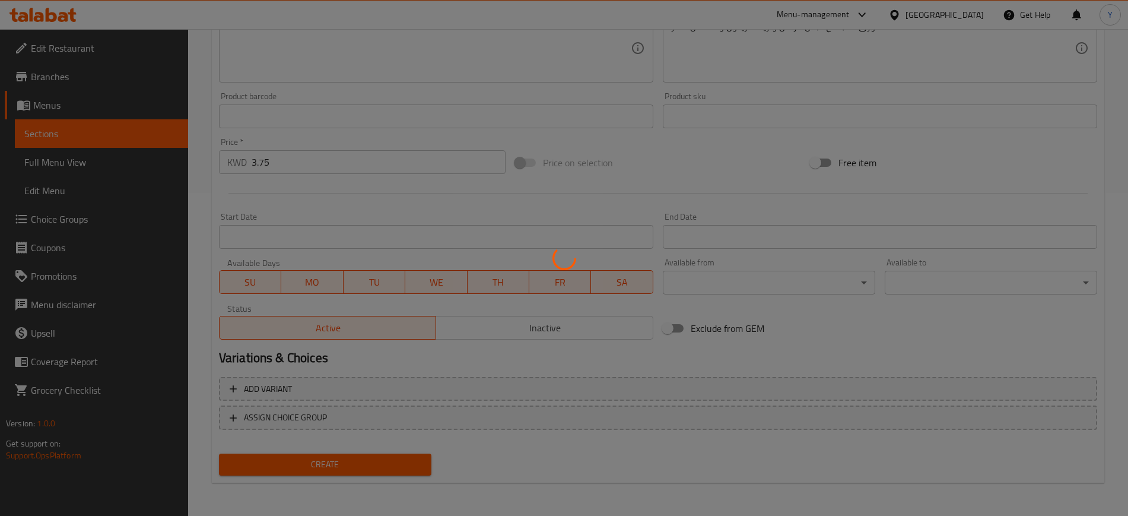
type input "0"
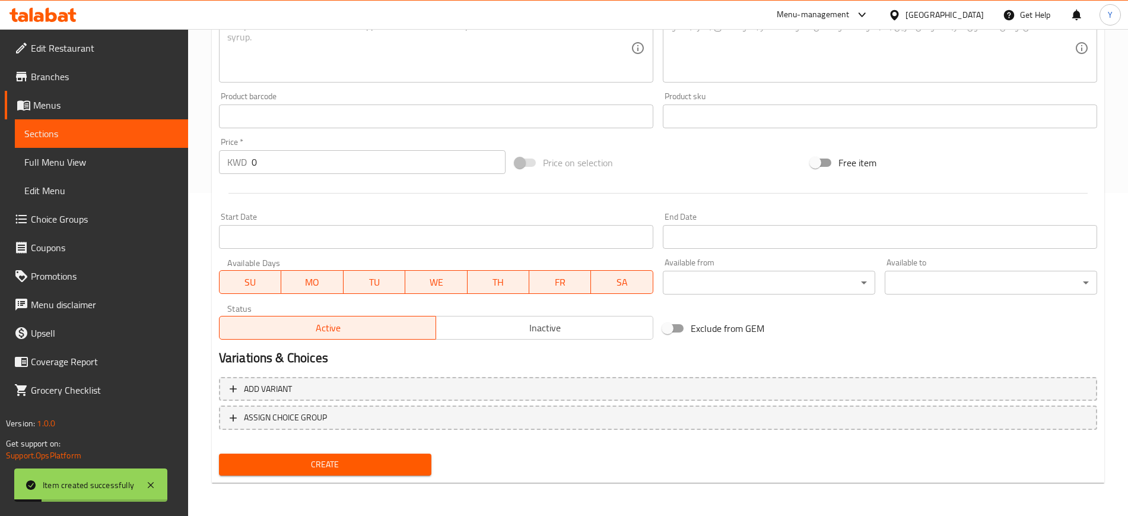
scroll to position [0, 0]
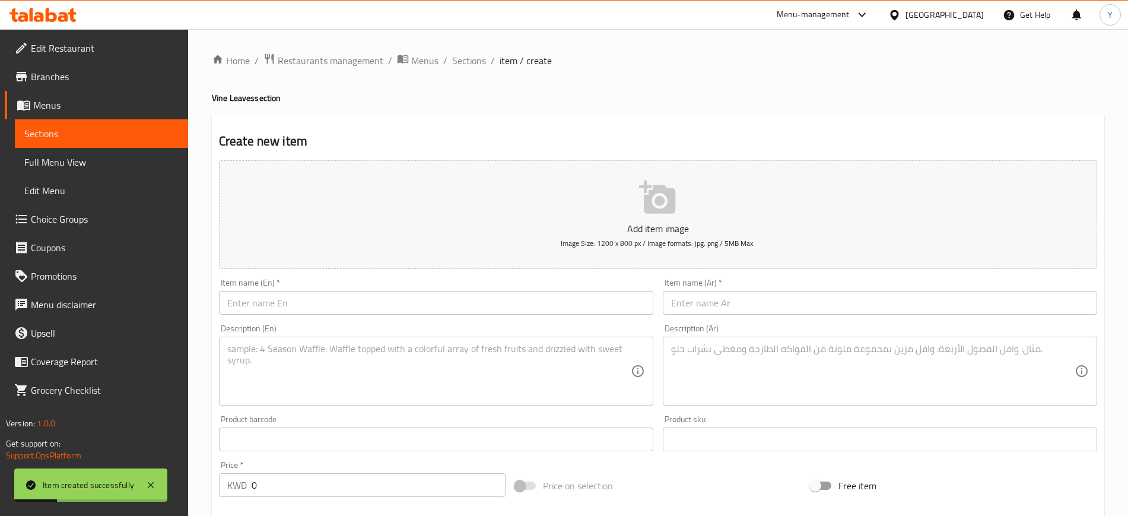
click at [314, 306] on input "text" at bounding box center [436, 303] width 435 height 24
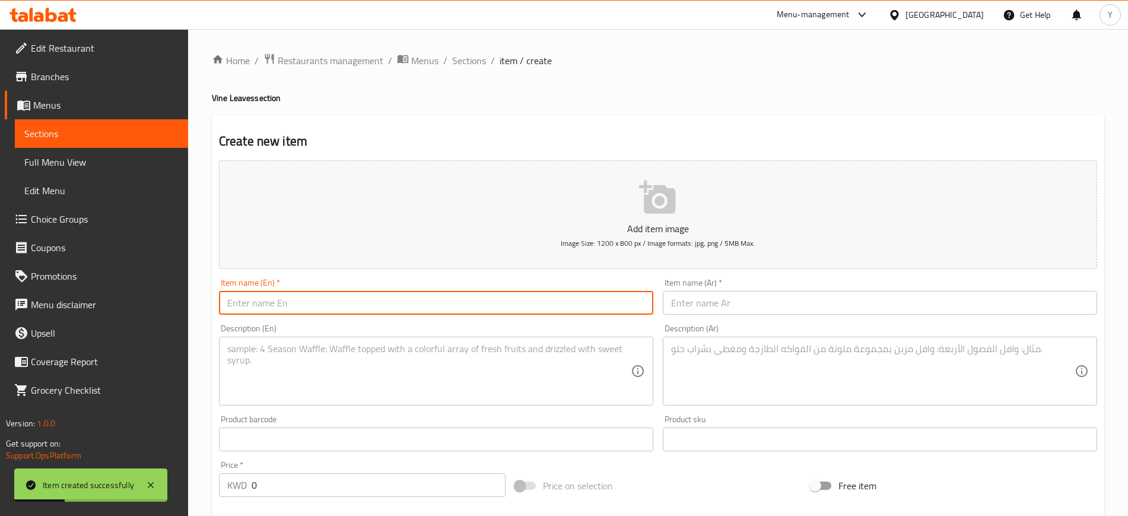
paste input "Vine leaves Jalapenos 25 Pcs"
type input "Vine leaves Jalapenos 25 Pcs"
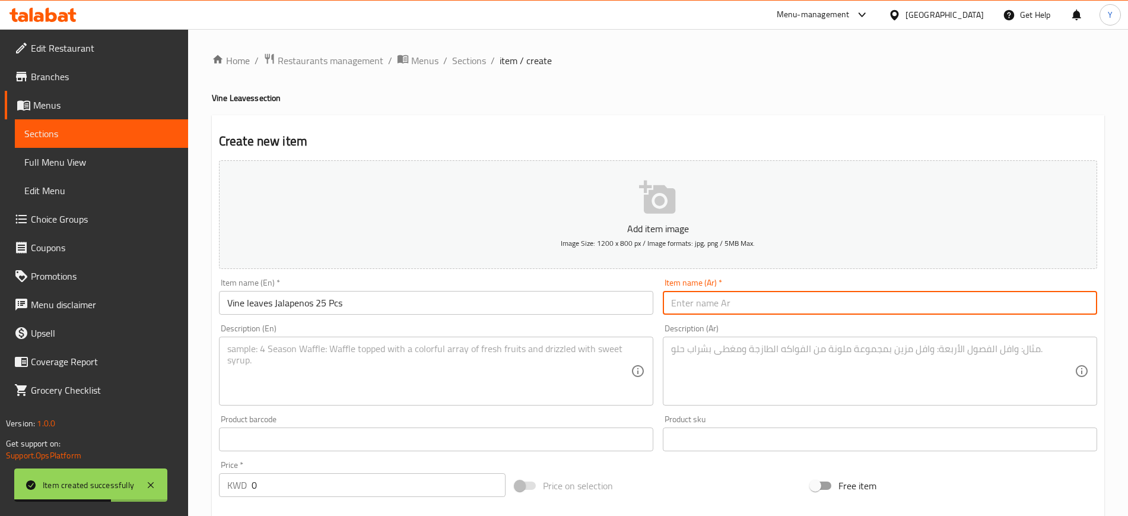
click at [709, 297] on input "text" at bounding box center [880, 303] width 435 height 24
paste input "ورق عنب هلابينو 25 حبة"
type input "ورق عنب هلابينو 25 حبة"
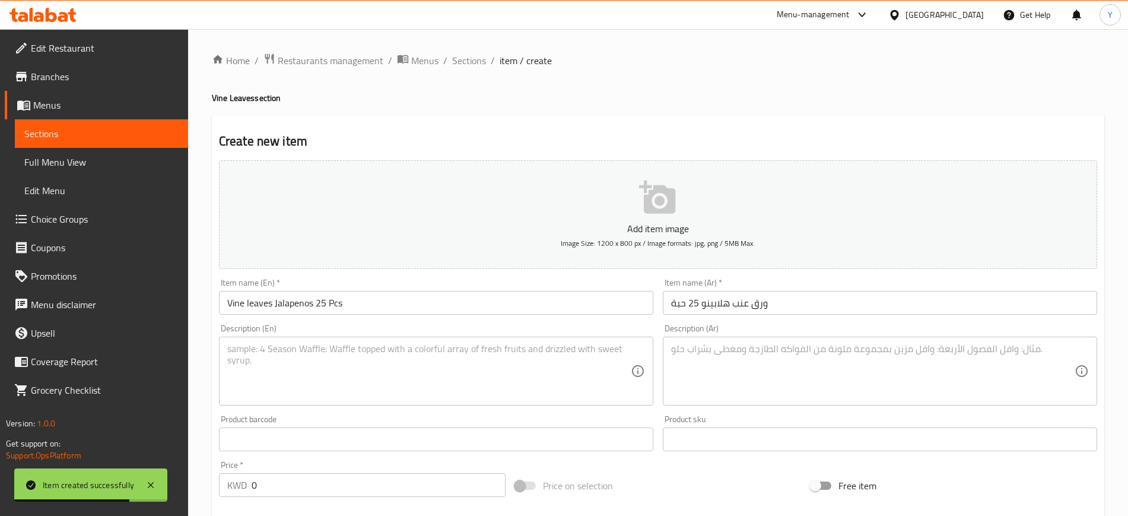
click at [382, 405] on div "Description (En) Description (En)" at bounding box center [436, 364] width 444 height 91
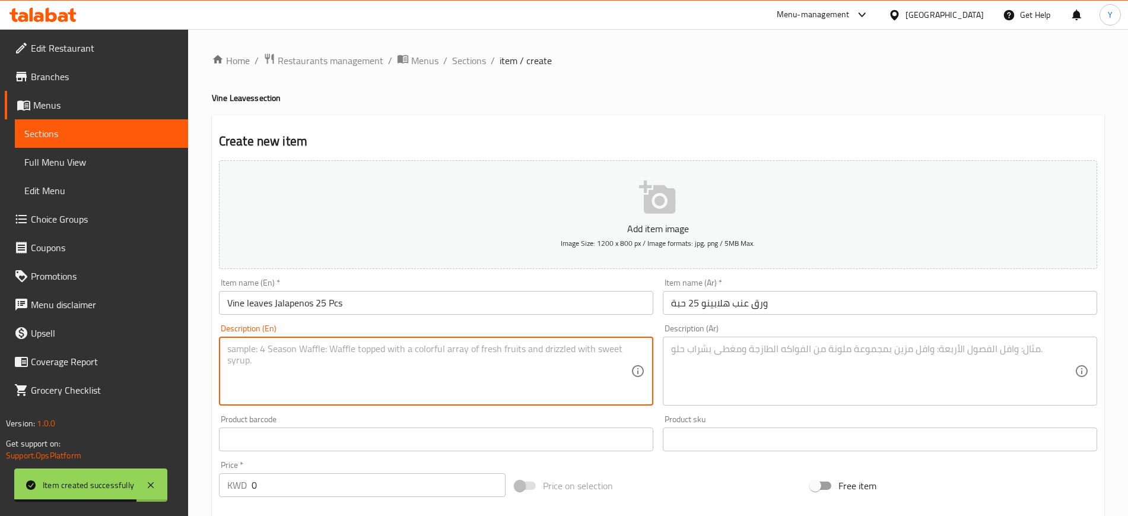
click at [312, 346] on textarea at bounding box center [429, 371] width 404 height 56
paste textarea "Vine leaves with lemon olive oil and jalapenos"
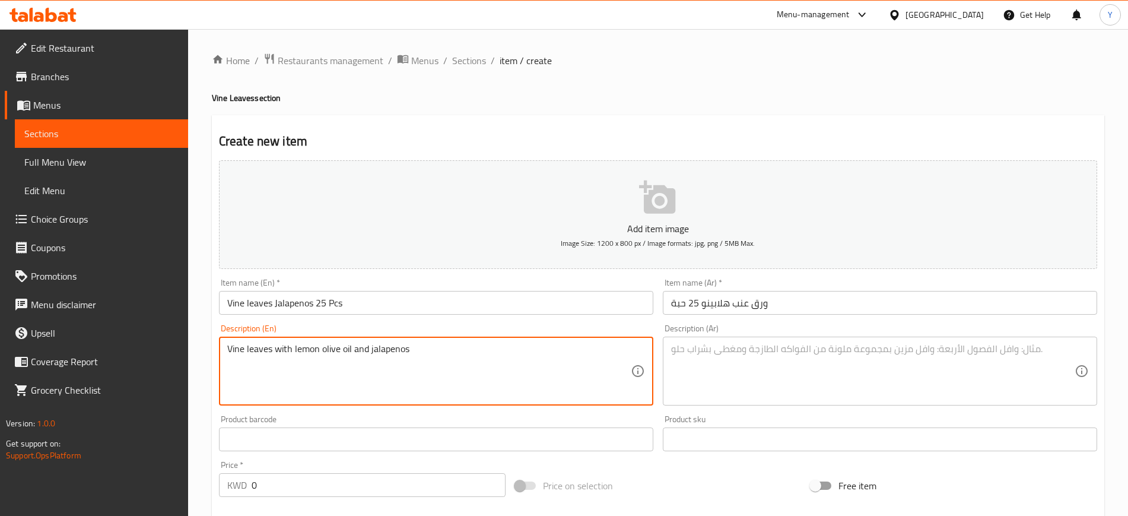
type textarea "Vine leaves with lemon olive oil and jalapenos"
click at [779, 362] on textarea at bounding box center [873, 371] width 404 height 56
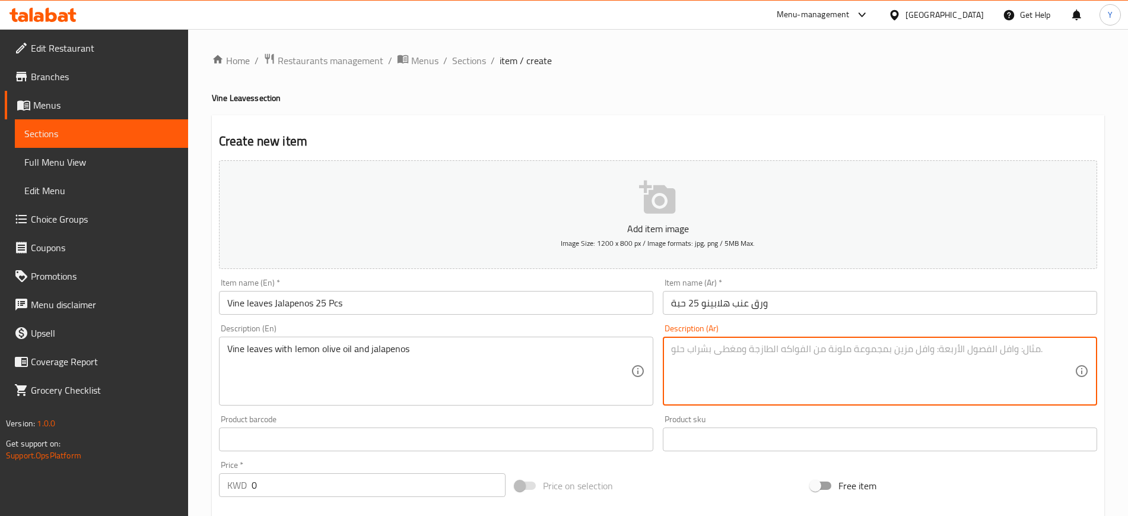
paste textarea "ورق عنب مع الليمون الحامض و زيت الزيتون و الهلابينو"
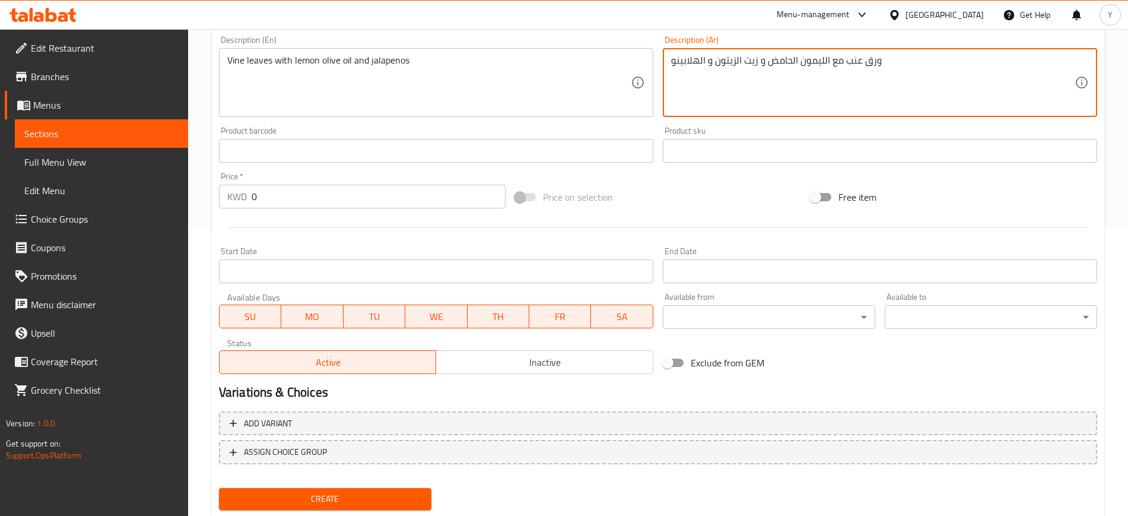
type textarea "ورق عنب مع الليمون الحامض و زيت الزيتون و الهلابينو"
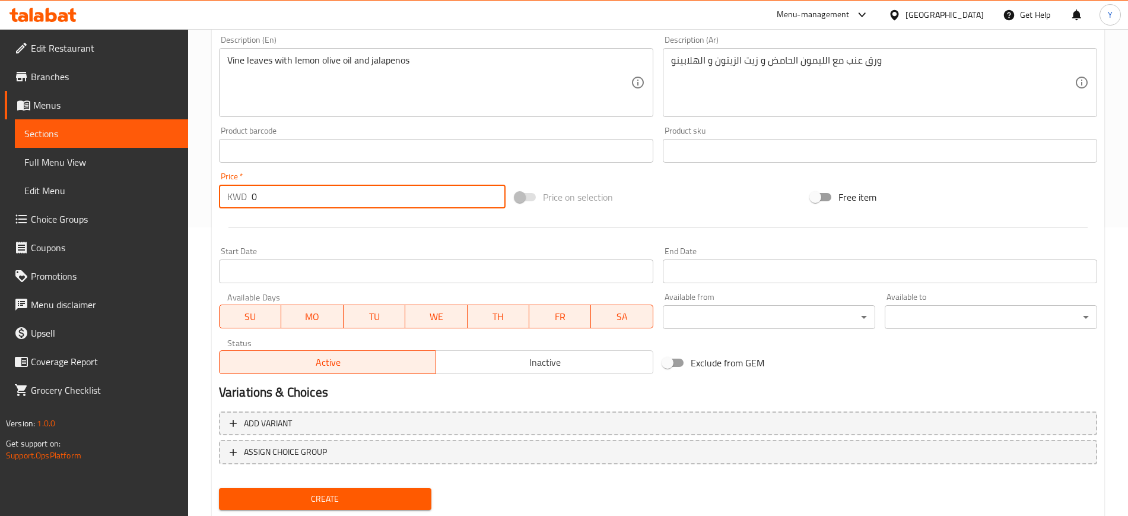
click at [278, 192] on input "0" at bounding box center [379, 197] width 254 height 24
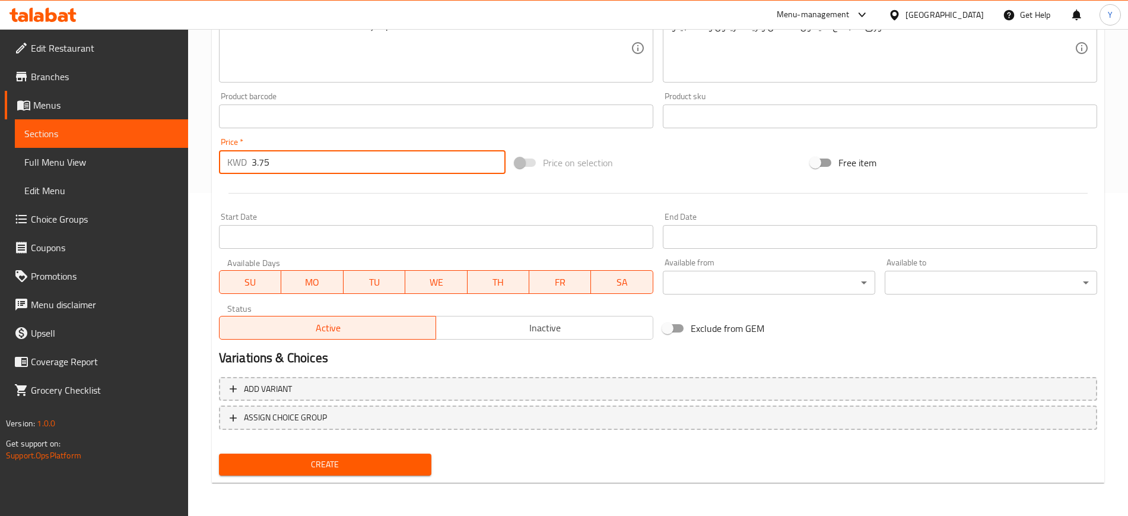
type input "3.75"
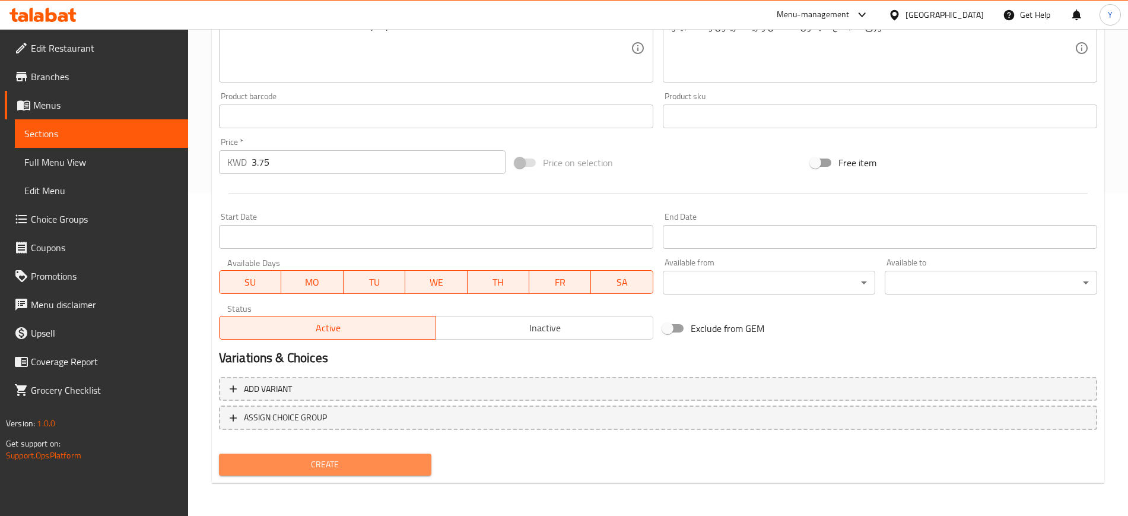
click at [290, 471] on span "Create" at bounding box center [326, 464] width 194 height 15
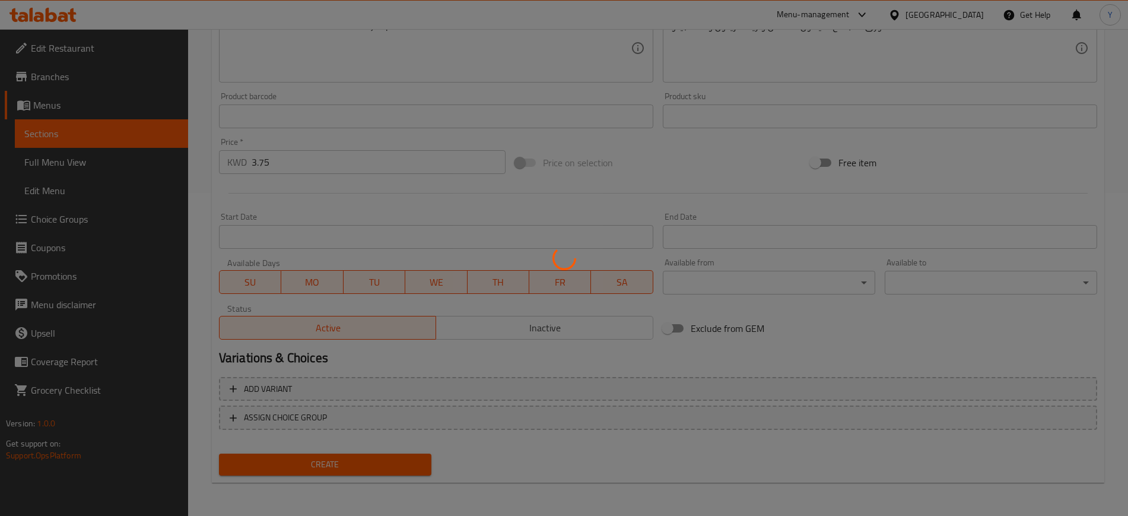
type input "0"
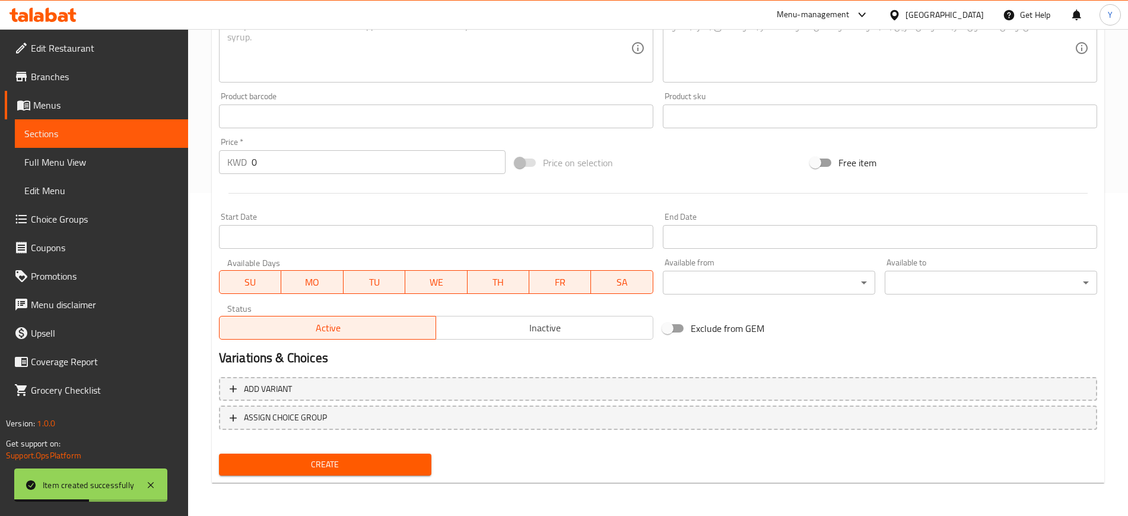
scroll to position [0, 0]
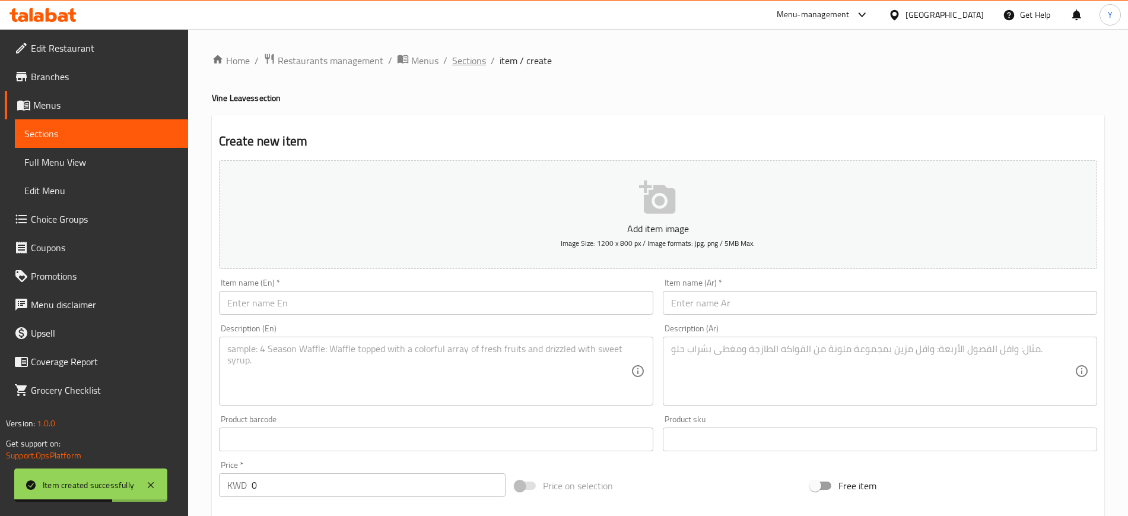
click at [465, 65] on span "Sections" at bounding box center [469, 60] width 34 height 14
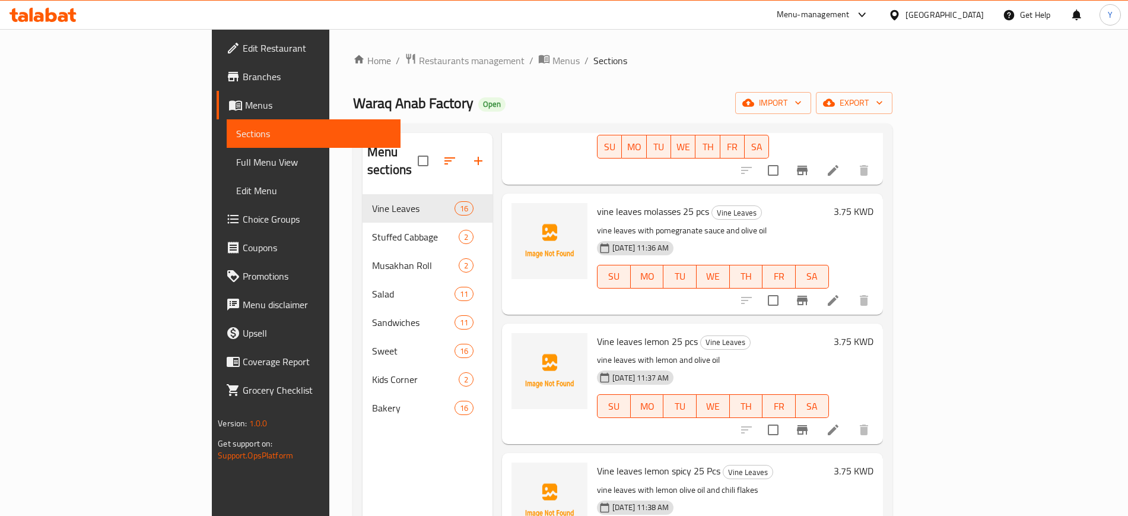
scroll to position [462, 0]
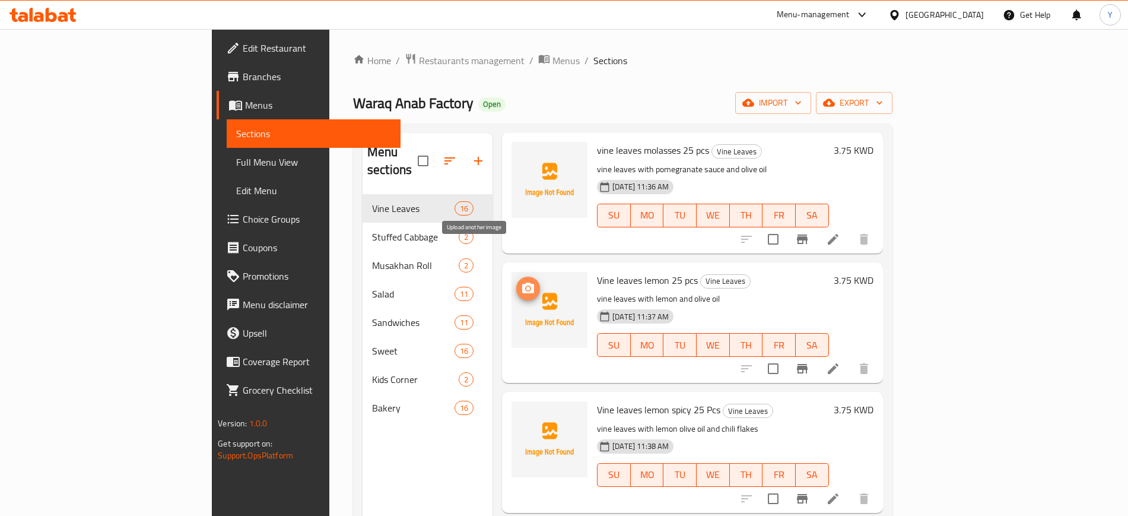
click at [521, 281] on icon "upload picture" at bounding box center [528, 288] width 14 height 14
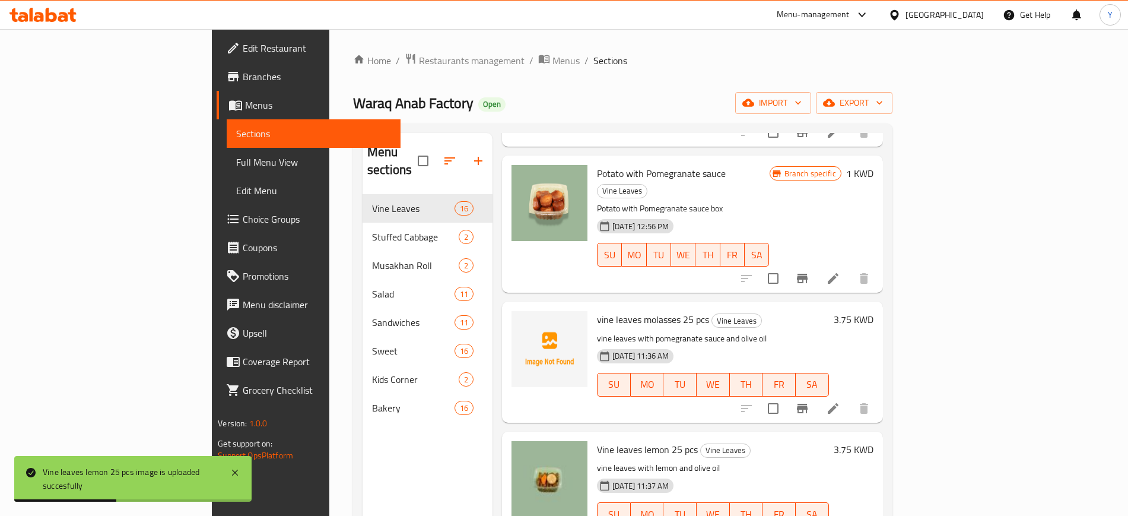
scroll to position [294, 0]
click at [527, 325] on circle "upload picture" at bounding box center [529, 327] width 4 height 4
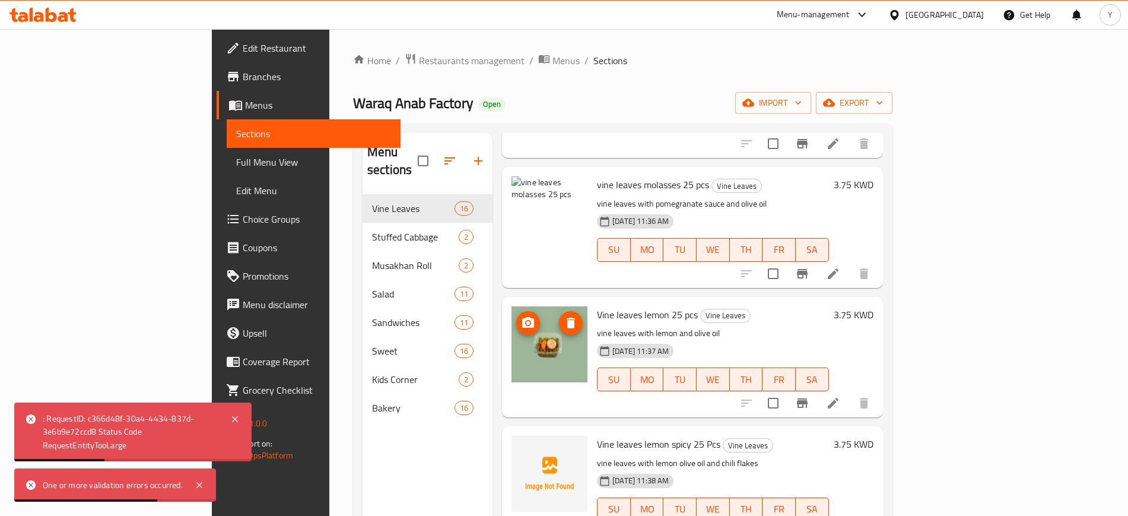
scroll to position [332, 0]
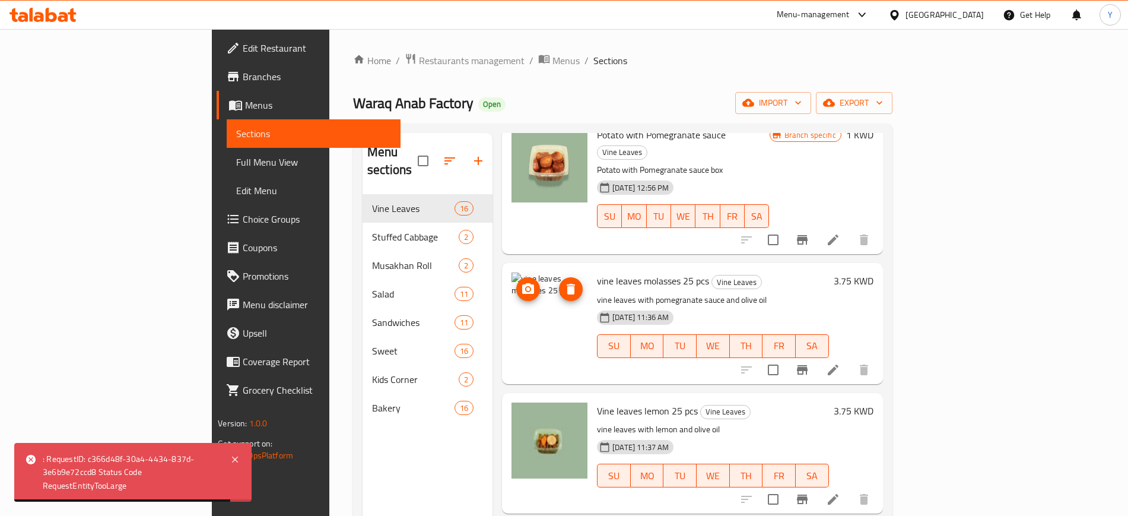
click at [512, 272] on img at bounding box center [550, 310] width 76 height 76
click at [522, 283] on icon "upload picture" at bounding box center [528, 288] width 12 height 11
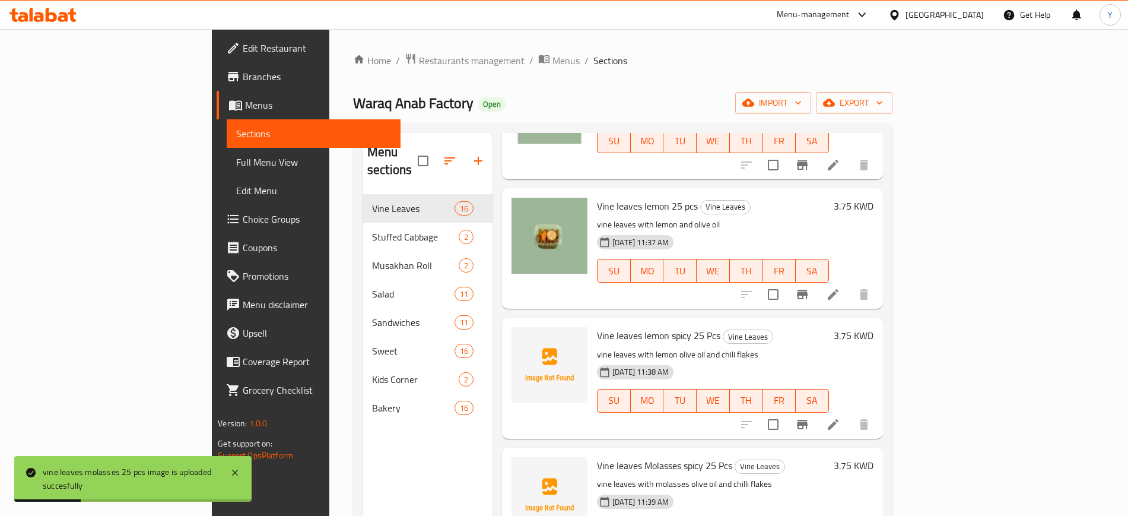
scroll to position [626, 0]
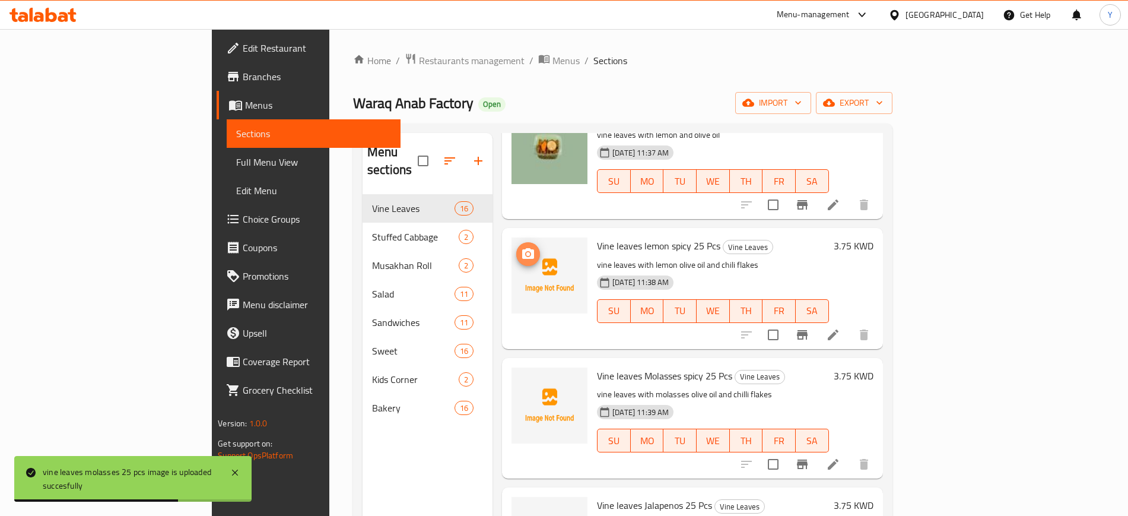
click at [522, 248] on icon "upload picture" at bounding box center [528, 253] width 12 height 11
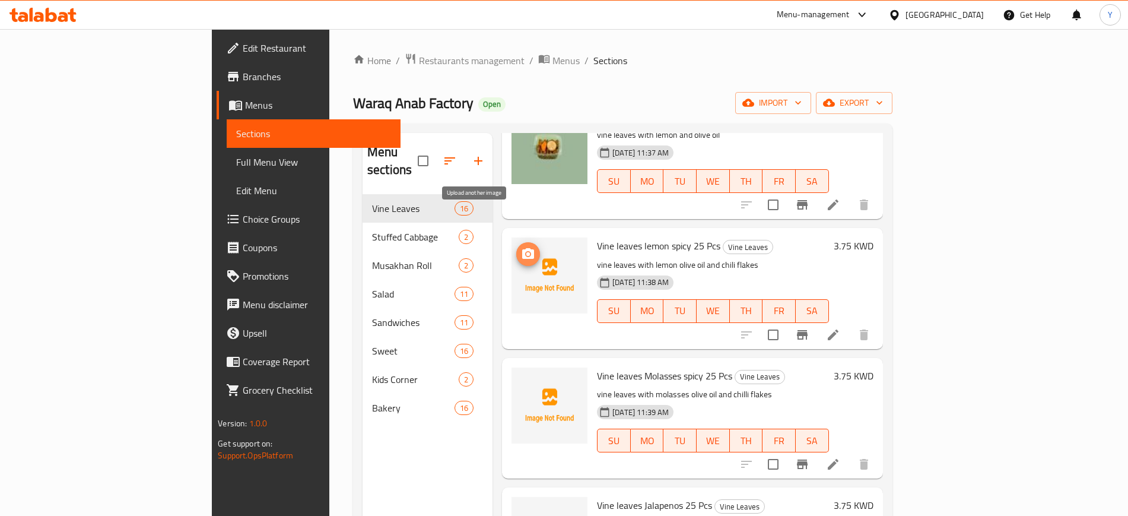
click at [527, 252] on circle "upload picture" at bounding box center [529, 254] width 4 height 4
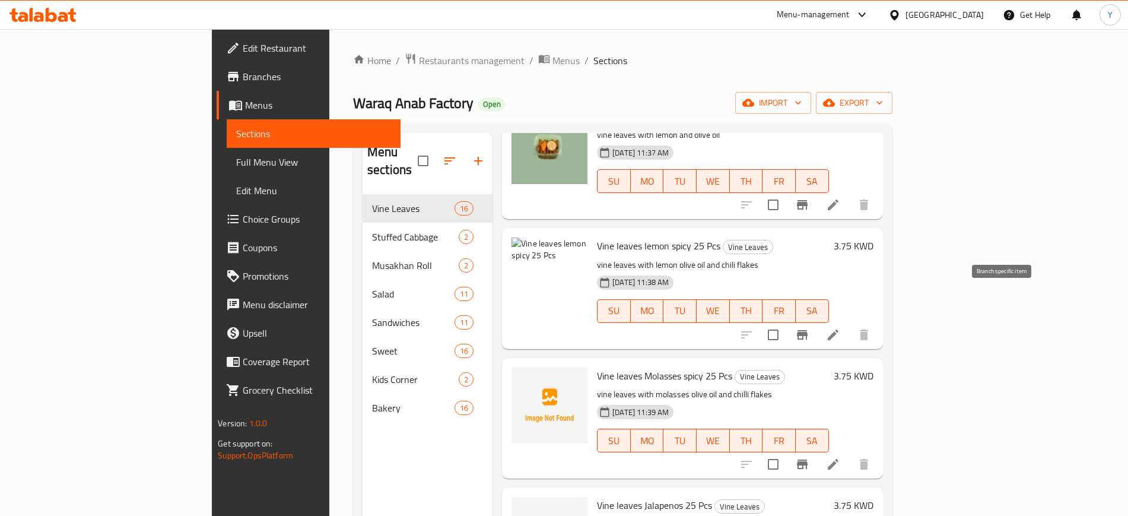
click at [512, 237] on img at bounding box center [550, 275] width 76 height 76
click at [527, 252] on circle "upload picture" at bounding box center [529, 254] width 4 height 4
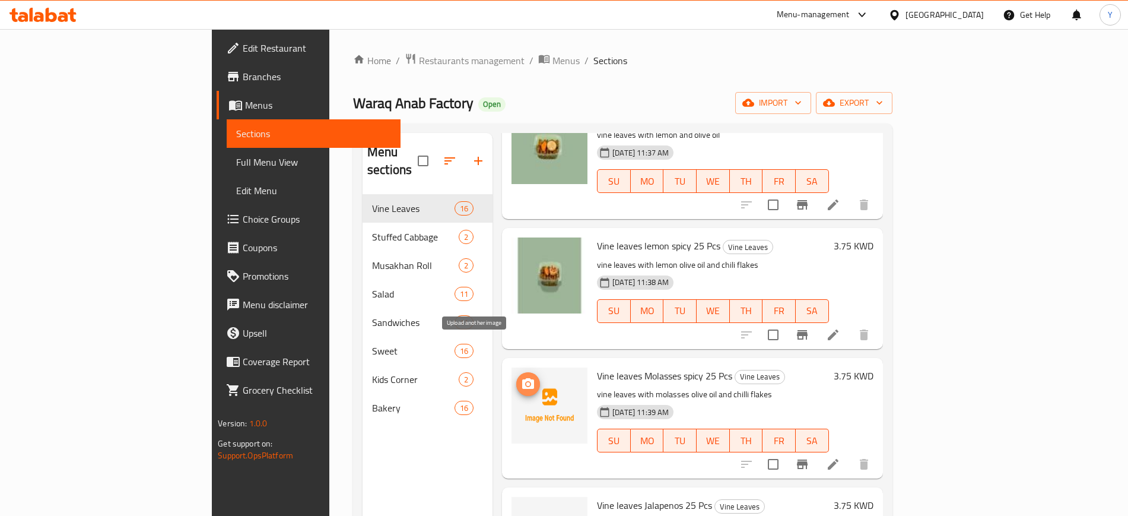
click at [522, 378] on icon "upload picture" at bounding box center [528, 383] width 12 height 11
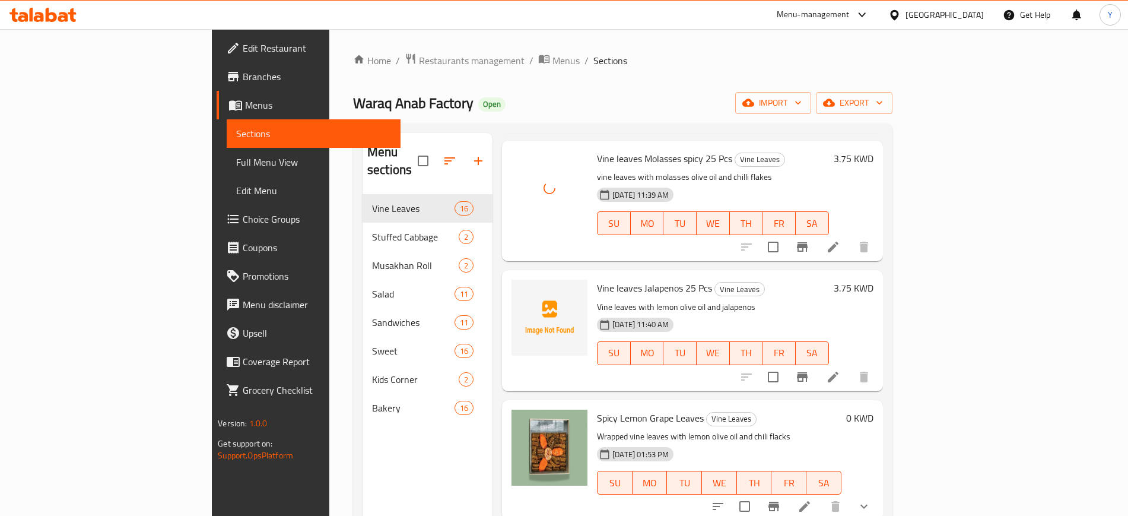
scroll to position [845, 0]
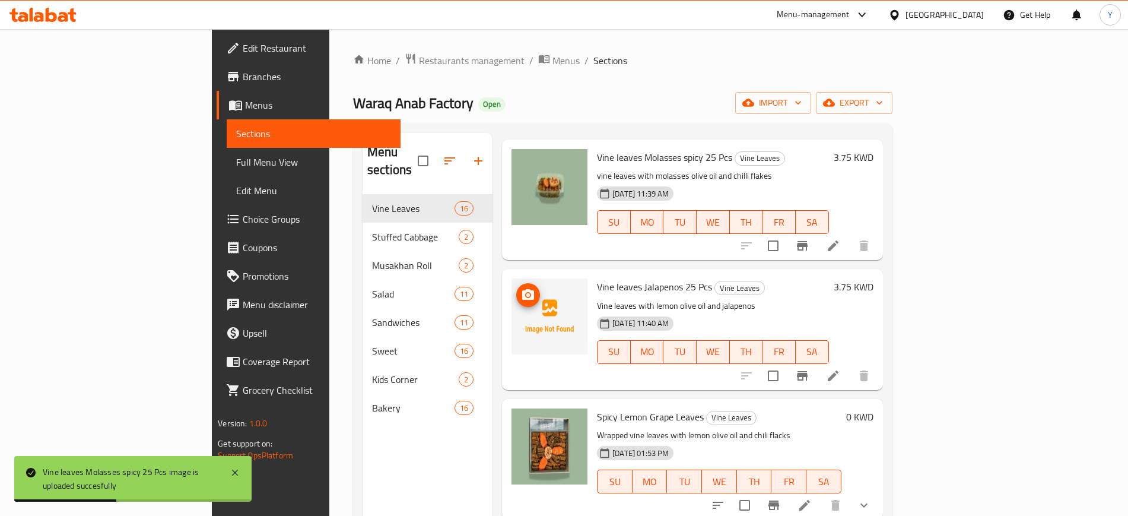
click at [522, 289] on icon "upload picture" at bounding box center [528, 294] width 12 height 11
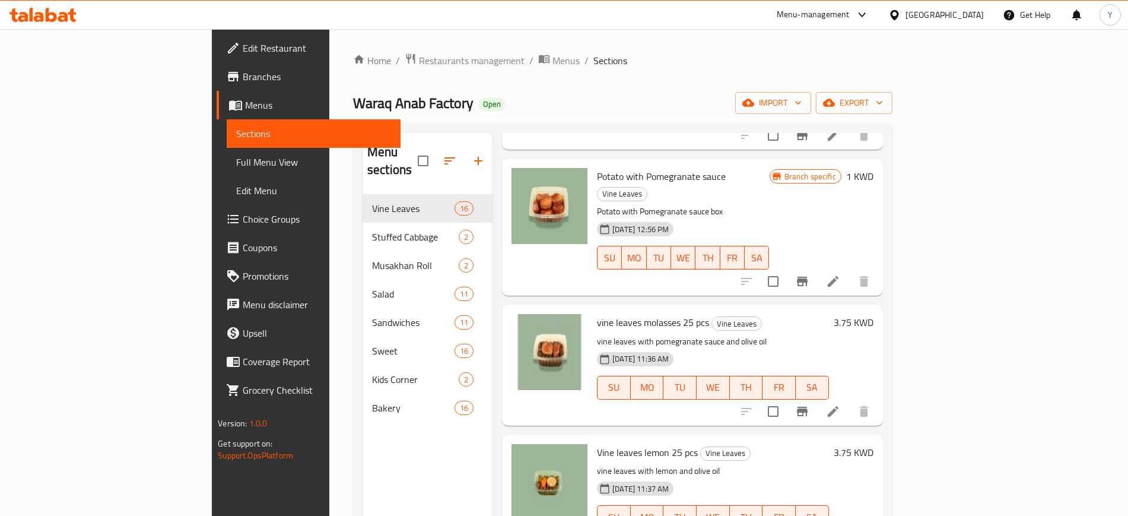
scroll to position [0, 0]
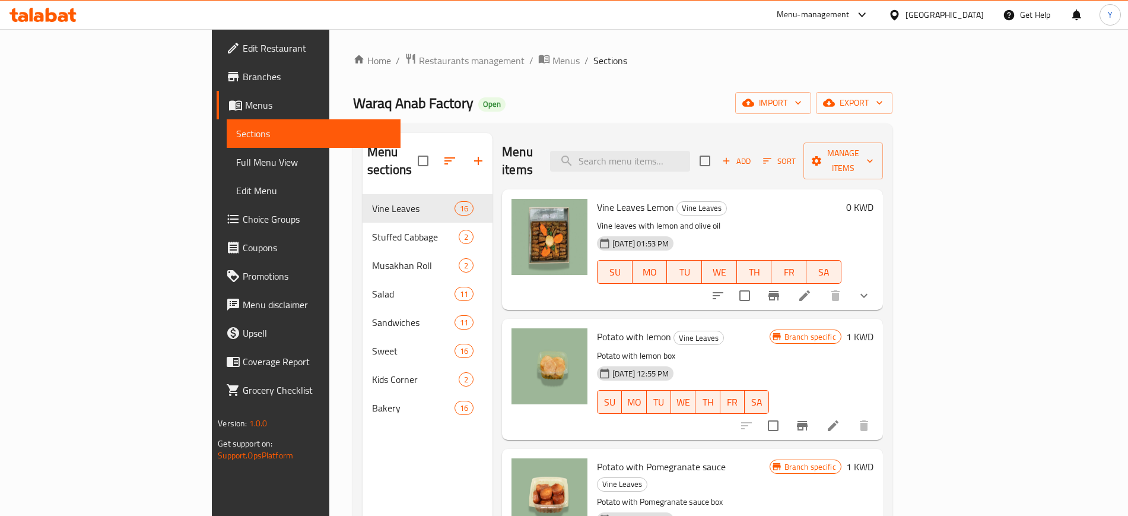
click at [645, 88] on div "Home / Restaurants management / Menus / Sections Waraq Anab Factory Open import…" at bounding box center [623, 355] width 540 height 605
click at [679, 83] on div "Home / Restaurants management / Menus / Sections Waraq Anab Factory Open import…" at bounding box center [623, 355] width 540 height 605
click at [734, 74] on div "Home / Restaurants management / Menus / Sections Waraq Anab Factory Open import…" at bounding box center [623, 355] width 540 height 605
drag, startPoint x: 484, startPoint y: 14, endPoint x: 676, endPoint y: 82, distance: 203.0
click at [676, 82] on div "Home / Restaurants management / Menus / Sections Waraq Anab Factory Open import…" at bounding box center [622, 355] width 587 height 653
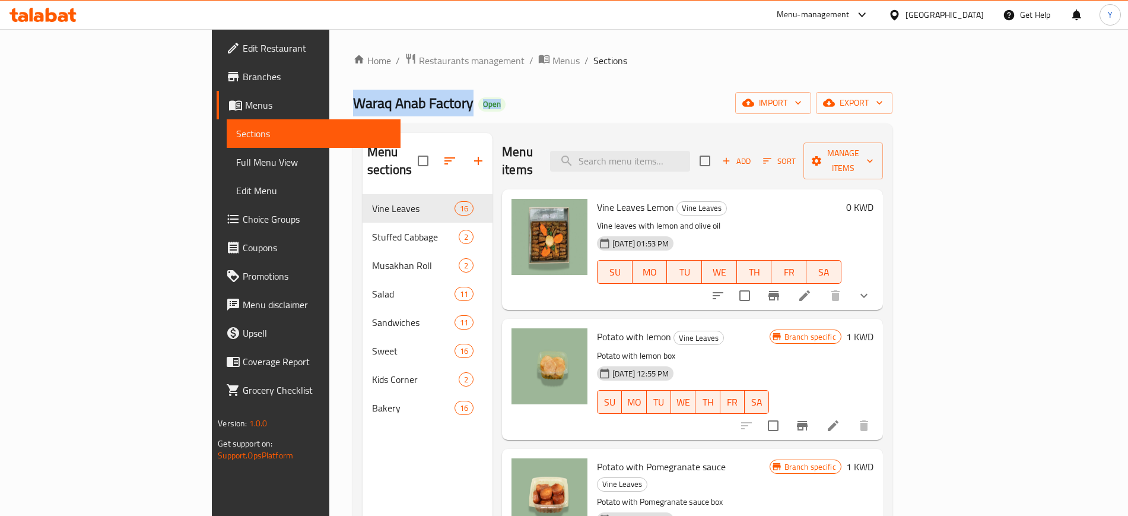
click at [876, 62] on ol "Home / Restaurants management / Menus / Sections" at bounding box center [623, 60] width 540 height 15
click at [419, 62] on span "Restaurants management" at bounding box center [472, 60] width 106 height 14
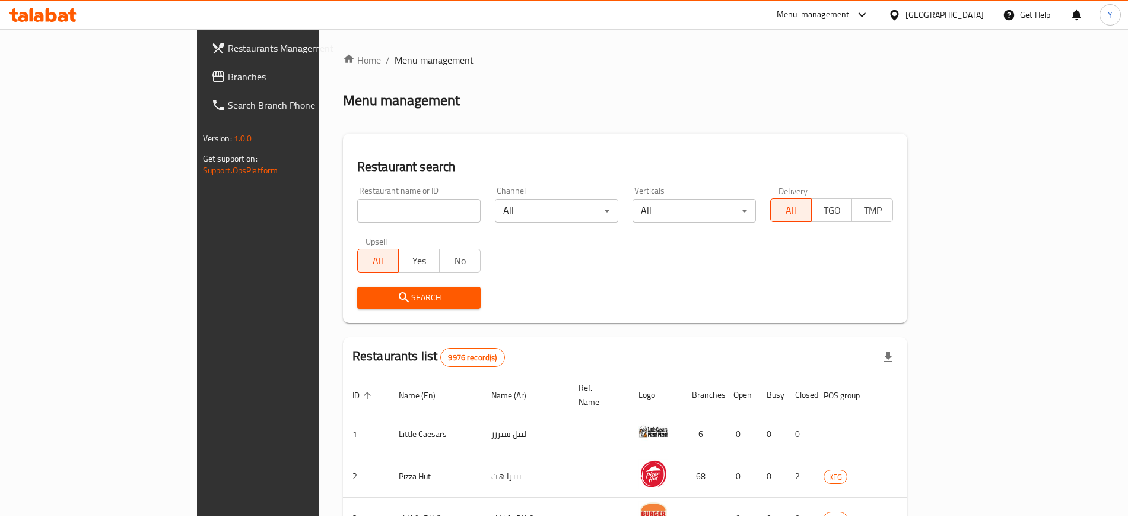
click at [357, 205] on input "search" at bounding box center [418, 211] width 123 height 24
type input "am darweesh"
click button "Search" at bounding box center [418, 298] width 123 height 22
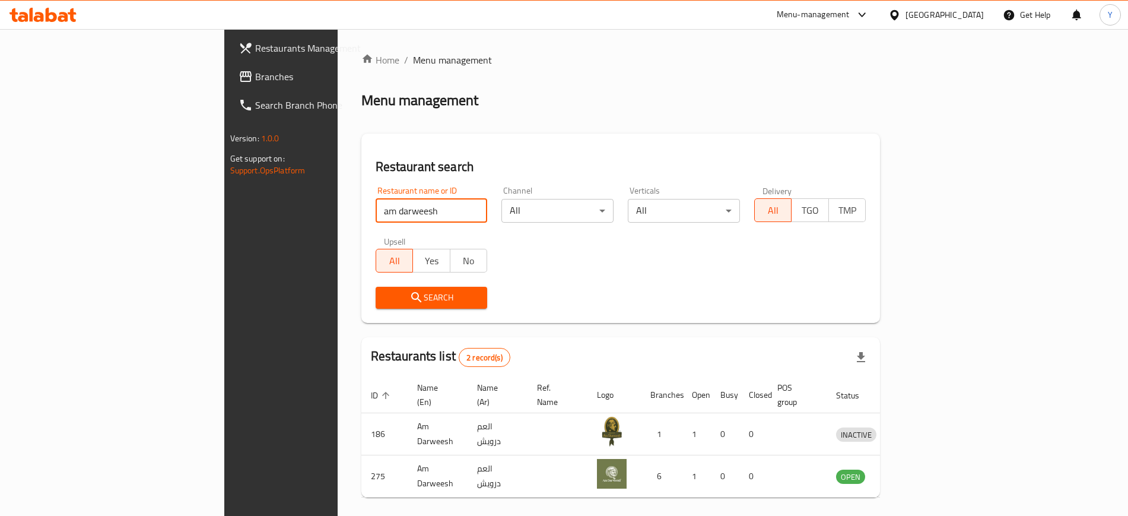
scroll to position [33, 0]
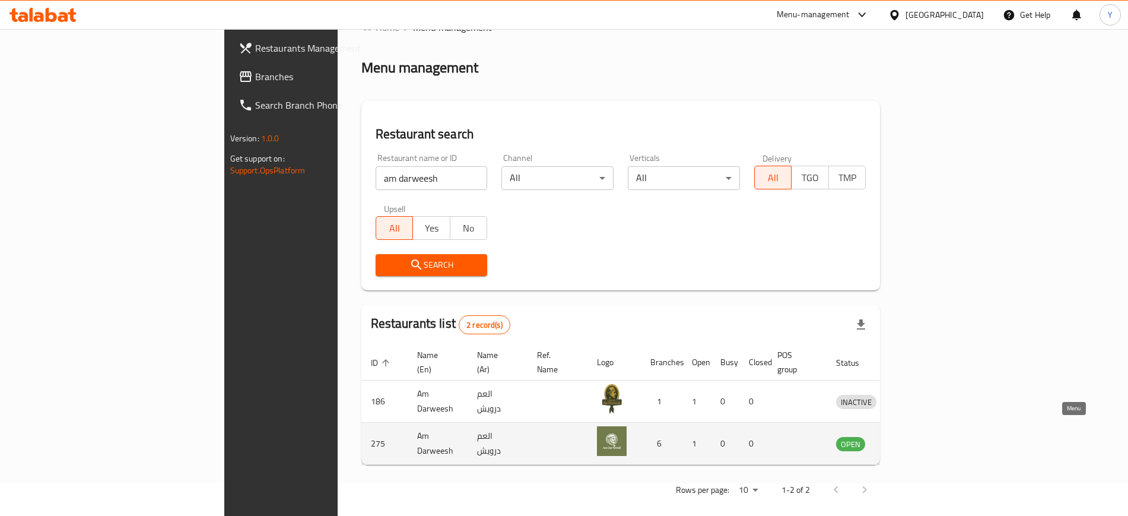
click at [914, 439] on icon "enhanced table" at bounding box center [907, 444] width 13 height 10
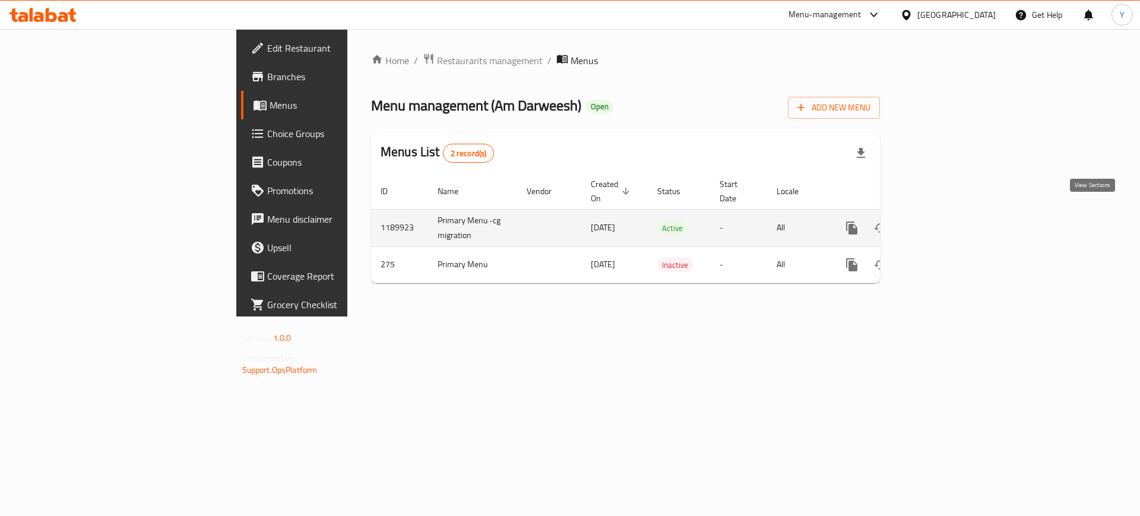
click at [943, 223] on icon "enhanced table" at bounding box center [937, 228] width 11 height 11
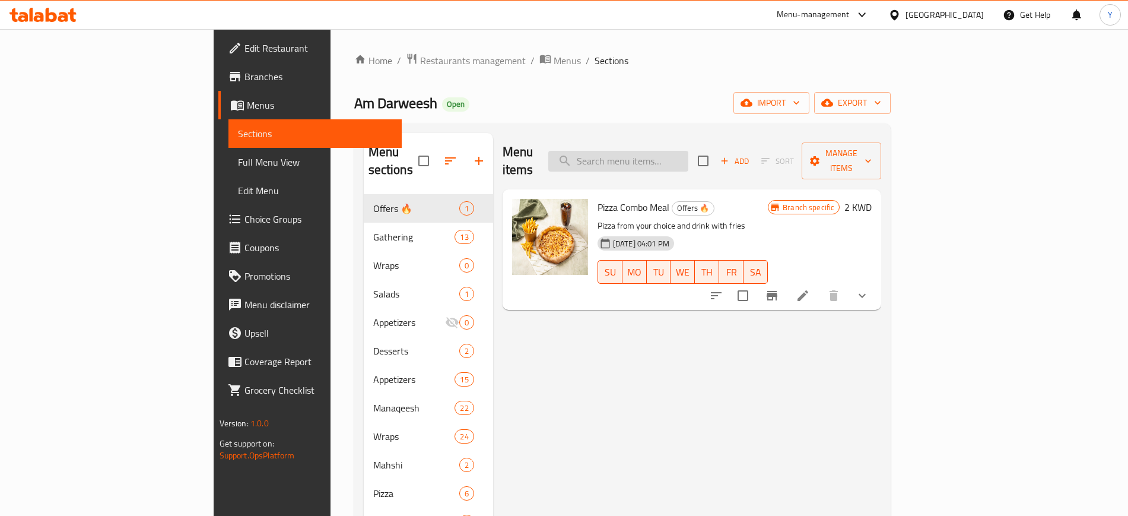
click at [670, 151] on input "search" at bounding box center [618, 161] width 140 height 21
click at [689, 151] on input "search" at bounding box center [618, 161] width 140 height 21
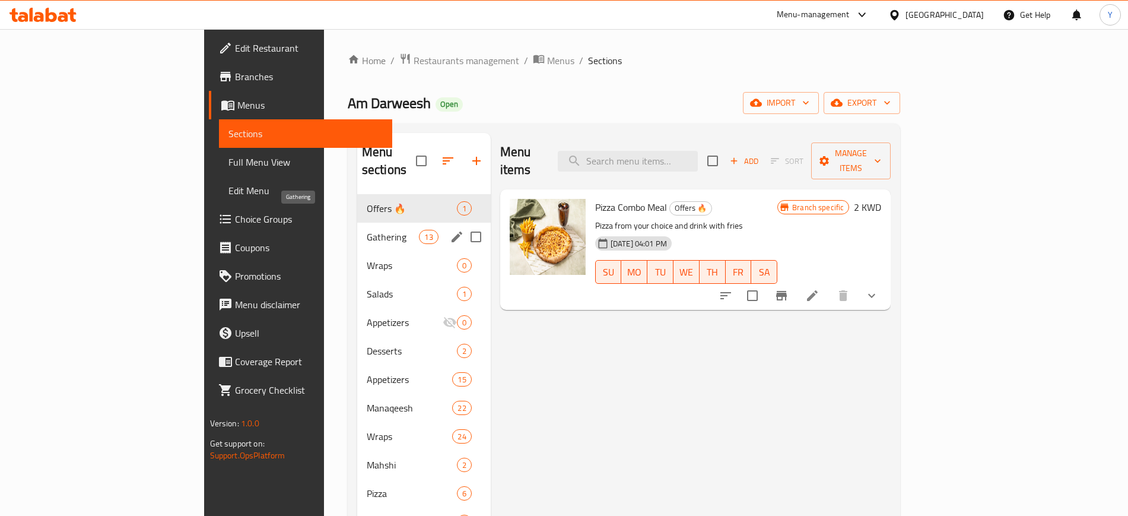
click at [367, 230] on span "Gathering" at bounding box center [393, 237] width 53 height 14
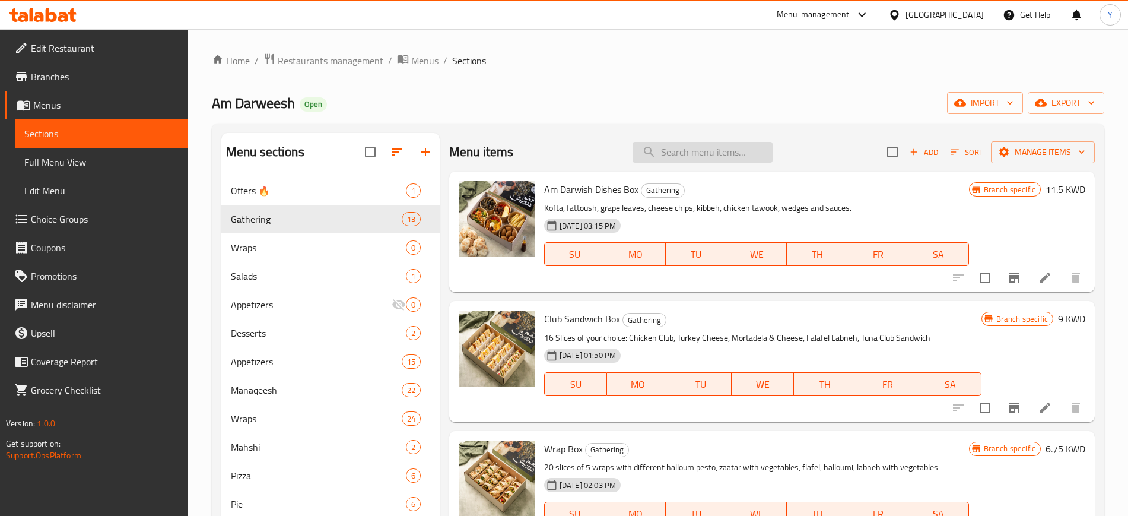
click at [732, 148] on input "search" at bounding box center [703, 152] width 140 height 21
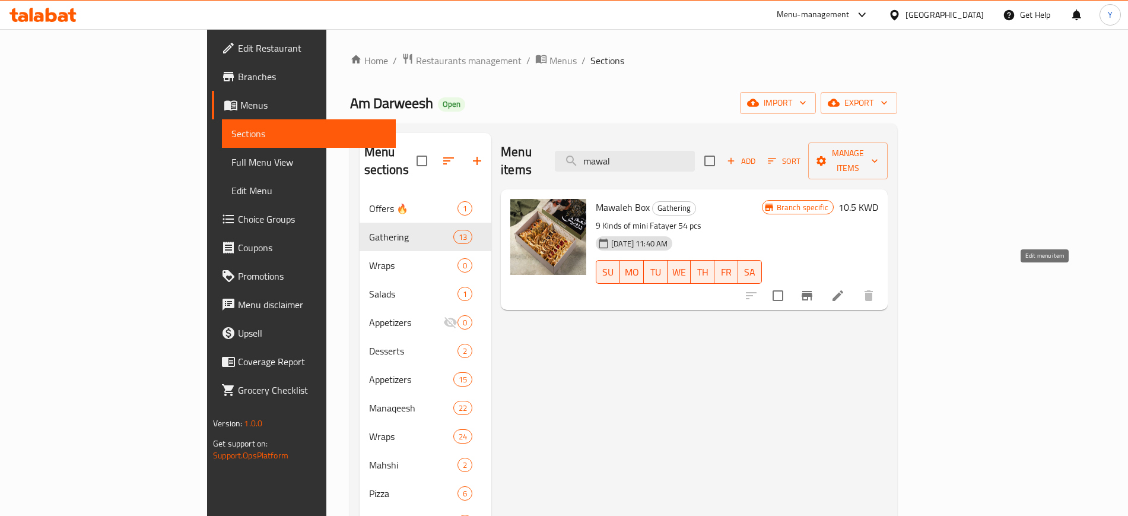
type input "mawal"
click at [844, 290] on icon at bounding box center [838, 295] width 11 height 11
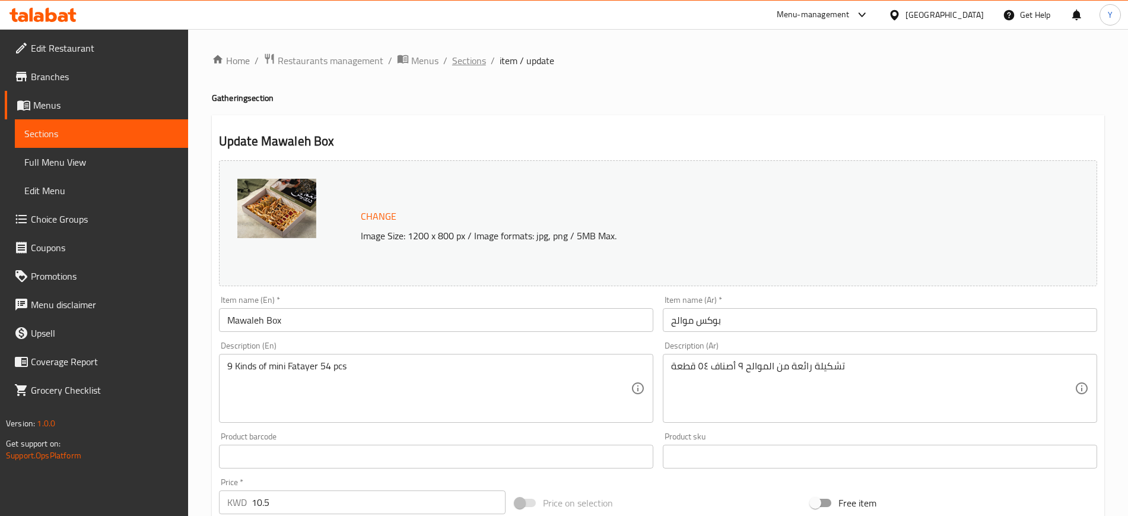
click at [456, 53] on span "Sections" at bounding box center [469, 60] width 34 height 14
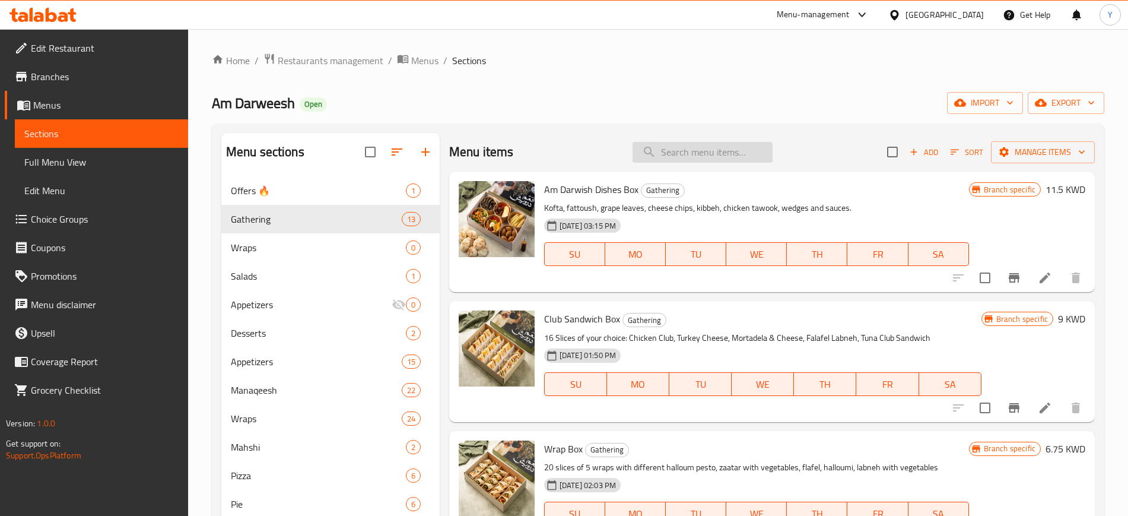
click at [702, 150] on input "search" at bounding box center [703, 152] width 140 height 21
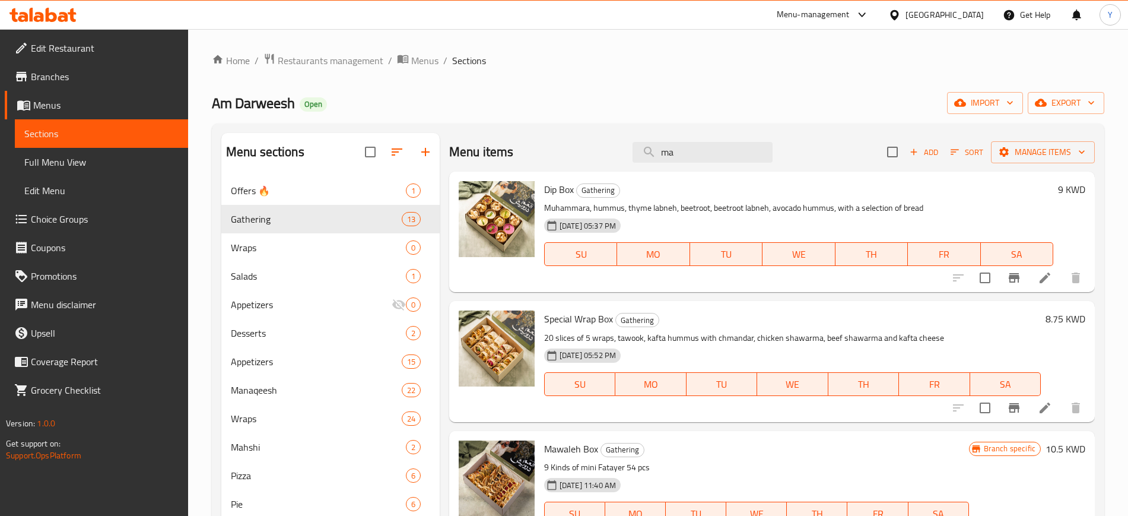
scroll to position [169, 0]
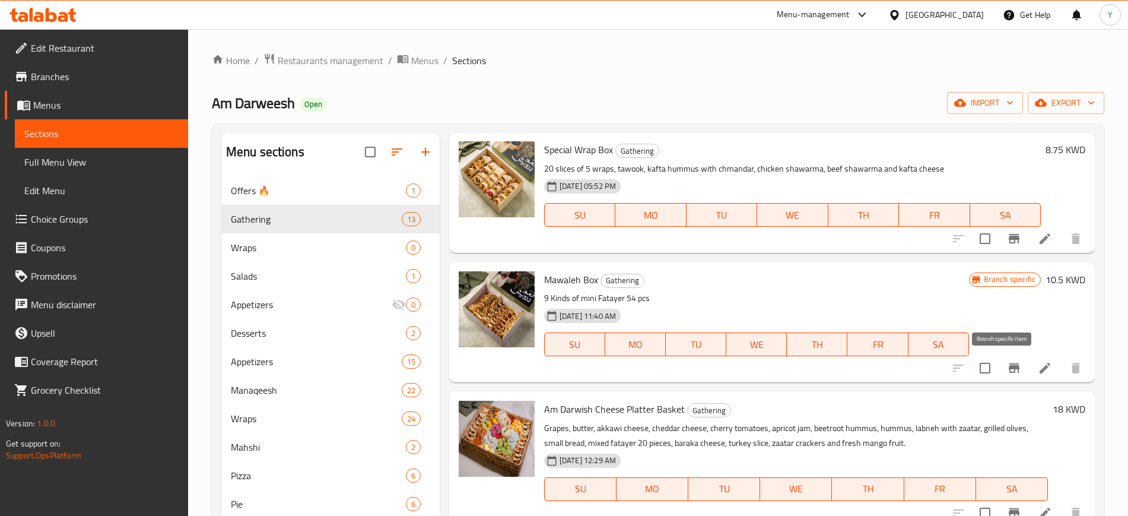
type input "ma"
click at [1009, 368] on icon "Branch-specific-item" at bounding box center [1014, 367] width 11 height 9
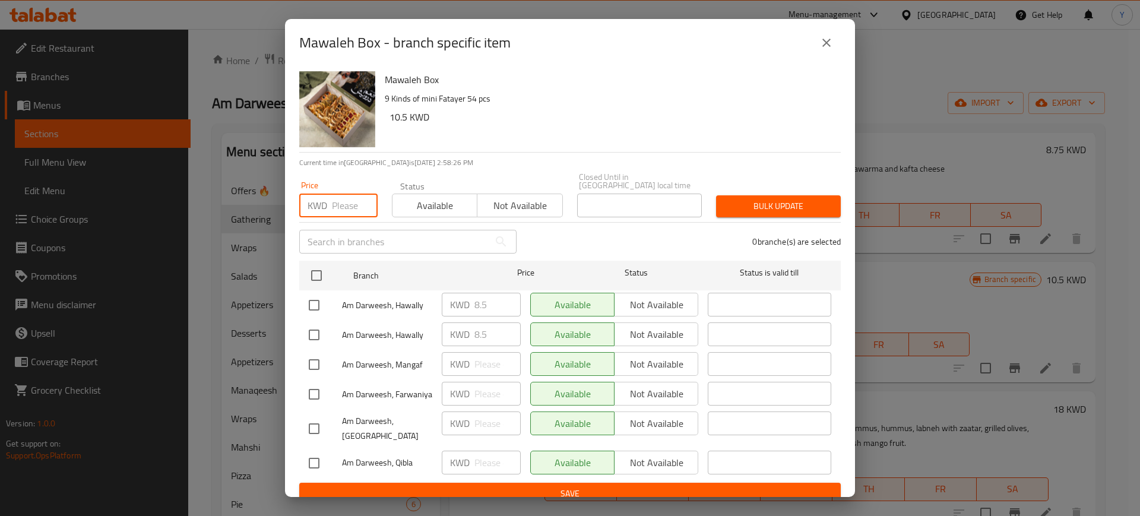
click at [341, 199] on input "number" at bounding box center [355, 206] width 46 height 24
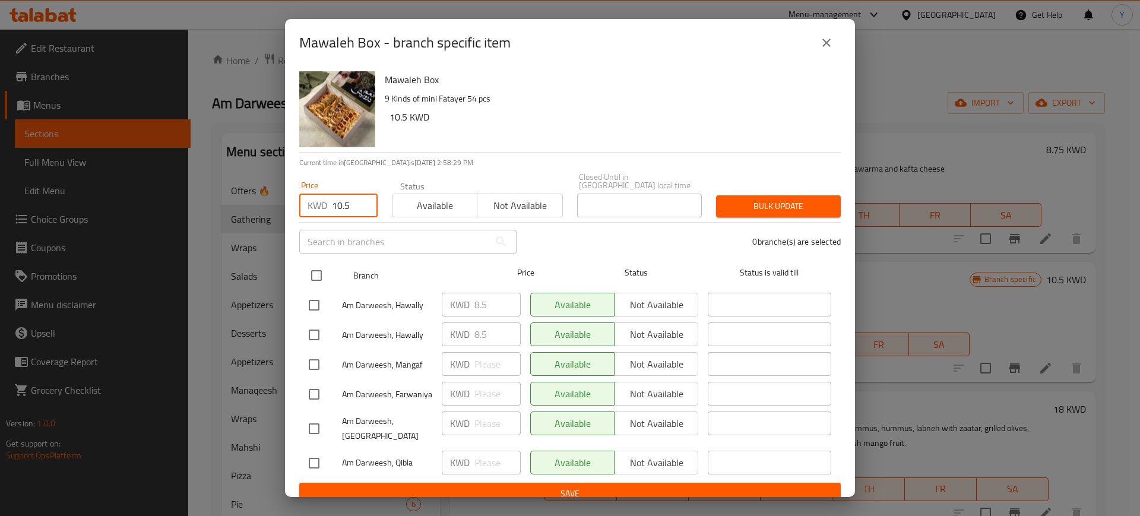
type input "10.5"
click at [316, 274] on input "checkbox" at bounding box center [316, 275] width 25 height 25
checkbox input "true"
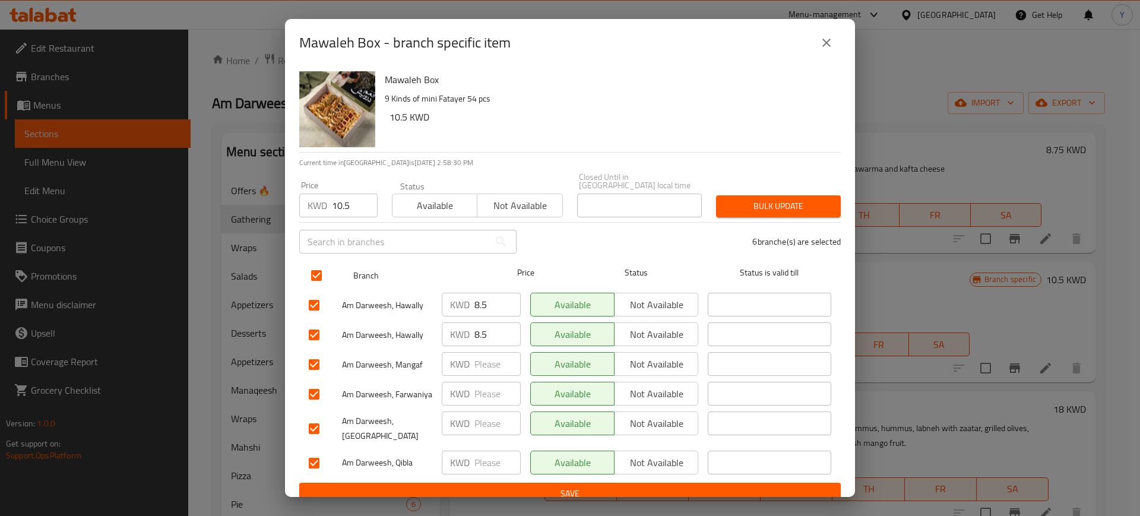
checkbox input "true"
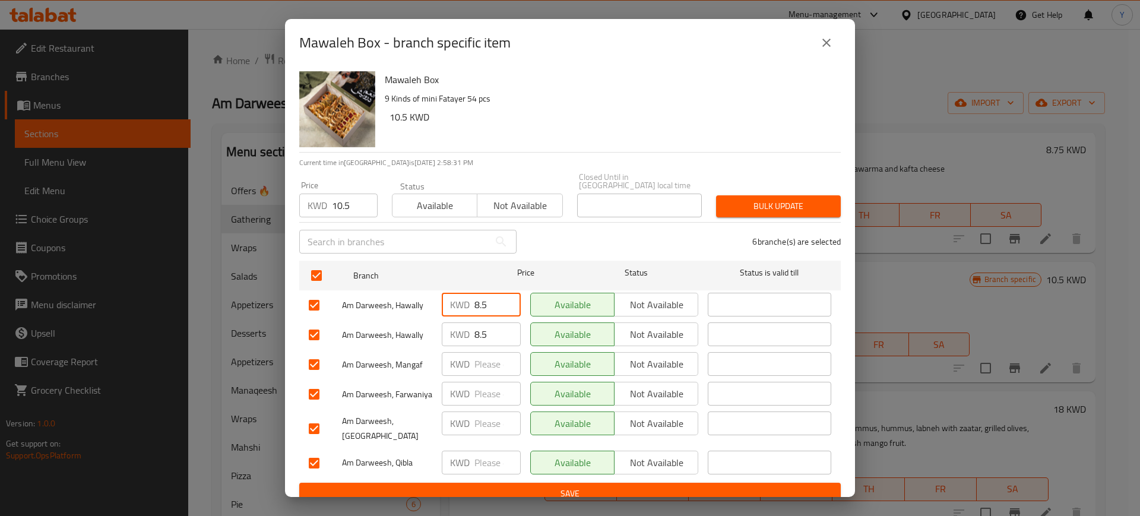
drag, startPoint x: 490, startPoint y: 302, endPoint x: 463, endPoint y: 295, distance: 27.6
click at [463, 295] on div "KWD 8.5 ​" at bounding box center [481, 305] width 79 height 24
type input "10.5"
drag, startPoint x: 496, startPoint y: 332, endPoint x: 449, endPoint y: 324, distance: 48.2
click at [449, 324] on div "KWD 8.5 ​" at bounding box center [481, 334] width 79 height 24
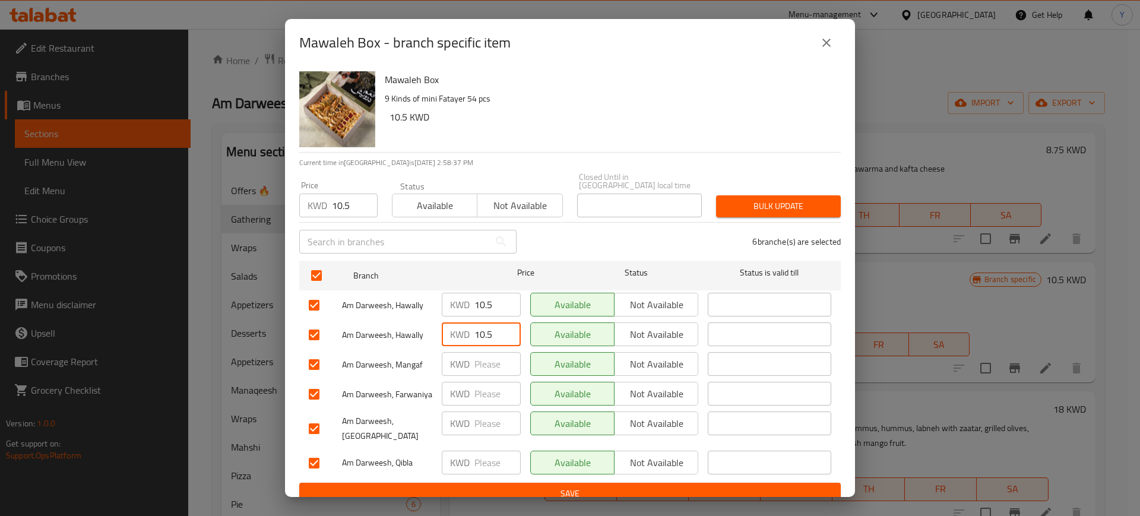
type input "10.5"
click at [773, 200] on span "Bulk update" at bounding box center [778, 206] width 106 height 15
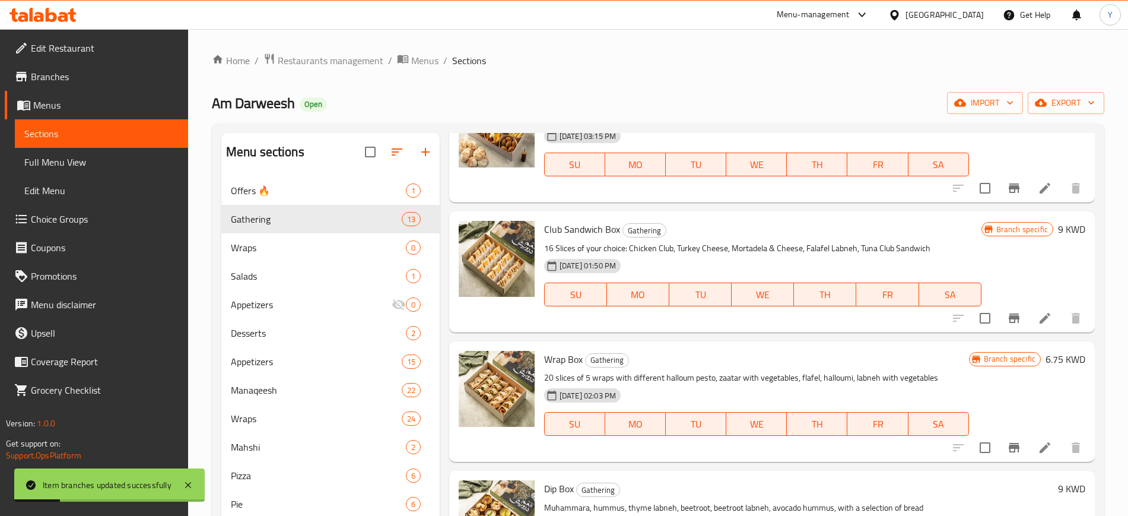
scroll to position [0, 0]
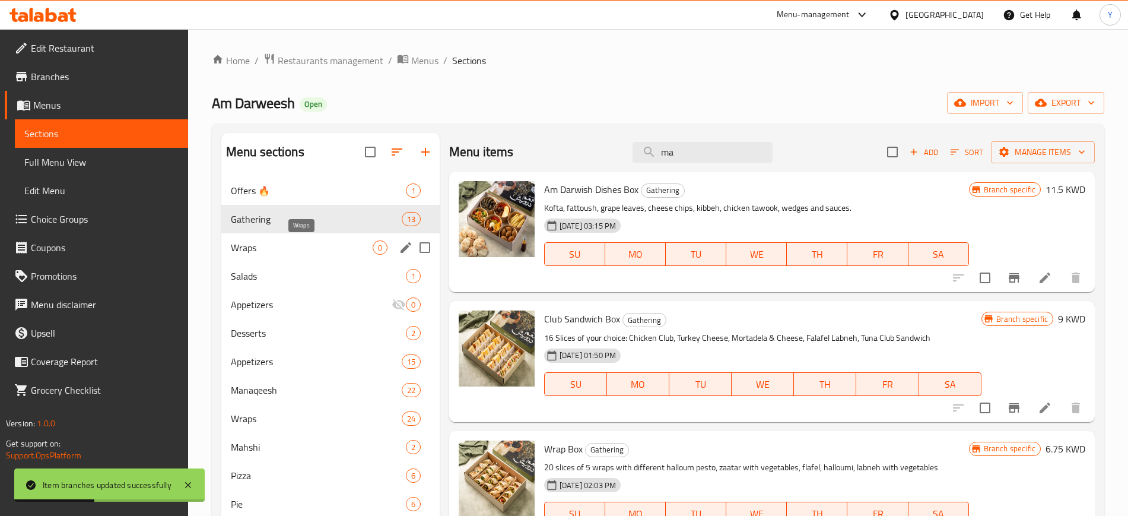
click at [268, 253] on span "Wraps" at bounding box center [302, 247] width 142 height 14
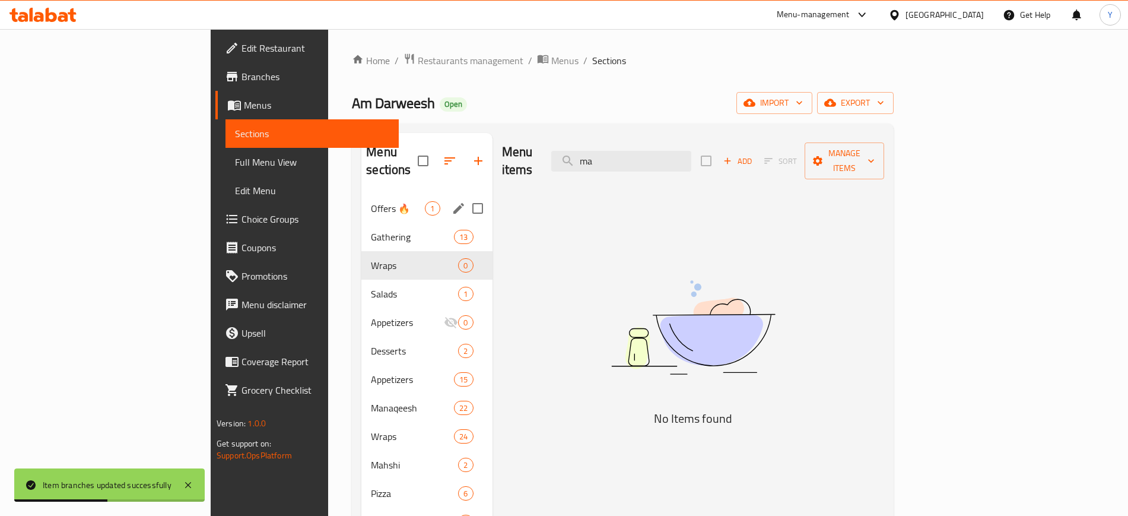
click at [371, 230] on span "Gathering" at bounding box center [412, 237] width 83 height 14
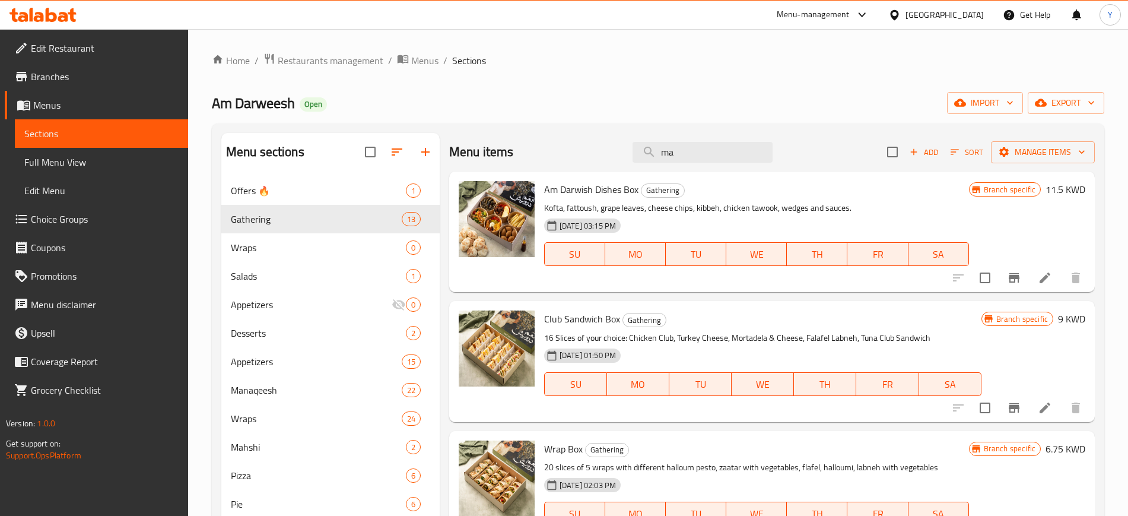
drag, startPoint x: 684, startPoint y: 150, endPoint x: 624, endPoint y: 139, distance: 60.3
click at [624, 139] on div "Menu items ma Add Sort Manage items" at bounding box center [772, 152] width 646 height 39
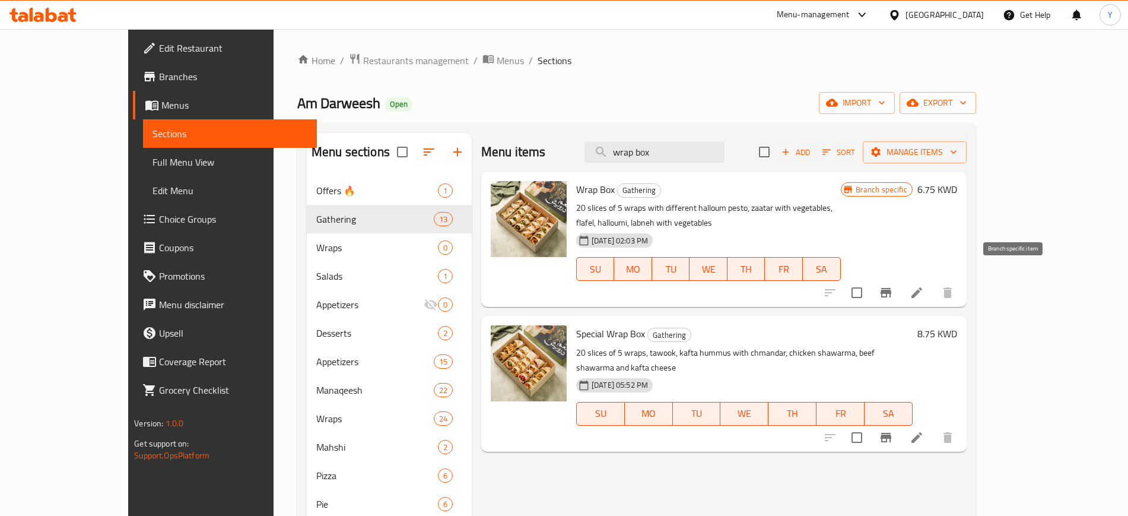
type input "wrap box"
click at [892, 288] on icon "Branch-specific-item" at bounding box center [886, 292] width 11 height 9
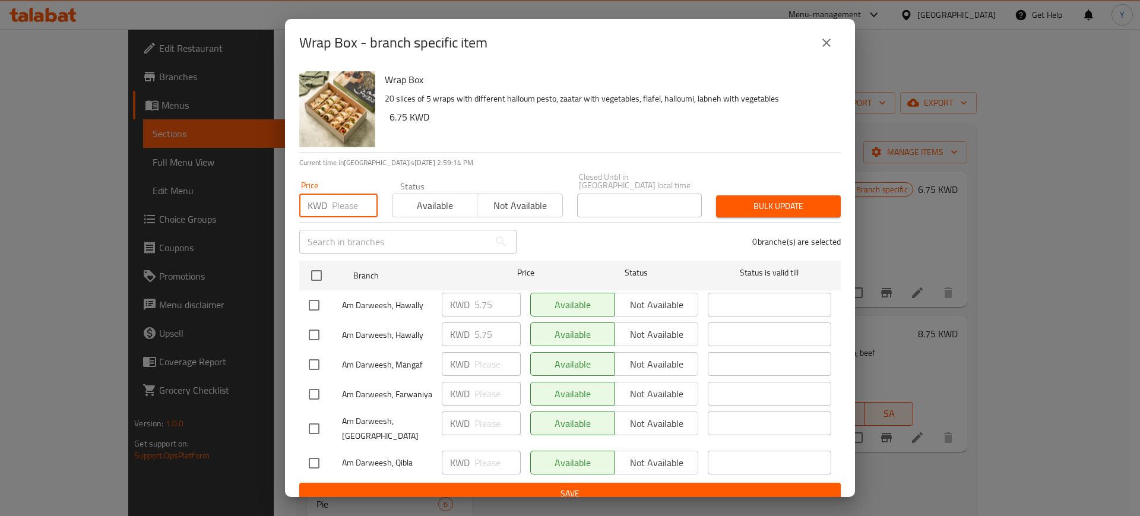
click at [347, 203] on input "number" at bounding box center [355, 206] width 46 height 24
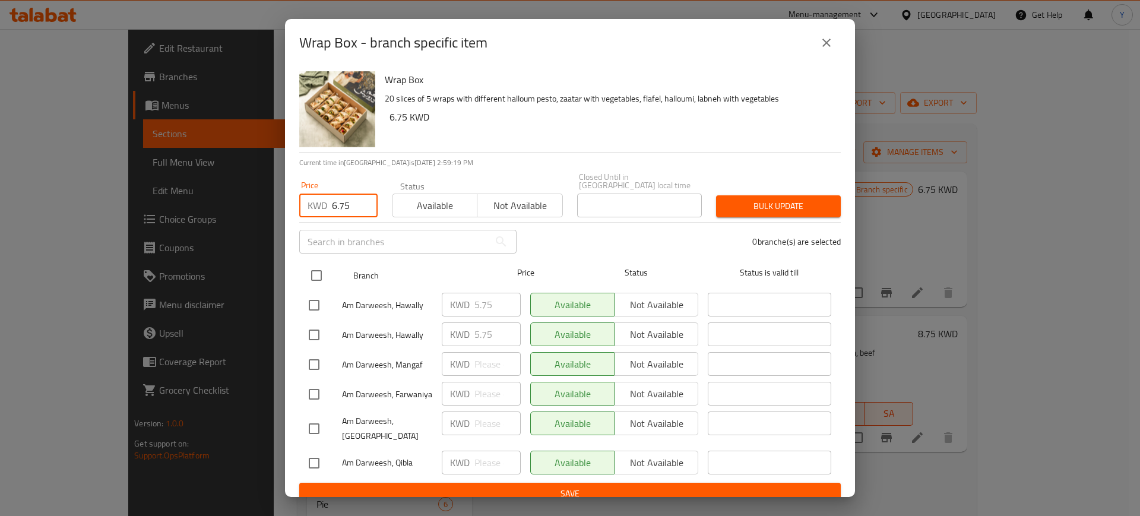
type input "6.75"
click at [319, 274] on input "checkbox" at bounding box center [316, 275] width 25 height 25
checkbox input "true"
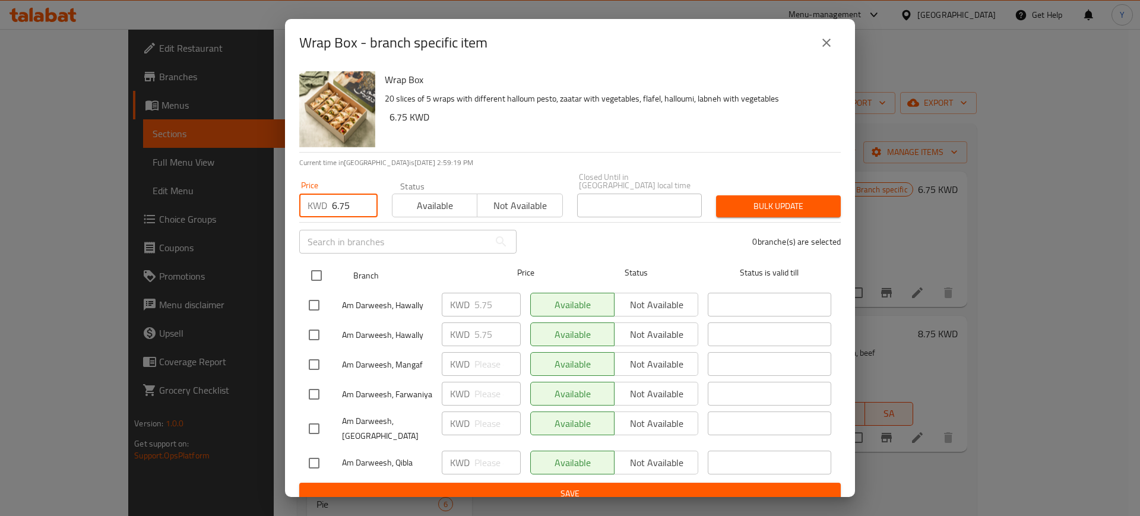
checkbox input "true"
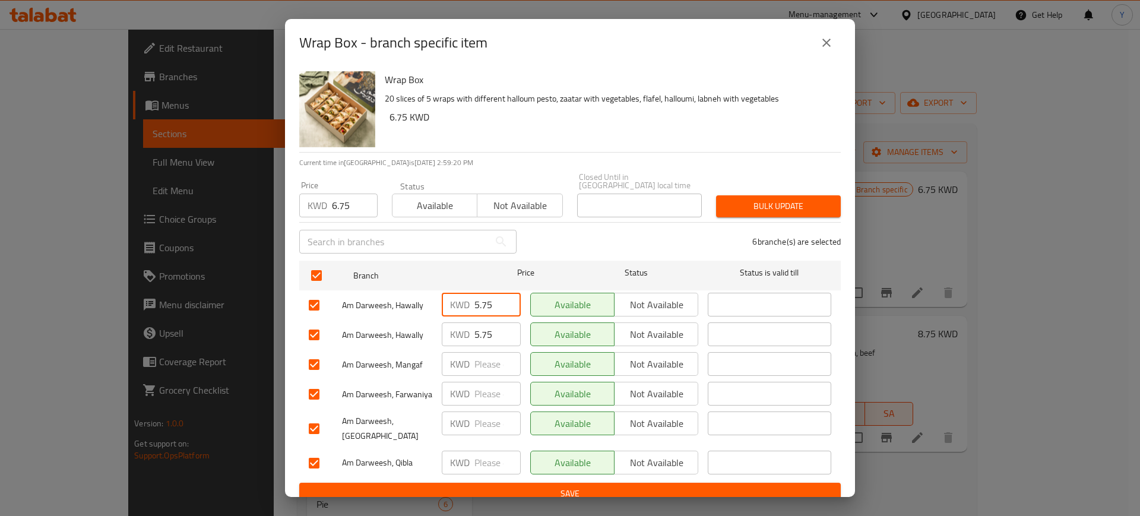
drag, startPoint x: 492, startPoint y: 303, endPoint x: 439, endPoint y: 293, distance: 53.8
click at [439, 293] on div "KWD 5.75 ​" at bounding box center [481, 305] width 88 height 34
type input "6.75"
drag, startPoint x: 495, startPoint y: 326, endPoint x: 436, endPoint y: 313, distance: 60.7
click at [436, 318] on div "Am Darweesh, Hawally KWD 5.75 ​ Available Not available ​" at bounding box center [570, 335] width 532 height 34
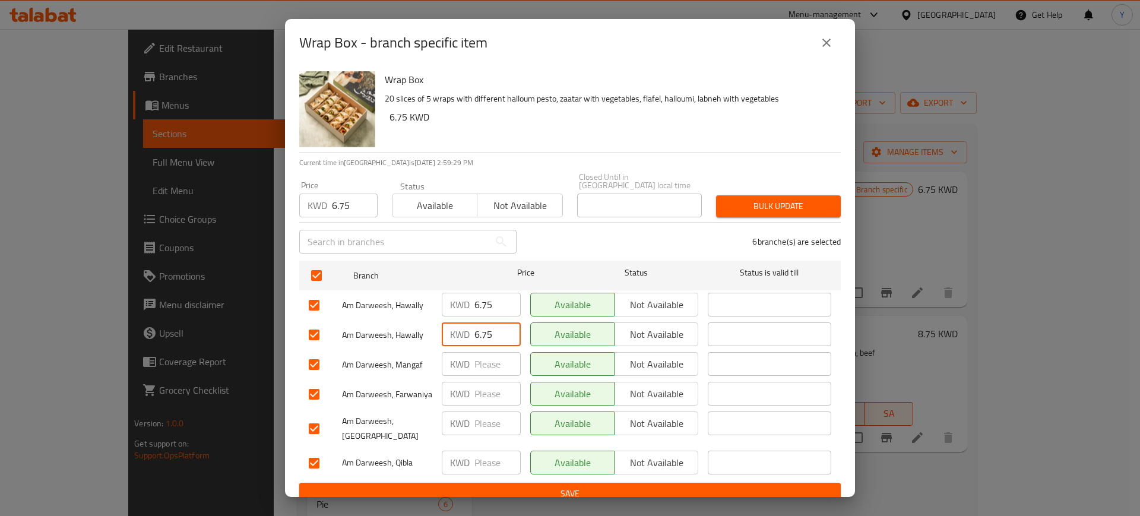
type input "6.75"
click at [476, 486] on span "Save" at bounding box center [570, 493] width 522 height 15
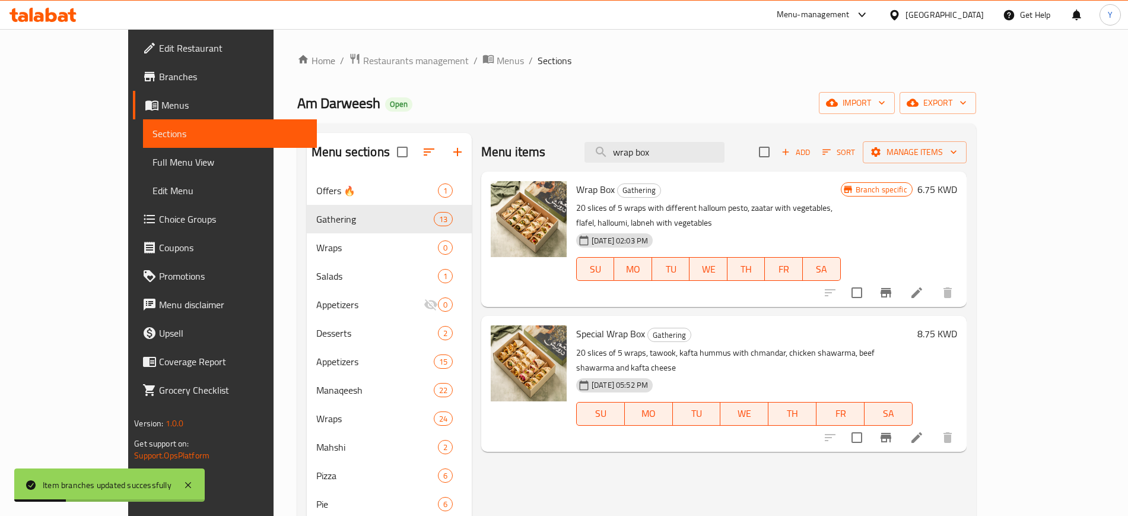
drag, startPoint x: 728, startPoint y: 149, endPoint x: 549, endPoint y: 129, distance: 180.4
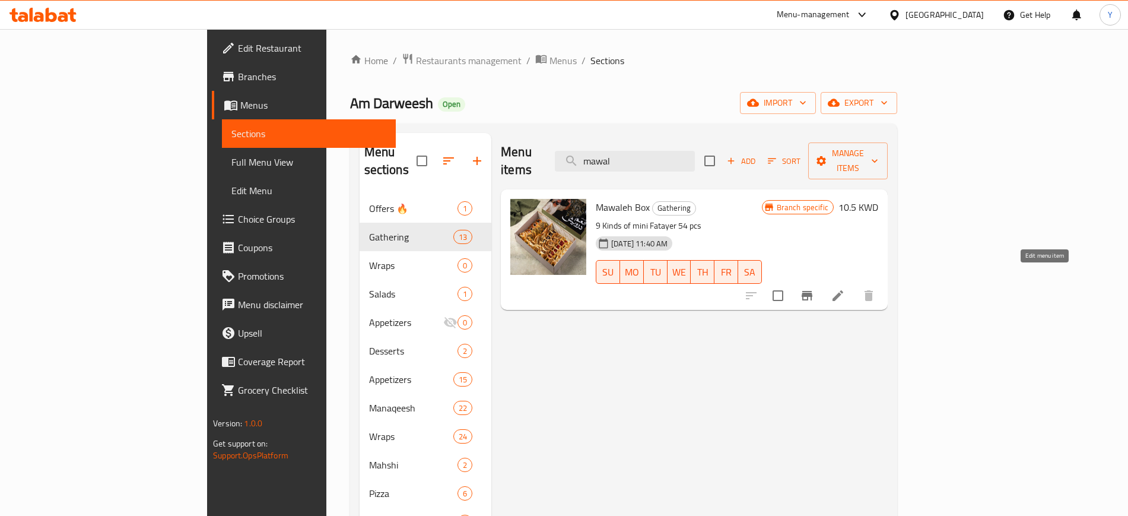
type input "mawal"
click at [844, 290] on icon at bounding box center [838, 295] width 11 height 11
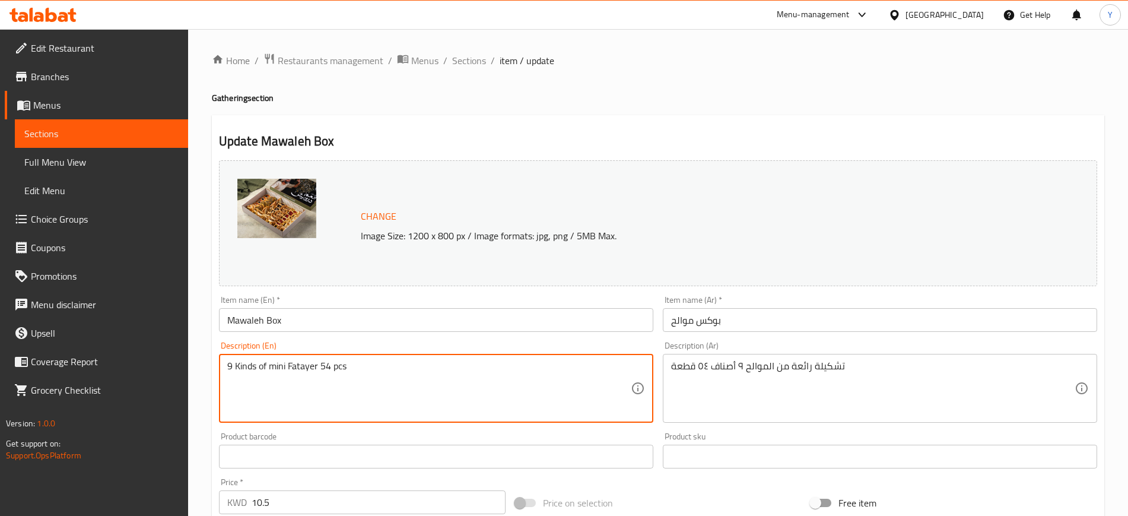
click at [332, 365] on textarea "9 Kinds of mini Fatayer 54 pcs" at bounding box center [429, 388] width 404 height 56
type textarea "9 Kinds of mini Fatayer 60 pcs"
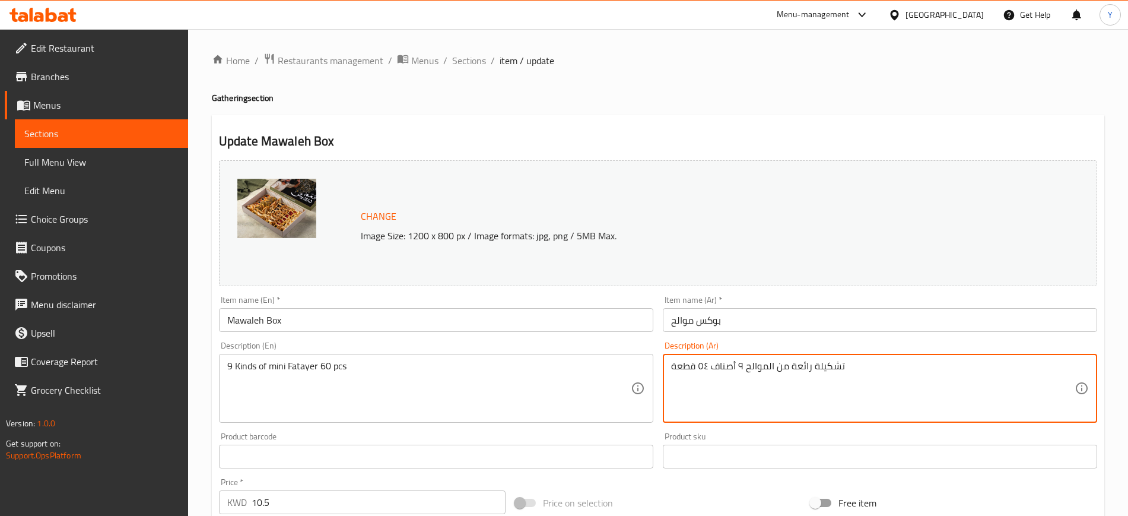
drag, startPoint x: 698, startPoint y: 367, endPoint x: 706, endPoint y: 360, distance: 10.9
click at [706, 360] on textarea "تشكيلة رائعة من الموالح ٩ أصناف ٥٤ قطعة" at bounding box center [873, 388] width 404 height 56
click at [699, 362] on textarea "تشكيلة رائعة من الموالح ٩ أصناف ٤ قطعة" at bounding box center [873, 388] width 404 height 56
type textarea "تشكيلة رائعة من الموالح ٩ أصناف 60 قطعة"
click at [543, 121] on div "Update Mawaleh Box Change Image Size: 1200 x 800 px / Image formats: jpg, png /…" at bounding box center [658, 469] width 893 height 708
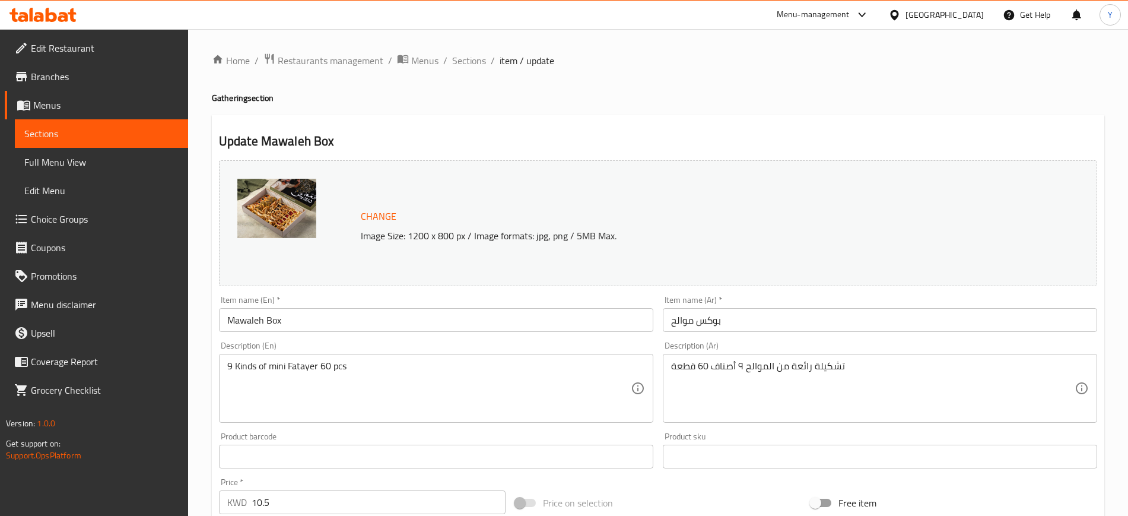
scroll to position [340, 0]
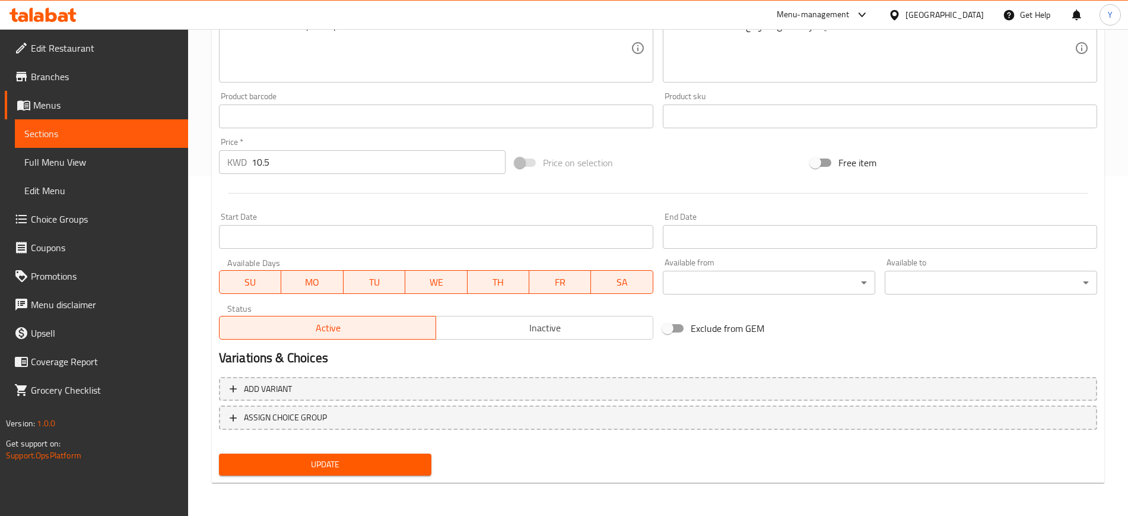
click at [299, 469] on span "Update" at bounding box center [326, 464] width 194 height 15
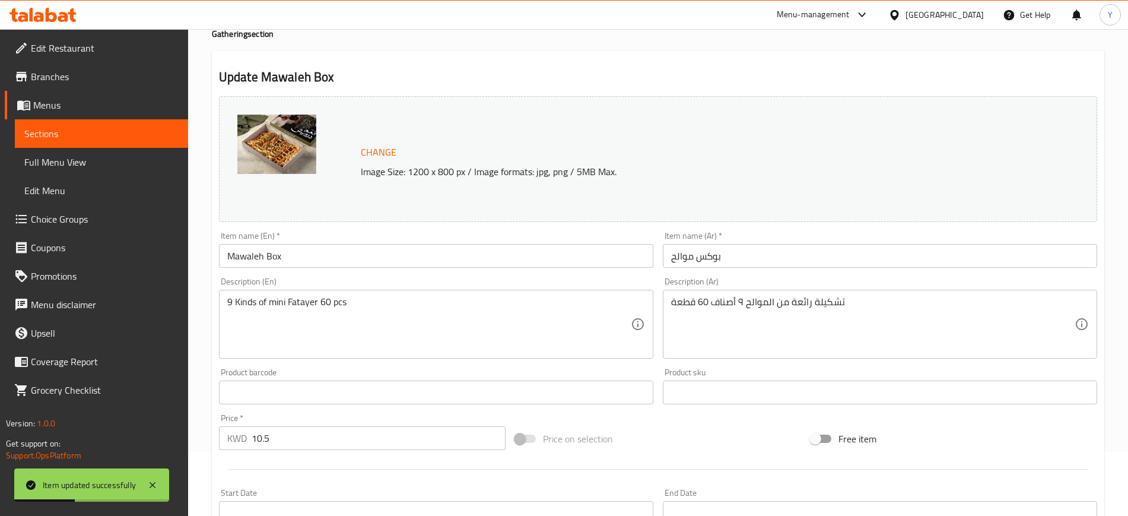
scroll to position [0, 0]
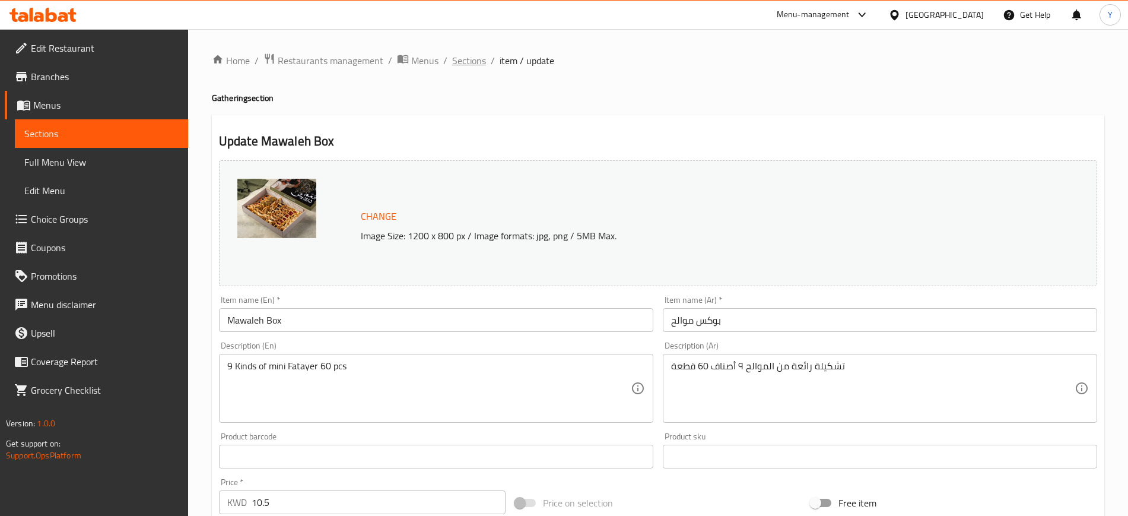
click at [462, 64] on span "Sections" at bounding box center [469, 60] width 34 height 14
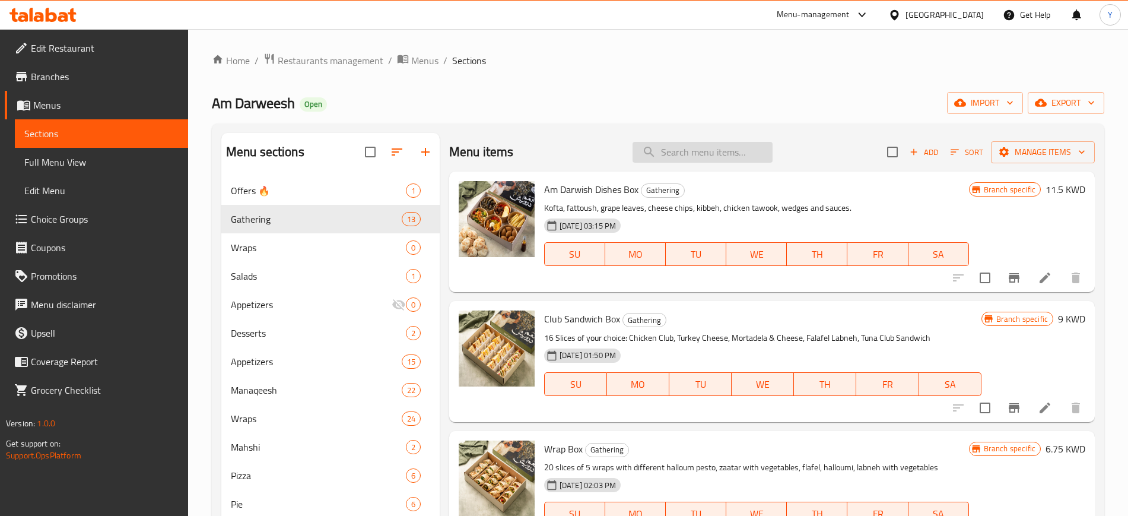
click at [691, 150] on input "search" at bounding box center [703, 152] width 140 height 21
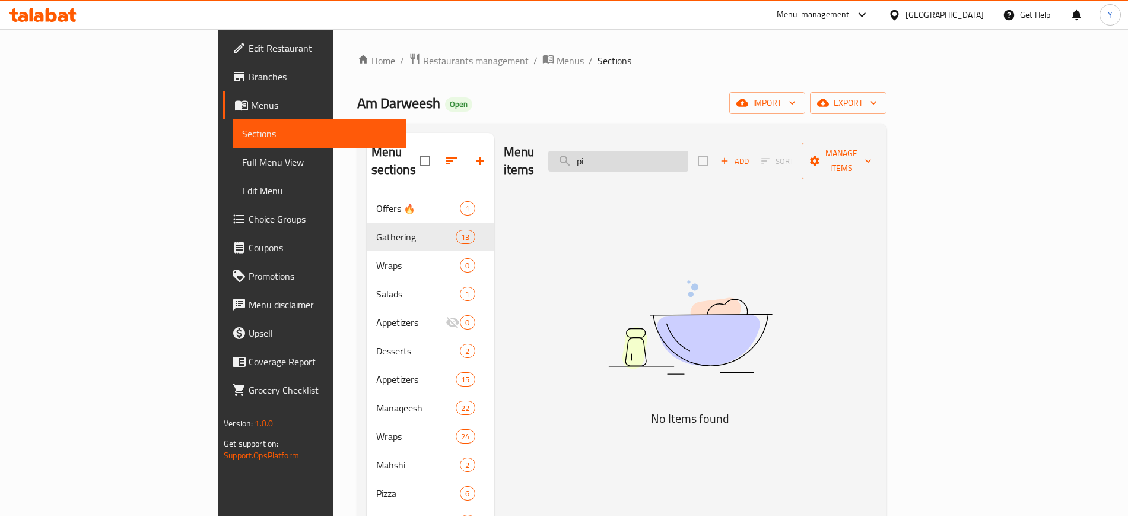
type input "p"
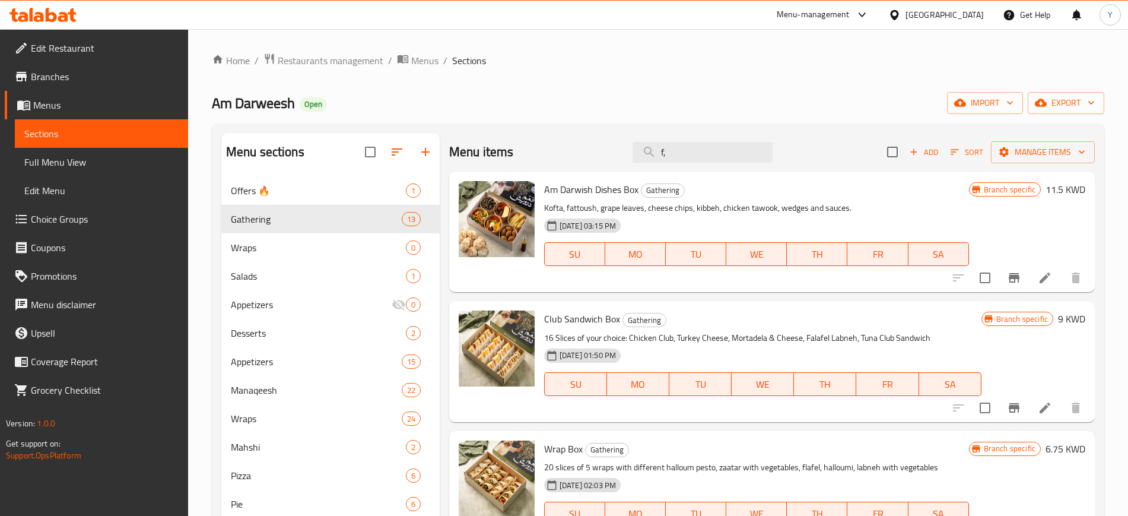
type input "f"
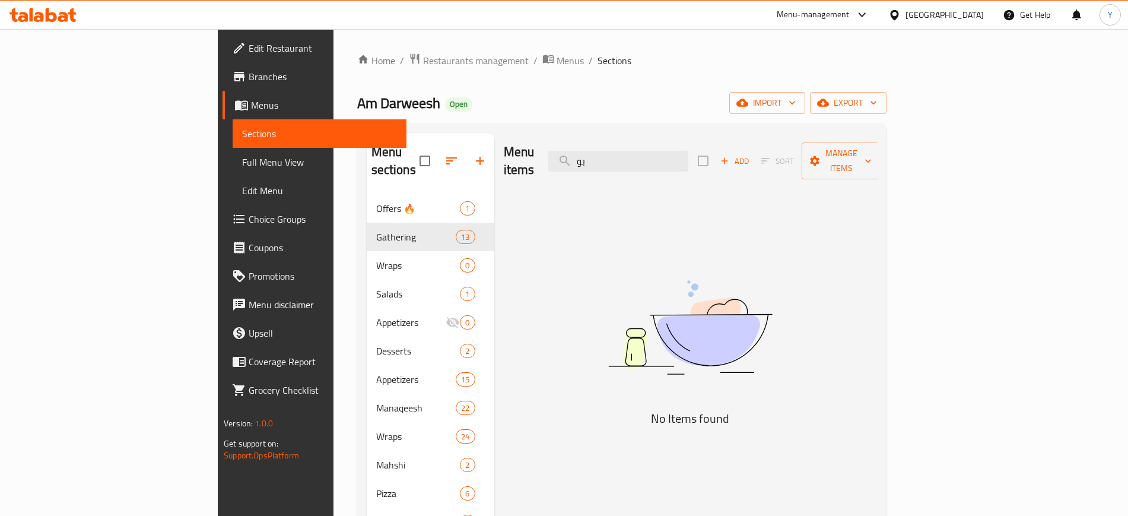
type input "ب"
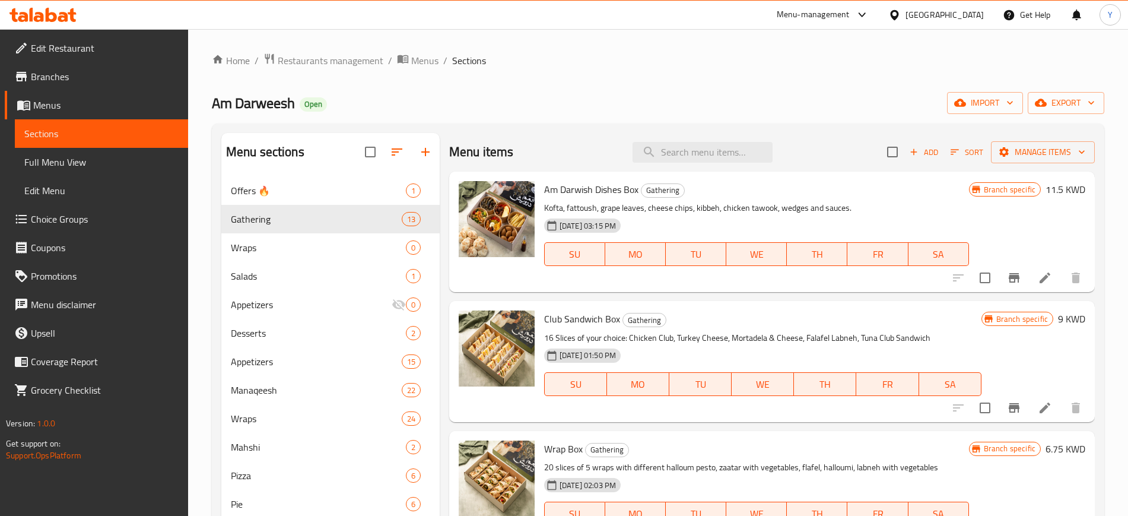
click at [634, 100] on div "Am Darweesh Open import export" at bounding box center [658, 103] width 893 height 22
click at [695, 149] on input "search" at bounding box center [703, 152] width 140 height 21
paste input "Pie Mix Box"
type input "Pie Mix Box"
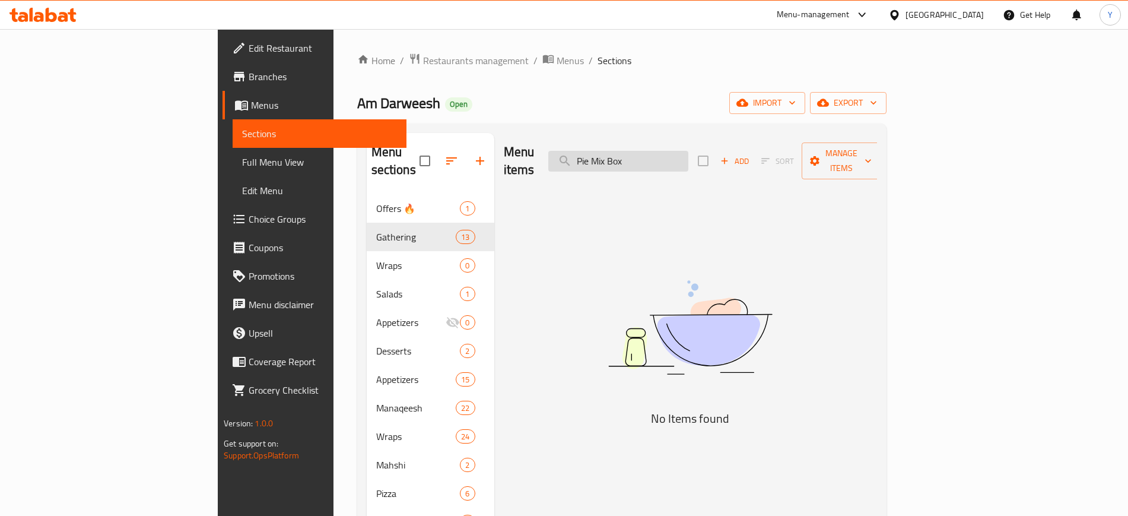
drag, startPoint x: 722, startPoint y: 163, endPoint x: 702, endPoint y: 151, distance: 23.4
click at [689, 151] on input "Pie Mix Box" at bounding box center [618, 161] width 140 height 21
click at [655, 156] on input "Pie Mix Box" at bounding box center [618, 161] width 140 height 21
drag, startPoint x: 710, startPoint y: 147, endPoint x: 610, endPoint y: 134, distance: 101.2
click at [610, 134] on div "Menu items Pie Mix Box Add Sort Manage items" at bounding box center [690, 161] width 373 height 56
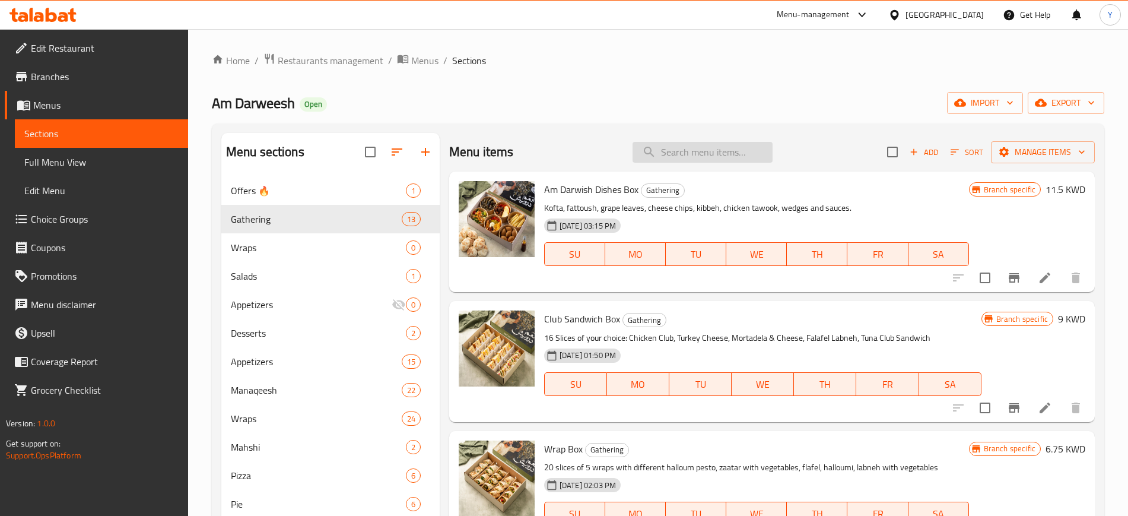
click at [706, 146] on input "search" at bounding box center [703, 152] width 140 height 21
type input "ن"
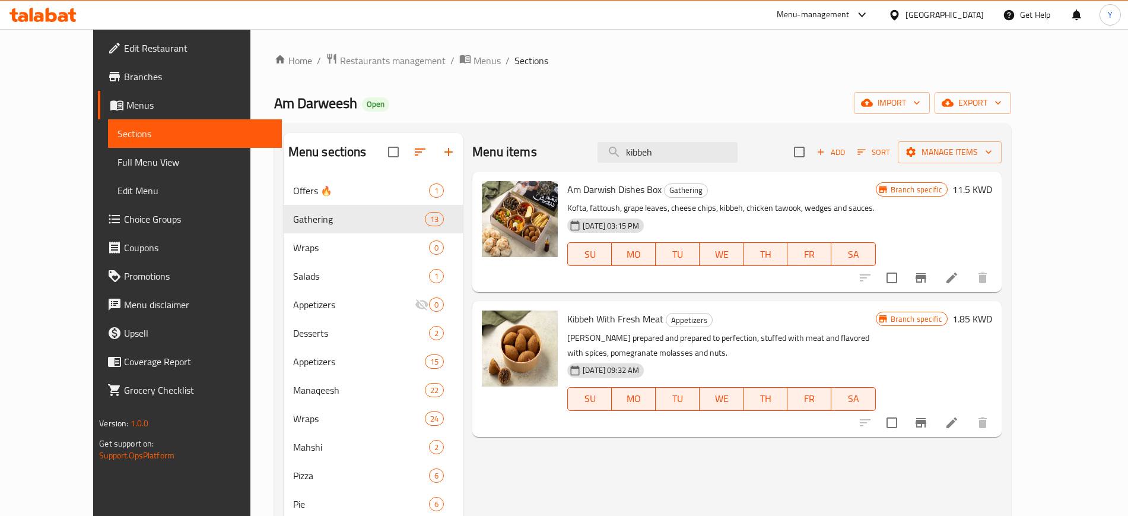
type input "kibbeh"
click at [927, 418] on icon "Branch-specific-item" at bounding box center [921, 422] width 11 height 9
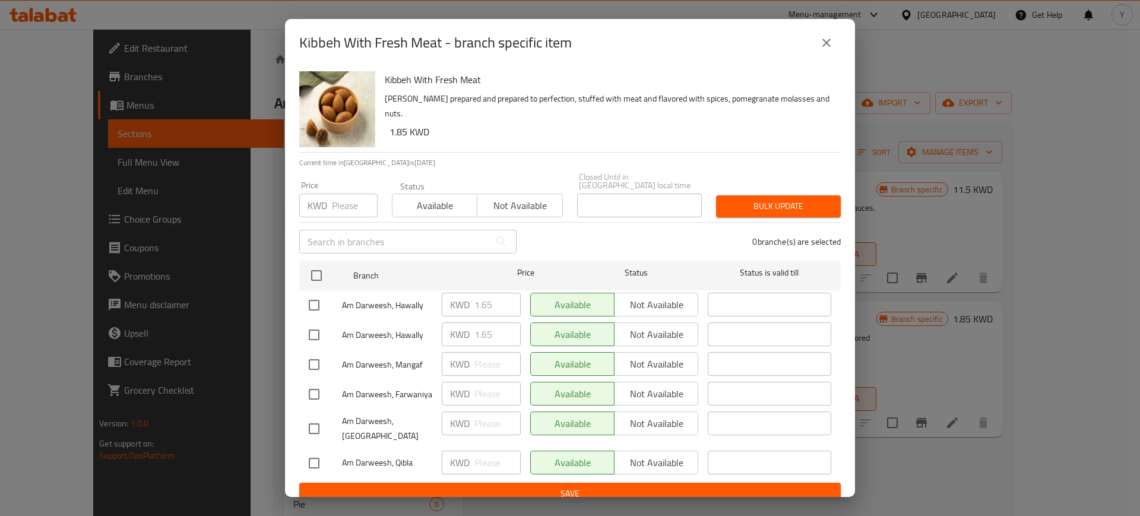
click at [350, 199] on input "number" at bounding box center [355, 206] width 46 height 24
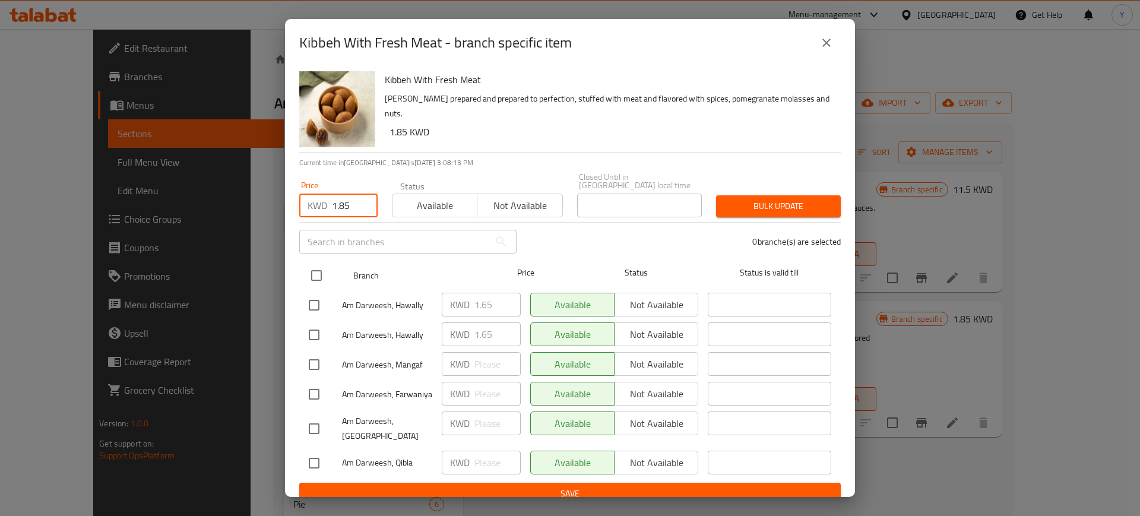
type input "1.85"
click at [322, 268] on input "checkbox" at bounding box center [316, 275] width 25 height 25
checkbox input "true"
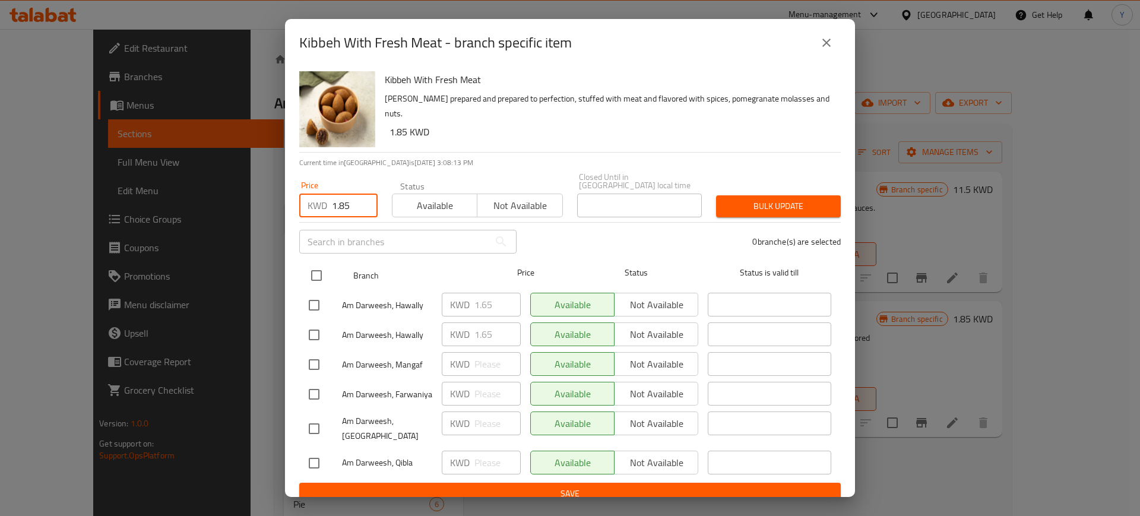
checkbox input "true"
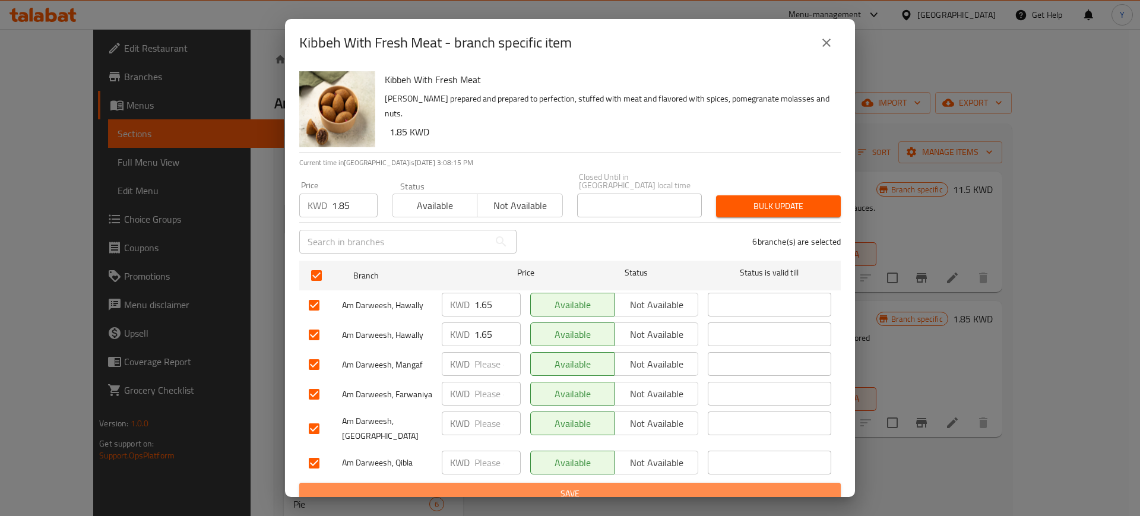
click at [464, 486] on span "Save" at bounding box center [570, 493] width 522 height 15
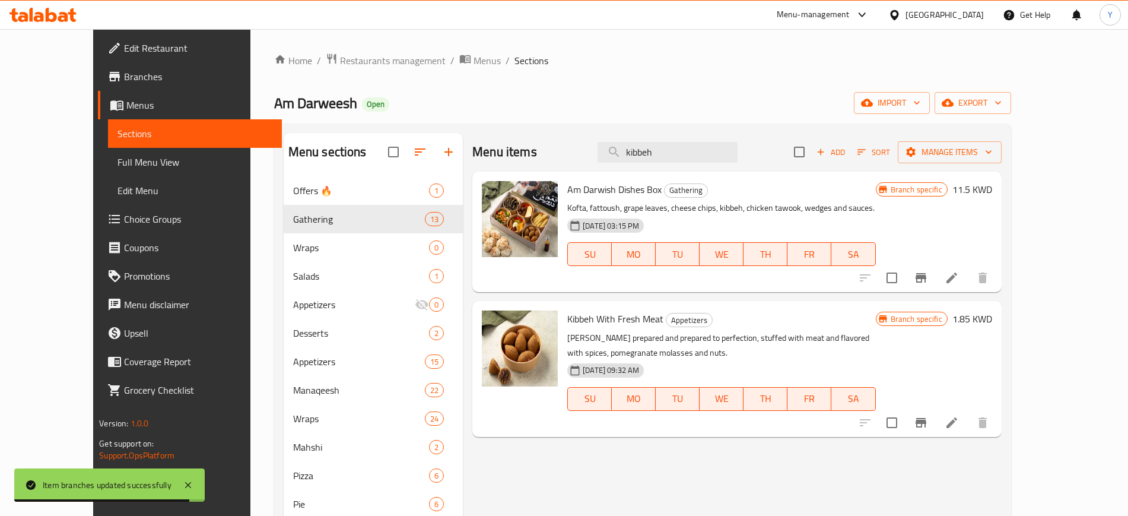
drag, startPoint x: 702, startPoint y: 160, endPoint x: 621, endPoint y: 138, distance: 83.1
click at [621, 138] on div "Menu items kibbeh Add Sort Manage items" at bounding box center [737, 152] width 529 height 39
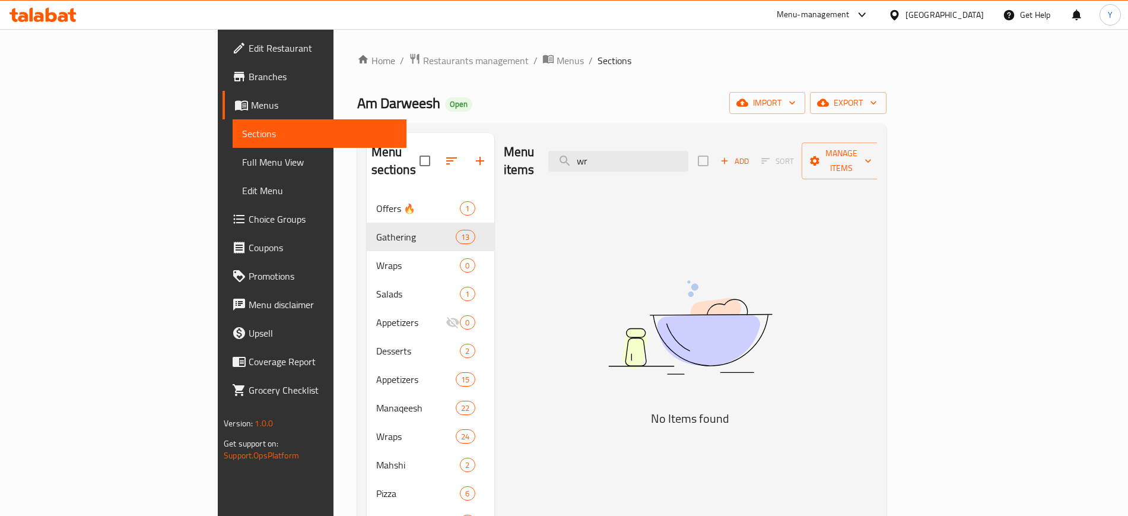
type input "w"
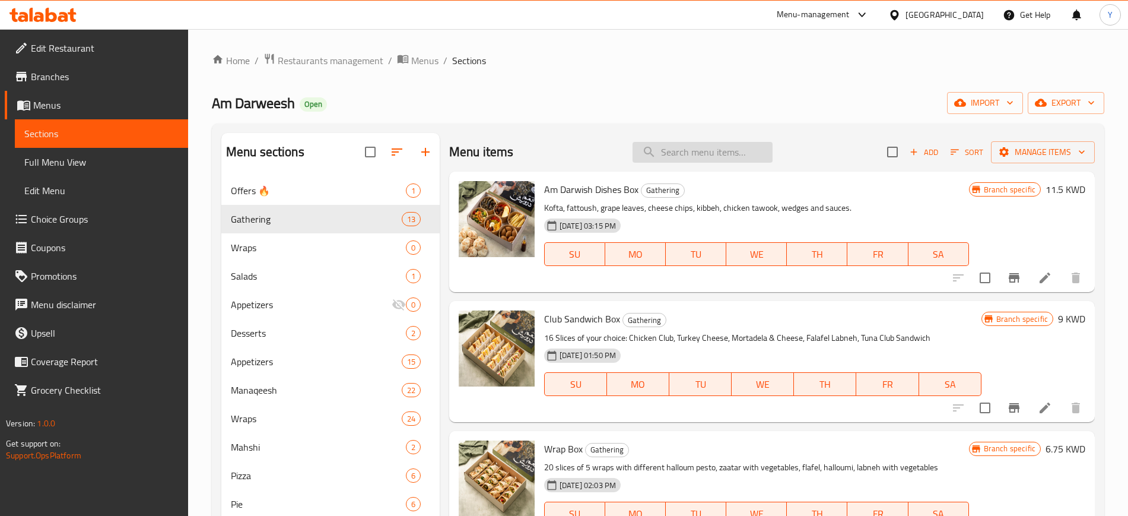
click at [680, 151] on input "search" at bounding box center [703, 152] width 140 height 21
click at [898, 106] on div "Am Darweesh Open import export" at bounding box center [658, 103] width 893 height 22
click at [682, 142] on input "search" at bounding box center [703, 152] width 140 height 21
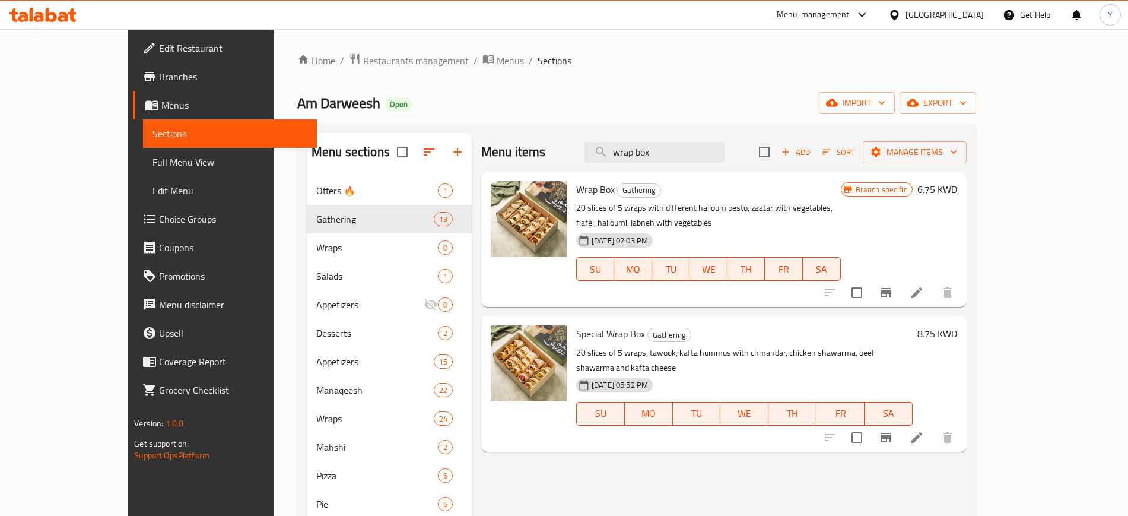
type input "wrap box"
click at [892, 288] on icon "Branch-specific-item" at bounding box center [886, 292] width 11 height 9
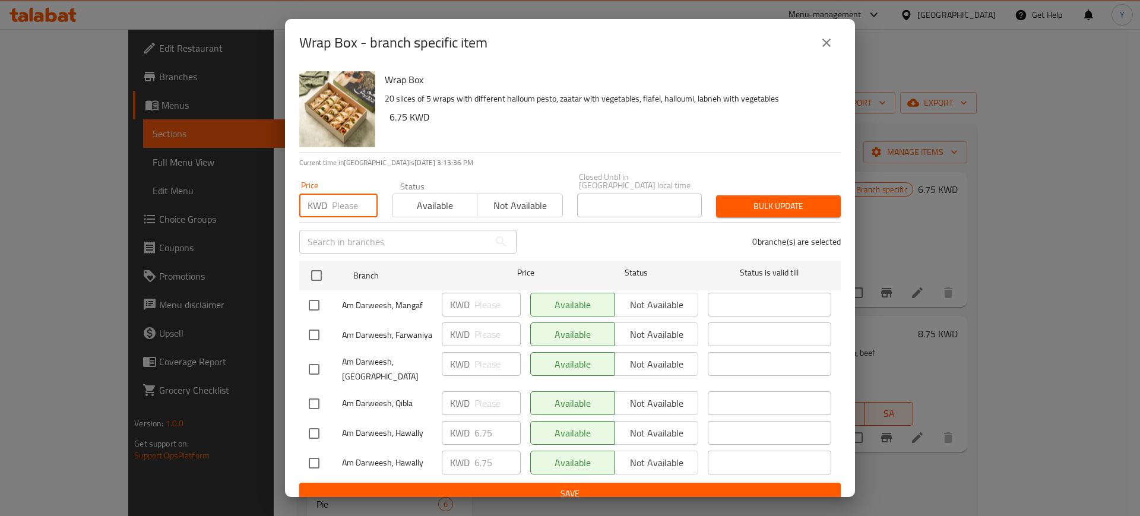
click at [343, 201] on input "number" at bounding box center [355, 206] width 46 height 24
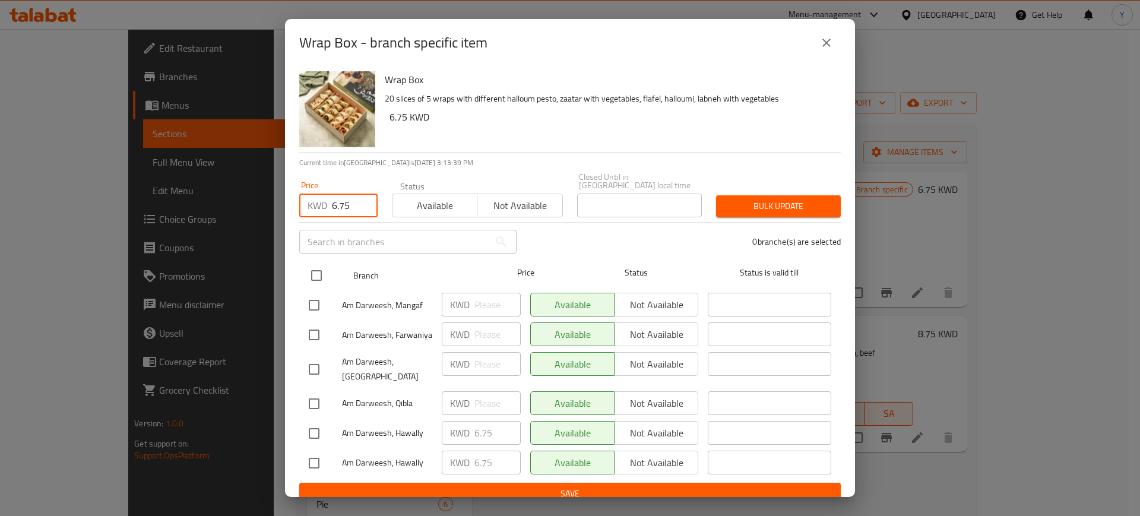
type input "6.75"
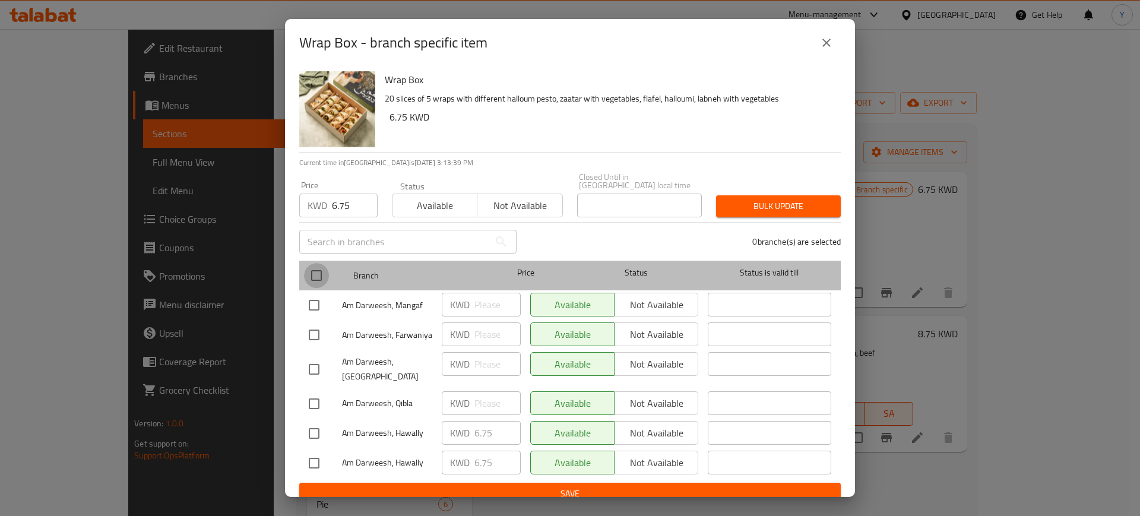
click at [315, 268] on input "checkbox" at bounding box center [316, 275] width 25 height 25
checkbox input "true"
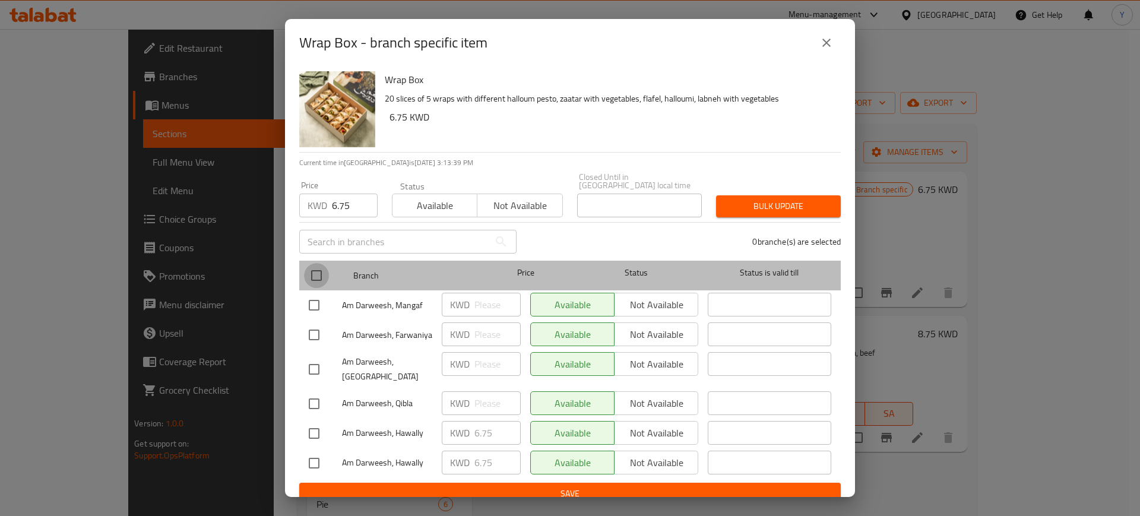
checkbox input "true"
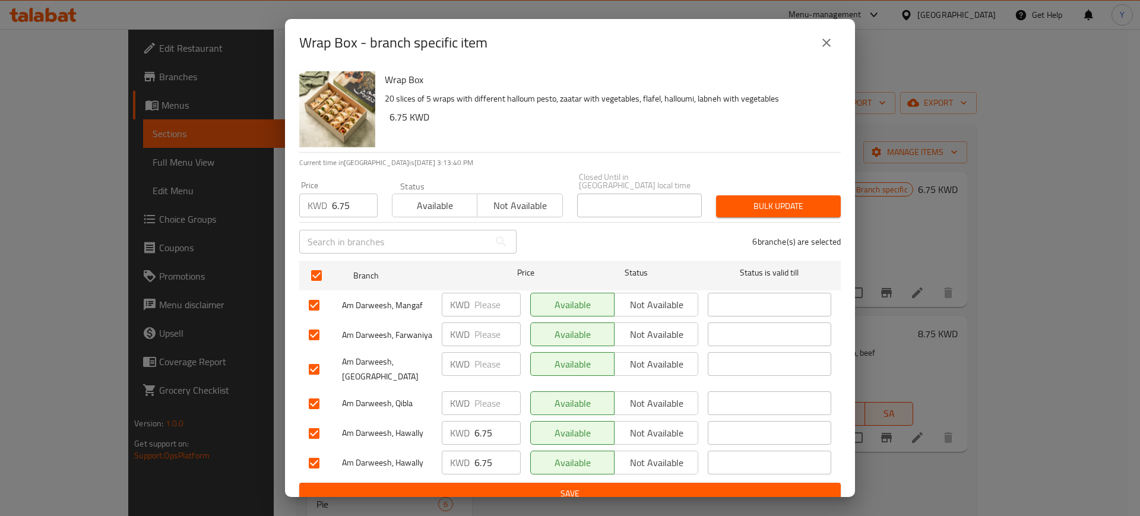
click at [572, 466] on ul "Branch Price Status Status is valid till Am Darweesh, Mangaf KWD ​ Available No…" at bounding box center [569, 369] width 541 height 227
click at [562, 486] on span "Save" at bounding box center [570, 493] width 522 height 15
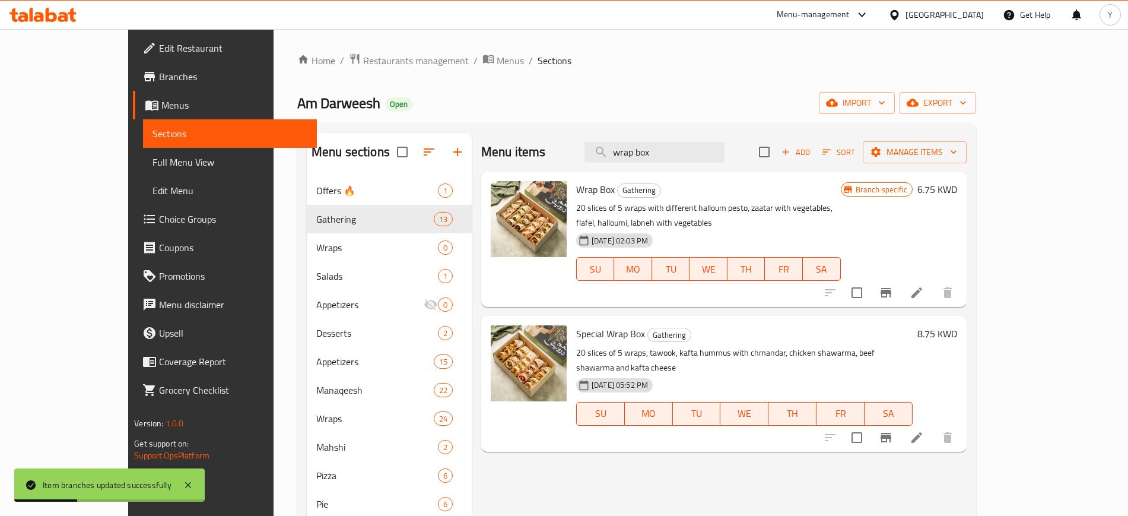
drag, startPoint x: 718, startPoint y: 152, endPoint x: 578, endPoint y: 123, distance: 143.1
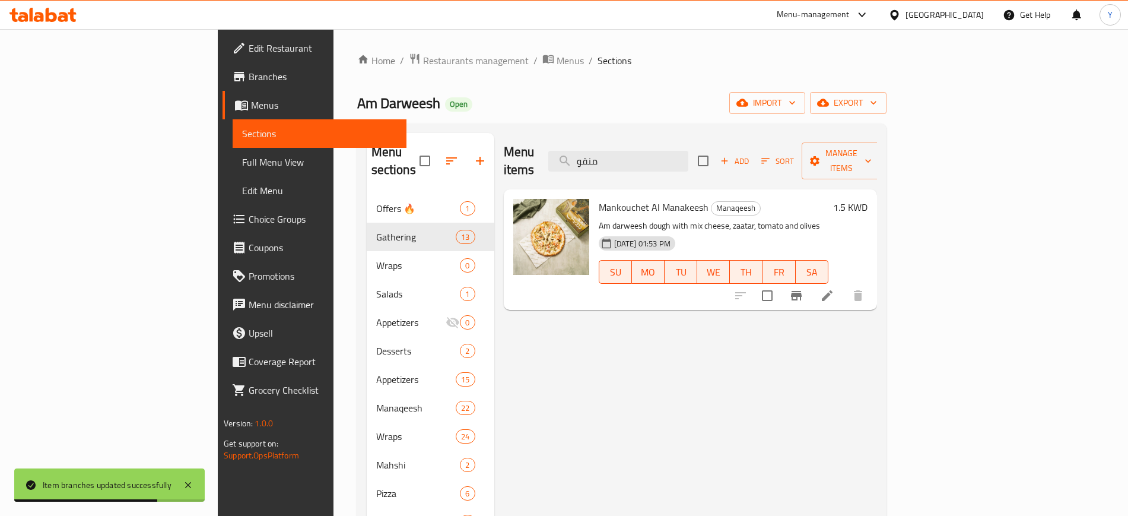
type input "منقو"
click at [804, 288] on icon "Branch-specific-item" at bounding box center [796, 295] width 14 height 14
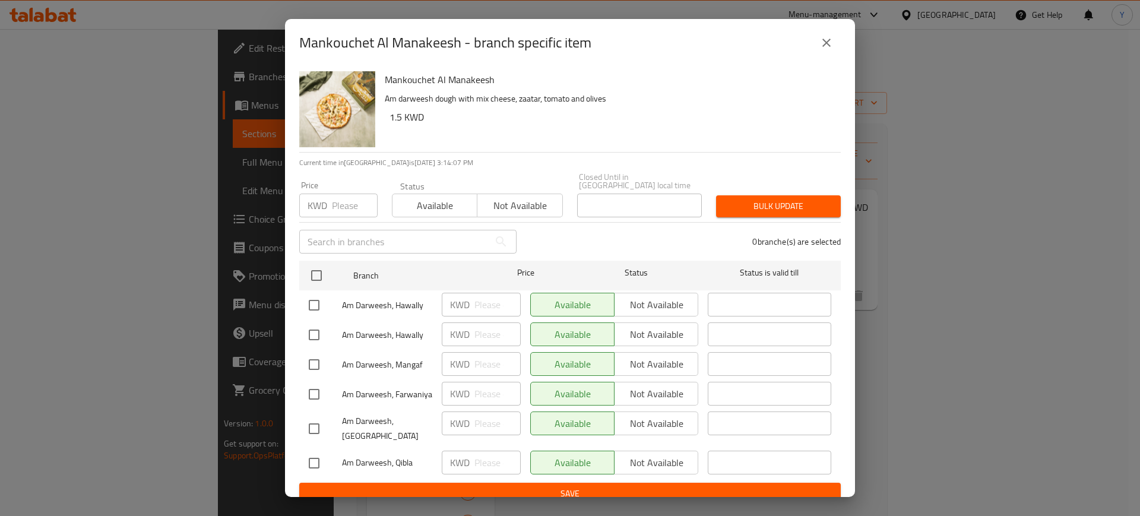
click at [352, 202] on input "number" at bounding box center [355, 206] width 46 height 24
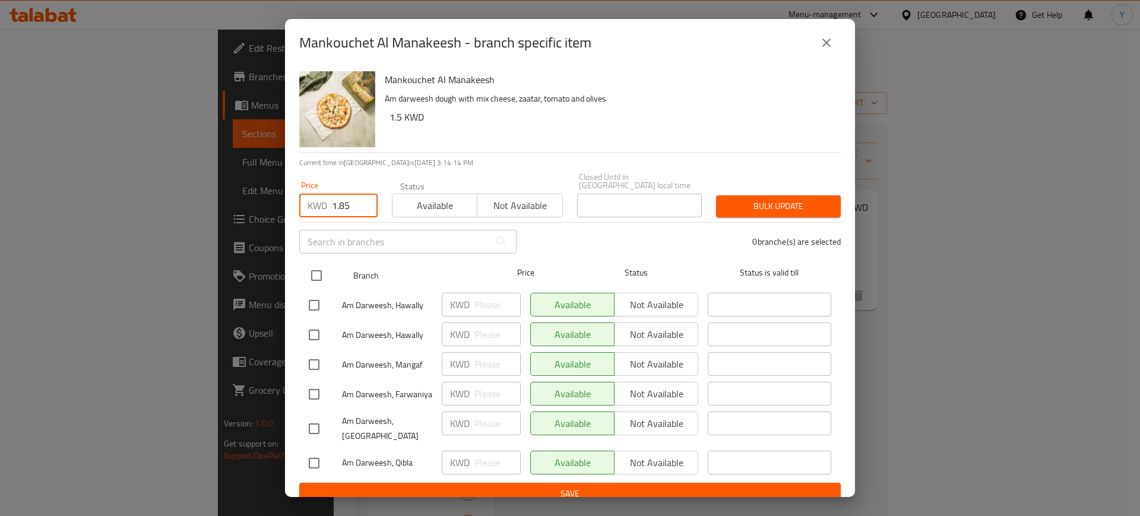
type input "1.85"
click at [313, 274] on input "checkbox" at bounding box center [316, 275] width 25 height 25
checkbox input "true"
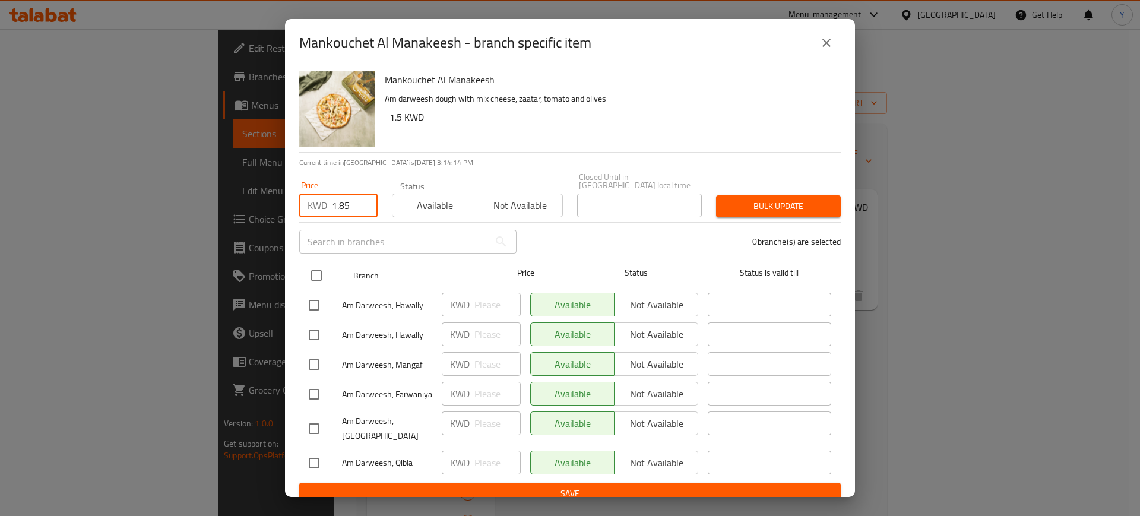
checkbox input "true"
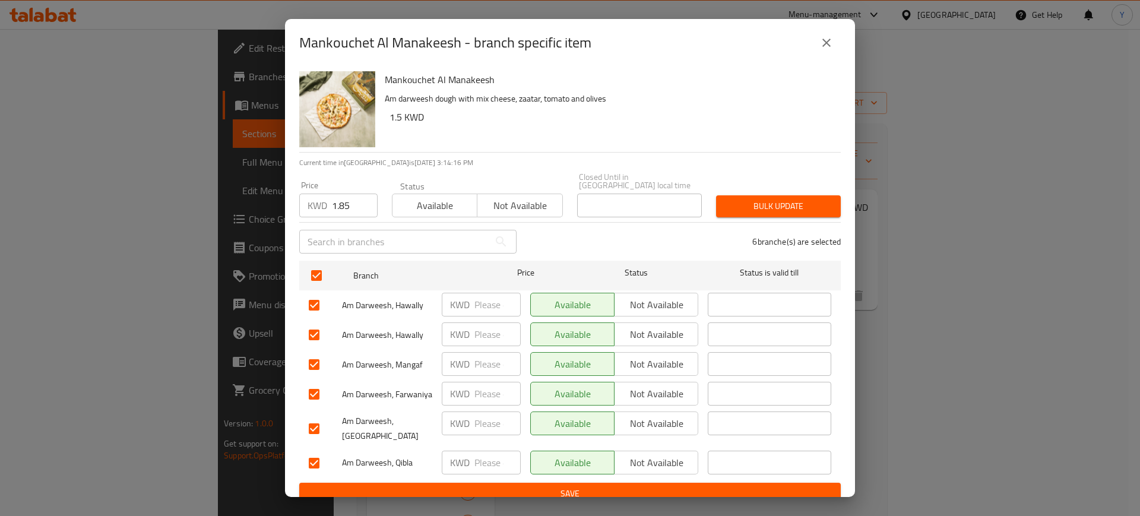
click at [492, 297] on input "number" at bounding box center [497, 305] width 46 height 24
type input "1.85"
click at [453, 486] on span "Save" at bounding box center [570, 493] width 522 height 15
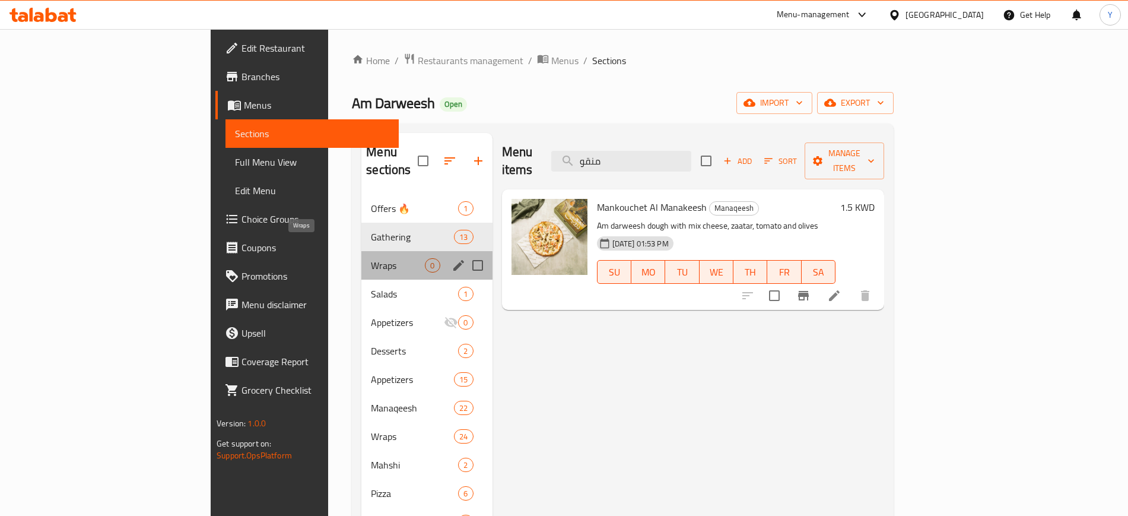
click at [371, 258] on span "Wraps" at bounding box center [398, 265] width 54 height 14
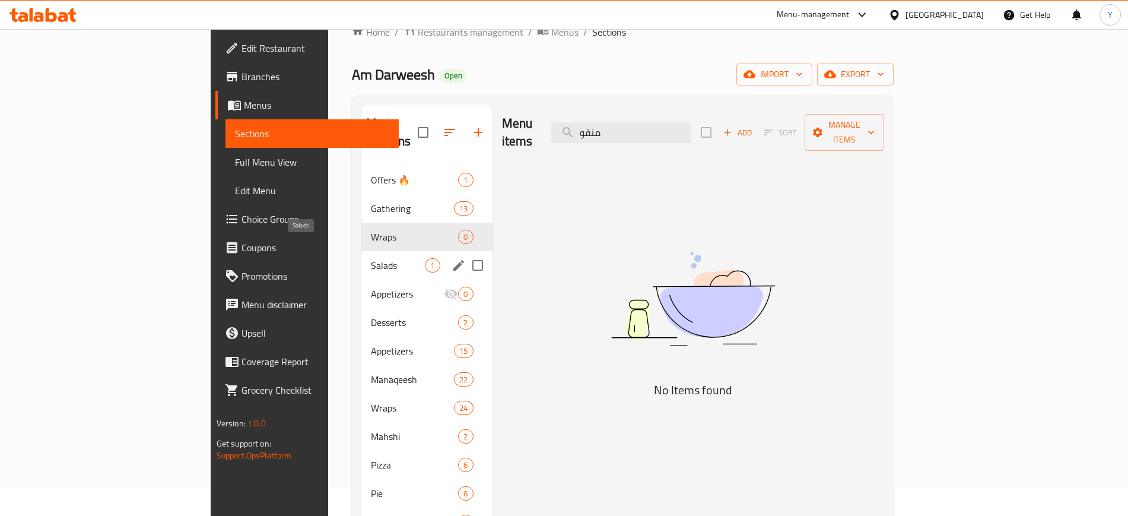
scroll to position [30, 0]
drag, startPoint x: 271, startPoint y: 243, endPoint x: 639, endPoint y: 219, distance: 368.8
click at [639, 219] on img at bounding box center [693, 297] width 297 height 157
click at [371, 257] on span "Salads" at bounding box center [398, 264] width 54 height 14
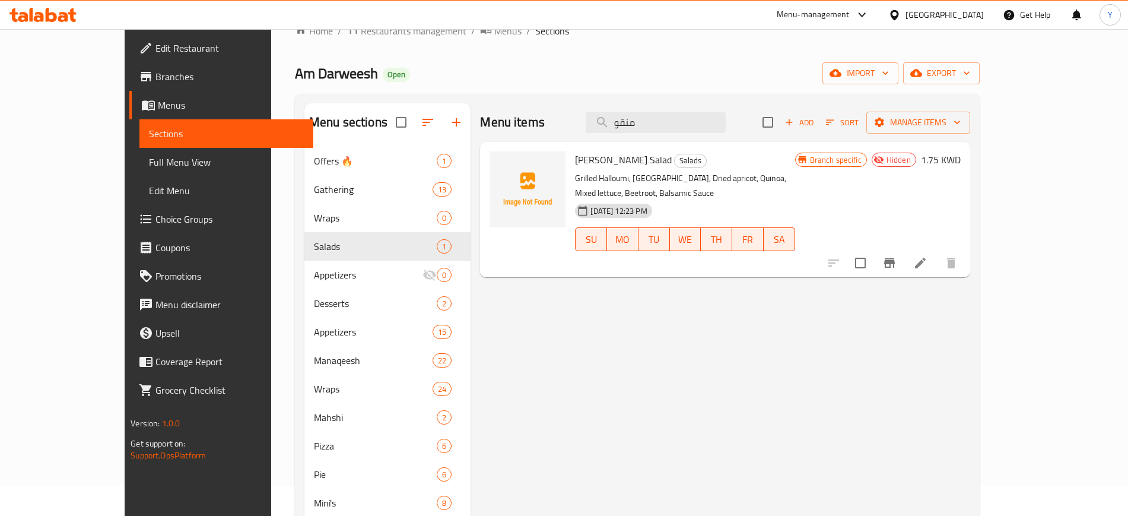
drag, startPoint x: 684, startPoint y: 119, endPoint x: 611, endPoint y: 110, distance: 73.6
click at [611, 110] on div "Menu items منقو Add Sort Manage items" at bounding box center [725, 122] width 490 height 39
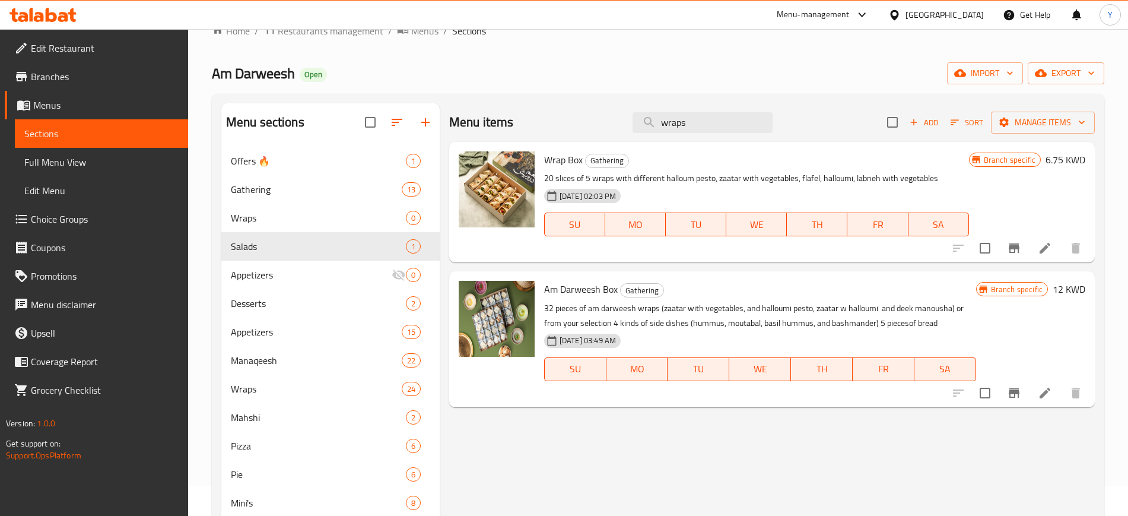
type input "wraps"
drag, startPoint x: 724, startPoint y: 123, endPoint x: 609, endPoint y: 115, distance: 114.9
click at [609, 115] on div "Menu items wraps Add Sort Manage items" at bounding box center [772, 122] width 646 height 39
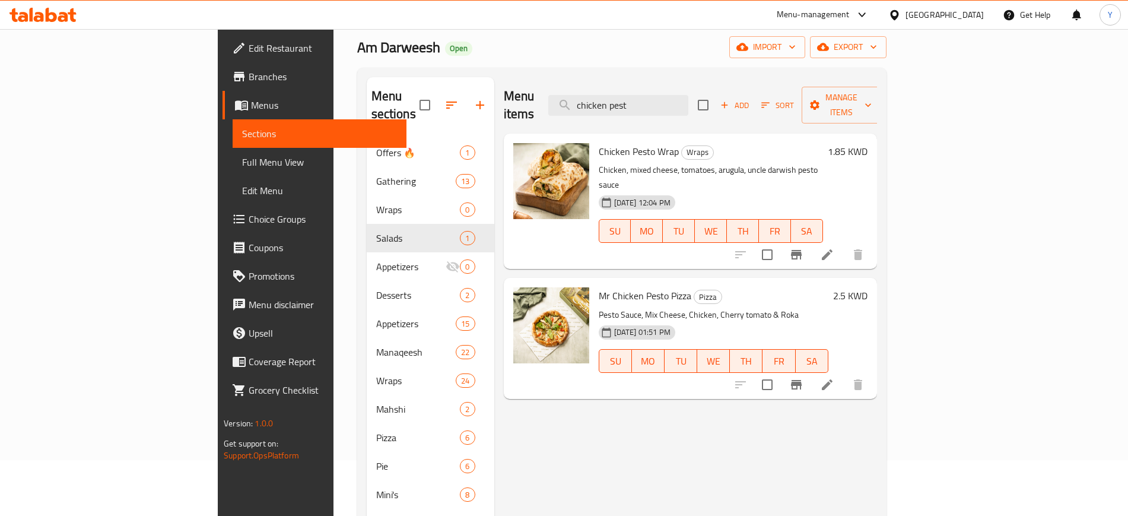
scroll to position [56, 0]
type input "chicken pest"
click at [802, 379] on icon "Branch-specific-item" at bounding box center [796, 383] width 11 height 9
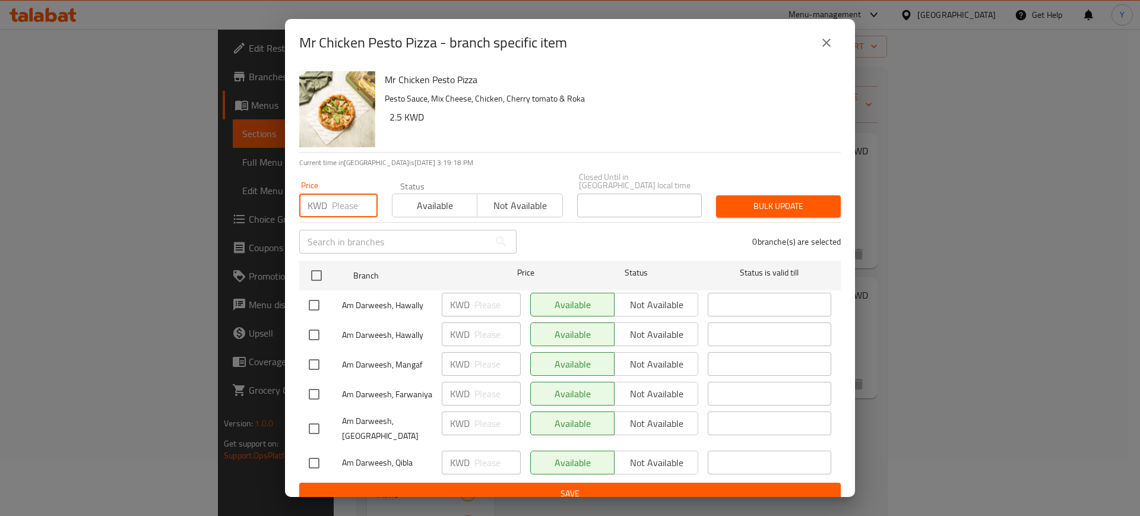
click at [341, 198] on input "number" at bounding box center [355, 206] width 46 height 24
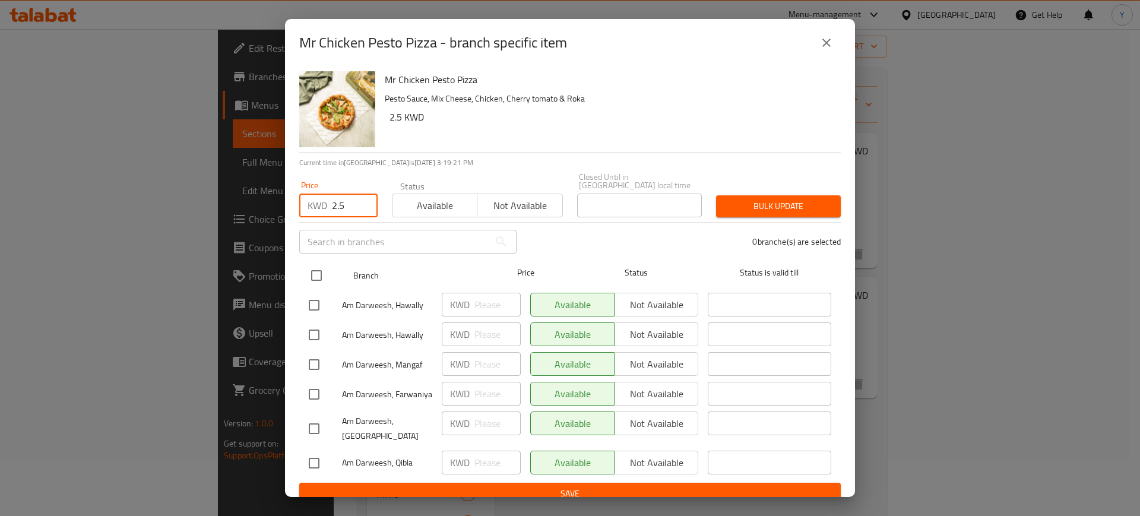
type input "2.5"
click at [315, 271] on input "checkbox" at bounding box center [316, 275] width 25 height 25
checkbox input "true"
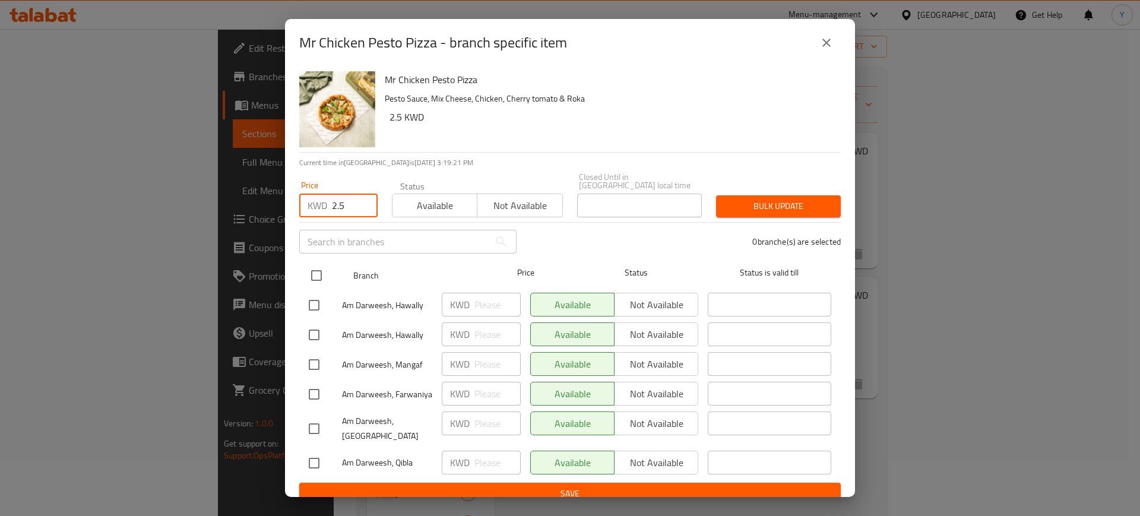
checkbox input "true"
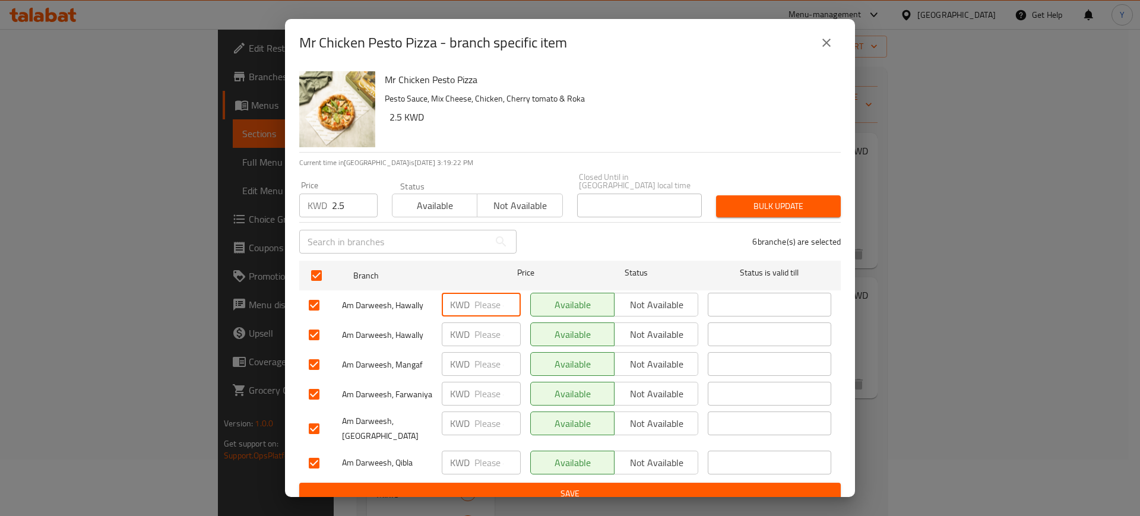
click at [482, 302] on input "number" at bounding box center [497, 305] width 46 height 24
type input "2.5"
click at [474, 334] on input "number" at bounding box center [497, 334] width 46 height 24
type input "2.5"
click at [420, 486] on span "Save" at bounding box center [570, 493] width 522 height 15
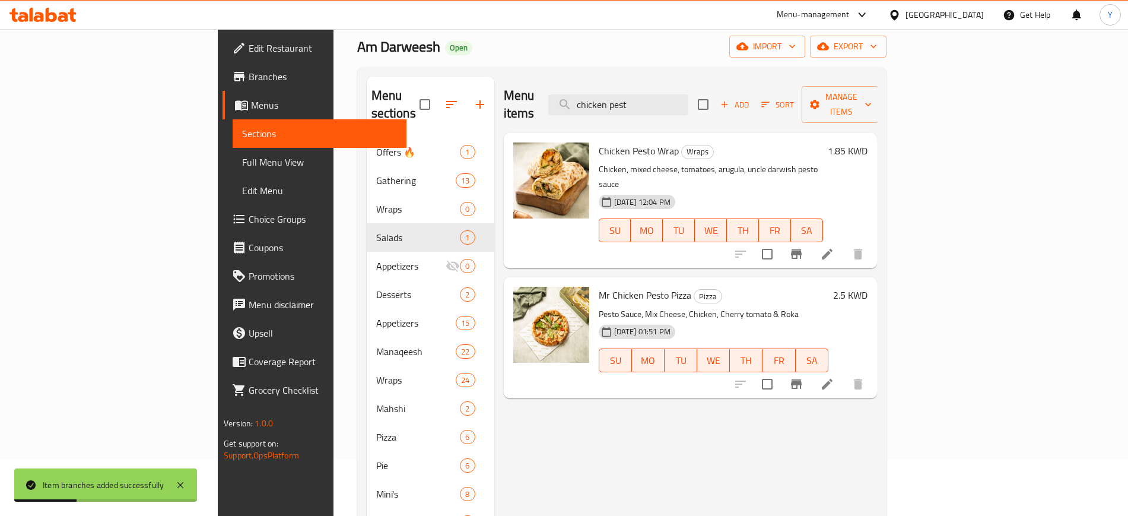
drag, startPoint x: 714, startPoint y: 98, endPoint x: 489, endPoint y: 90, distance: 225.7
click at [504, 90] on div "Menu items chicken pest Add Sort Manage items" at bounding box center [690, 105] width 373 height 56
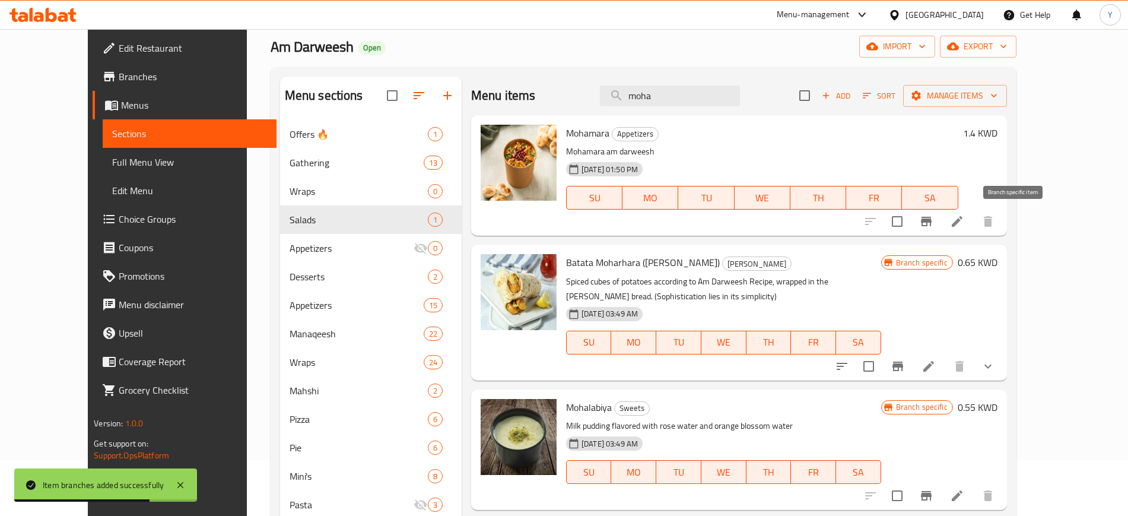
type input "moha"
click at [934, 222] on icon "Branch-specific-item" at bounding box center [926, 221] width 14 height 14
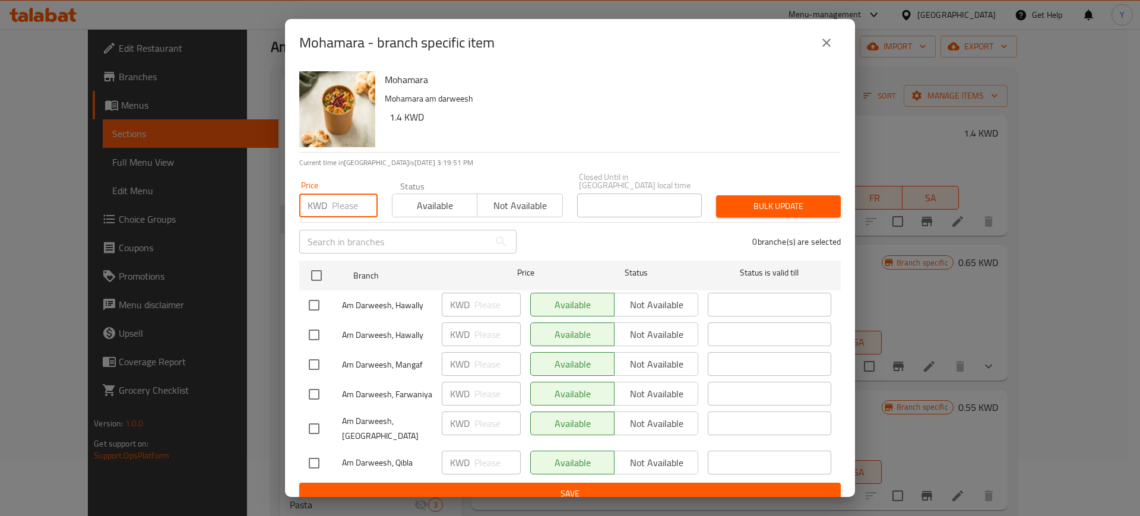
click at [341, 207] on input "number" at bounding box center [355, 206] width 46 height 24
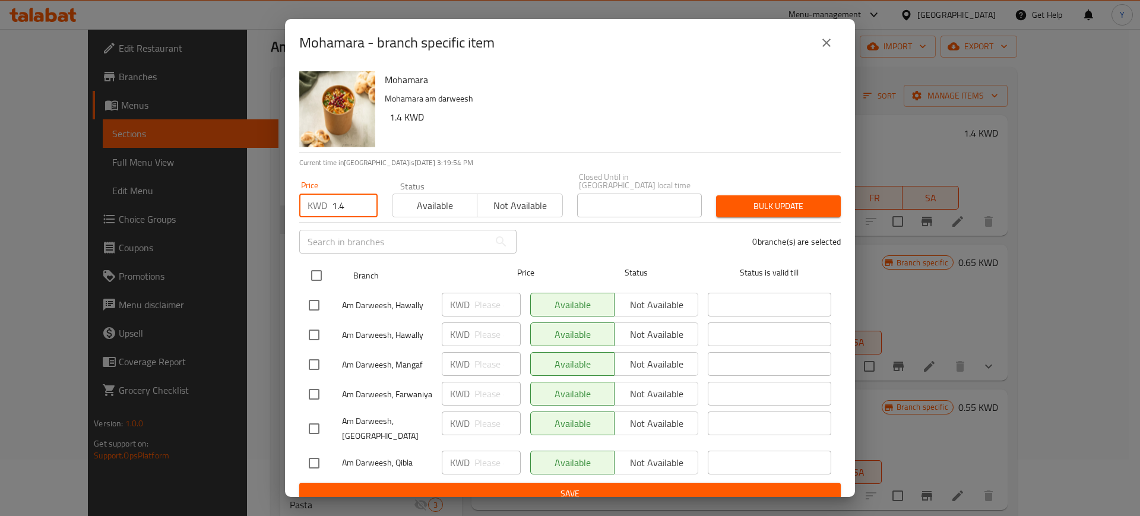
type input "1.4"
click at [318, 273] on input "checkbox" at bounding box center [316, 275] width 25 height 25
checkbox input "true"
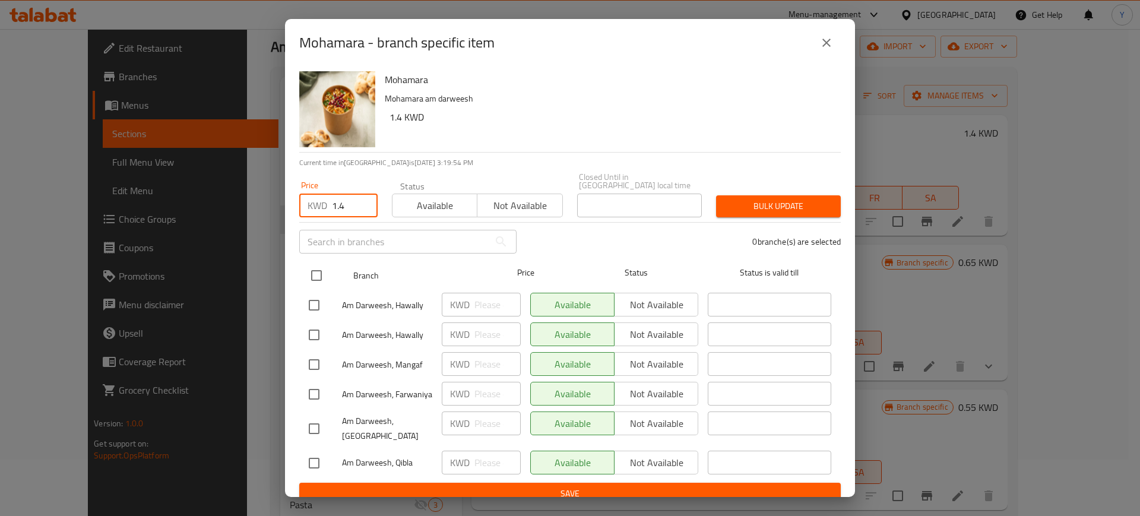
checkbox input "true"
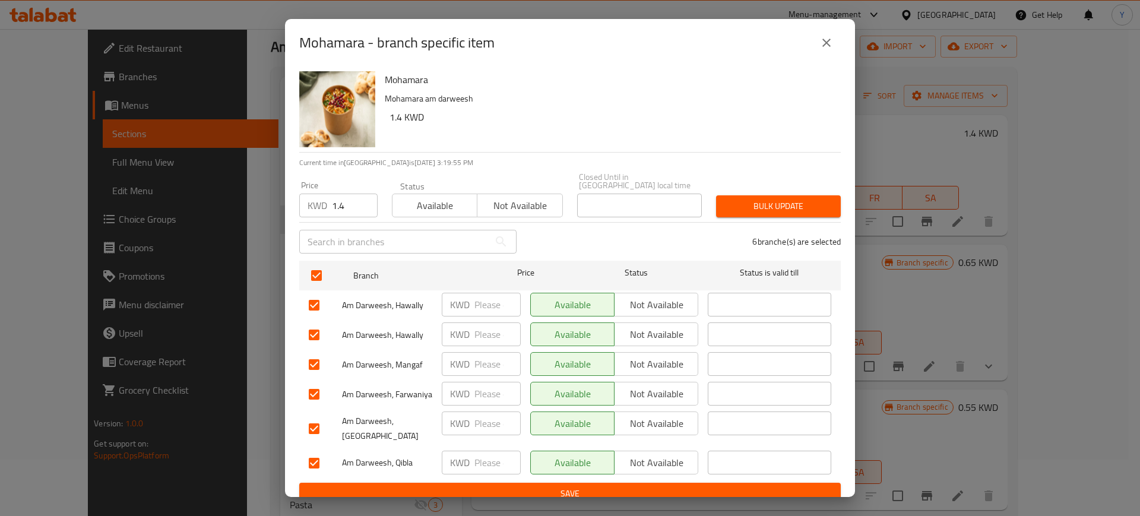
click at [492, 302] on input "number" at bounding box center [497, 305] width 46 height 24
type input "1.4"
click at [493, 322] on input "number" at bounding box center [497, 334] width 46 height 24
type input "1.4"
click at [769, 205] on span "Bulk update" at bounding box center [778, 206] width 106 height 15
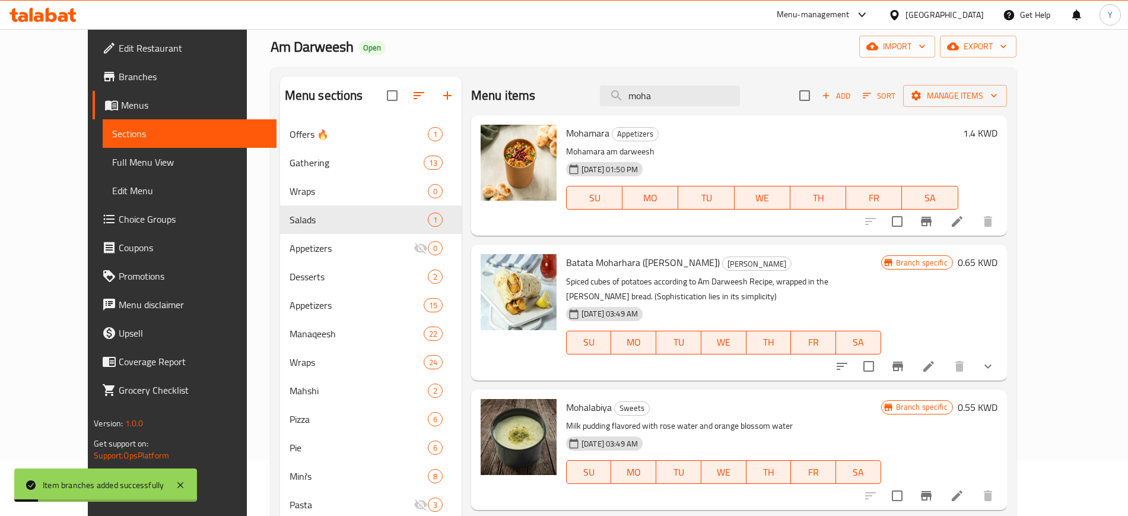
drag, startPoint x: 692, startPoint y: 88, endPoint x: 640, endPoint y: 78, distance: 52.0
click at [640, 78] on div "Menu items moha Add Sort Manage items" at bounding box center [739, 96] width 536 height 39
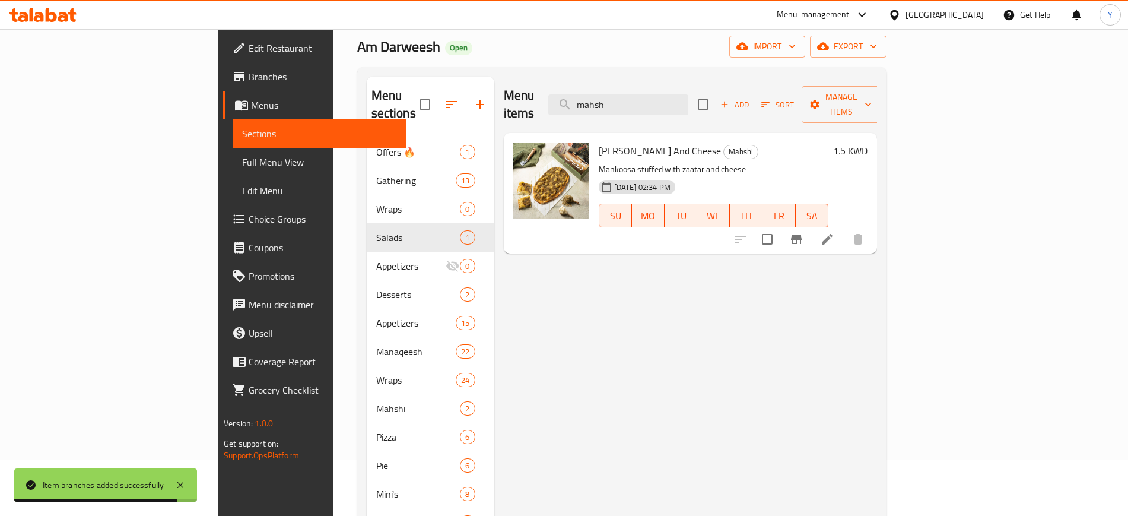
type input "mahsh"
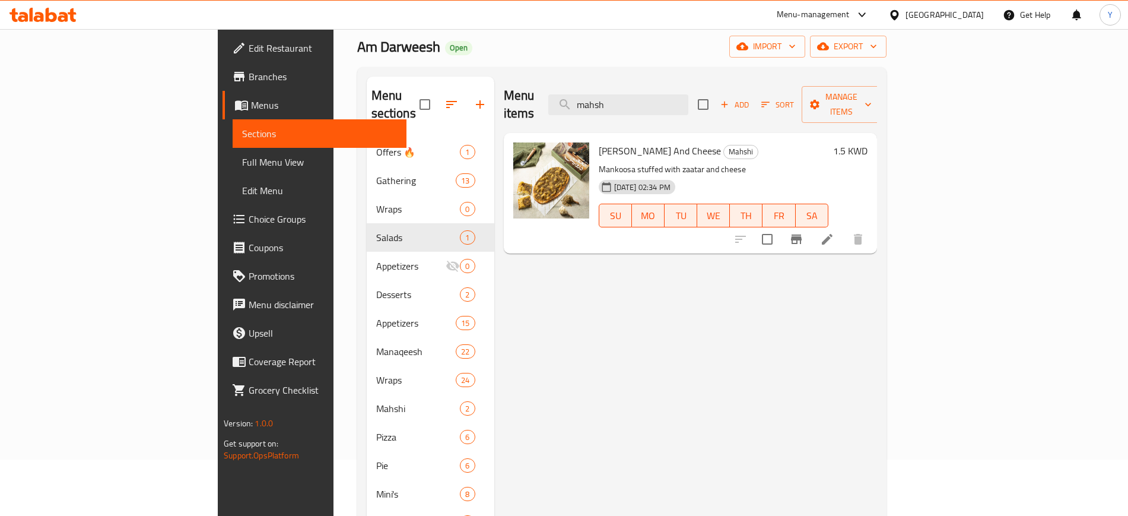
drag, startPoint x: 699, startPoint y: 86, endPoint x: 614, endPoint y: 88, distance: 84.9
click at [614, 88] on div "Menu items mahsh Add Sort Manage items" at bounding box center [690, 105] width 373 height 56
type input "p"
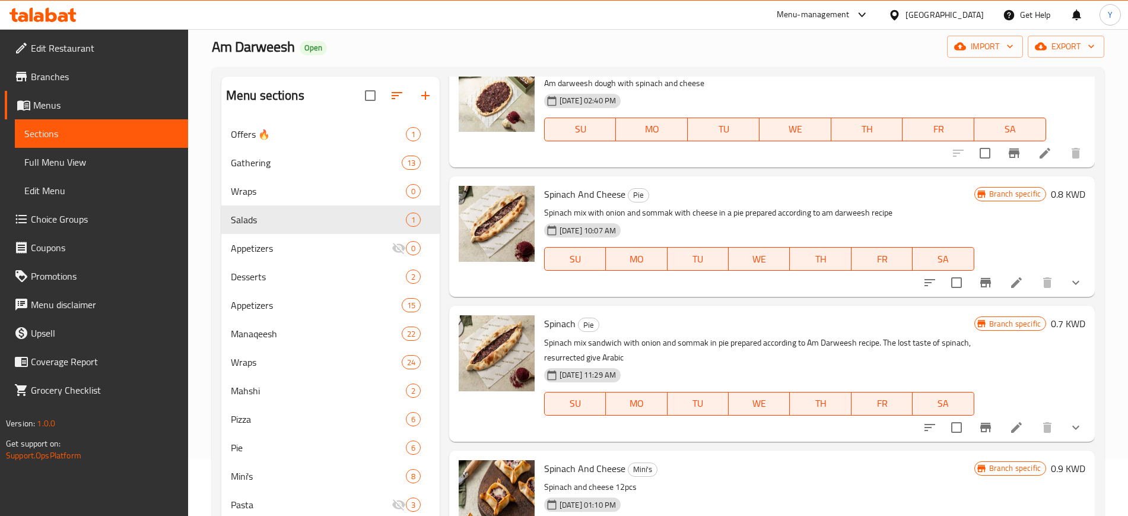
scroll to position [502, 0]
type input "spinach"
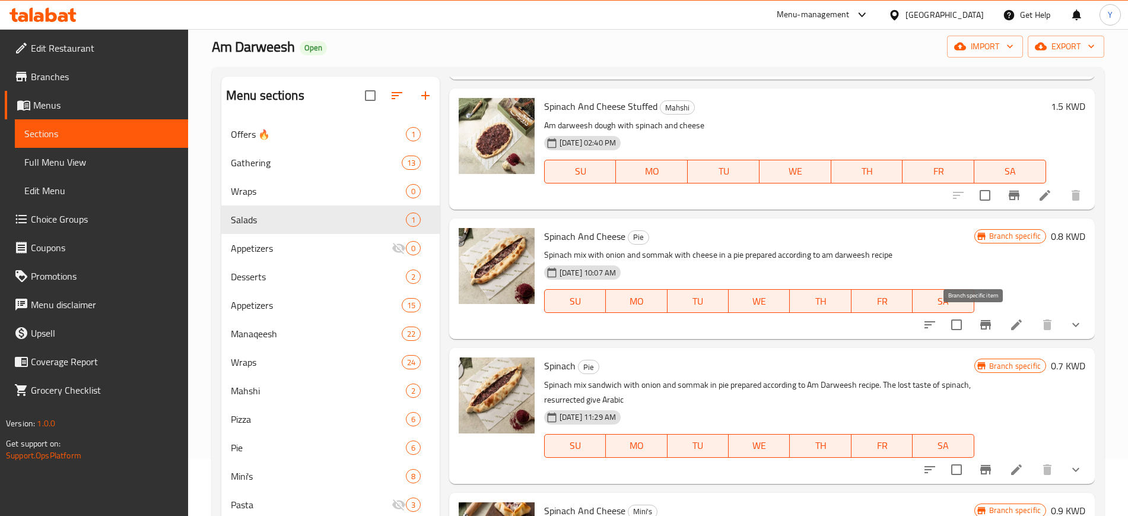
click at [979, 327] on icon "Branch-specific-item" at bounding box center [986, 325] width 14 height 14
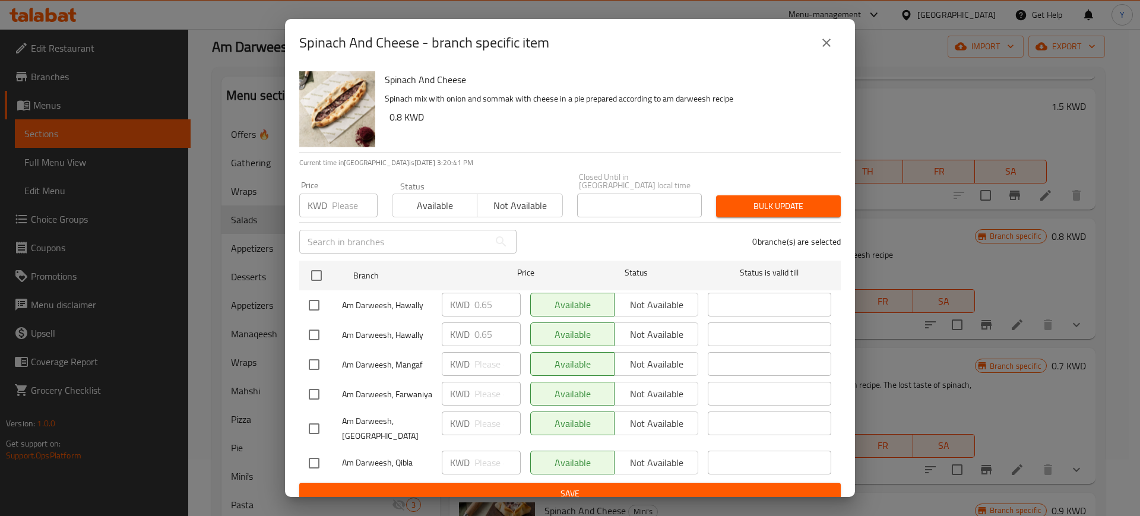
click at [825, 50] on icon "close" at bounding box center [826, 43] width 14 height 14
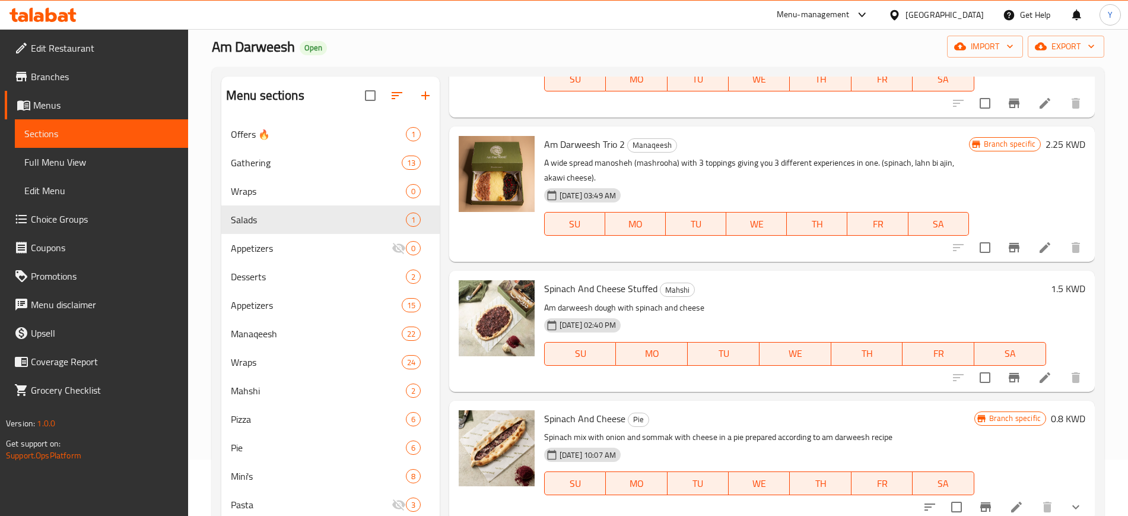
scroll to position [386, 0]
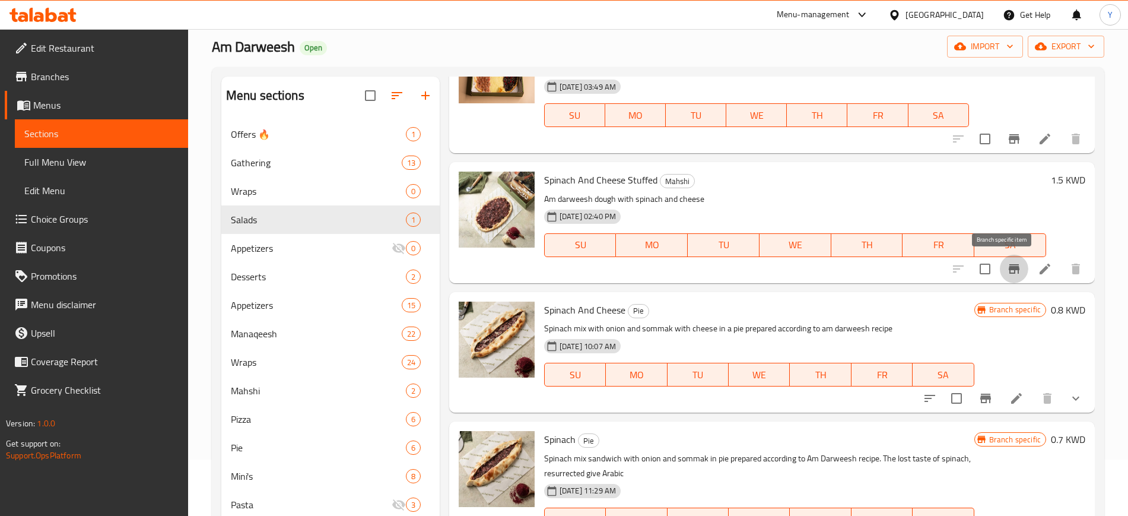
click at [1000, 274] on button "Branch-specific-item" at bounding box center [1014, 269] width 28 height 28
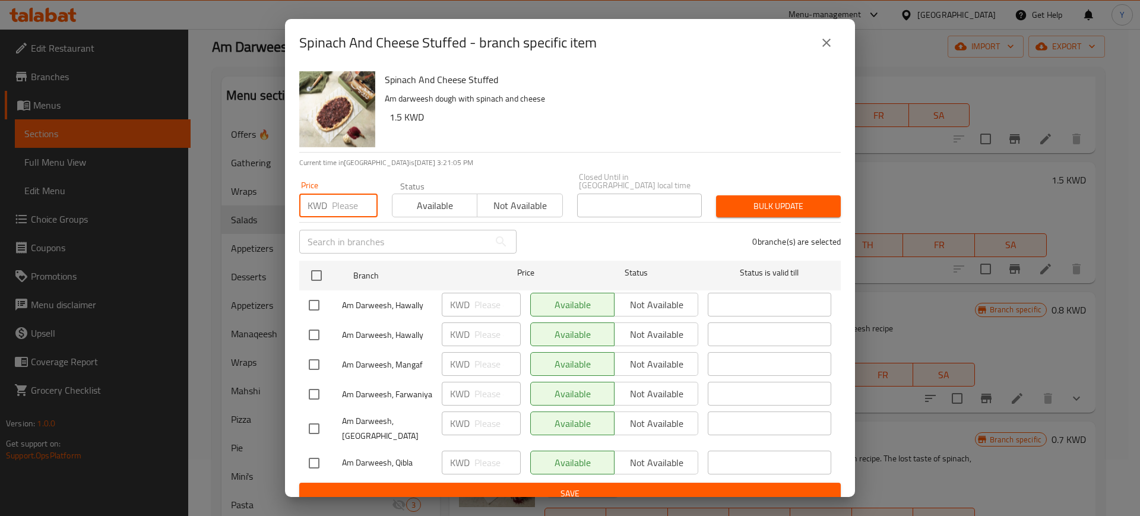
click at [338, 199] on input "number" at bounding box center [355, 206] width 46 height 24
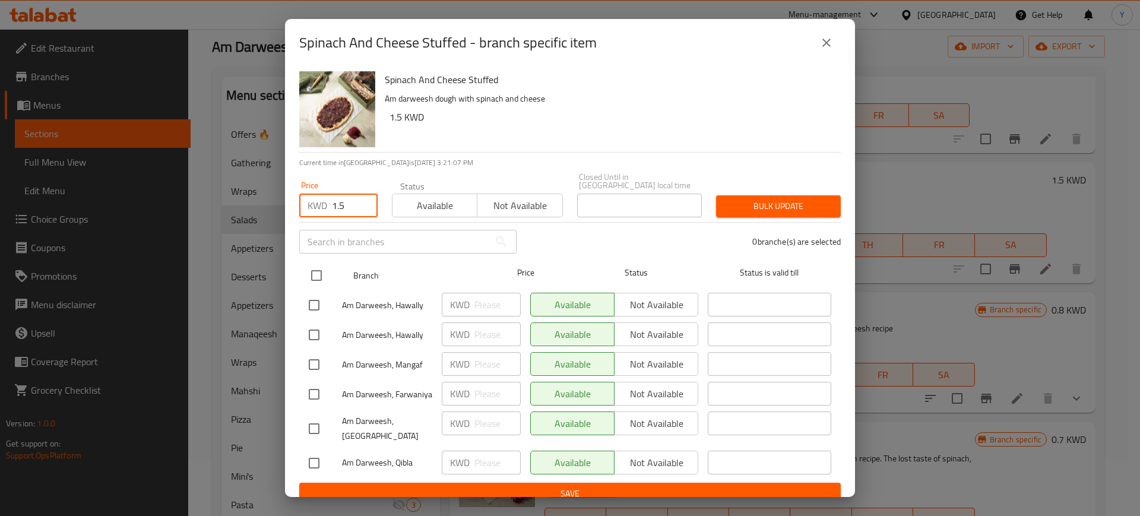
type input "1.5"
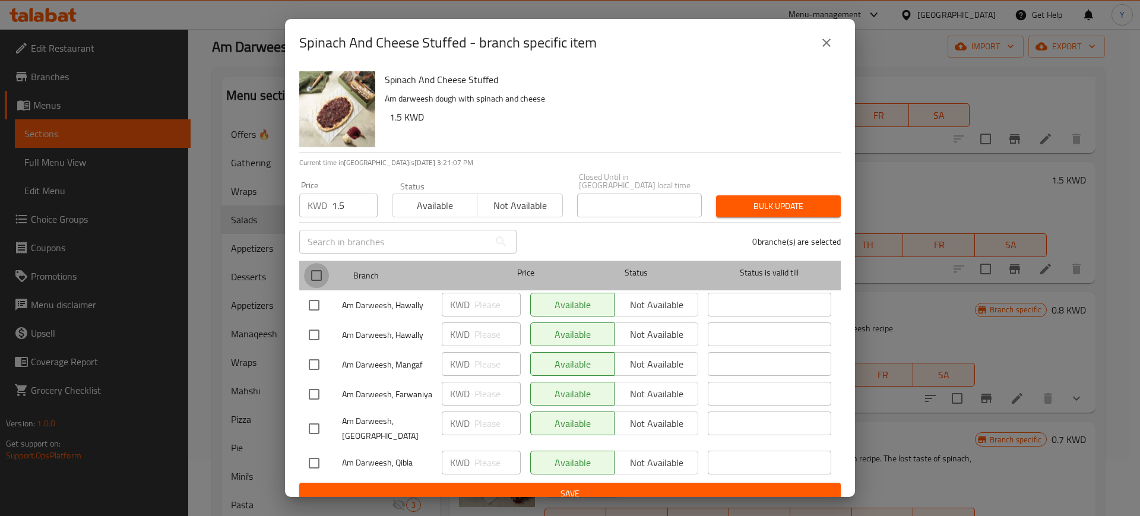
click at [316, 269] on input "checkbox" at bounding box center [316, 275] width 25 height 25
checkbox input "true"
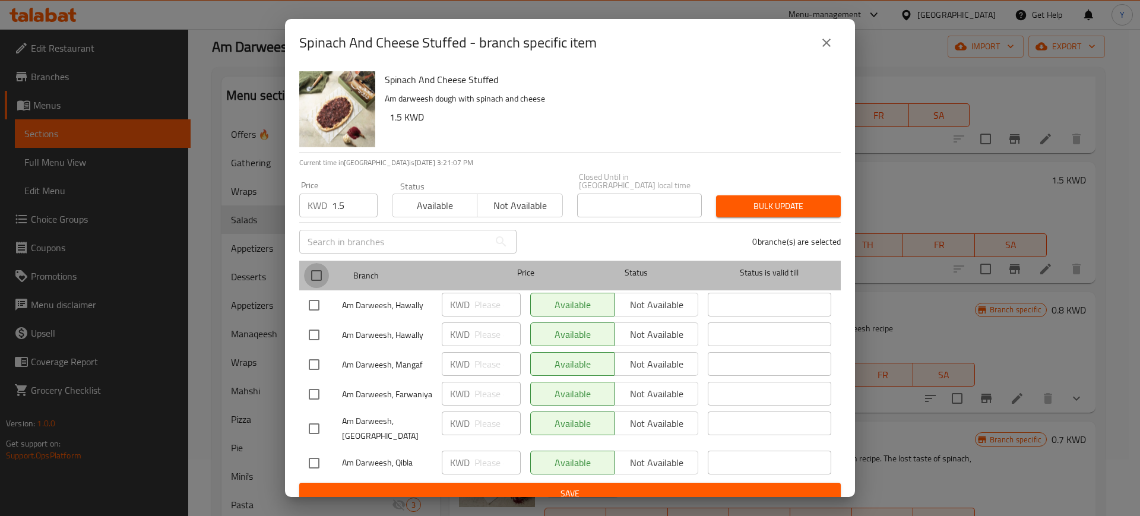
checkbox input "true"
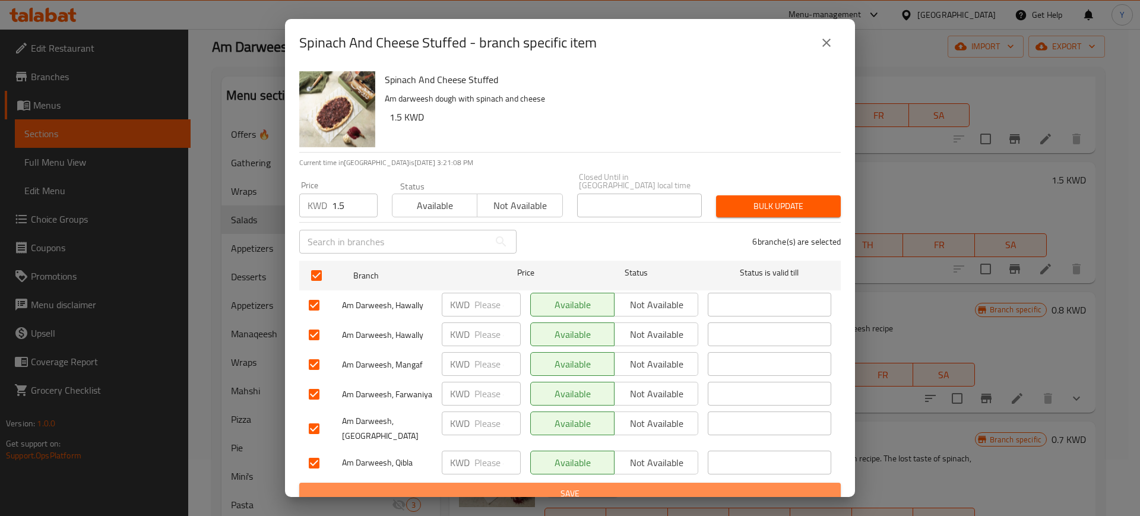
click at [435, 486] on span "Save" at bounding box center [570, 493] width 522 height 15
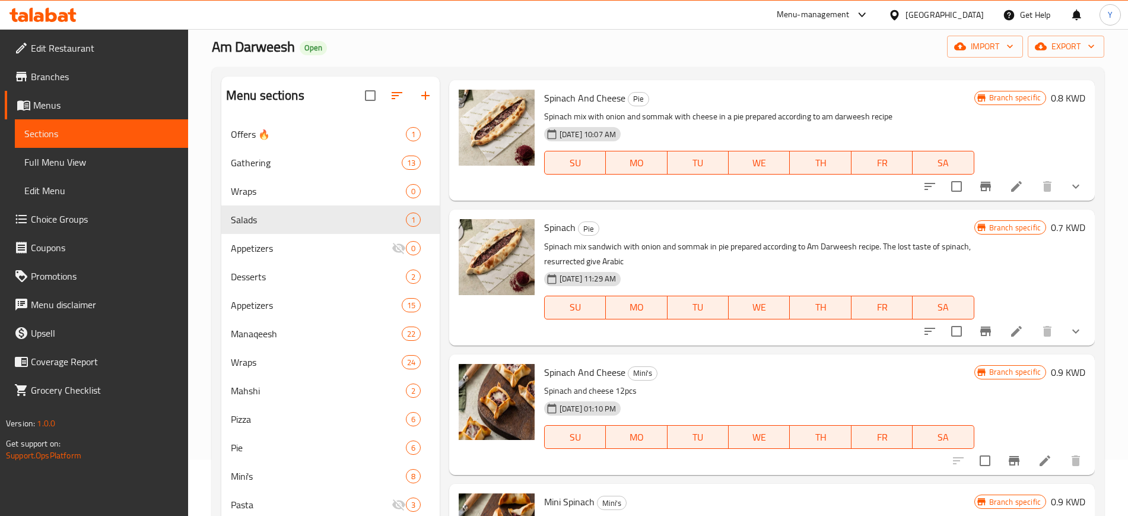
scroll to position [602, 0]
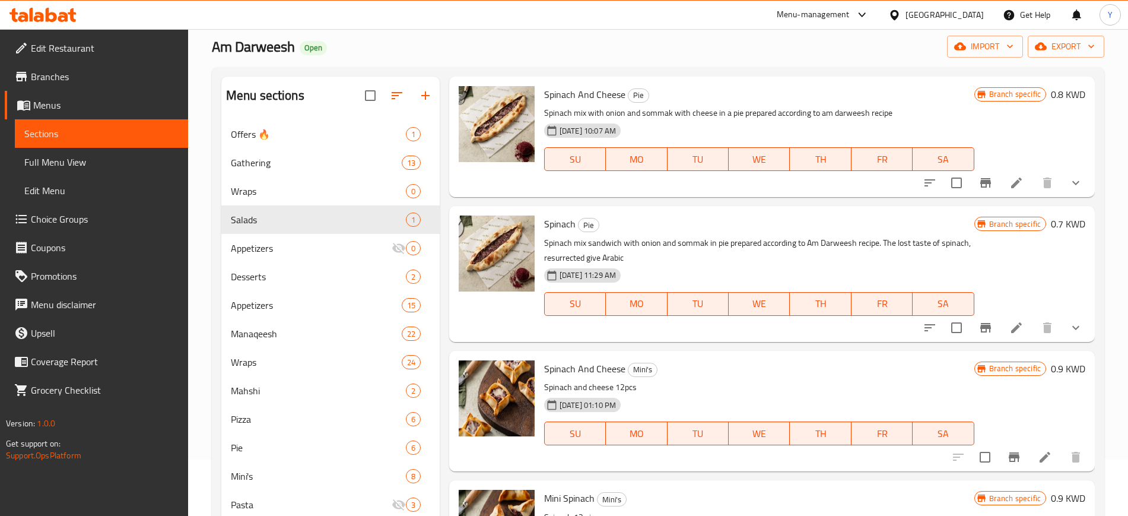
click at [876, 55] on div "Am Darweesh Open import export" at bounding box center [658, 47] width 893 height 22
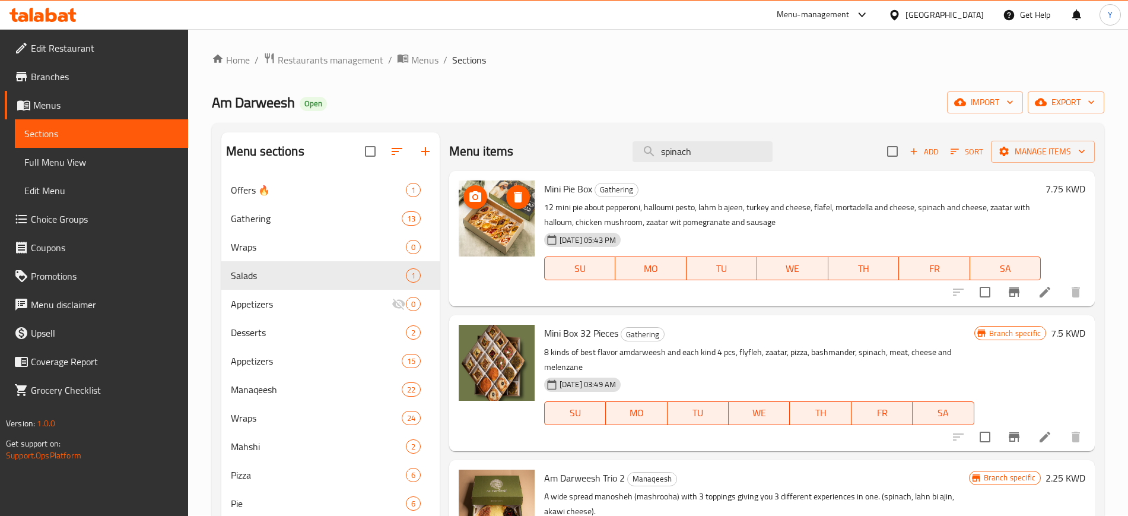
scroll to position [0, 0]
drag, startPoint x: 684, startPoint y: 158, endPoint x: 611, endPoint y: 144, distance: 73.8
click at [611, 144] on div "Menu items spinach Add Sort Manage items" at bounding box center [772, 152] width 646 height 39
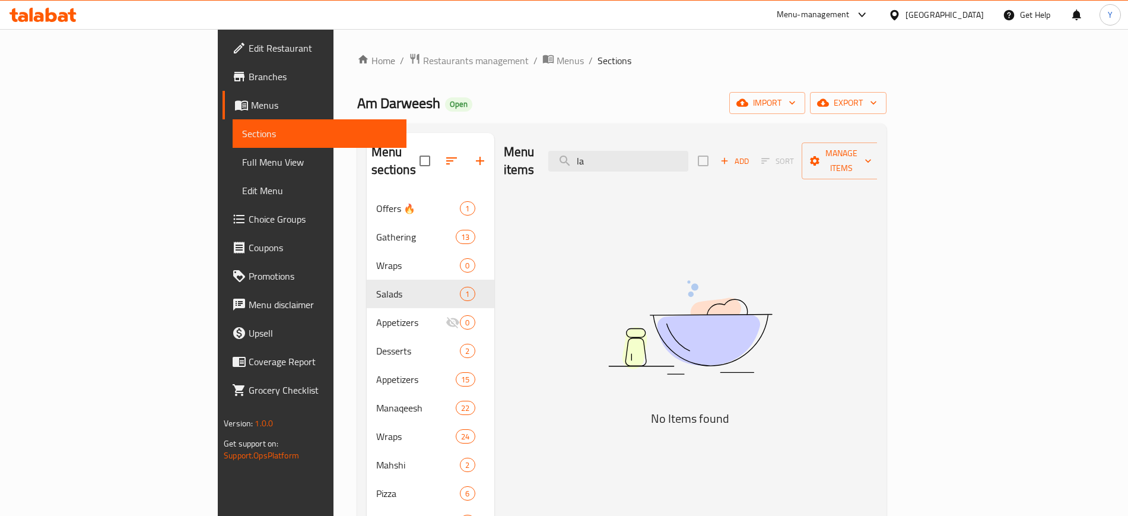
type input "l"
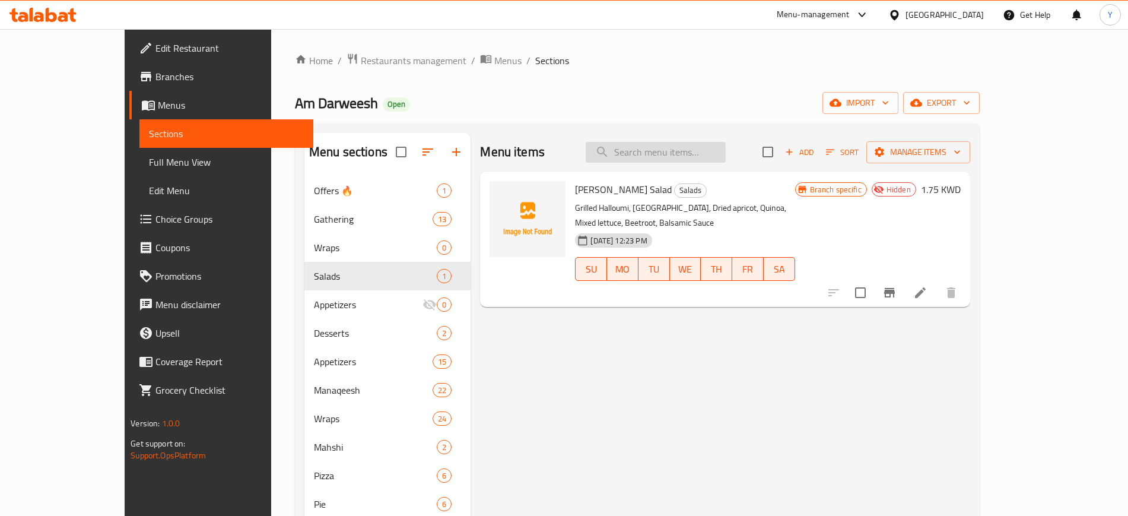
click at [672, 149] on input "search" at bounding box center [656, 152] width 140 height 21
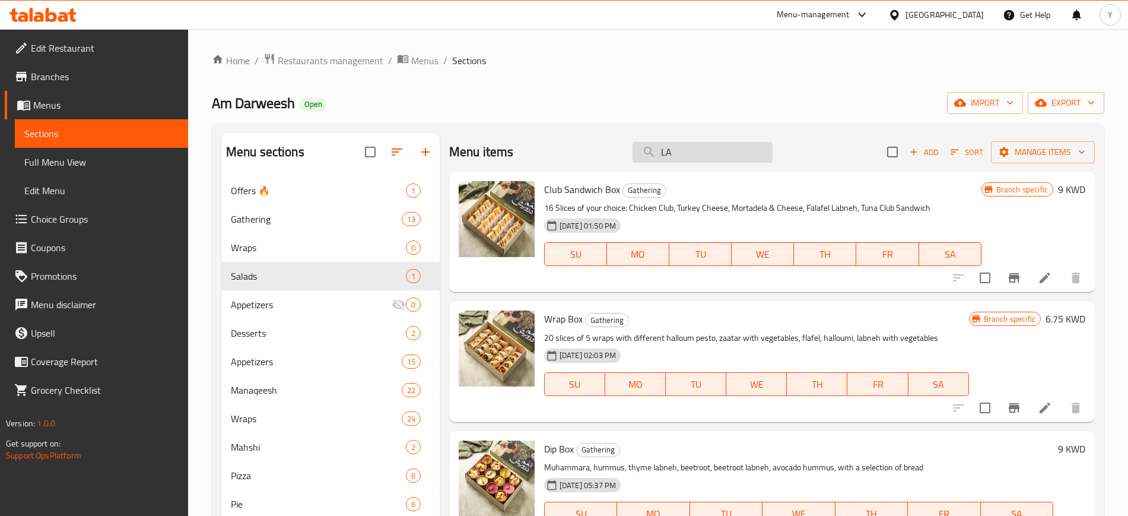
type input "L"
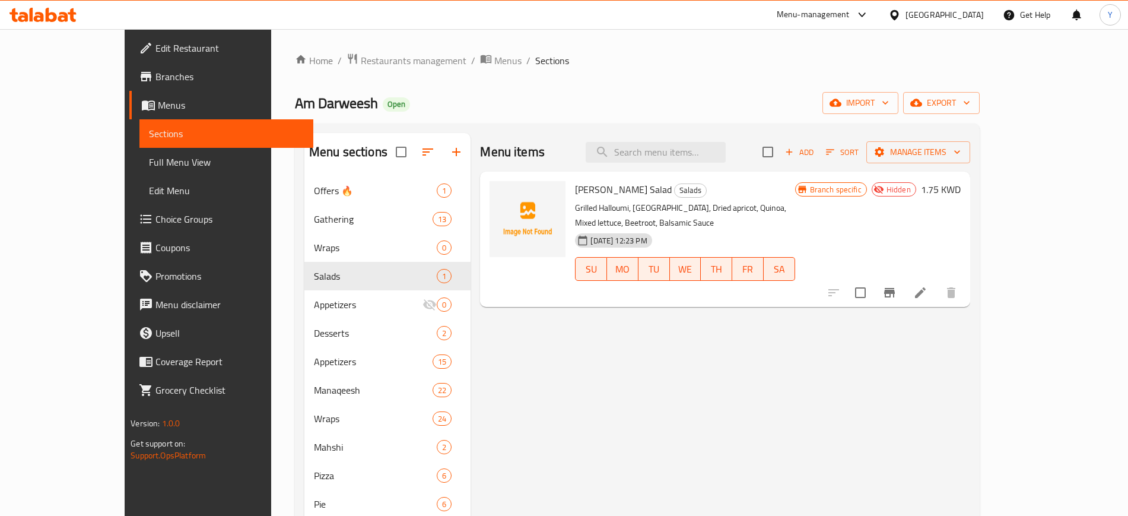
paste input "The Falafel Labneh Wrap"
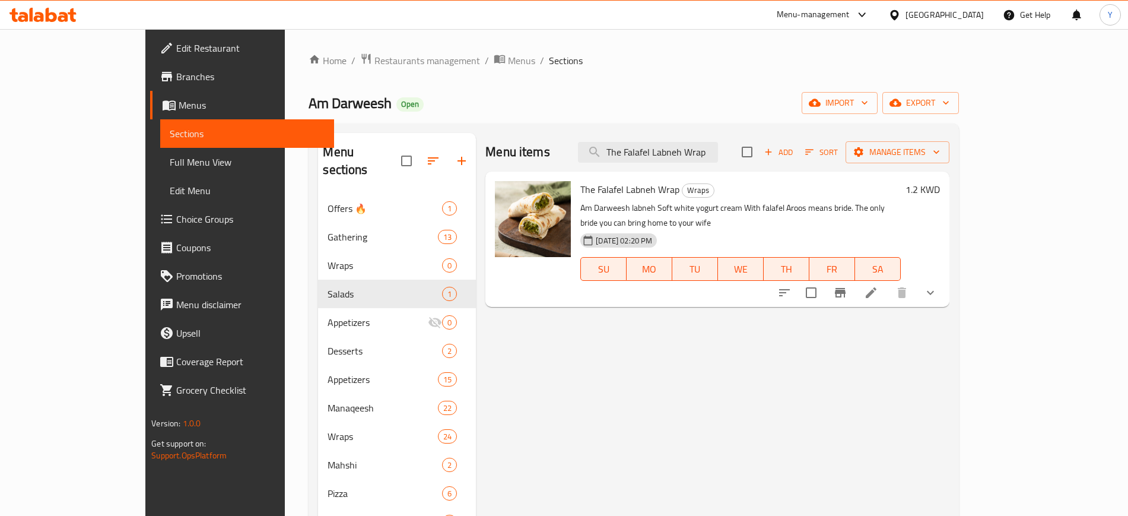
type input "The Falafel Labneh Wrap"
click at [848, 286] on icon "Branch-specific-item" at bounding box center [840, 293] width 14 height 14
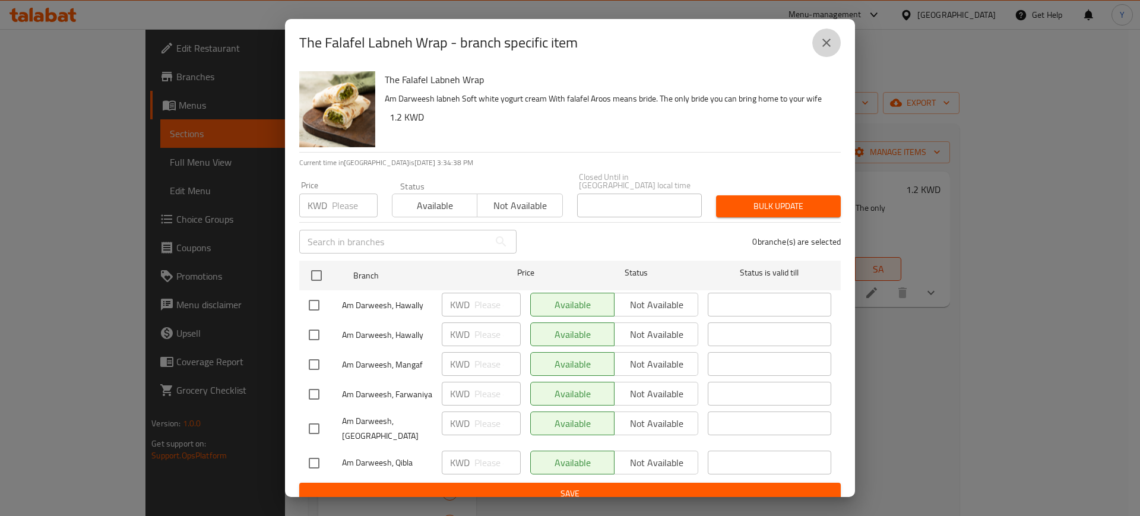
click at [823, 50] on icon "close" at bounding box center [826, 43] width 14 height 14
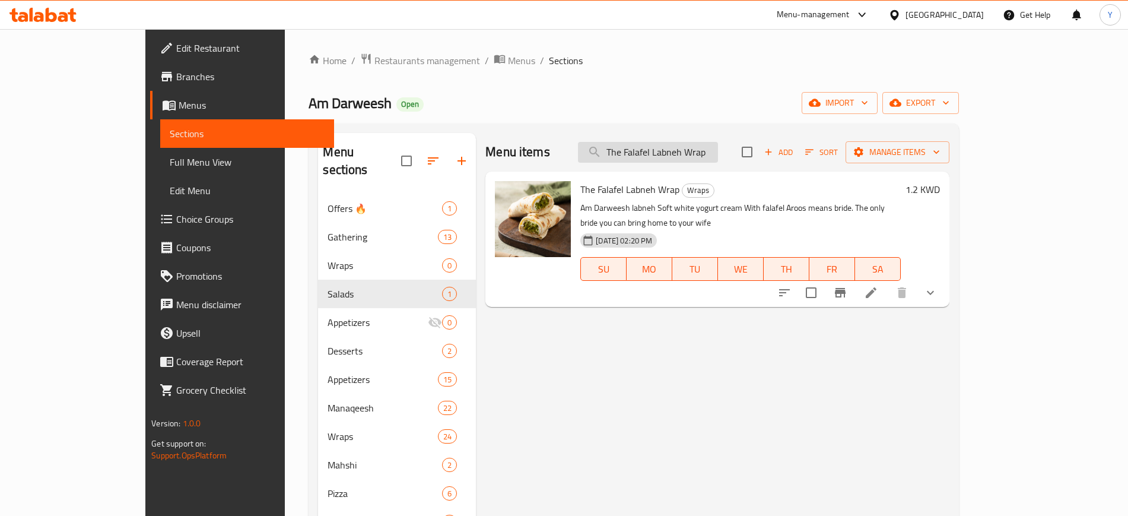
click at [718, 160] on input "The Falafel Labneh Wrap" at bounding box center [648, 152] width 140 height 21
drag, startPoint x: 761, startPoint y: 156, endPoint x: 613, endPoint y: 144, distance: 148.8
click at [613, 144] on div "Menu items The Falafel Labneh Wrap Add Sort Manage items" at bounding box center [718, 152] width 464 height 39
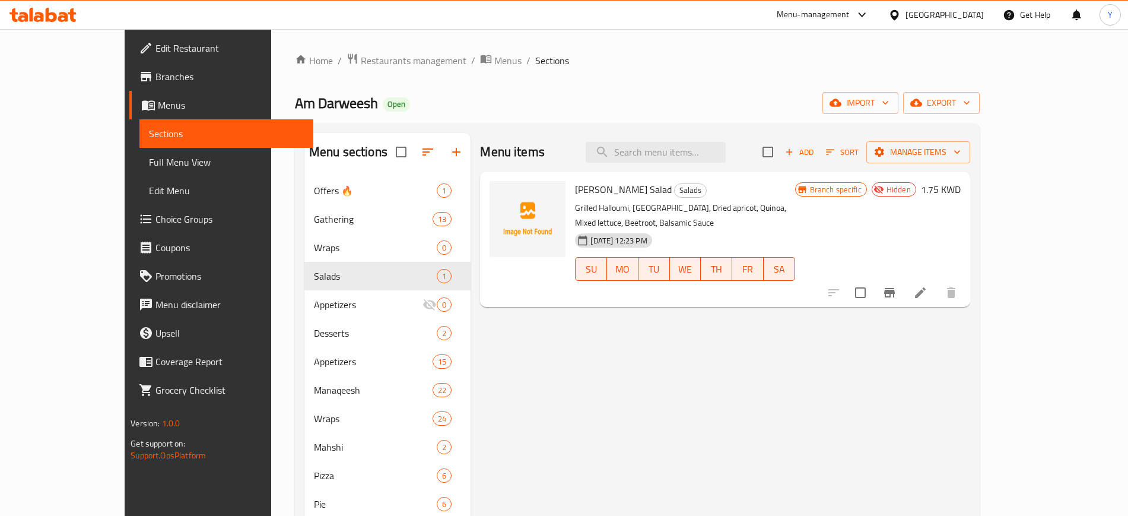
paste input "Tabbouleh"
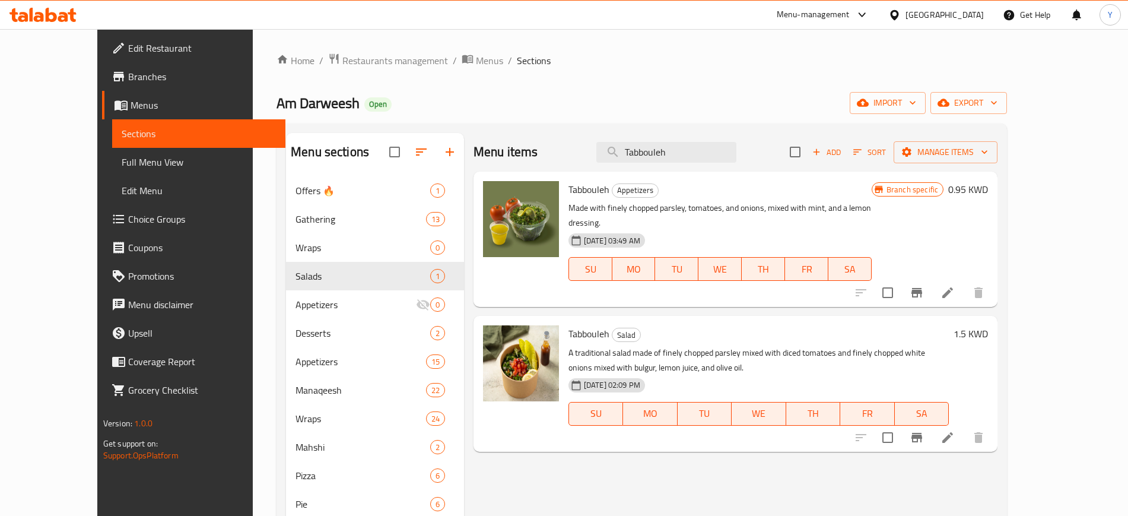
type input "Tabbouleh"
click at [922, 288] on icon "Branch-specific-item" at bounding box center [917, 292] width 11 height 9
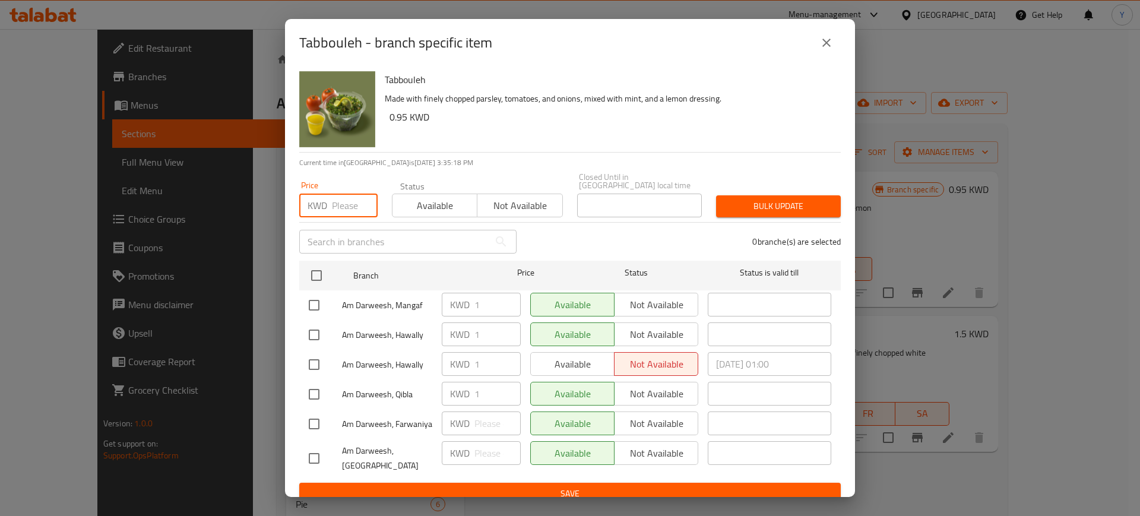
click at [346, 202] on input "number" at bounding box center [355, 206] width 46 height 24
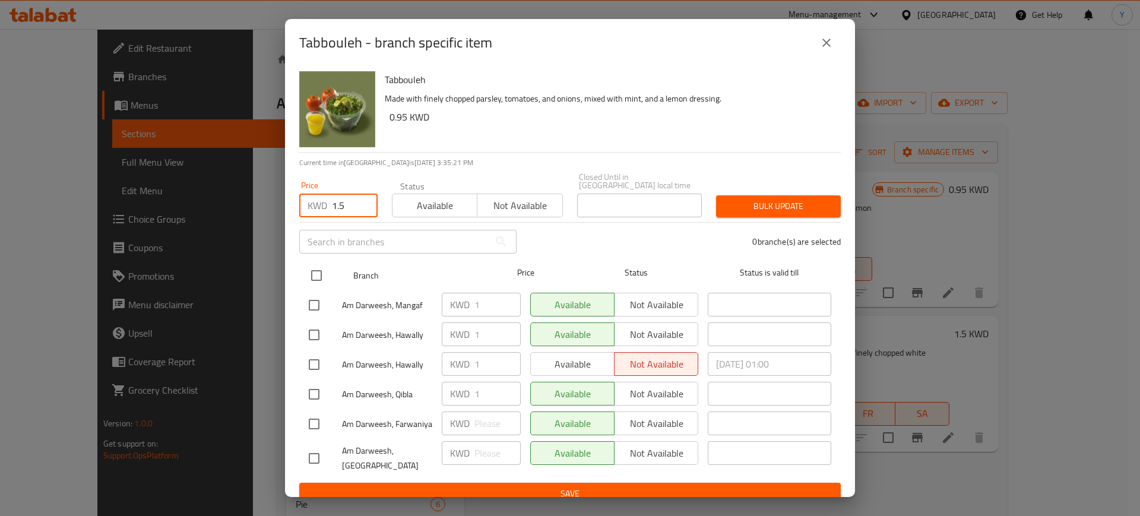
type input "1.5"
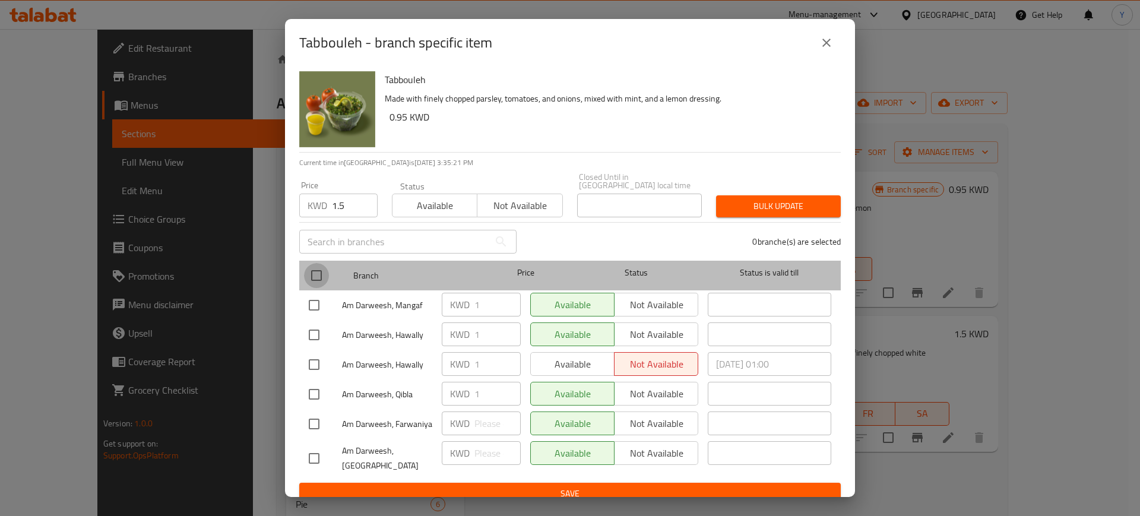
click at [321, 274] on input "checkbox" at bounding box center [316, 275] width 25 height 25
checkbox input "true"
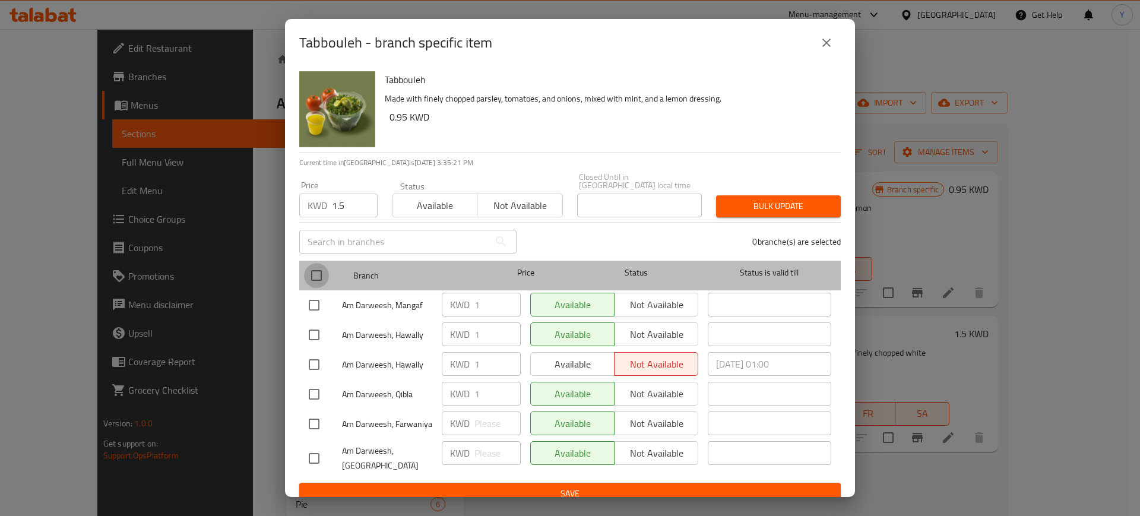
checkbox input "true"
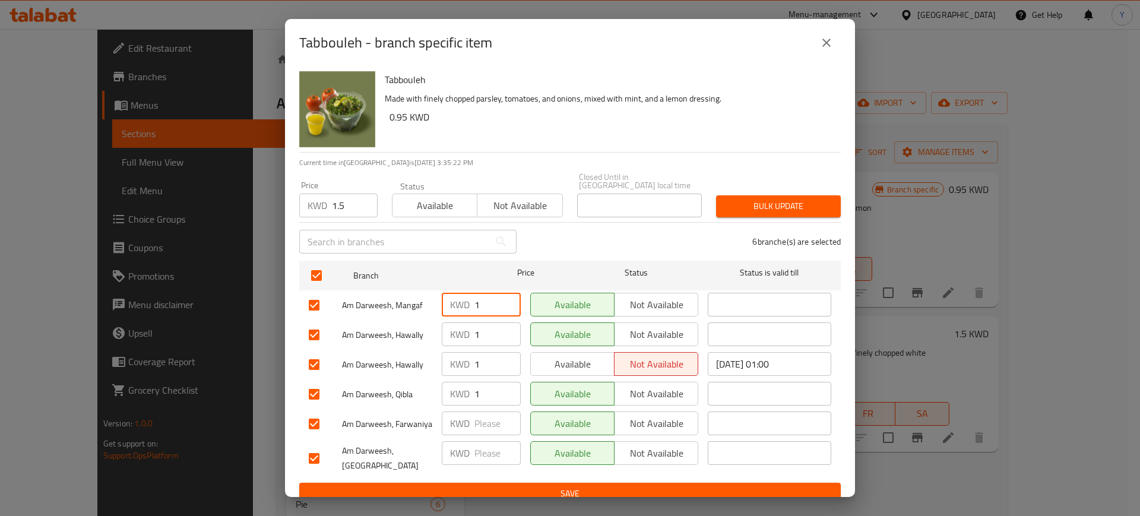
click at [480, 299] on input "1" at bounding box center [497, 305] width 46 height 24
type input "1.5"
click at [490, 338] on input "1" at bounding box center [497, 334] width 46 height 24
type input "1.5"
click at [490, 359] on input "1" at bounding box center [497, 364] width 46 height 24
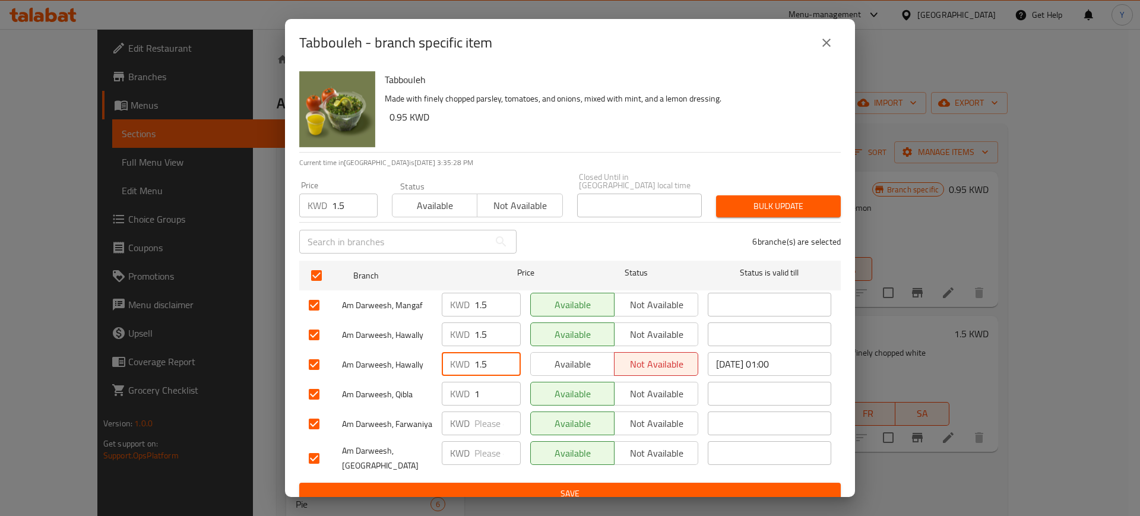
type input "1.5"
click at [491, 392] on input "1" at bounding box center [497, 394] width 46 height 24
type input "1.5"
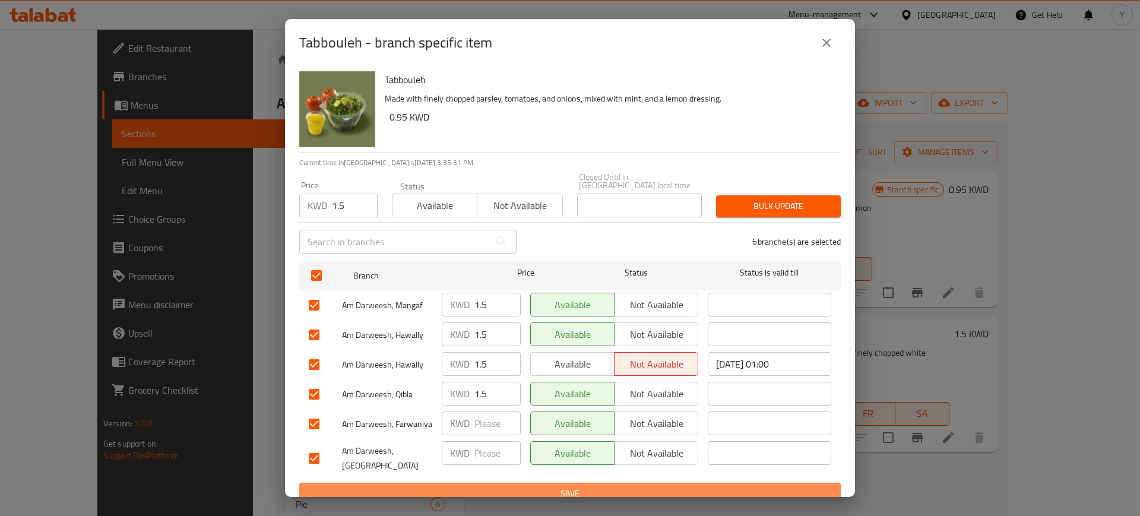
click at [524, 486] on span "Save" at bounding box center [570, 493] width 522 height 15
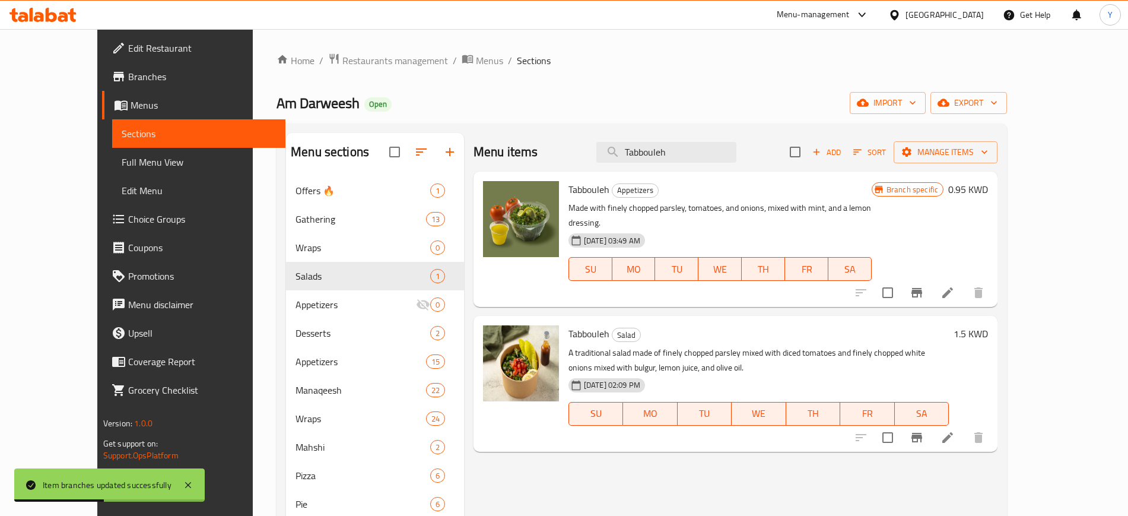
drag, startPoint x: 705, startPoint y: 153, endPoint x: 603, endPoint y: 146, distance: 102.3
click at [603, 146] on div "Menu items Tabbouleh Add Sort Manage items" at bounding box center [736, 152] width 524 height 39
paste input "Mr.Chicken [PERSON_NAME] Pizza"
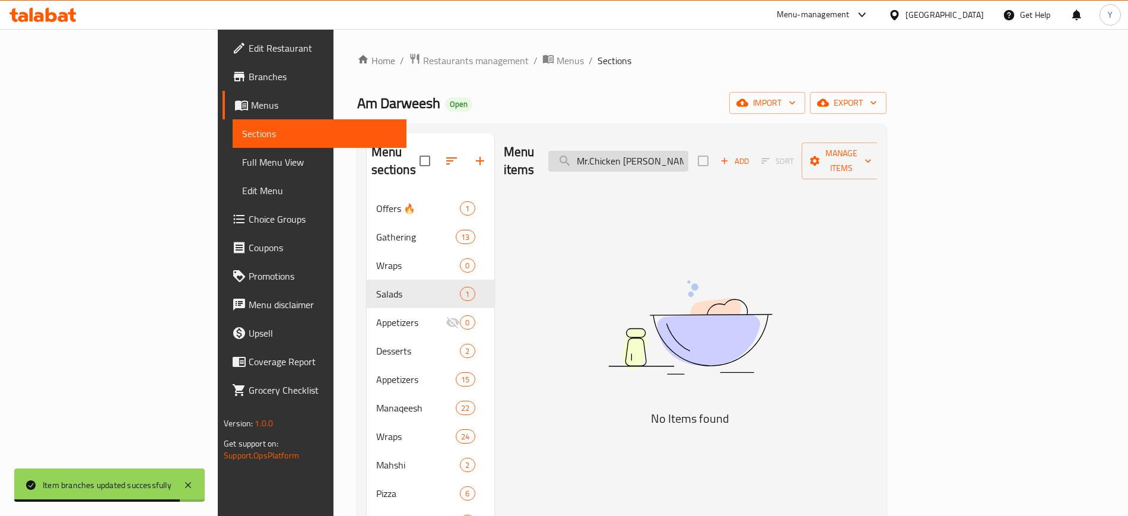
click at [689, 154] on input "Mr.Chicken [PERSON_NAME] Pizza" at bounding box center [618, 161] width 140 height 21
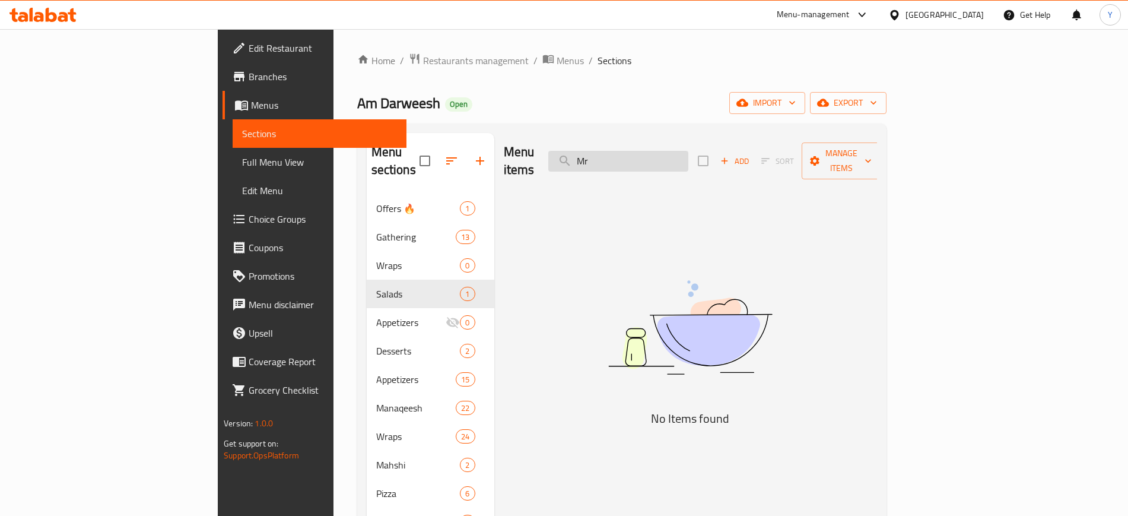
type input "M"
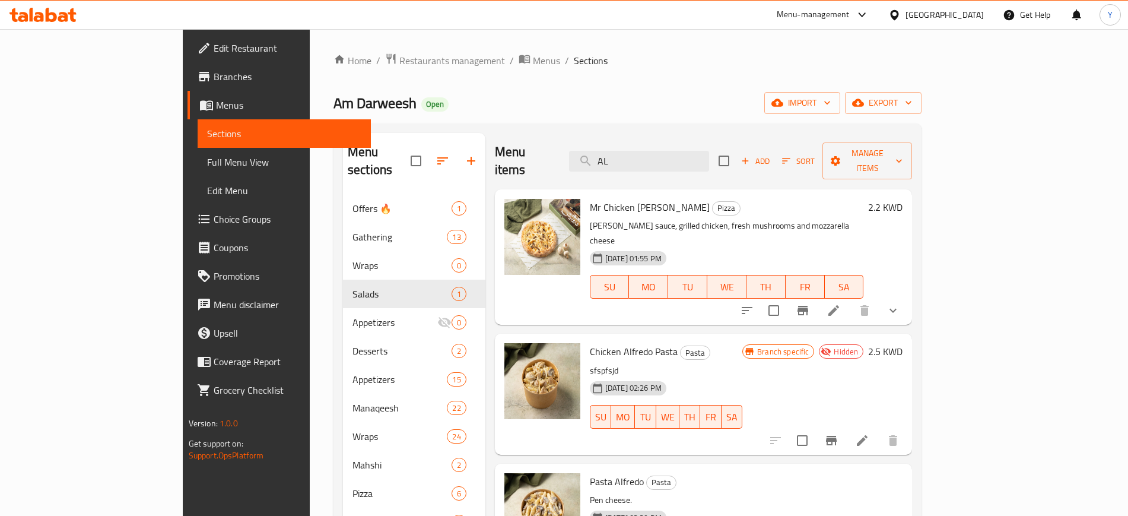
type input "A"
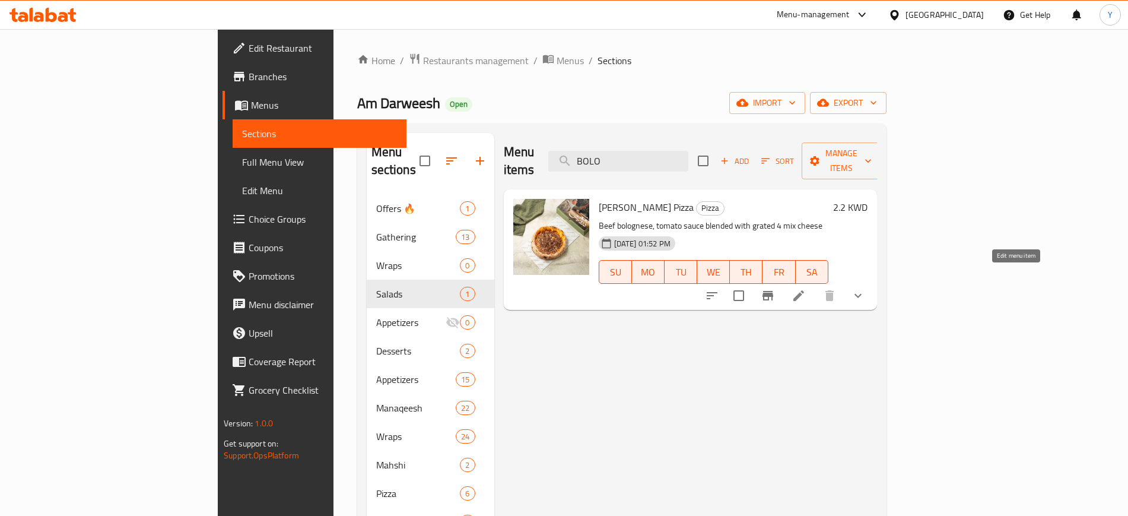
type input "BOLO"
click at [775, 288] on icon "Branch-specific-item" at bounding box center [768, 295] width 14 height 14
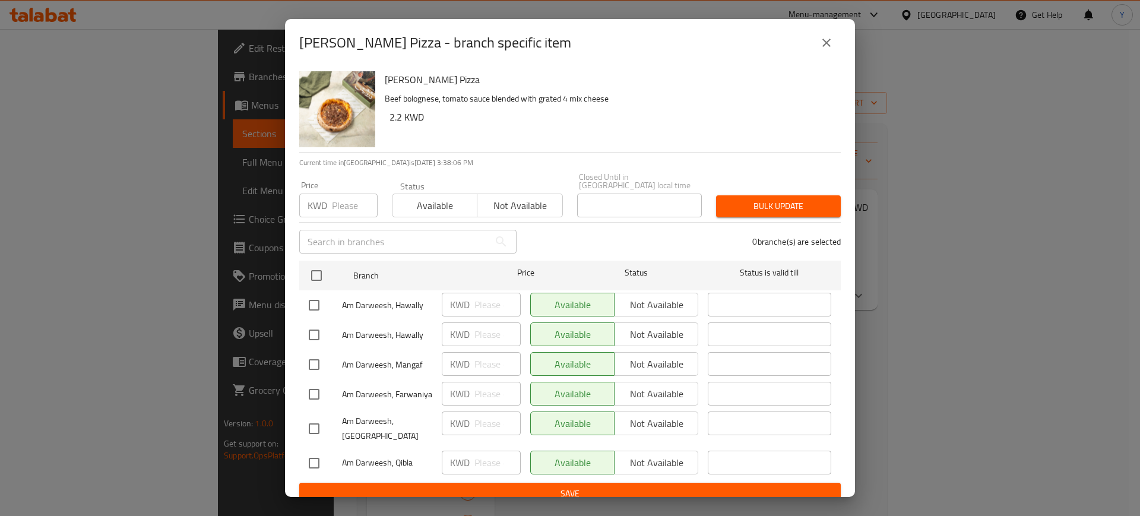
click at [234, 52] on div "[PERSON_NAME] Pizza - branch specific item [PERSON_NAME] Pizza Beef bolognese, …" at bounding box center [570, 258] width 1140 height 516
click at [343, 205] on input "number" at bounding box center [355, 206] width 46 height 24
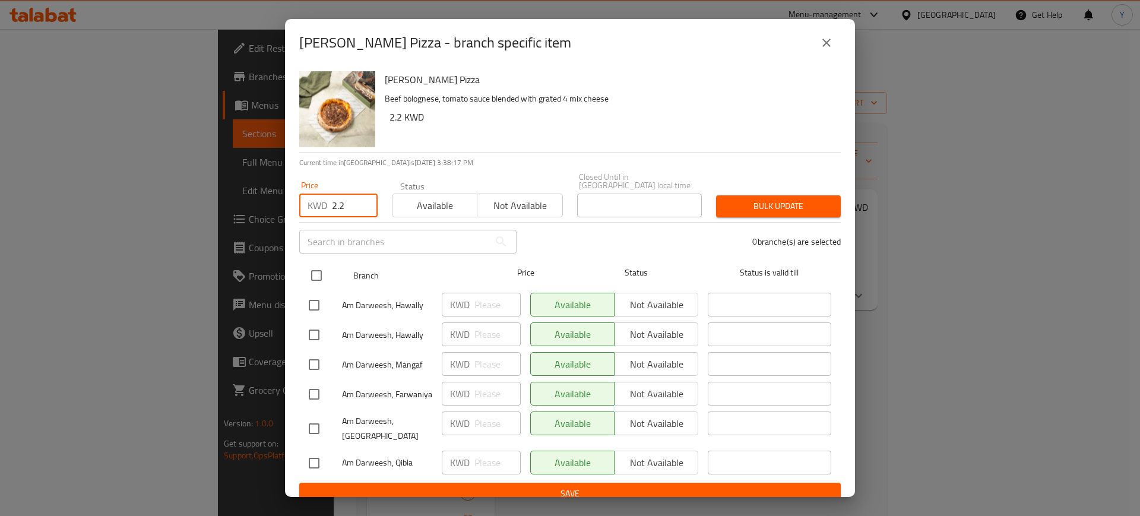
type input "2.2"
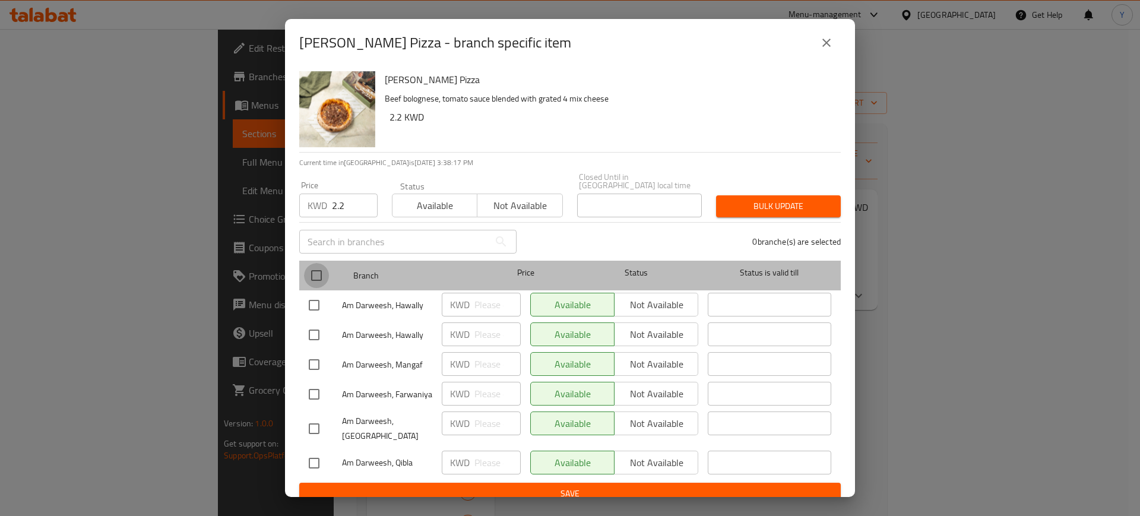
click at [314, 271] on input "checkbox" at bounding box center [316, 275] width 25 height 25
checkbox input "true"
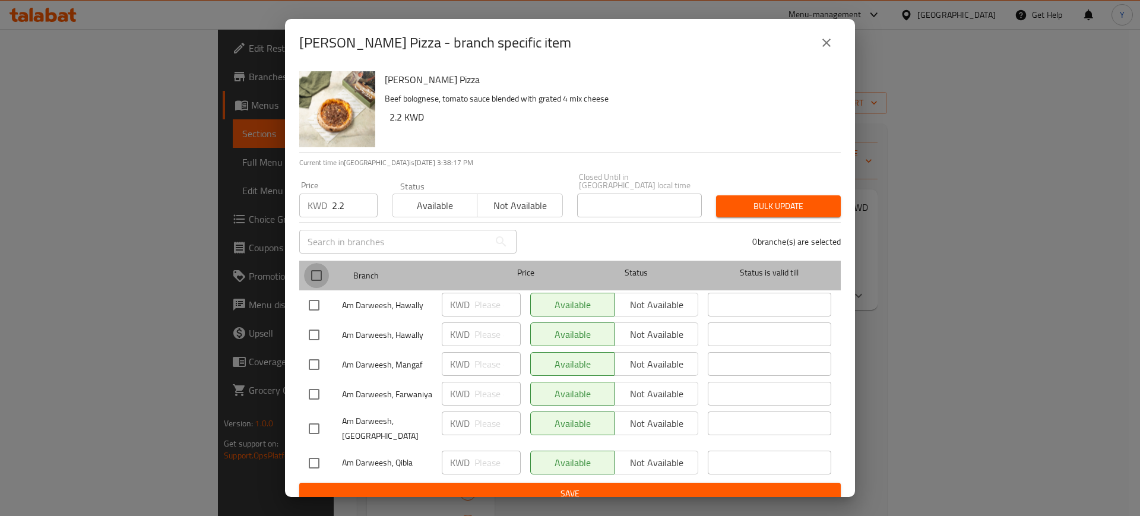
checkbox input "true"
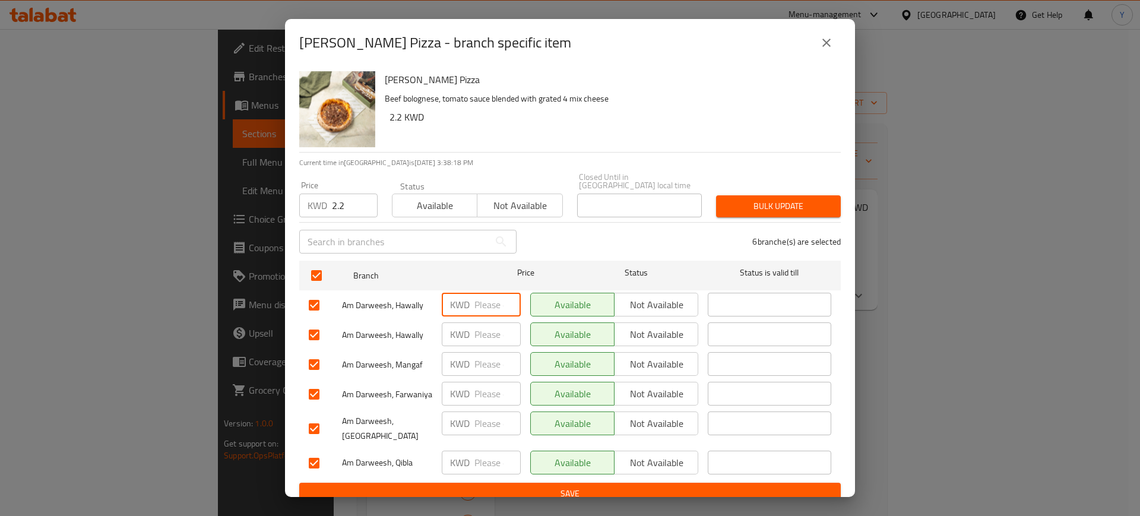
click at [479, 302] on input "number" at bounding box center [497, 305] width 46 height 24
type input "2.2"
click at [483, 322] on input "number" at bounding box center [497, 334] width 46 height 24
type input "2"
type input "2.2"
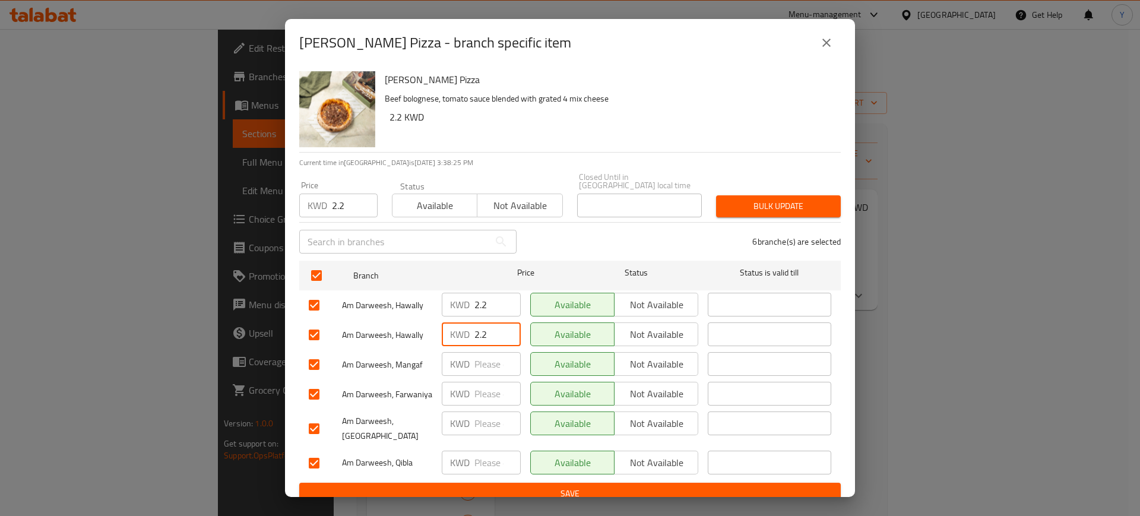
click at [443, 486] on span "Save" at bounding box center [570, 493] width 522 height 15
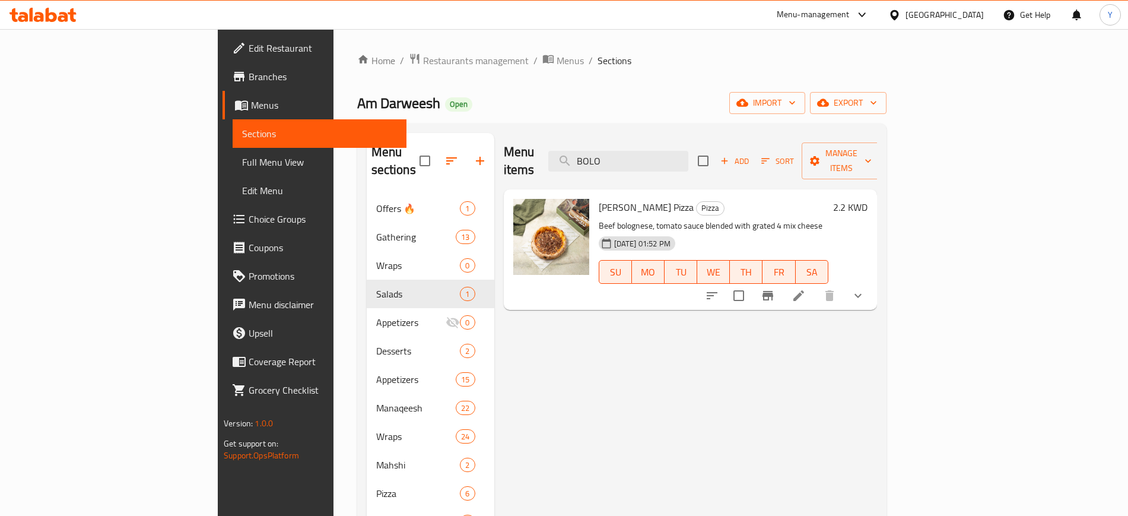
drag, startPoint x: 689, startPoint y: 147, endPoint x: 606, endPoint y: 130, distance: 84.3
paste input "Mr. Peporoni Pizza"
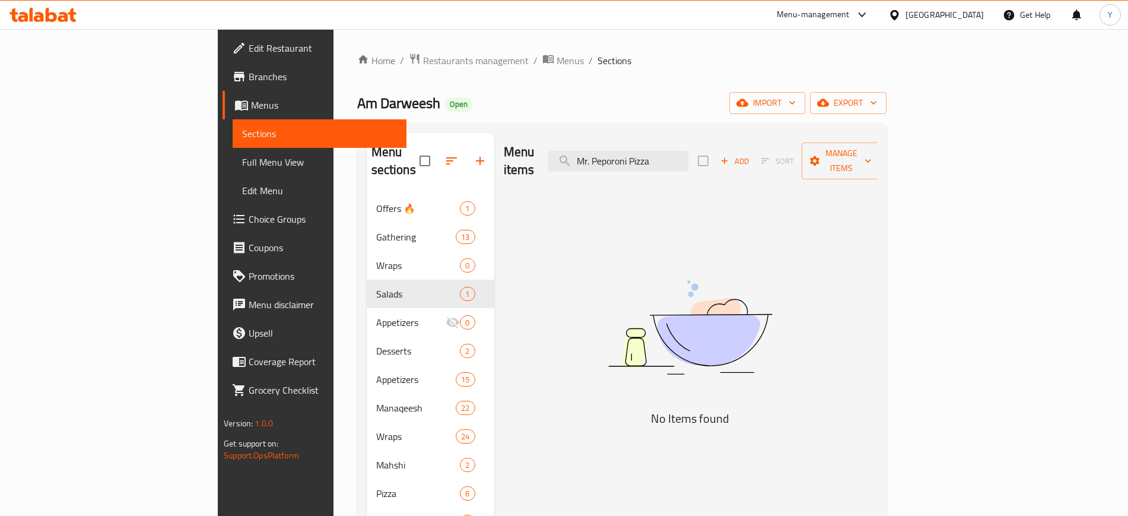
drag, startPoint x: 712, startPoint y: 153, endPoint x: 627, endPoint y: 139, distance: 85.9
click at [627, 139] on div "Menu items Mr. Peporoni Pizza Add Sort Manage items" at bounding box center [690, 161] width 373 height 56
type input "Pizza"
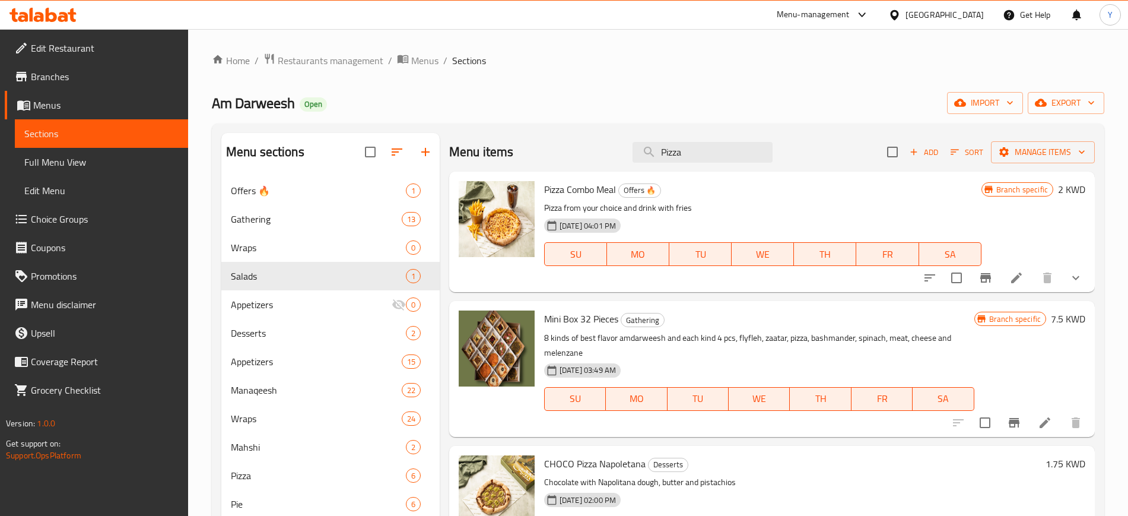
drag, startPoint x: 682, startPoint y: 153, endPoint x: 636, endPoint y: 138, distance: 47.9
click at [636, 138] on div "Menu items Pizza Add Sort Manage items" at bounding box center [772, 152] width 646 height 39
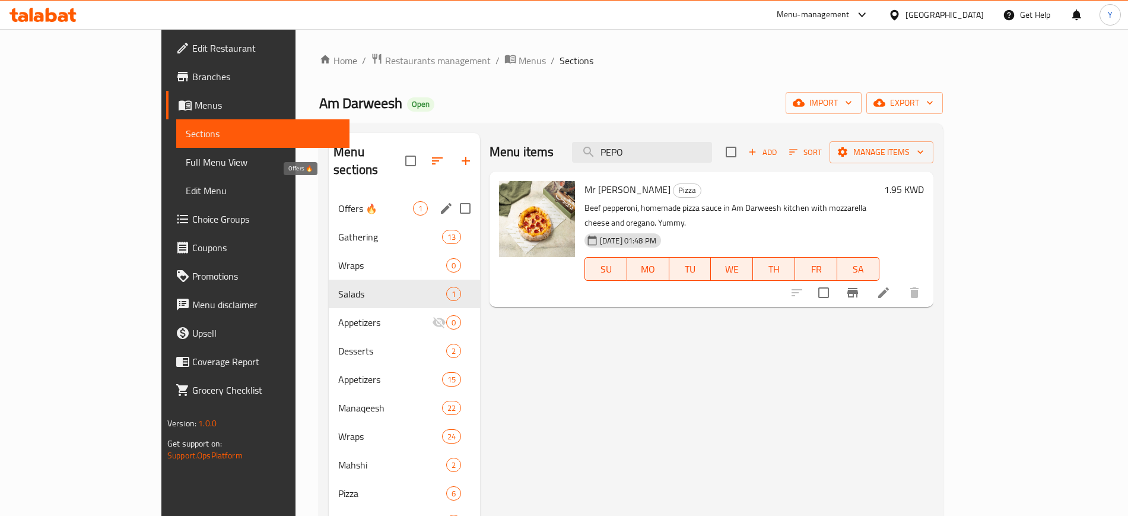
type input "PEPO"
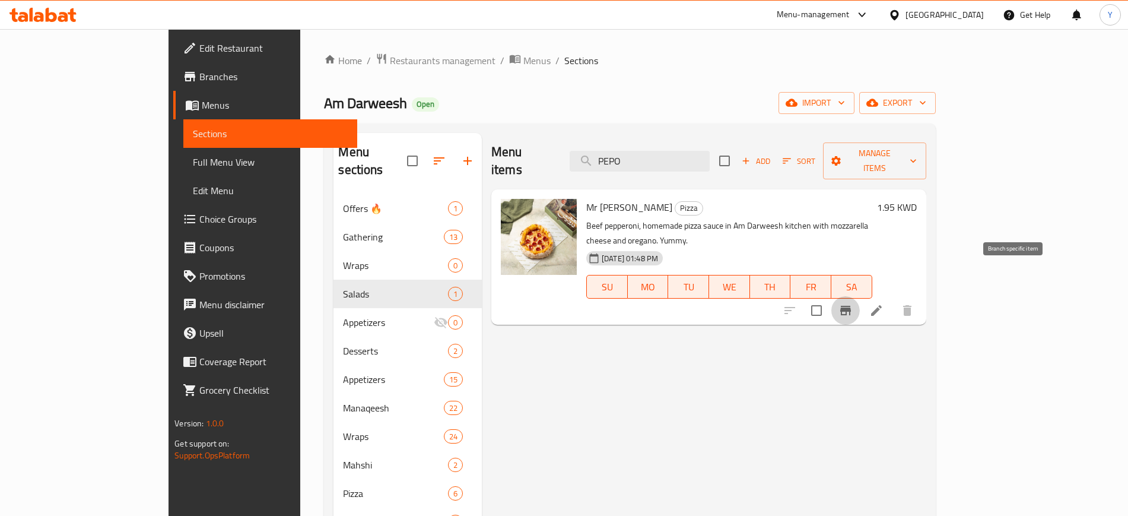
click at [853, 303] on icon "Branch-specific-item" at bounding box center [846, 310] width 14 height 14
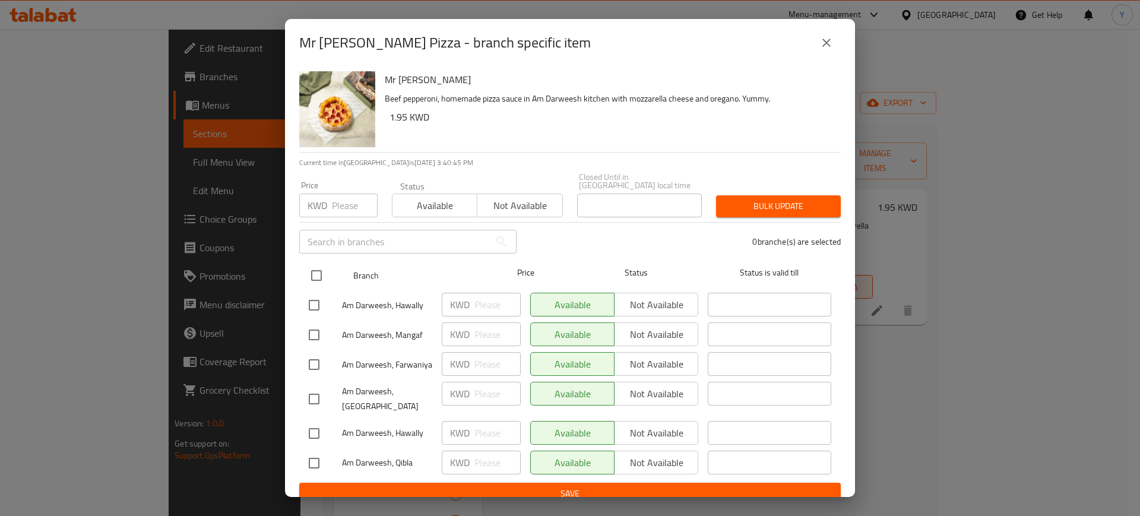
click at [315, 266] on input "checkbox" at bounding box center [316, 275] width 25 height 25
checkbox input "true"
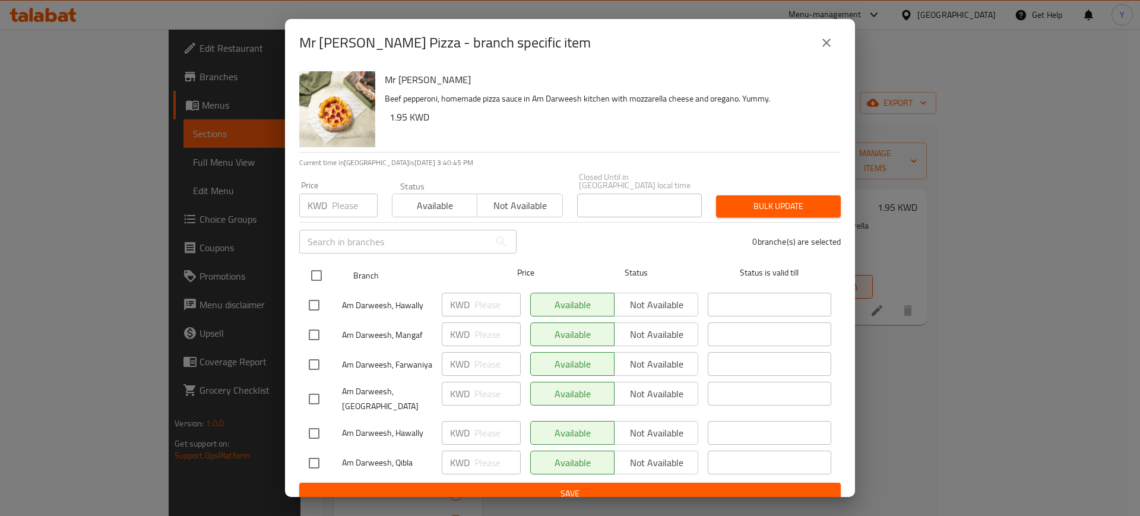
checkbox input "true"
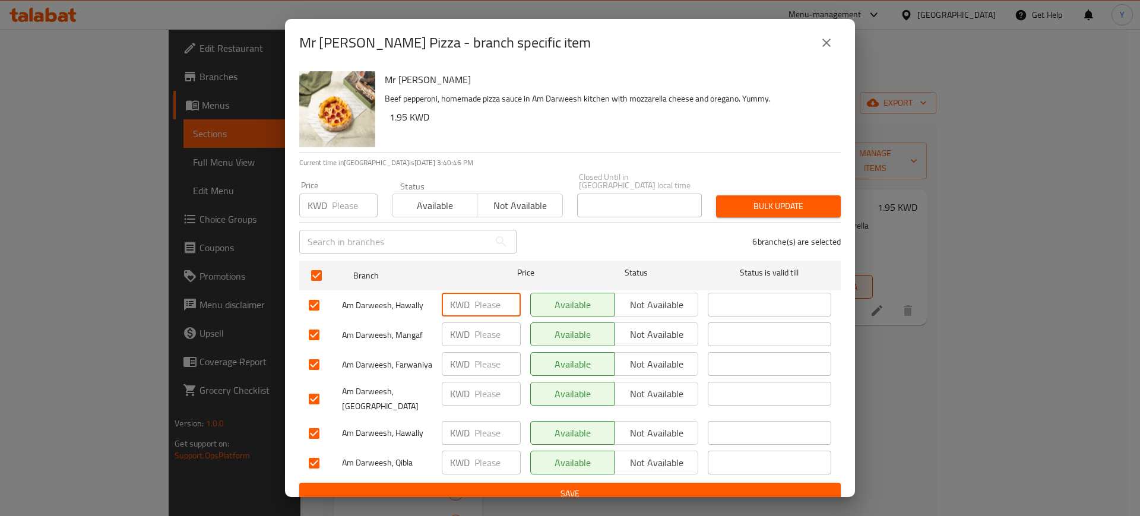
click at [487, 302] on input "number" at bounding box center [497, 305] width 46 height 24
type input "1.95"
click at [483, 322] on input "number" at bounding box center [497, 334] width 46 height 24
type input "1.96"
click at [441, 486] on span "Save" at bounding box center [570, 493] width 522 height 15
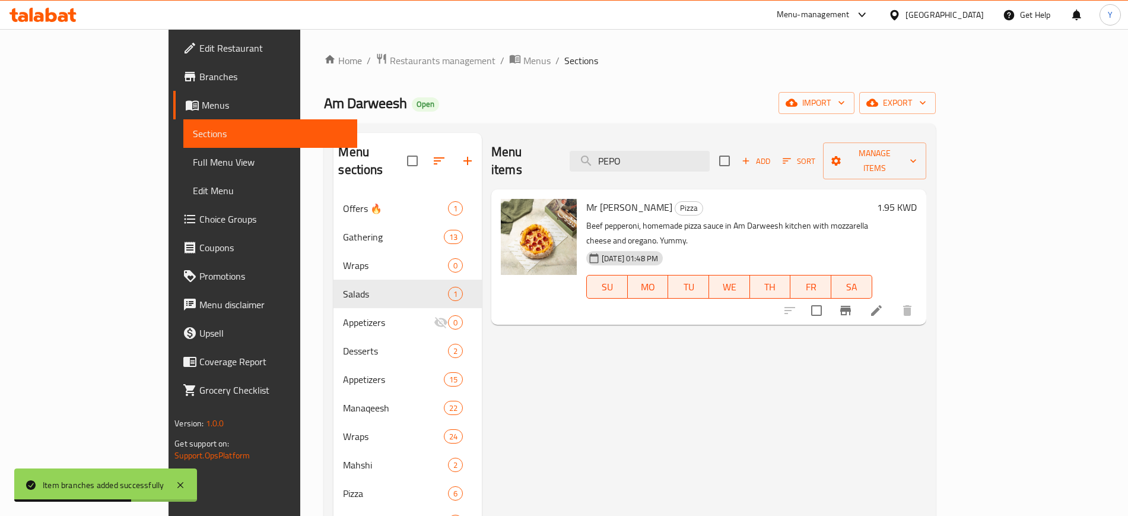
drag, startPoint x: 693, startPoint y: 153, endPoint x: 627, endPoint y: 148, distance: 66.1
click at [627, 148] on div "Menu items PEPO Add Sort Manage items" at bounding box center [708, 161] width 435 height 56
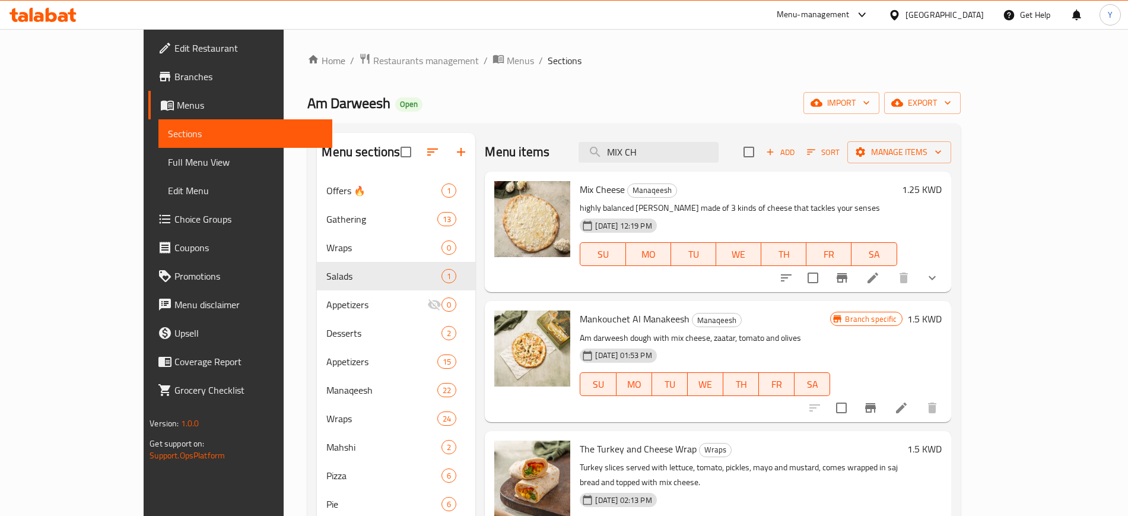
type input "MIX CH"
drag, startPoint x: 706, startPoint y: 156, endPoint x: 585, endPoint y: 141, distance: 122.0
click at [585, 141] on div "Menu items MIX CH Add Sort Manage items" at bounding box center [718, 152] width 466 height 39
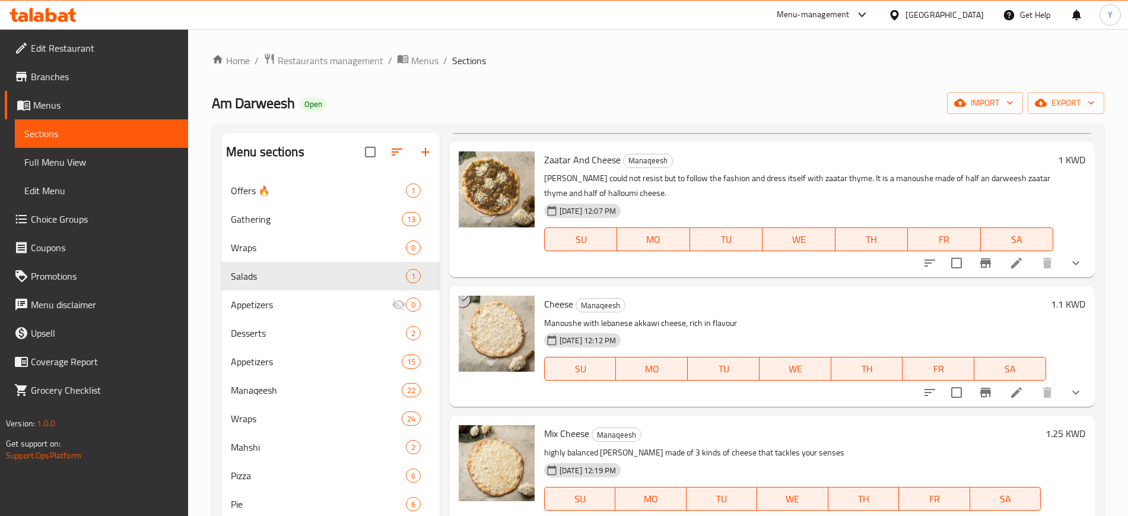
scroll to position [1187, 0]
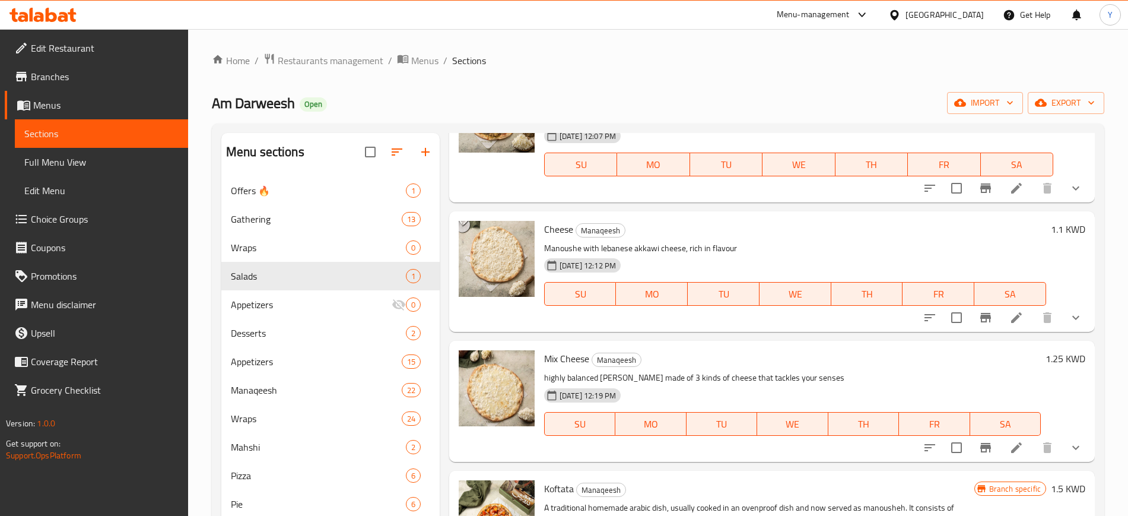
type input "CHEESE"
click at [973, 325] on button "Branch-specific-item" at bounding box center [986, 317] width 28 height 28
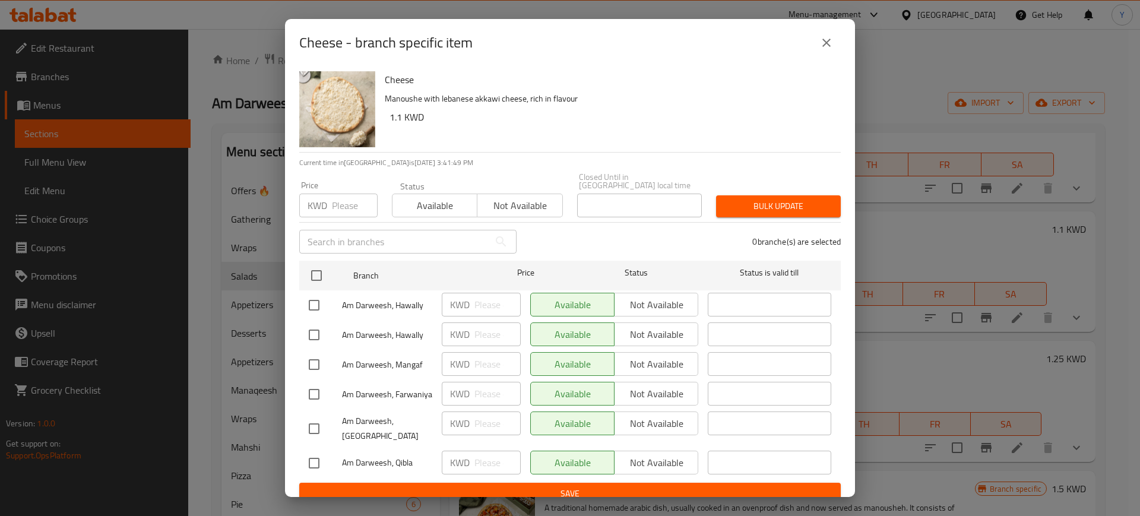
click at [827, 47] on icon "close" at bounding box center [826, 43] width 14 height 14
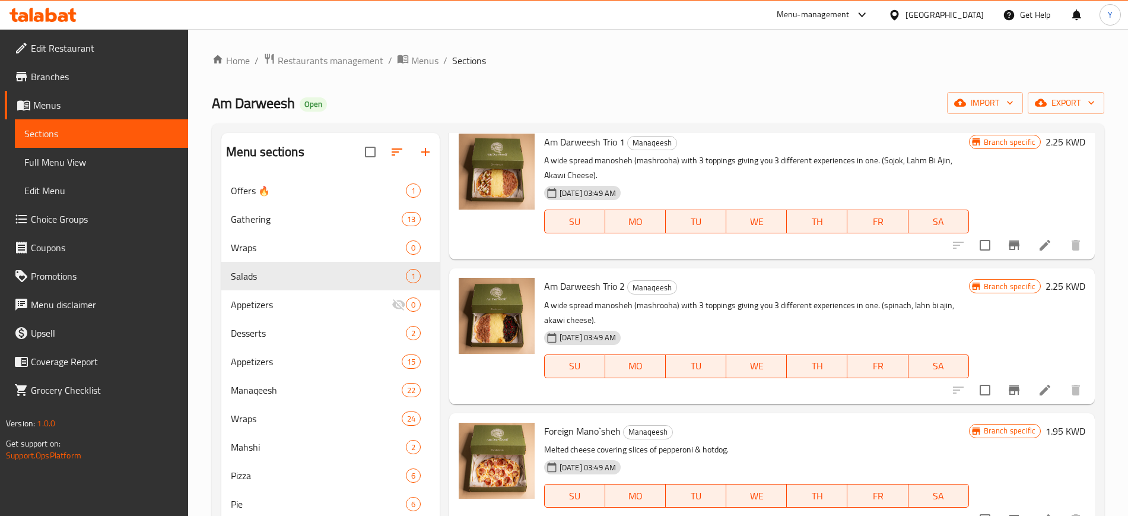
scroll to position [1824, 0]
